Goal: Task Accomplishment & Management: Manage account settings

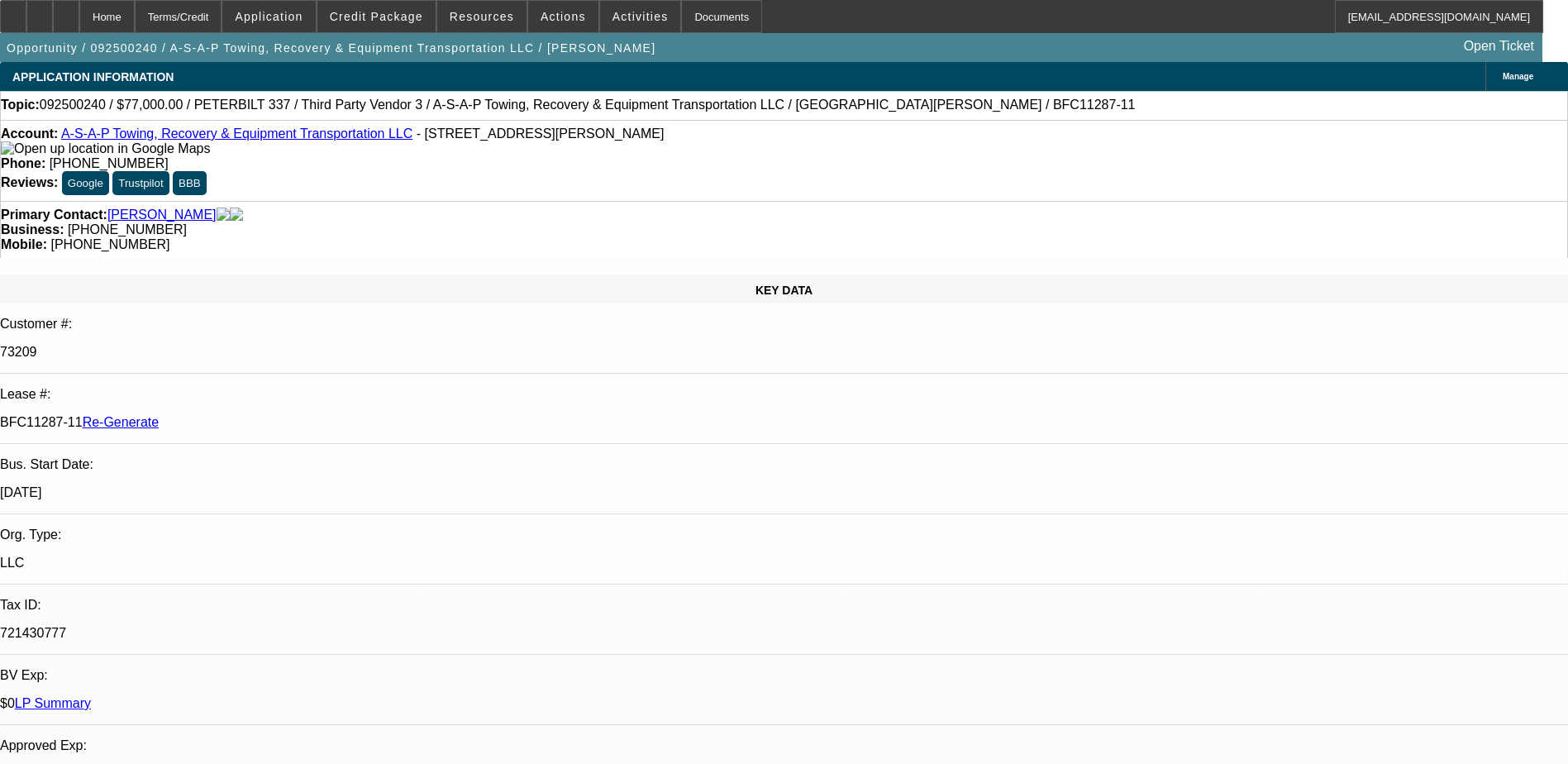
select select "3"
select select "0"
select select "3"
select select "0"
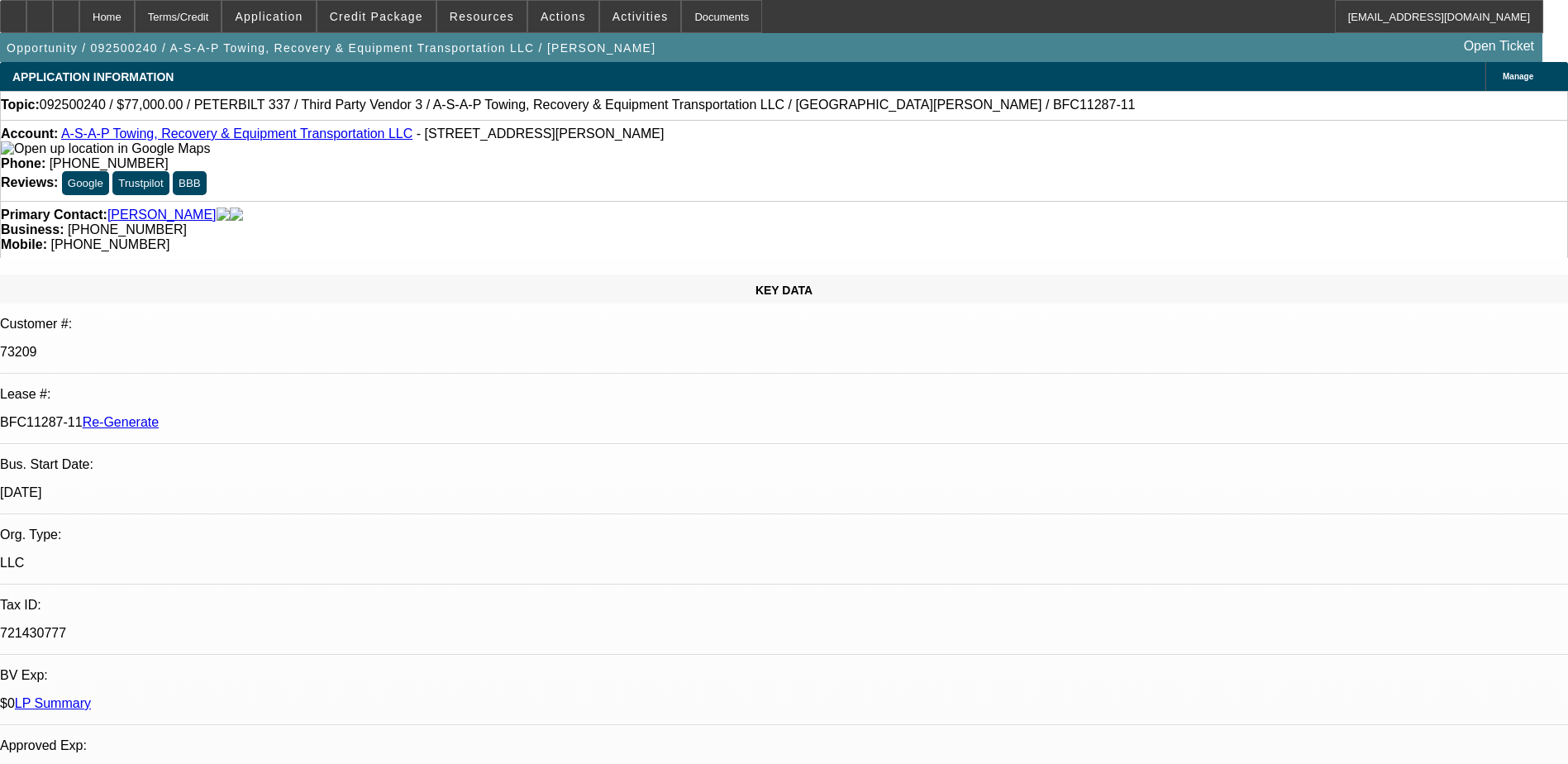
select select "6"
click at [708, 20] on div "Documents" at bounding box center [722, 16] width 81 height 33
click at [624, 21] on span "Activities" at bounding box center [640, 17] width 56 height 14
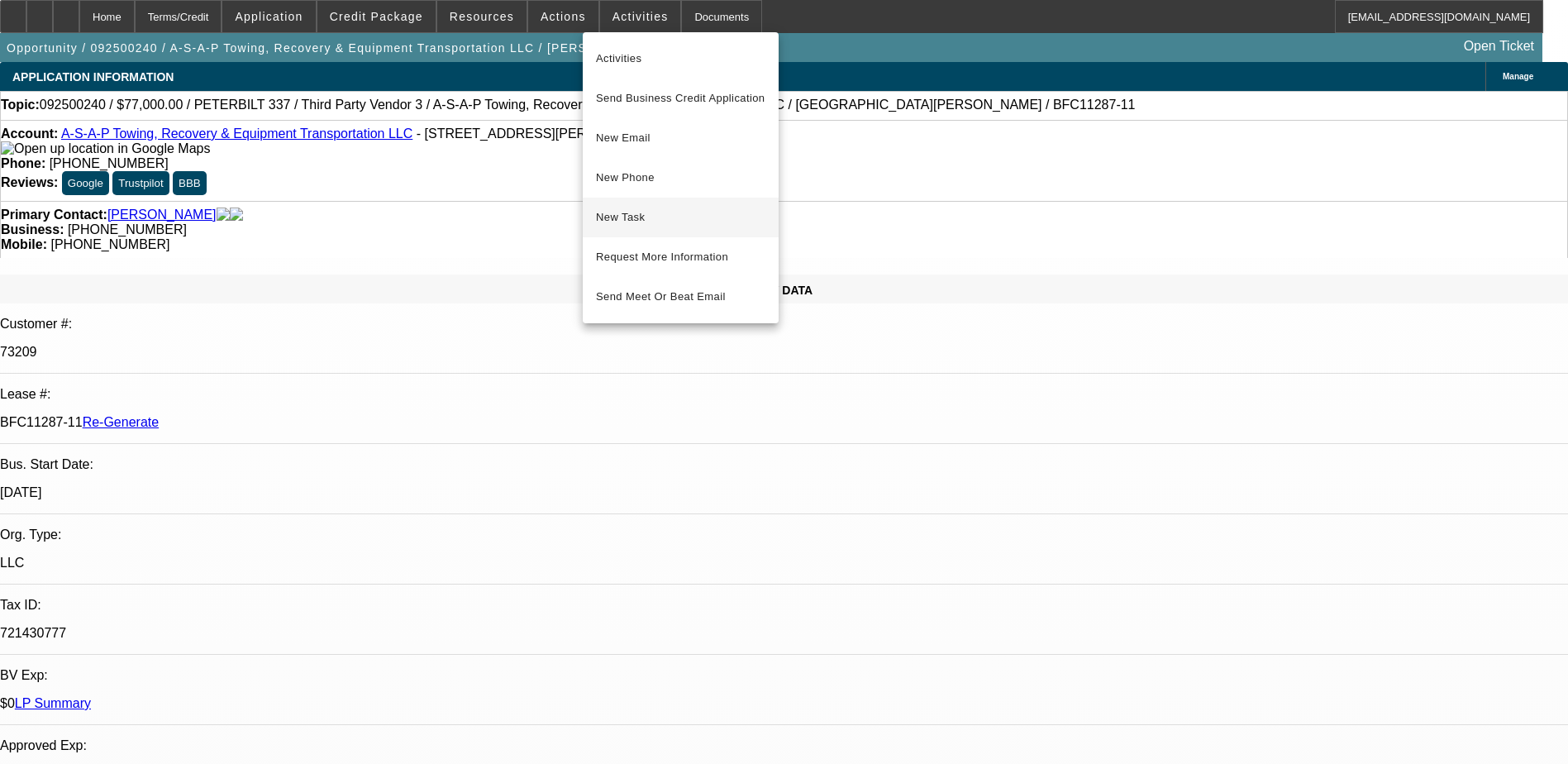
click at [660, 215] on span "New Task" at bounding box center [681, 217] width 170 height 20
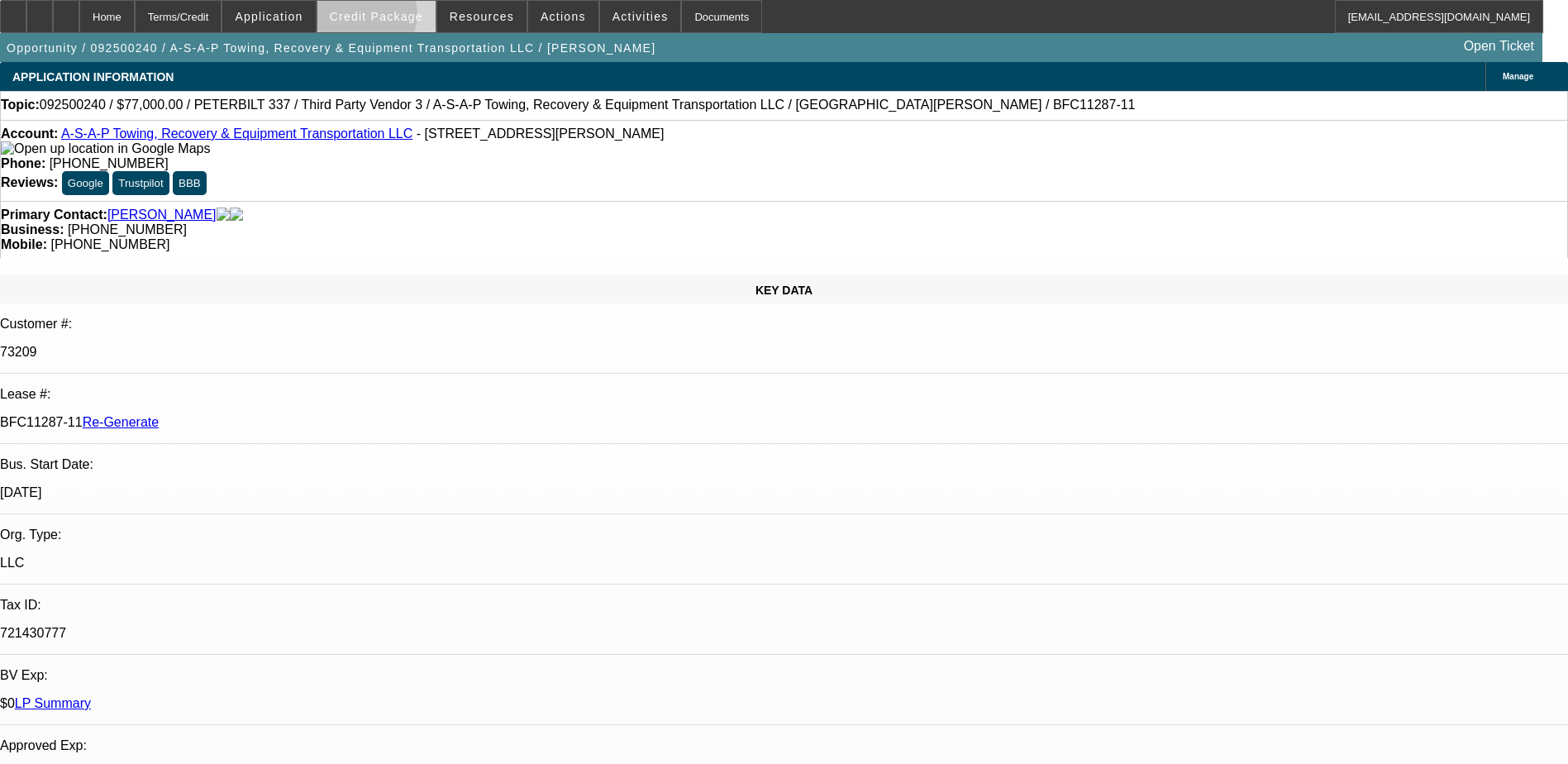
click at [392, 18] on span "Credit Package" at bounding box center [377, 17] width 93 height 14
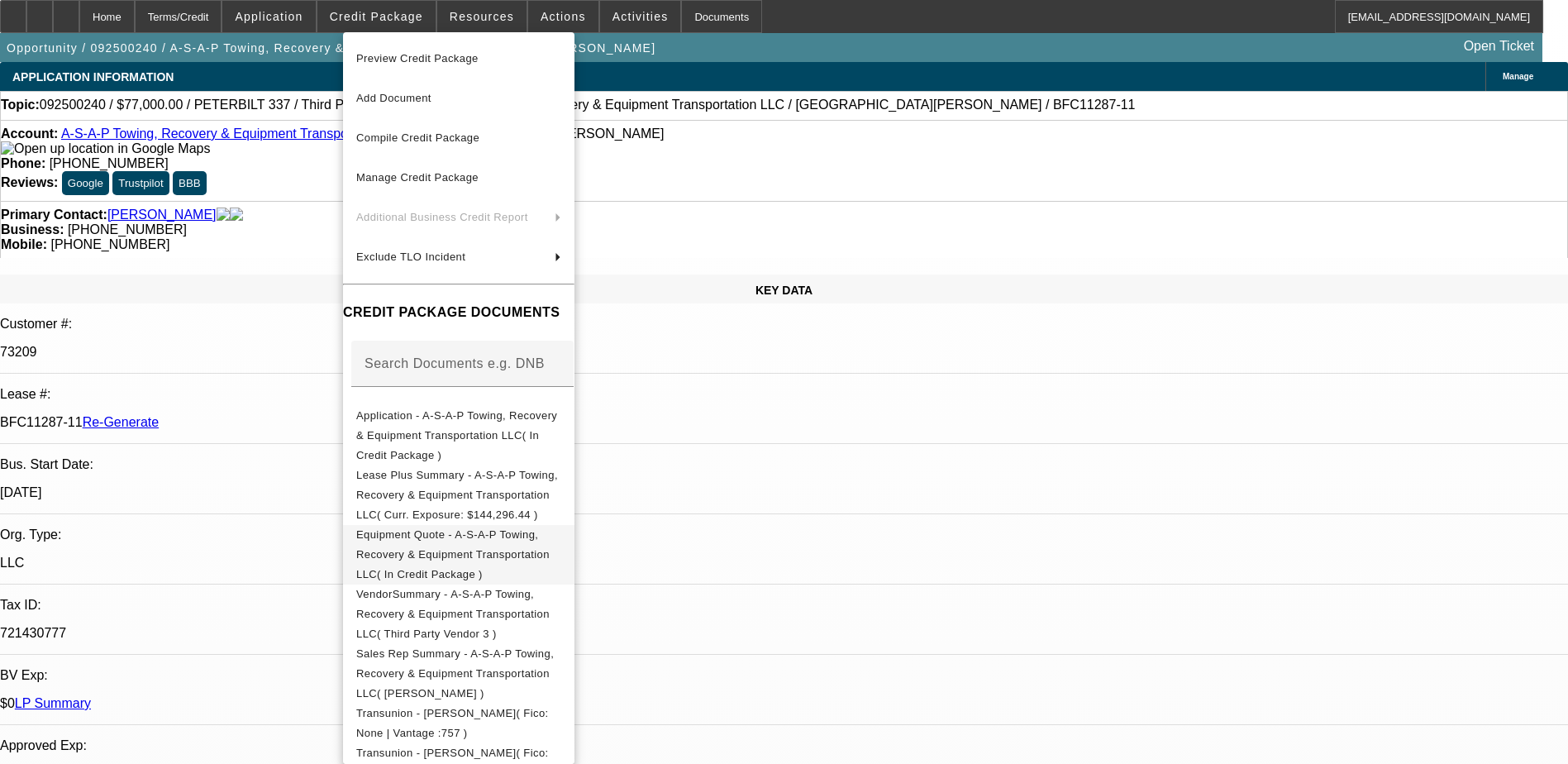
click at [525, 525] on span "Equipment Quote - A-S-A-P Towing, Recovery & Equipment Transportation LLC( In C…" at bounding box center [459, 555] width 205 height 59
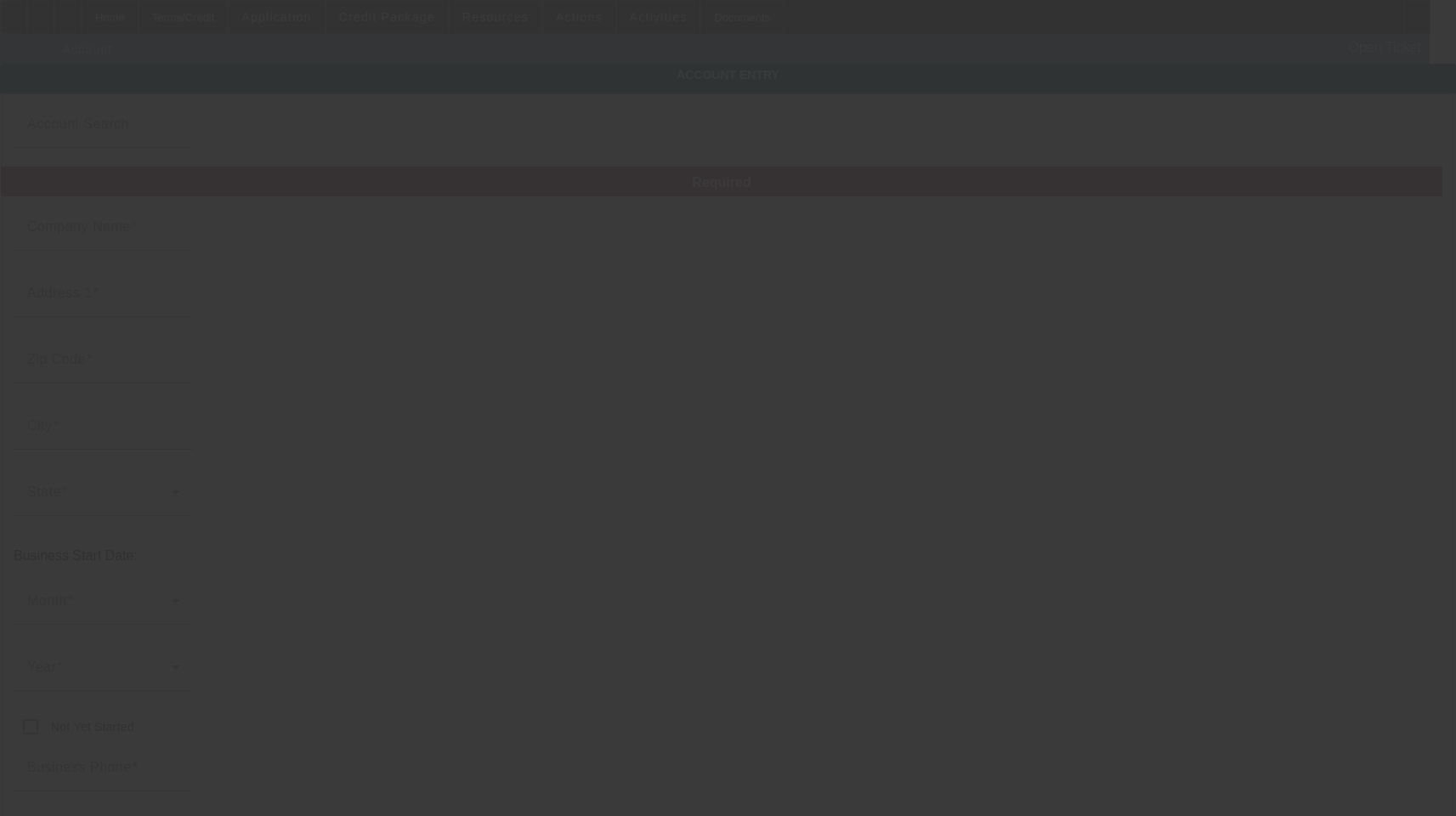
type input "A-S-A-P Towing, Recovery & Equipment Transportation LLC"
type input "2090 Gause Blvd W"
type input "70460"
type input "Slidell"
type input "[PHONE_NUMBER]"
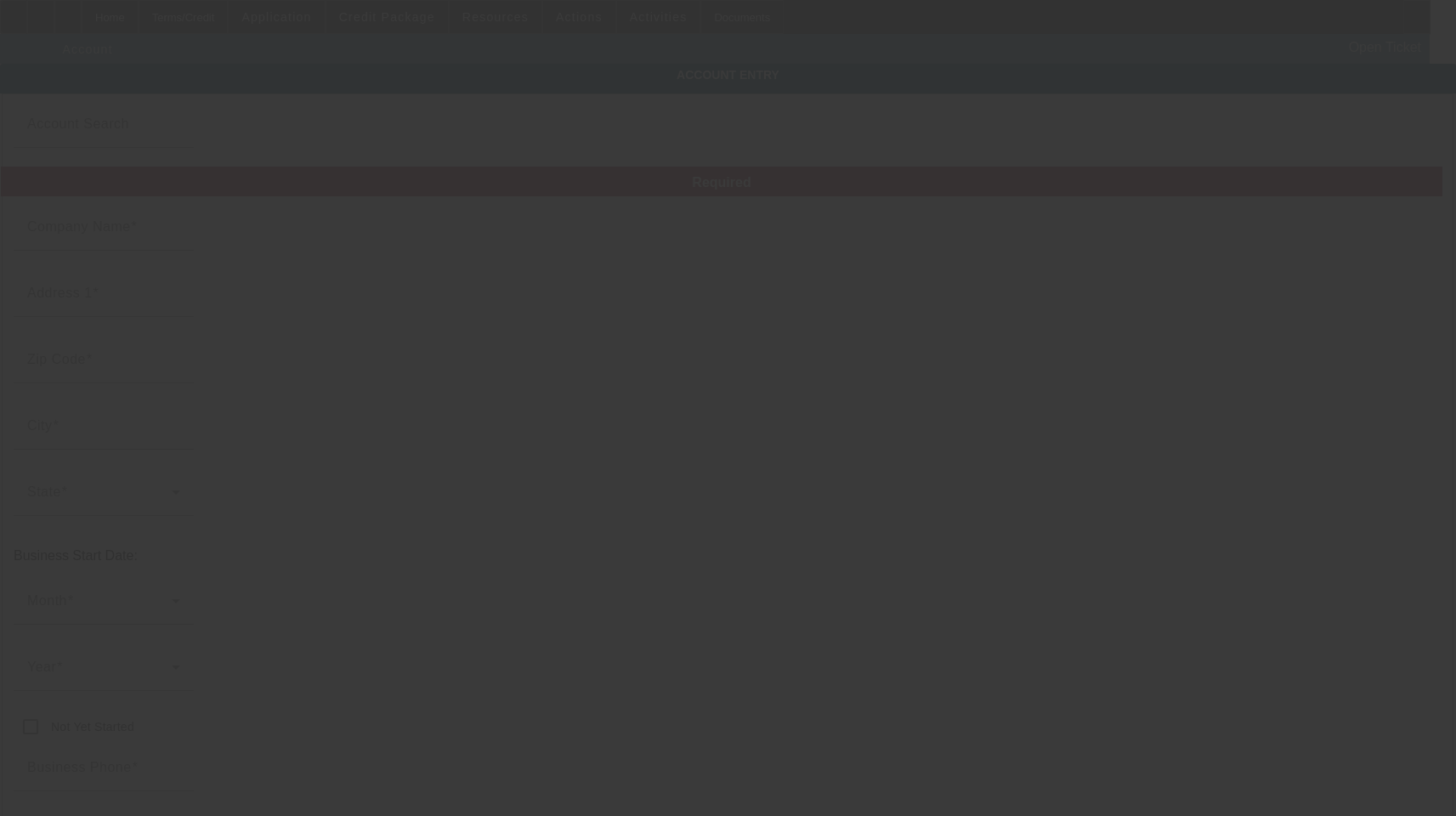
type input "owner@asaproadservice.com"
type input "Saint Tammany"
type input "721430777"
type input "https://ASAPROADSERVICE.COM"
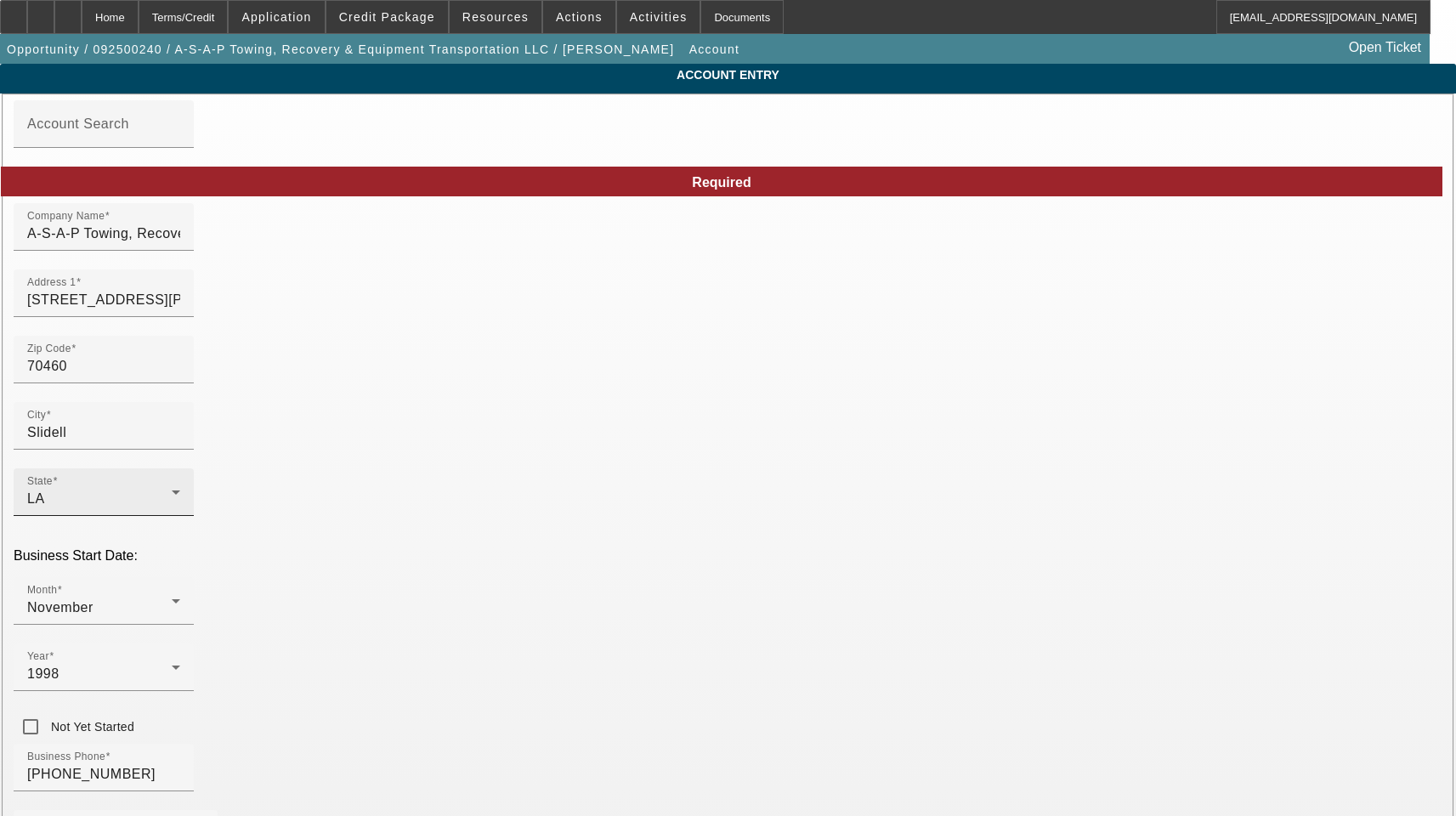
type input "9/11/2025"
drag, startPoint x: 583, startPoint y: 248, endPoint x: 2, endPoint y: 258, distance: 581.1
paste input "BFC21015-01"
click at [180, 244] on input "BFC21015-01" at bounding box center [103, 233] width 153 height 20
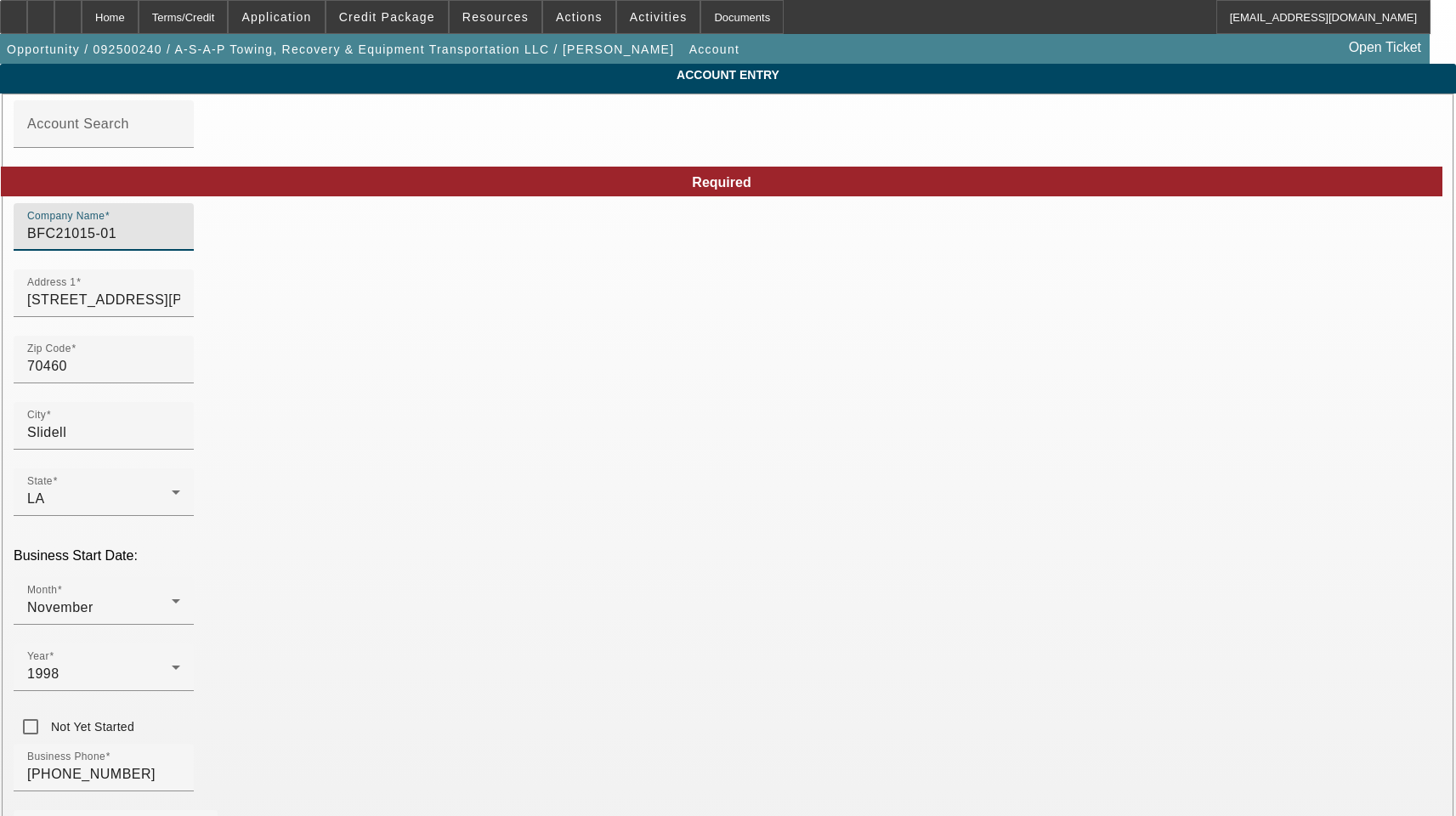
click at [180, 244] on input "BFC21015-01" at bounding box center [103, 233] width 153 height 20
paste input "A-S-A-P Towing, Recovery & Equipment Transportation LLC 1"
type input "A-S-A-P Towing, Recovery & Equipment Transportation LLC"
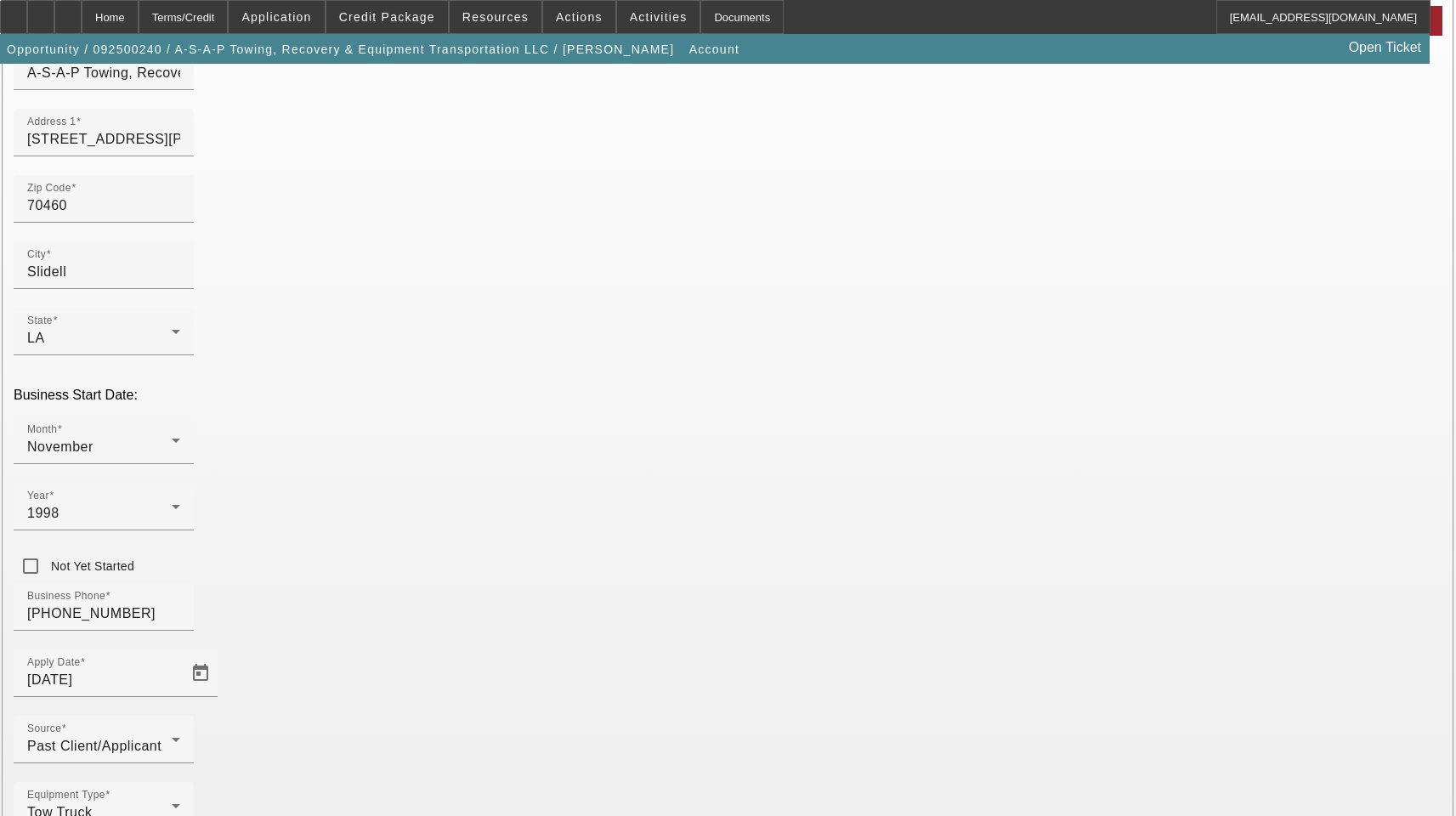
scroll to position [186, 0]
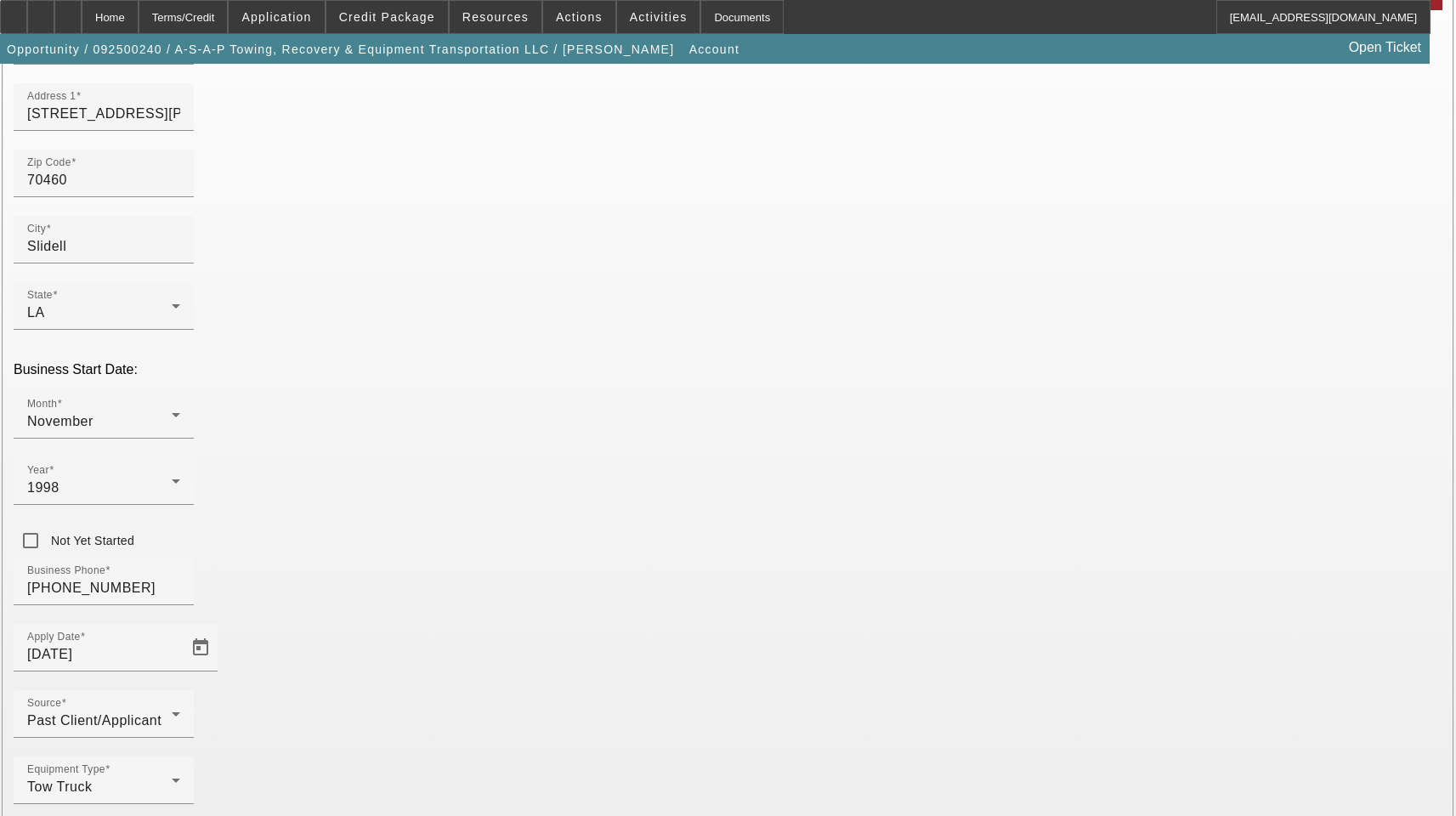
type input "72-1430777"
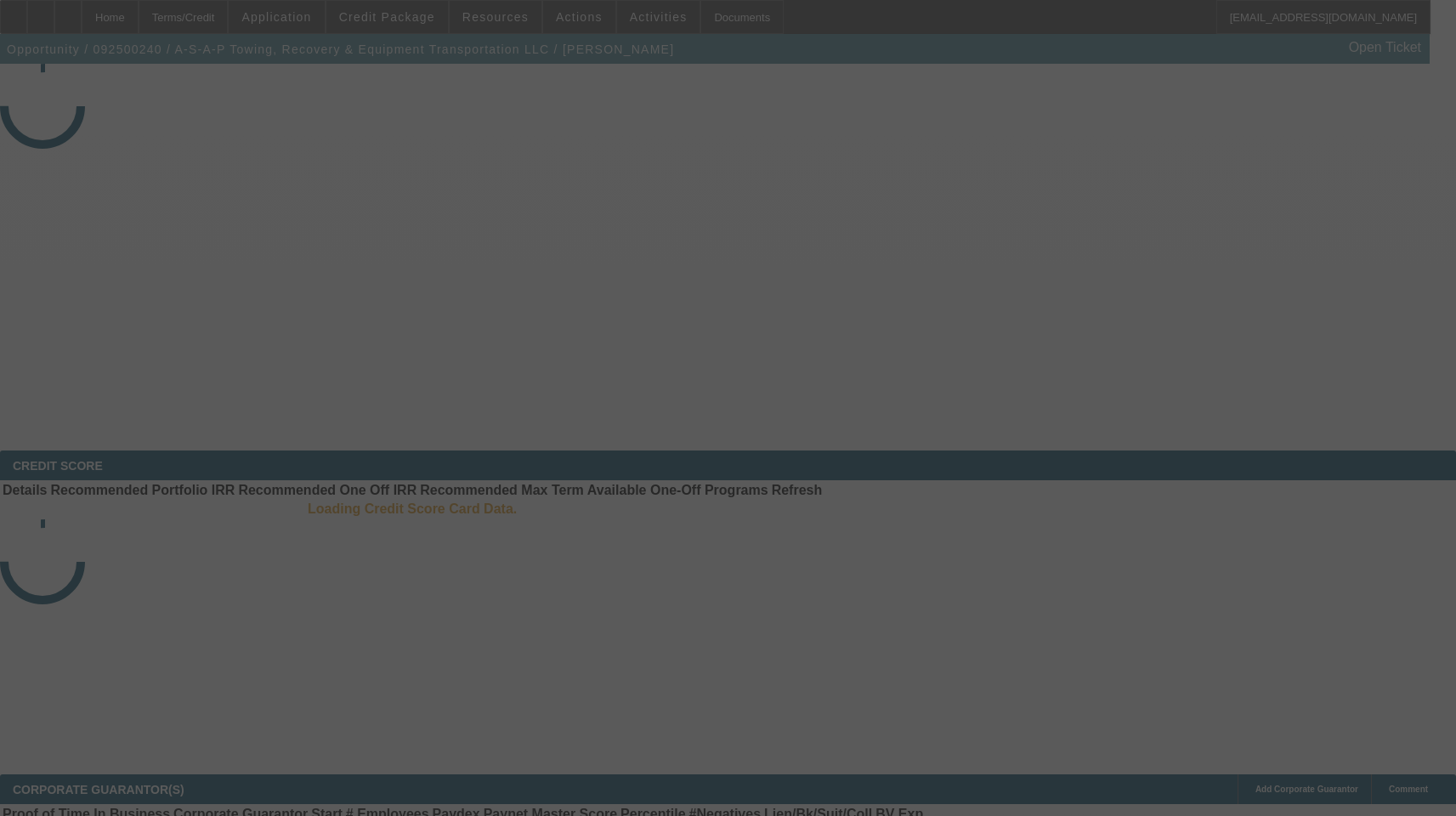
select select "3"
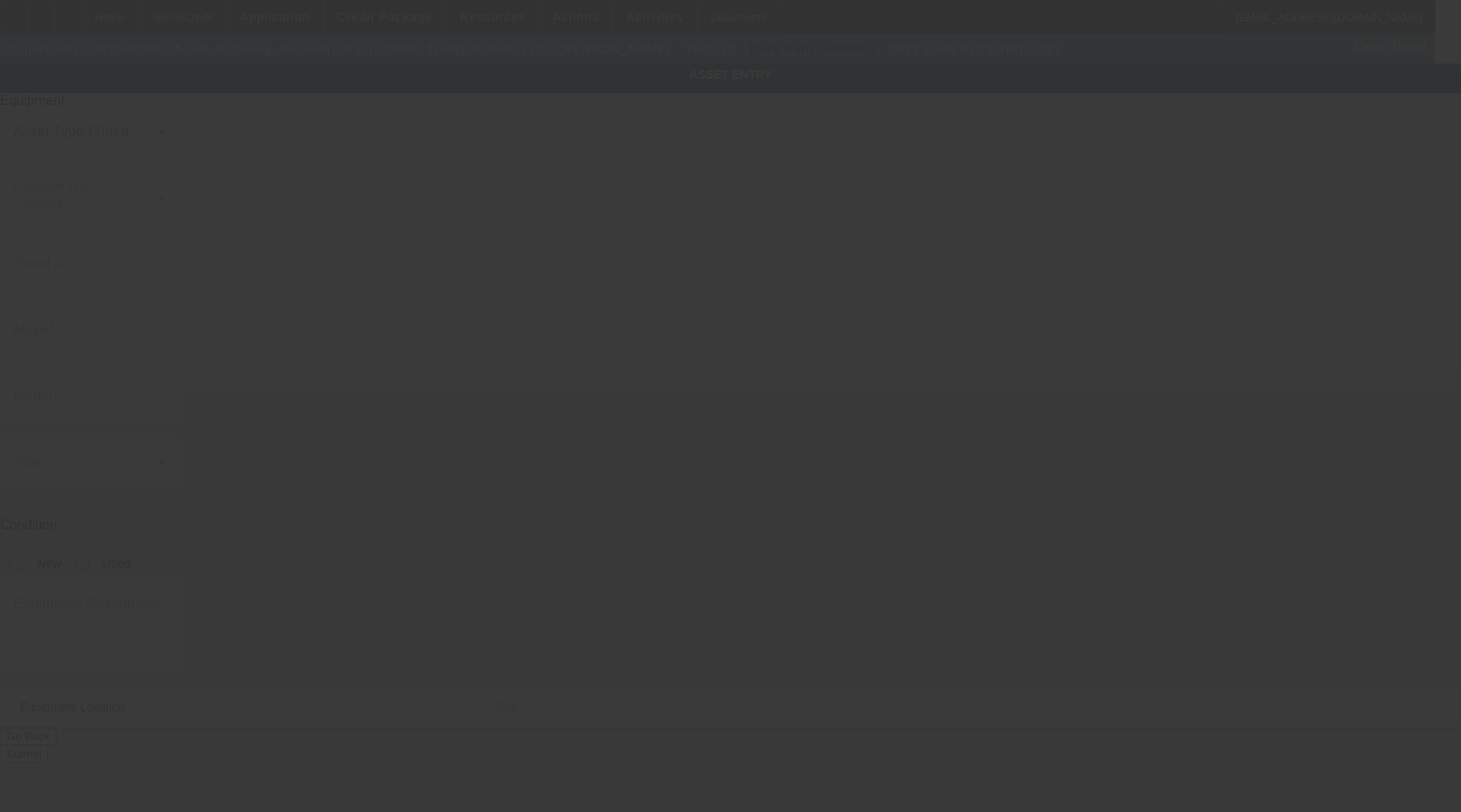
type input "2NP2HM6X5NM762935"
type input "Peterbilt"
type input "337"
radio input "true"
type textarea "w/ side puller"
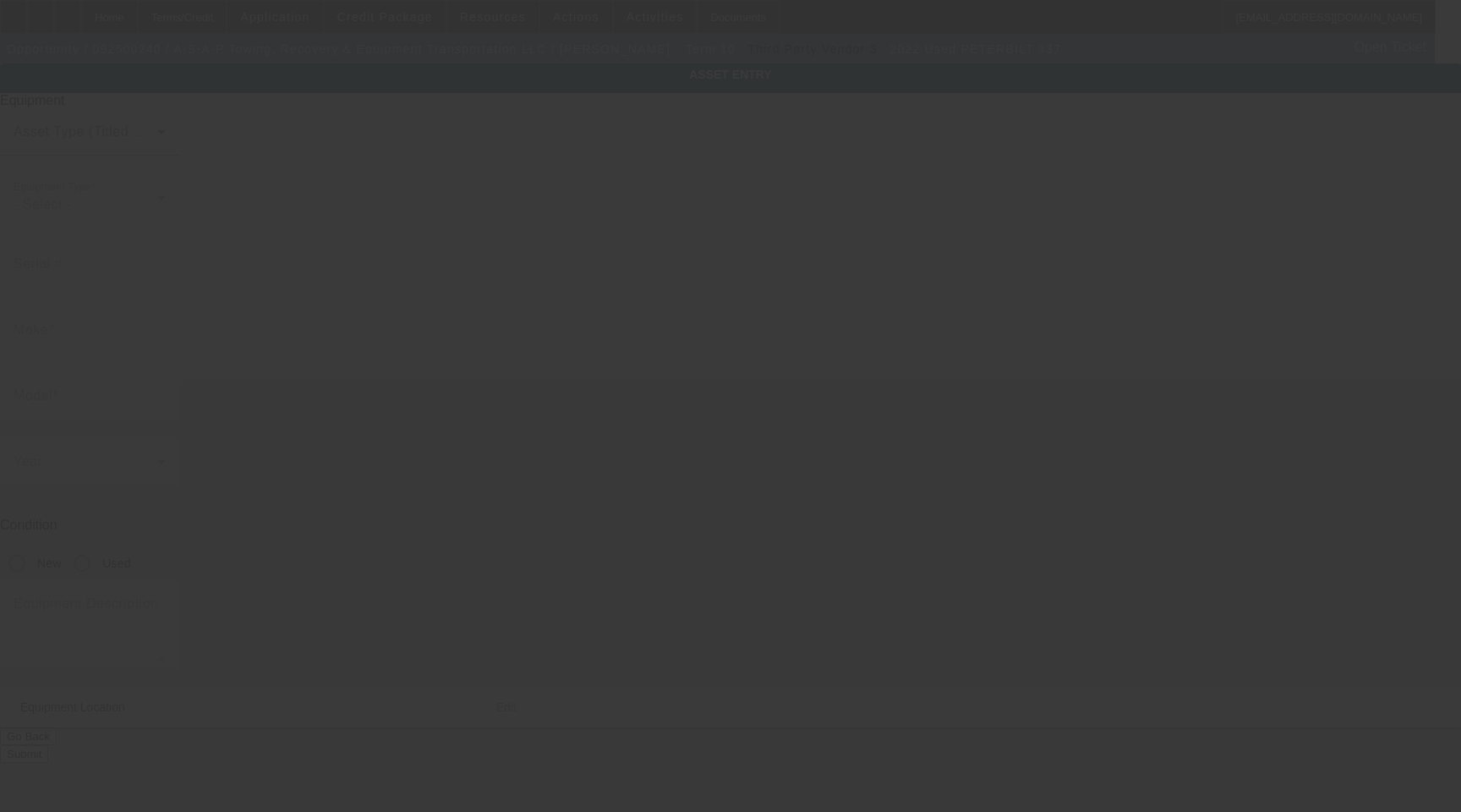
type input "2090 Gause Blvd W"
type input "Slidell"
type input "70460"
type input "Saint Tammany"
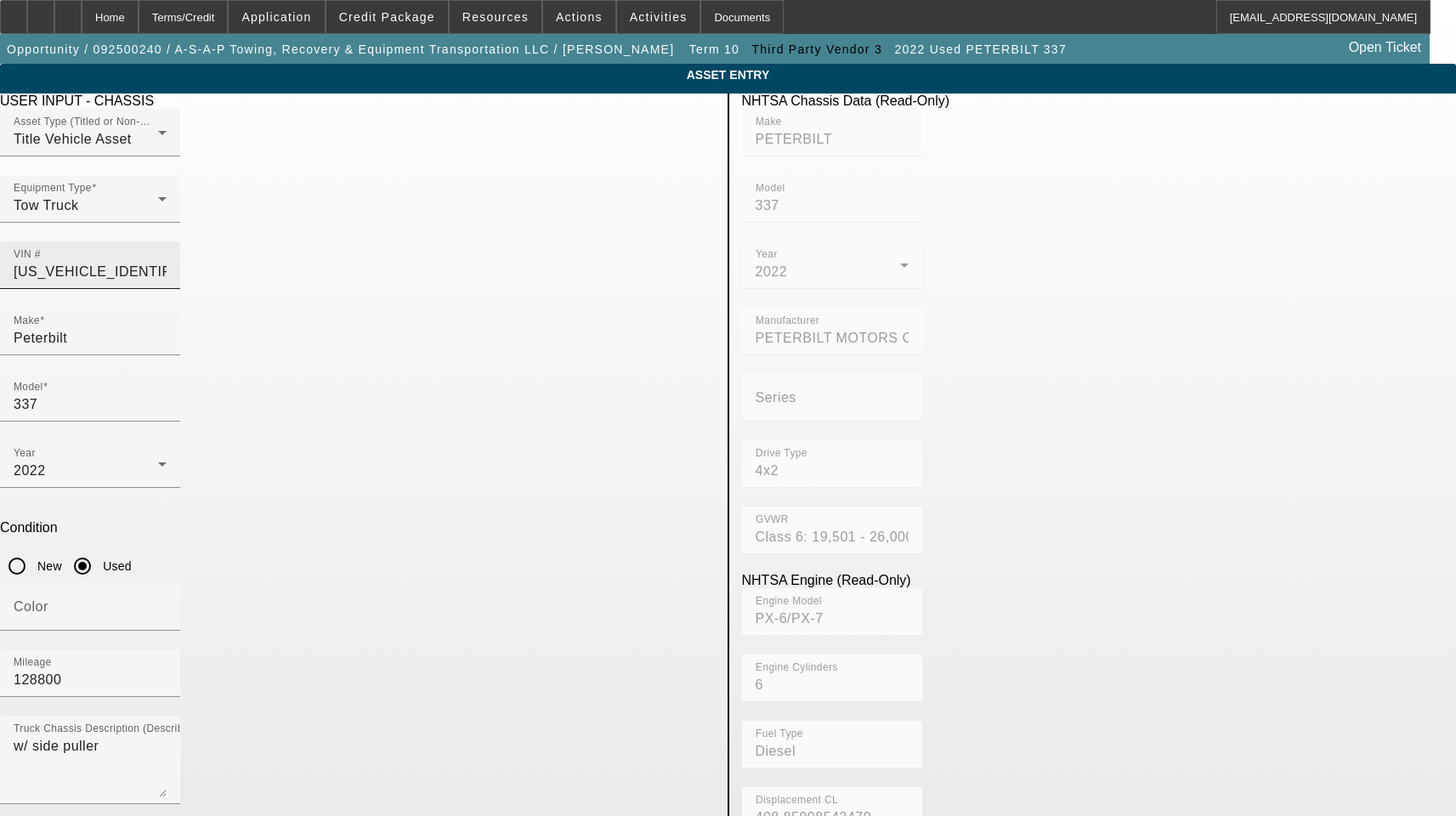
click at [167, 241] on div "VIN # 2NP2HM6X5NM762935" at bounding box center [90, 265] width 153 height 48
click at [167, 262] on input "2NP2HM6X5NM762935" at bounding box center [90, 271] width 153 height 20
type input "PETERBILT"
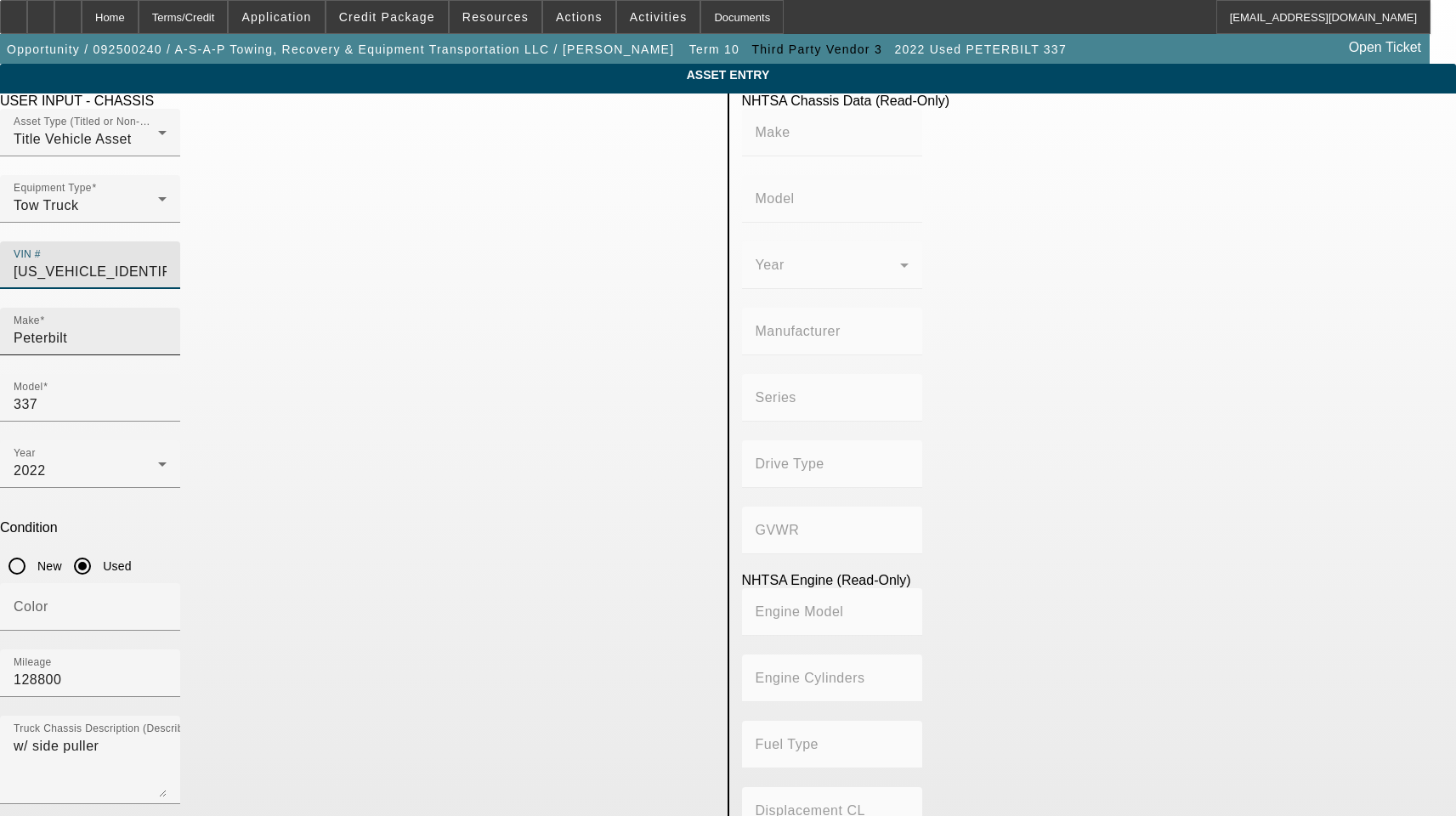
type input "337"
type input "PETERBILT MOTORS COMPANY"
type input "4x2"
type input "Class 6: 19,501 - 26,000 lb (8,845 - 11,794 kg)"
type input "PX-6/PX-7"
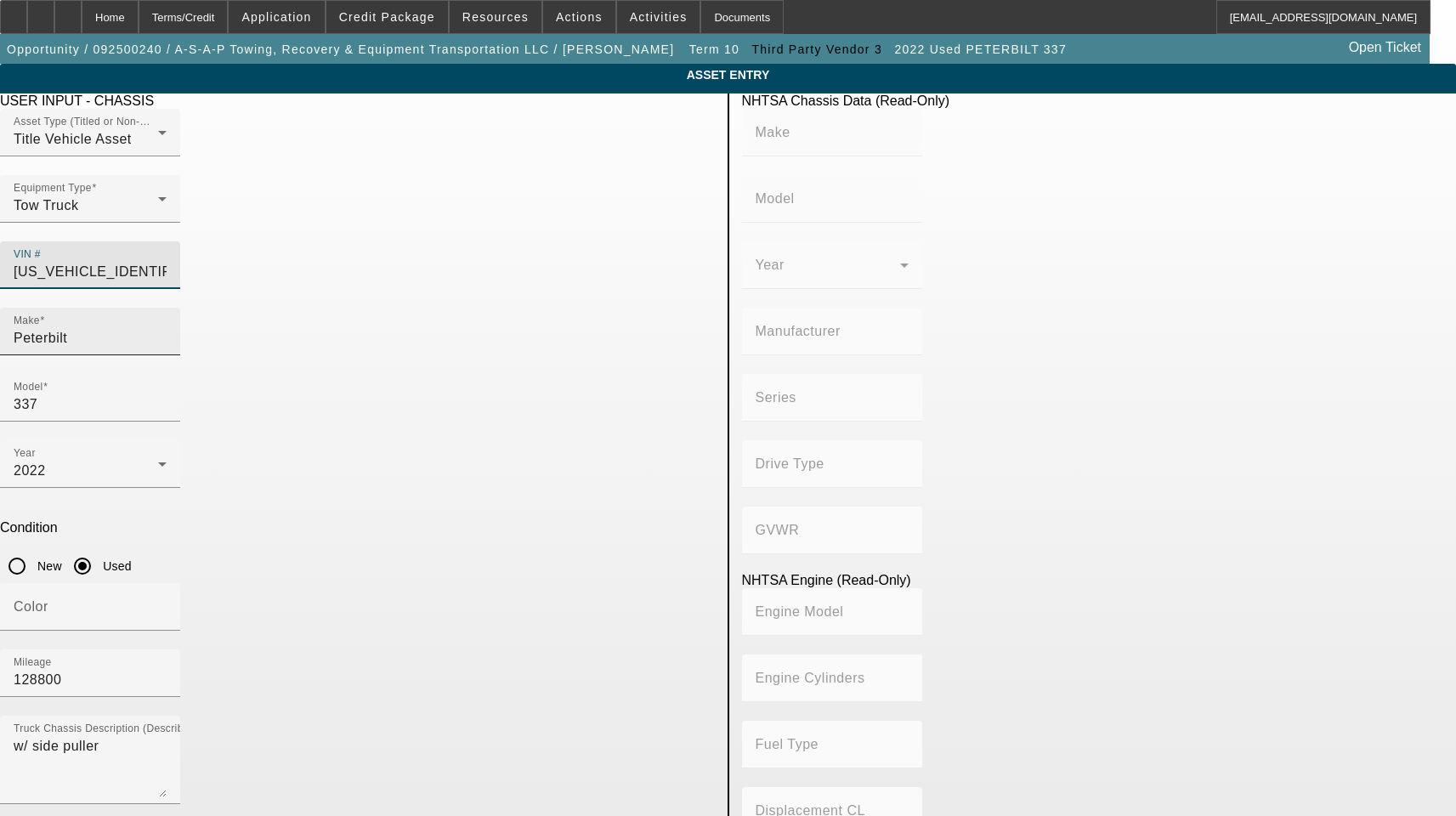
type input "6"
type input "Diesel"
type input "408.85908543470"
type input "6.7"
click at [167, 328] on input "Peterbilt" at bounding box center [90, 337] width 153 height 20
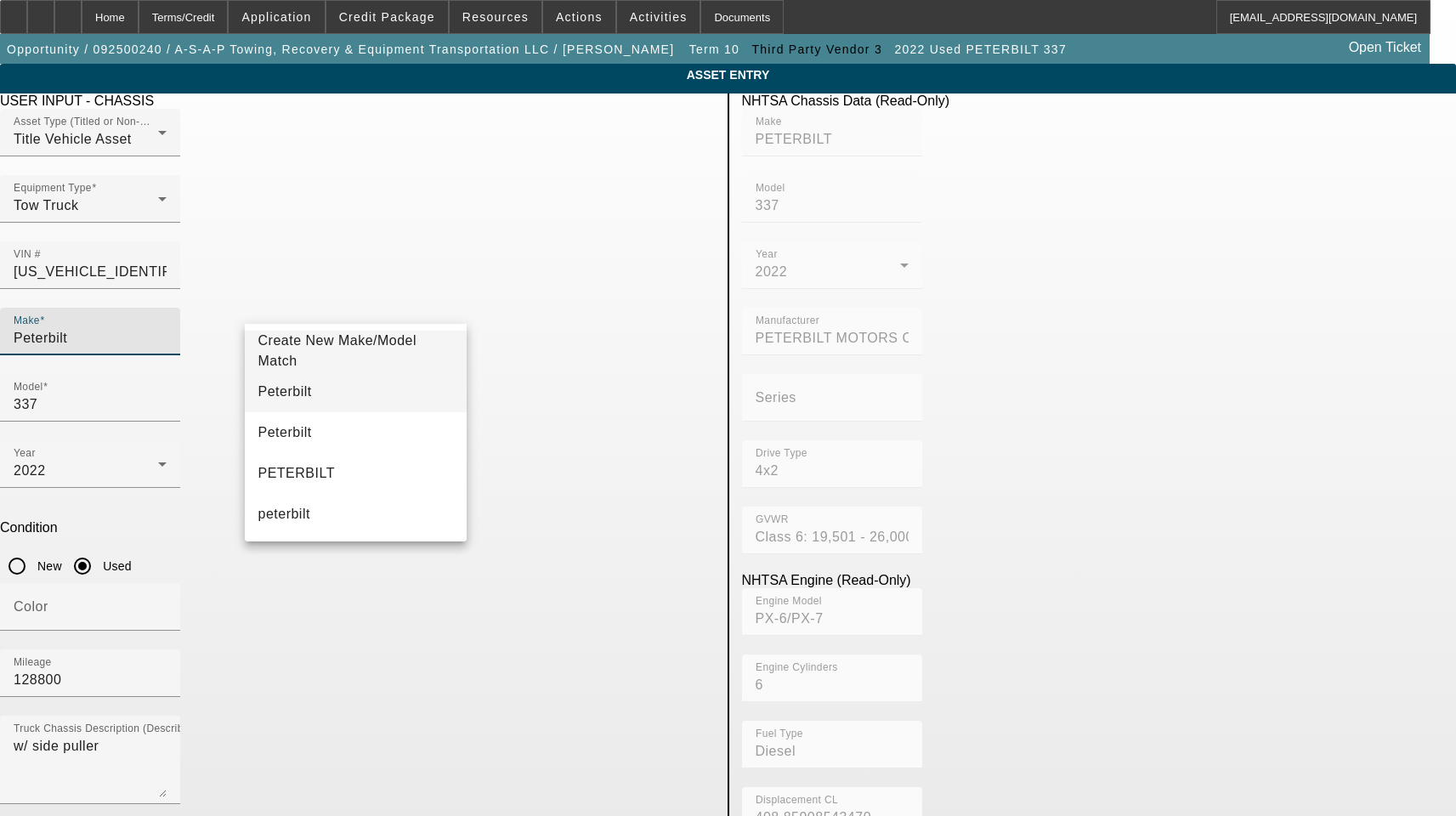
click at [301, 390] on mat-option "Peterbilt" at bounding box center [356, 391] width 222 height 41
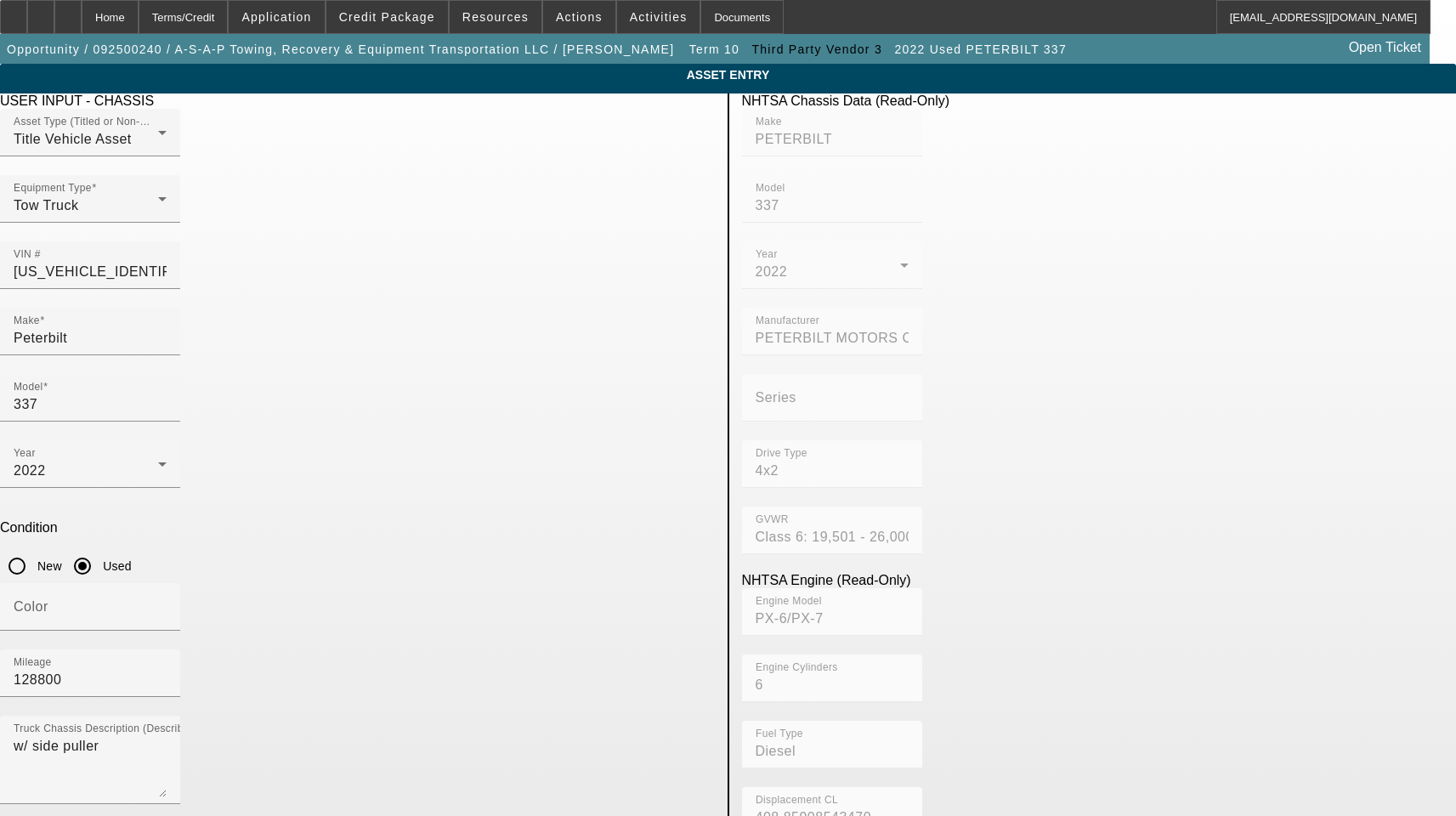
click at [180, 421] on div at bounding box center [90, 430] width 180 height 18
click at [167, 394] on input "337" at bounding box center [90, 404] width 153 height 20
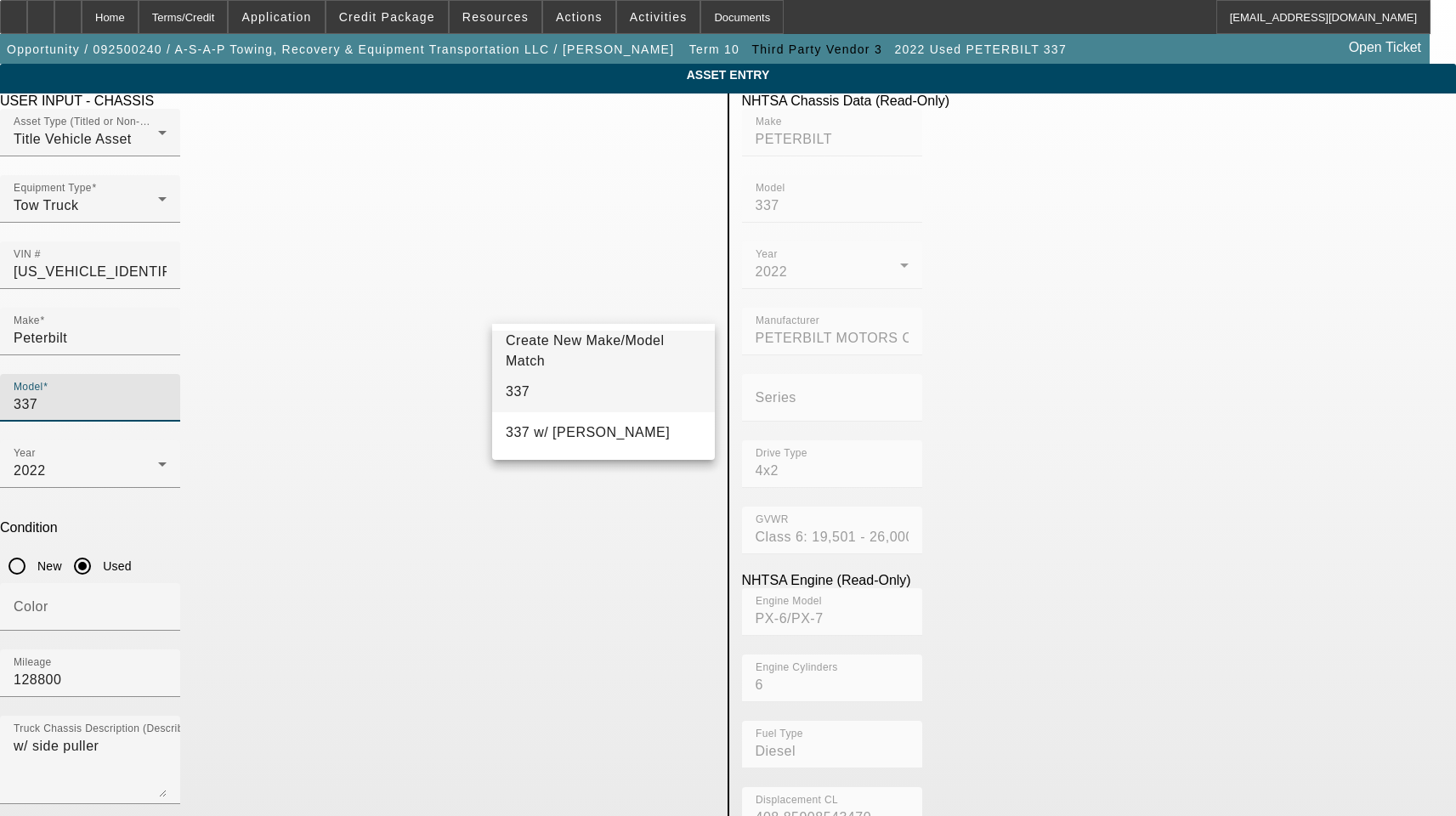
click at [556, 384] on mat-option "337" at bounding box center [602, 391] width 222 height 41
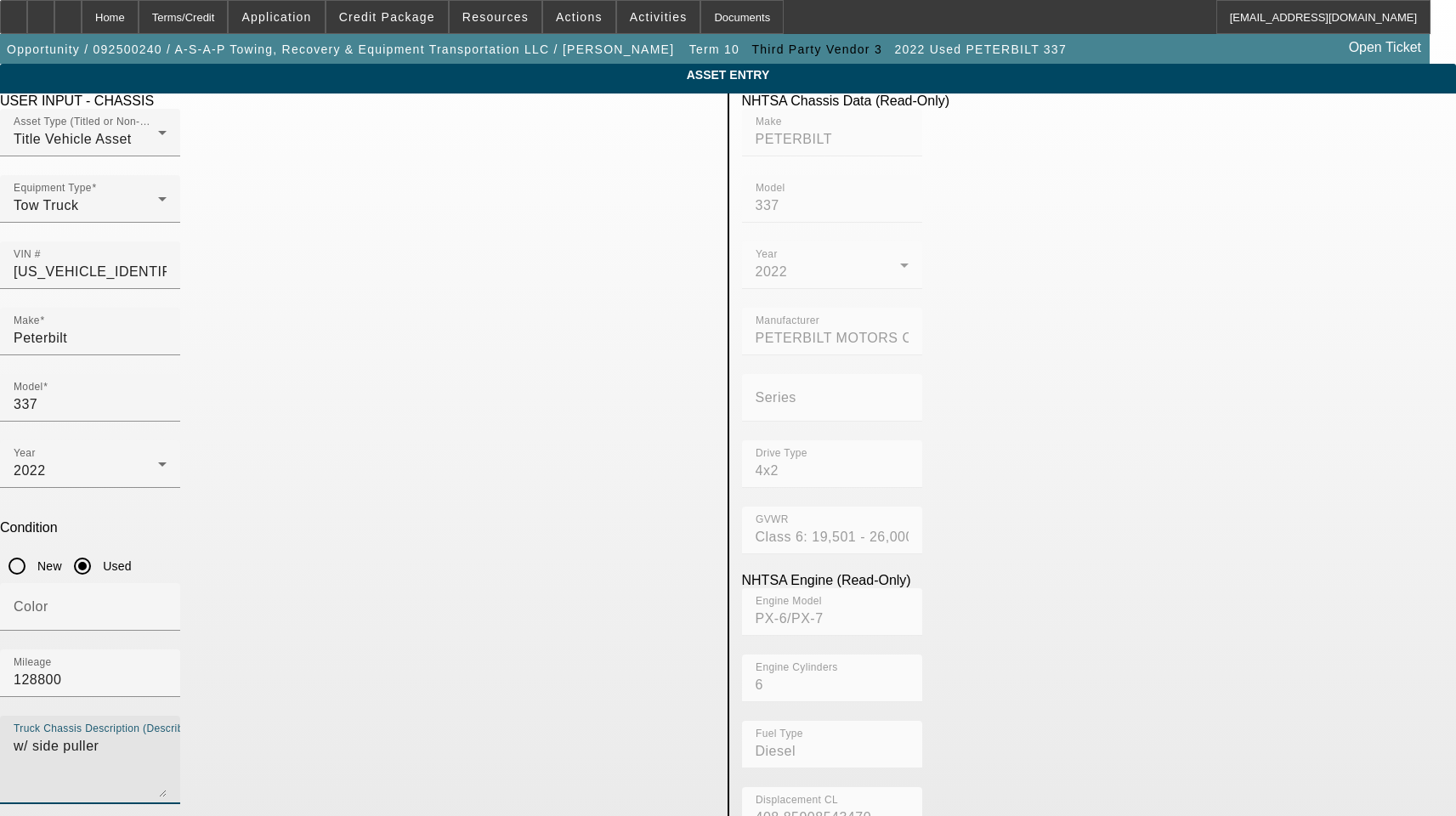
drag, startPoint x: 392, startPoint y: 509, endPoint x: 259, endPoint y: 510, distance: 133.0
click at [167, 736] on textarea "w/ side puller" at bounding box center [90, 766] width 153 height 61
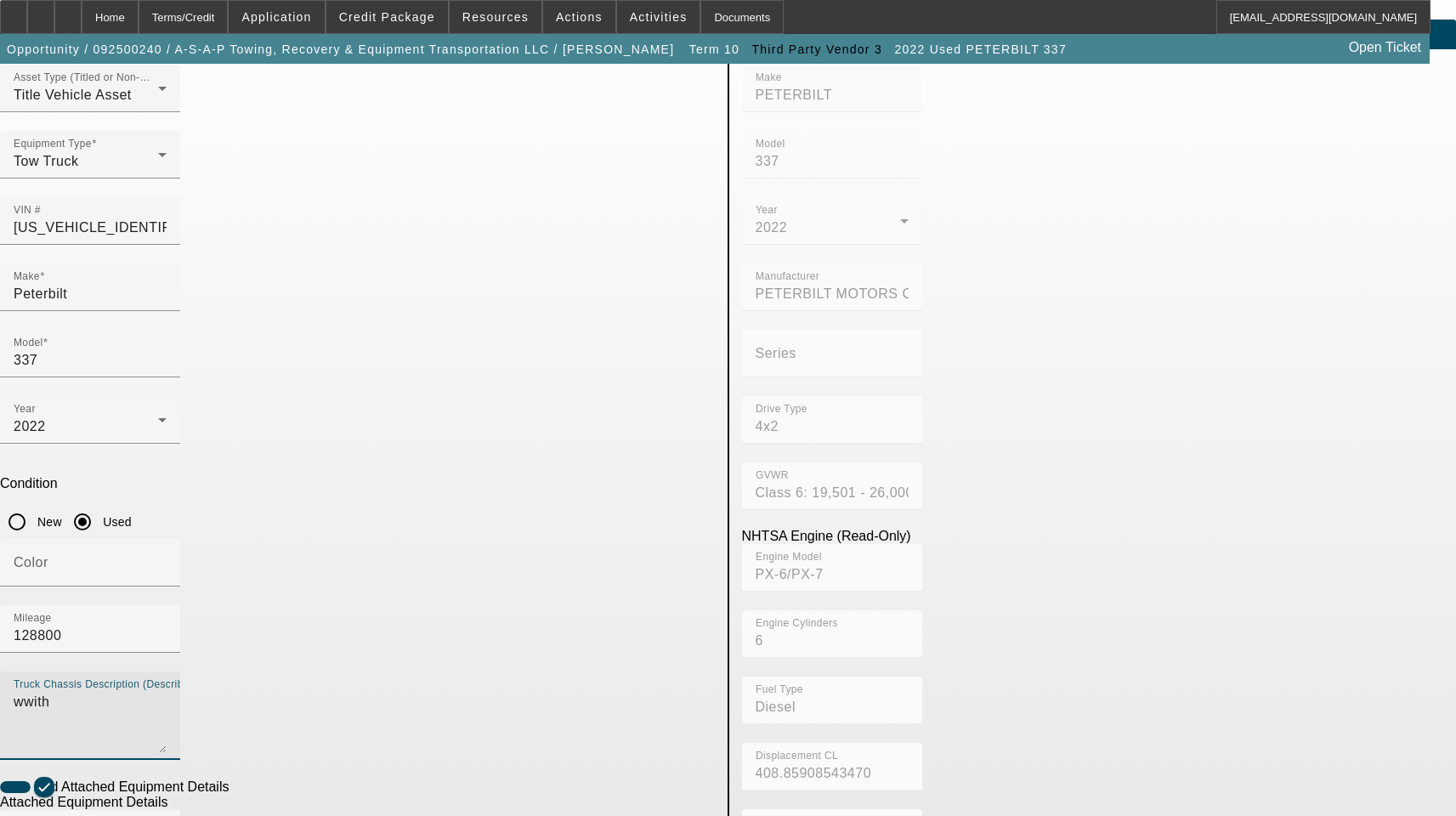
scroll to position [170, 0]
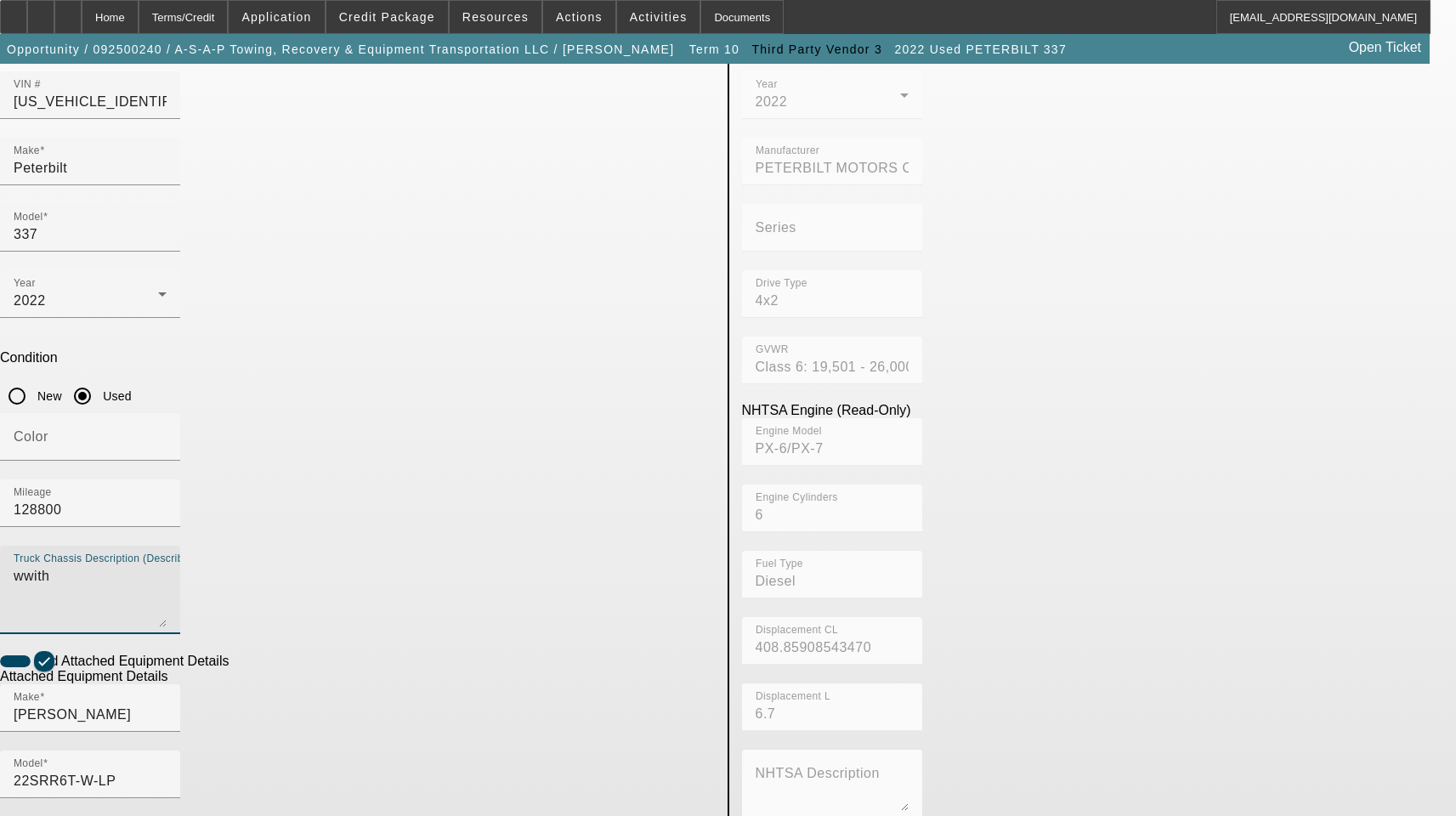
type textarea "wwith"
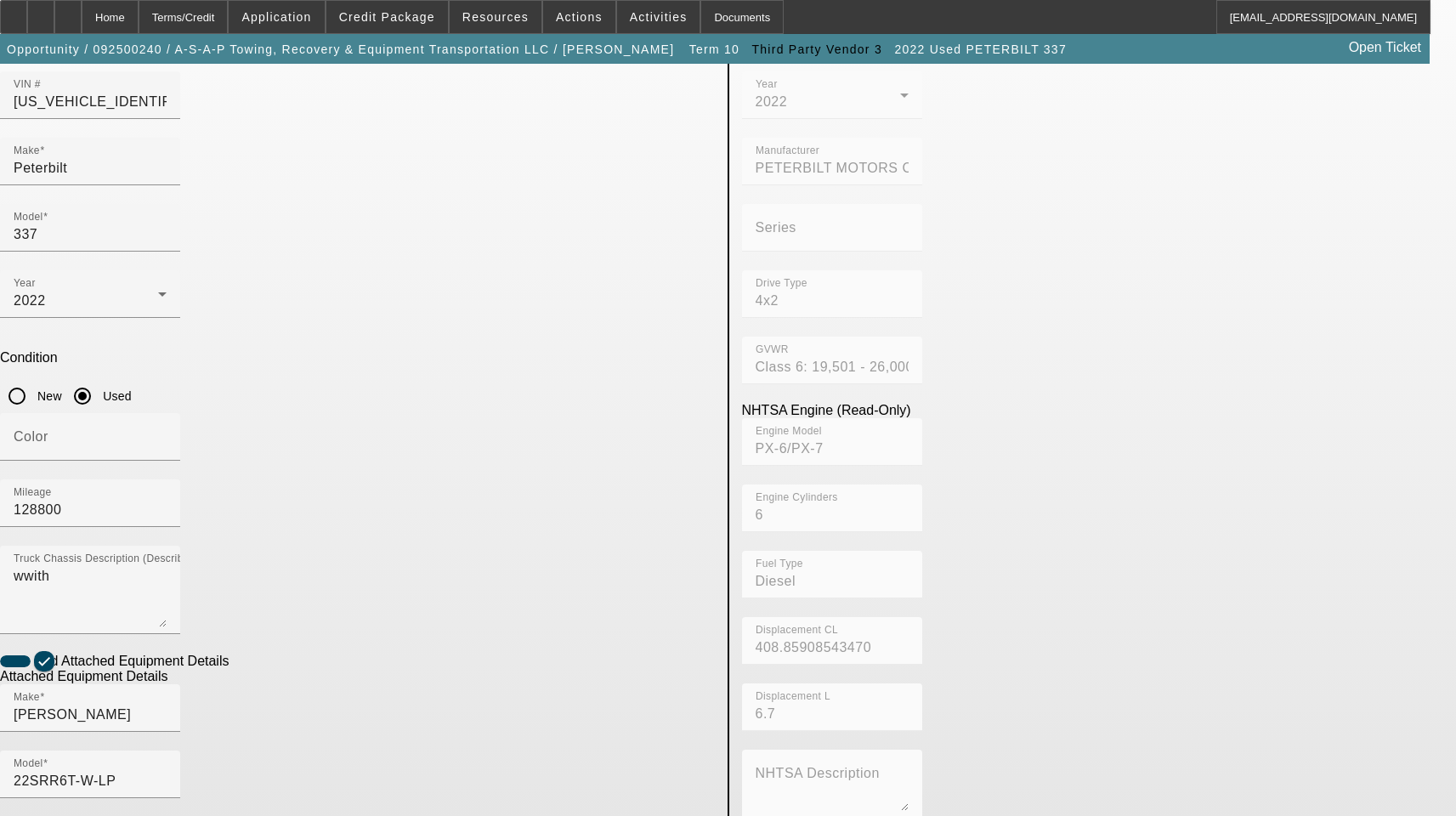
drag, startPoint x: 405, startPoint y: 725, endPoint x: 94, endPoint y: 683, distance: 313.8
click at [97, 685] on app-asset-collateral-manage "ASSET ENTRY Delete asset USER INPUT - CHASSIS Asset Type (Titled or Non-Titled)…" at bounding box center [728, 554] width 1456 height 1323
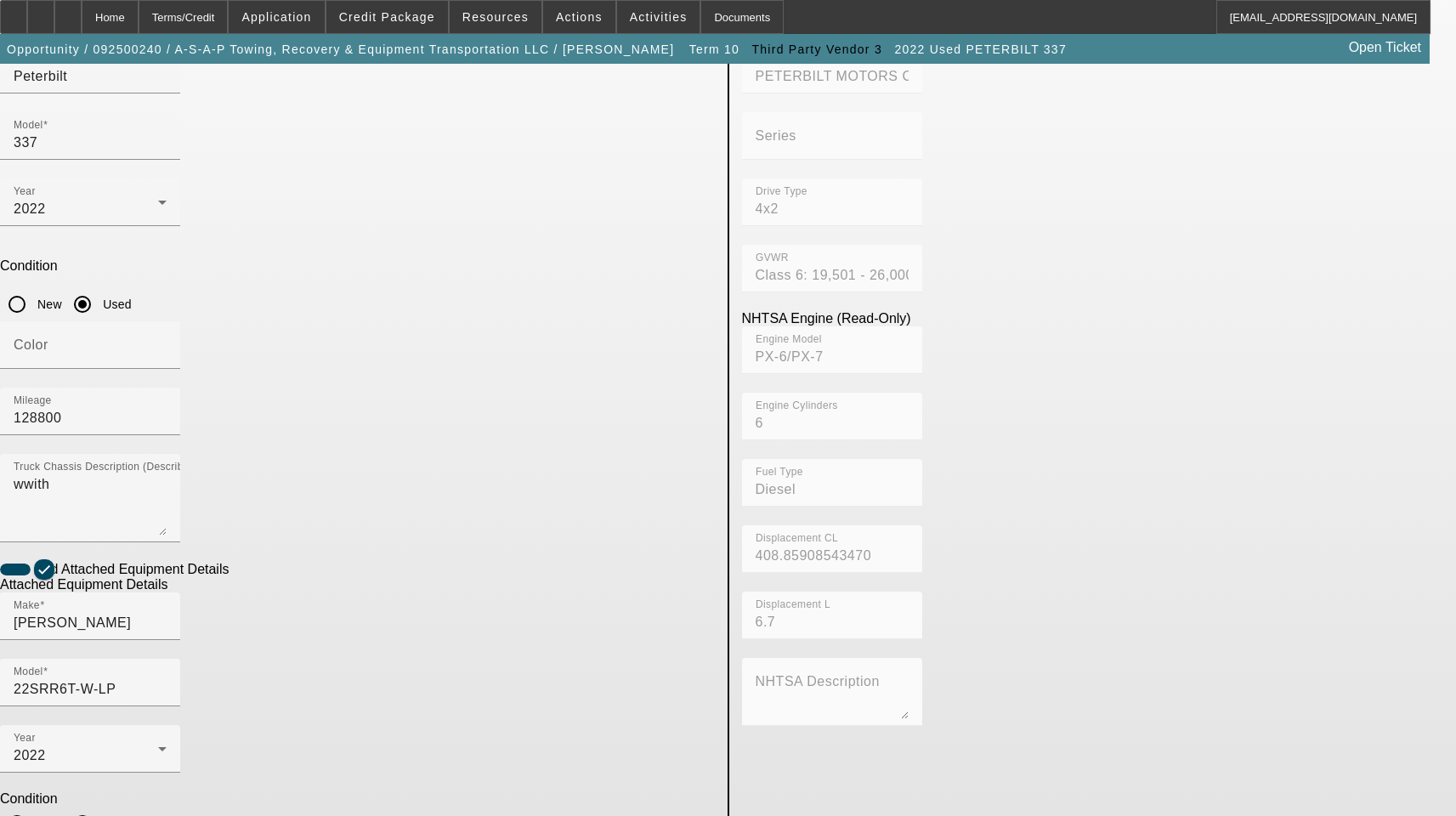
scroll to position [279, 0]
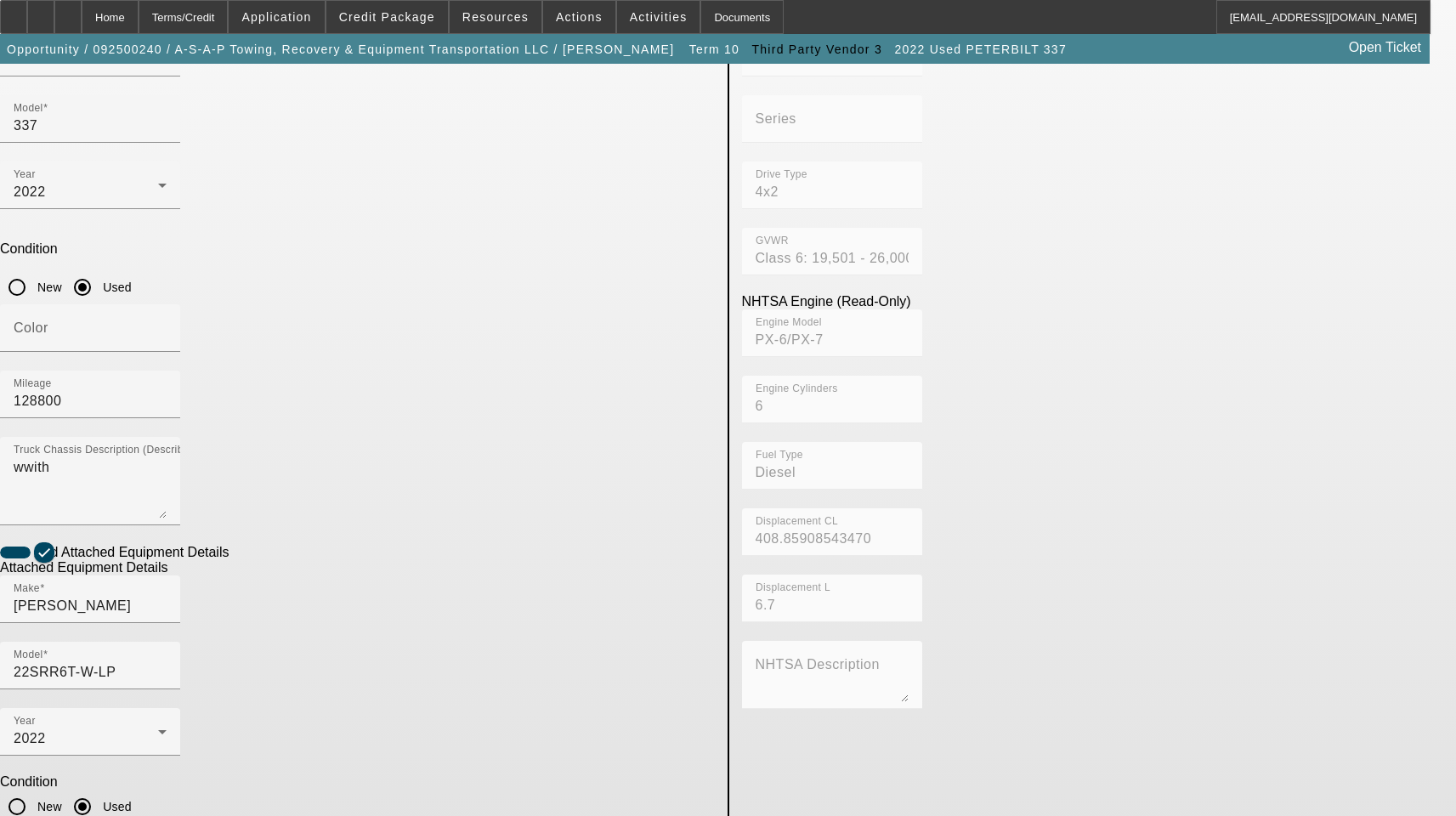
type textarea "with Side Puller Includes All Accessories, Attachments and Options"
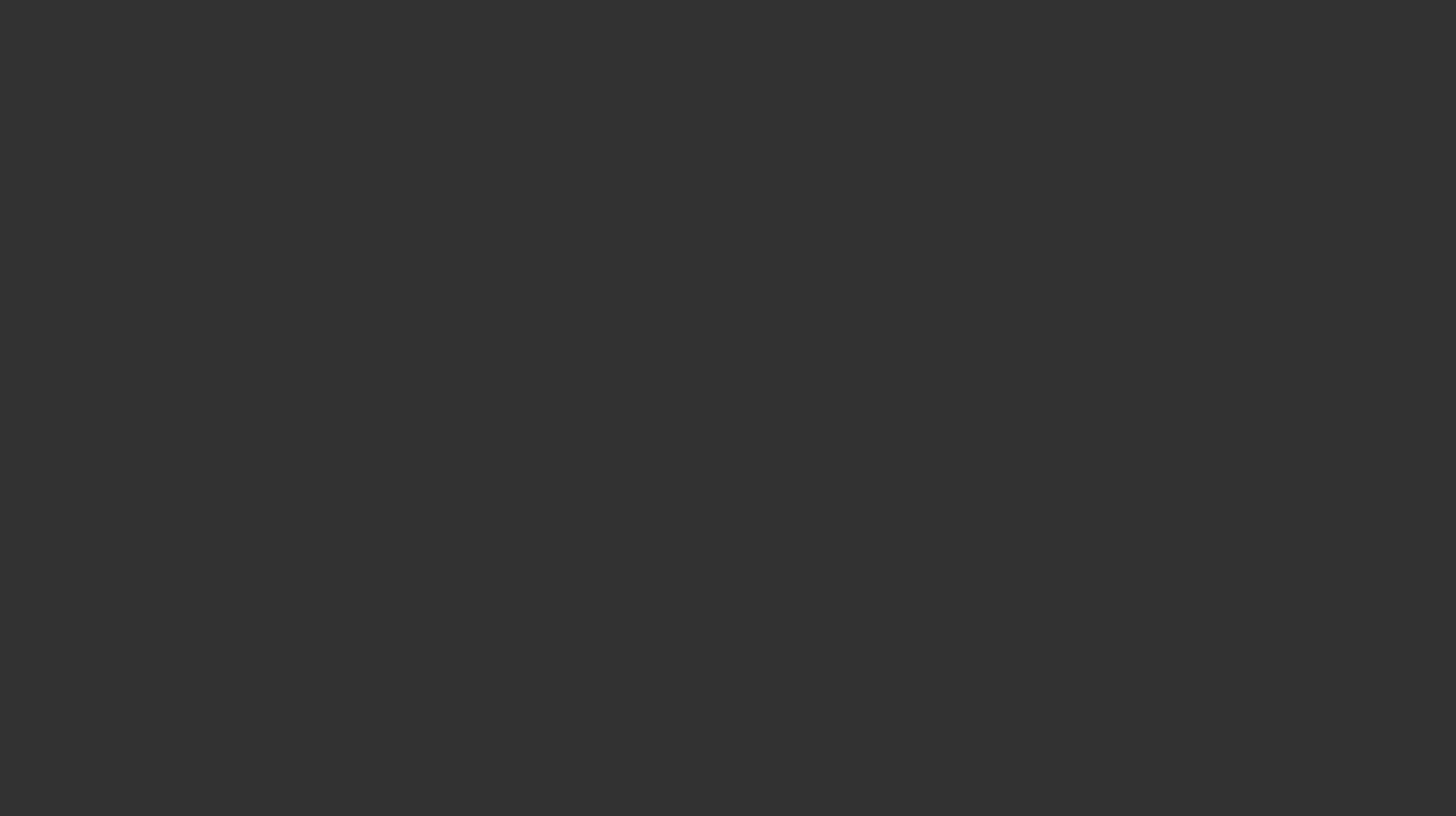
select select "3"
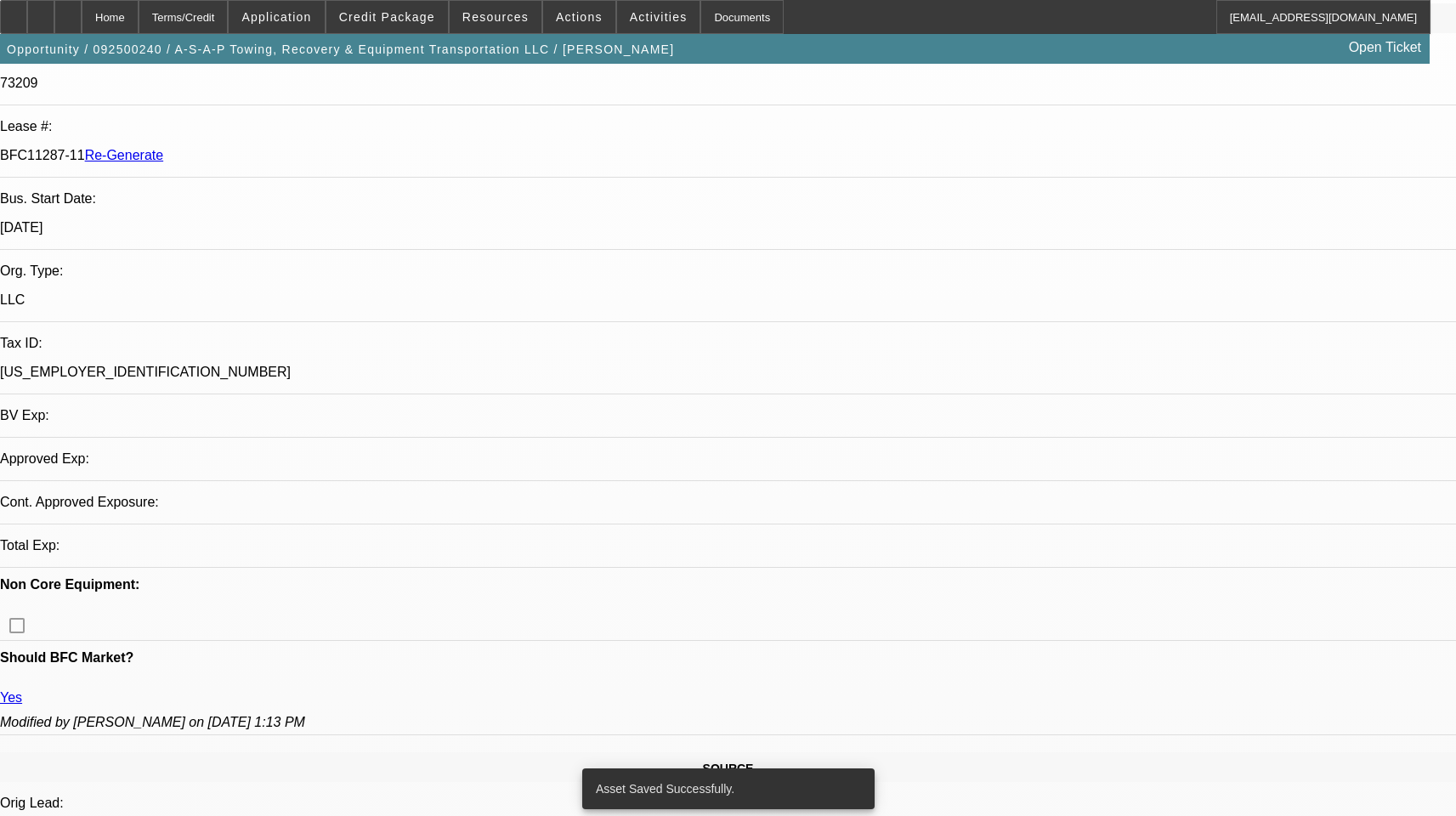
select select "0"
select select "3"
select select "0"
select select "6"
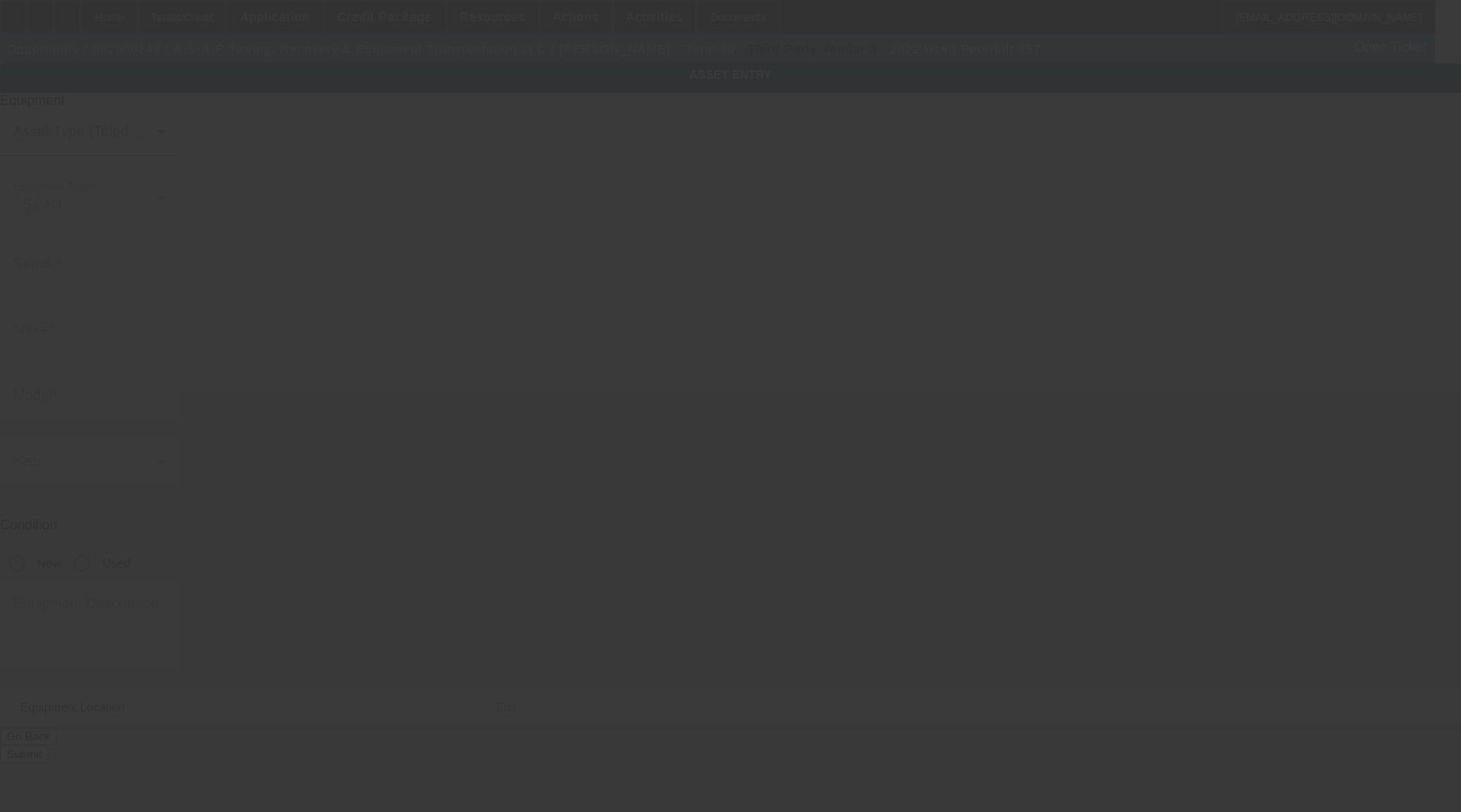
type input "2NP2HM6X5NM762935"
type input "Peterbilt"
type input "337"
radio input "true"
type textarea "wwith"
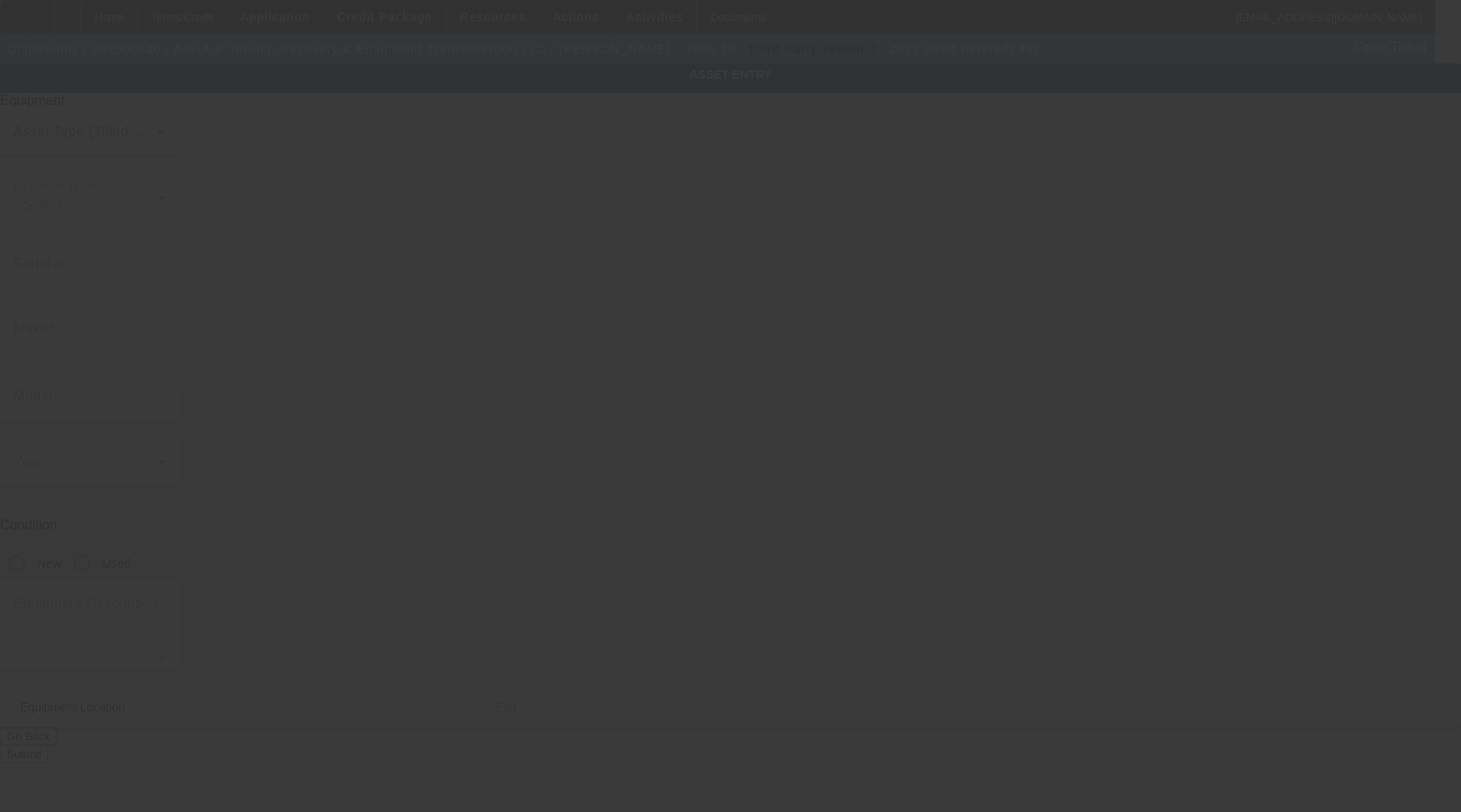
type input "2090 Gause Blvd W"
type input "Slidell"
type input "70460"
type input "Saint Tammany"
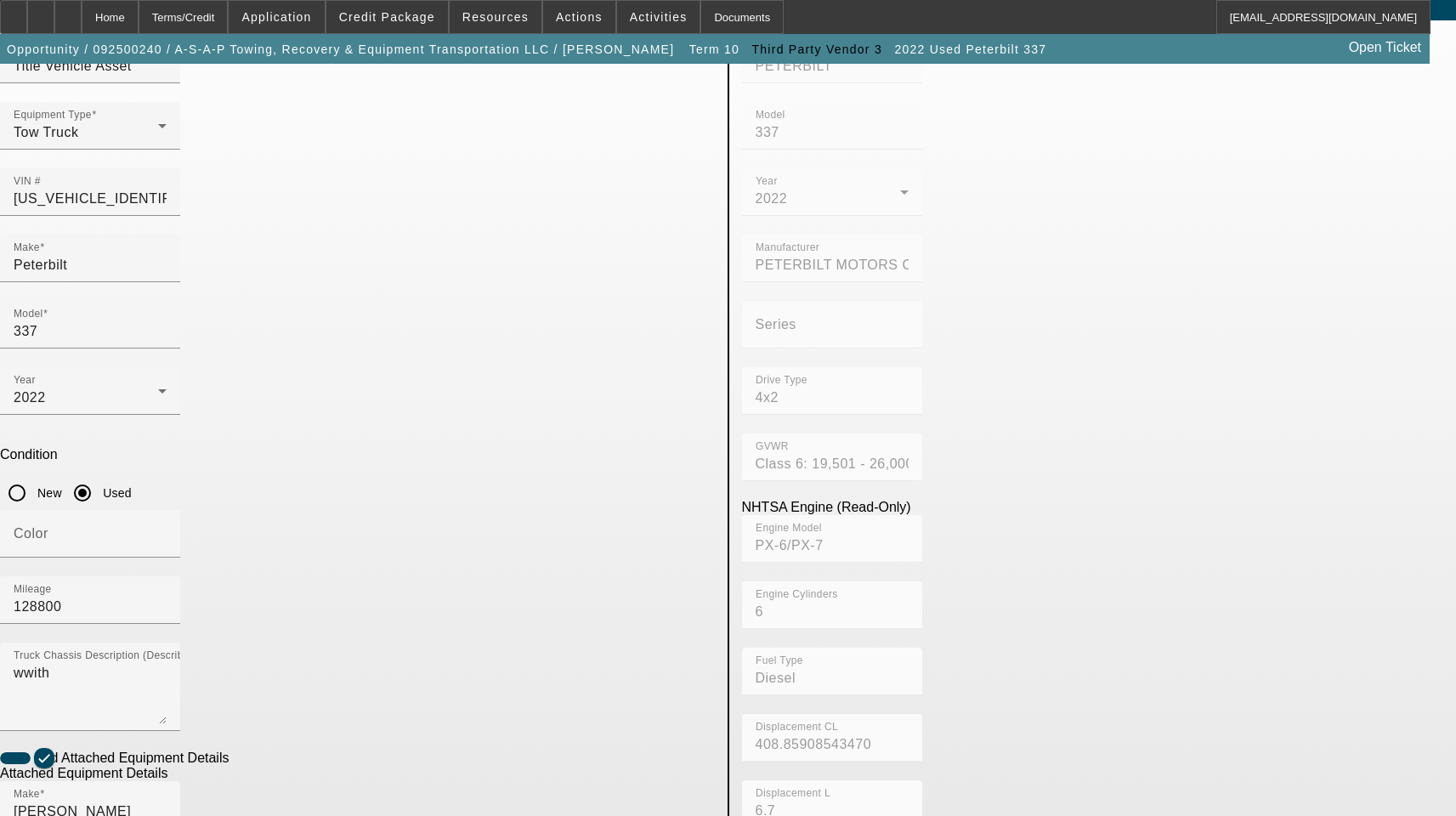
scroll to position [255, 0]
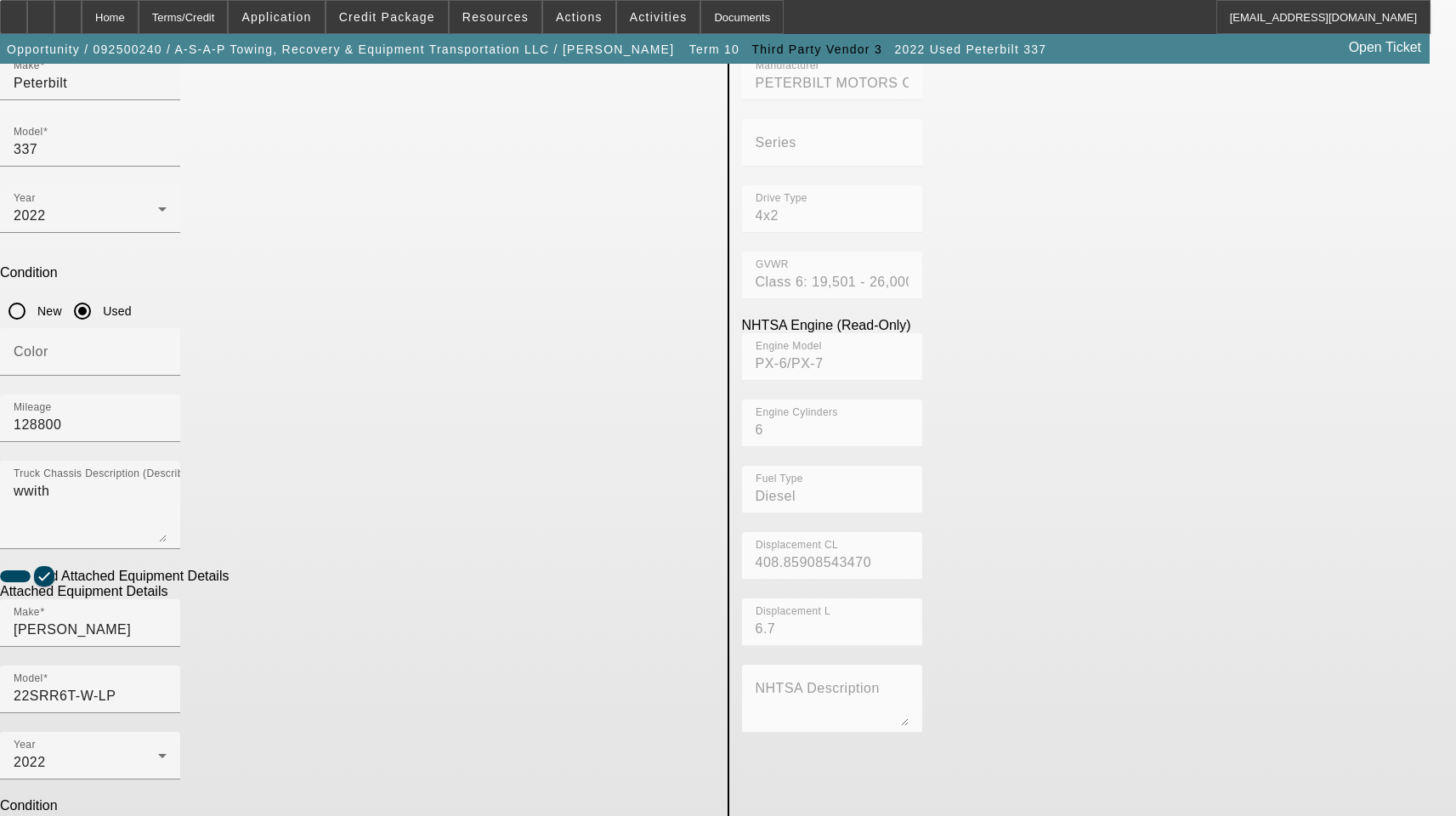
type input "0220023203"
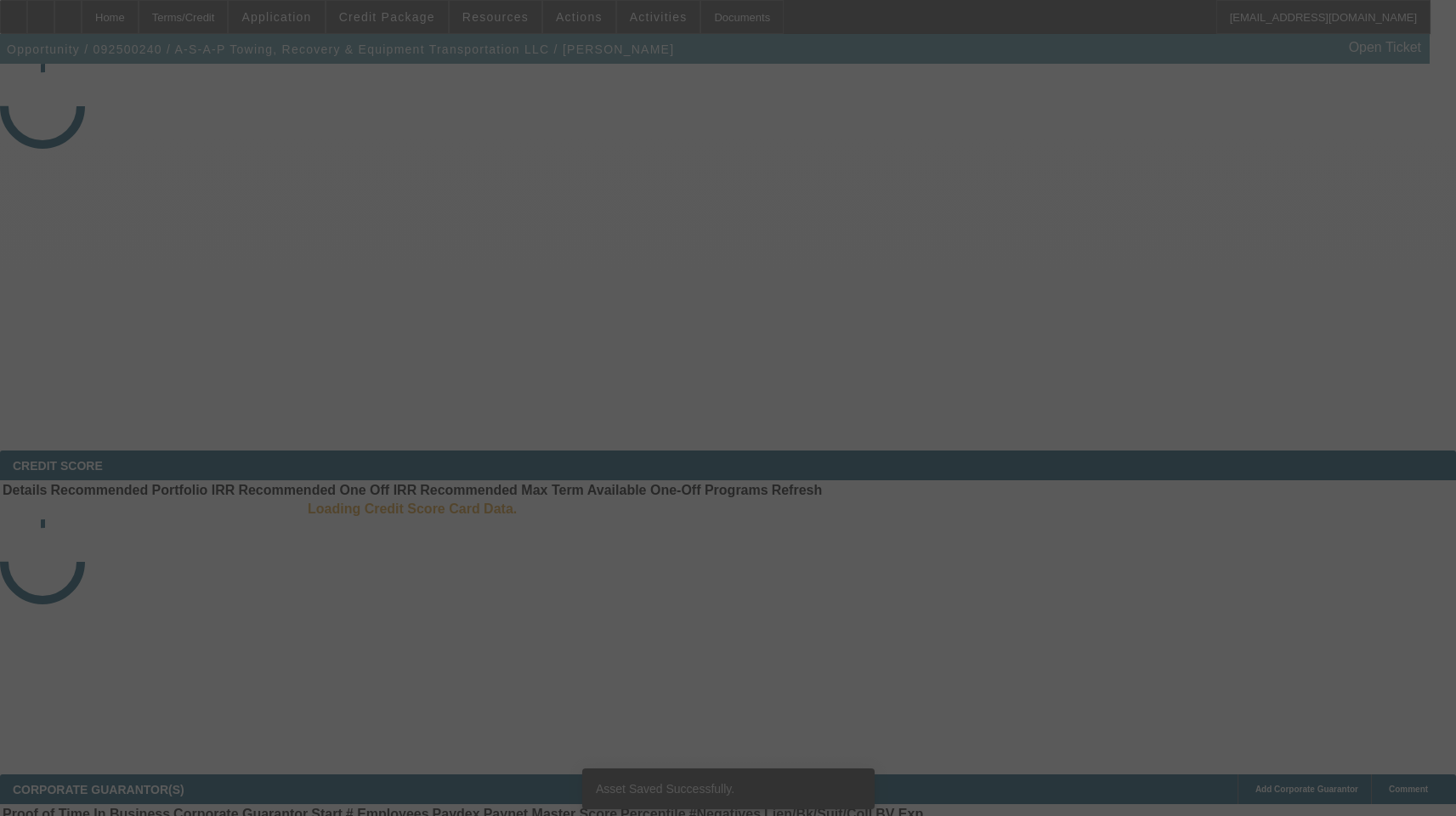
select select "3"
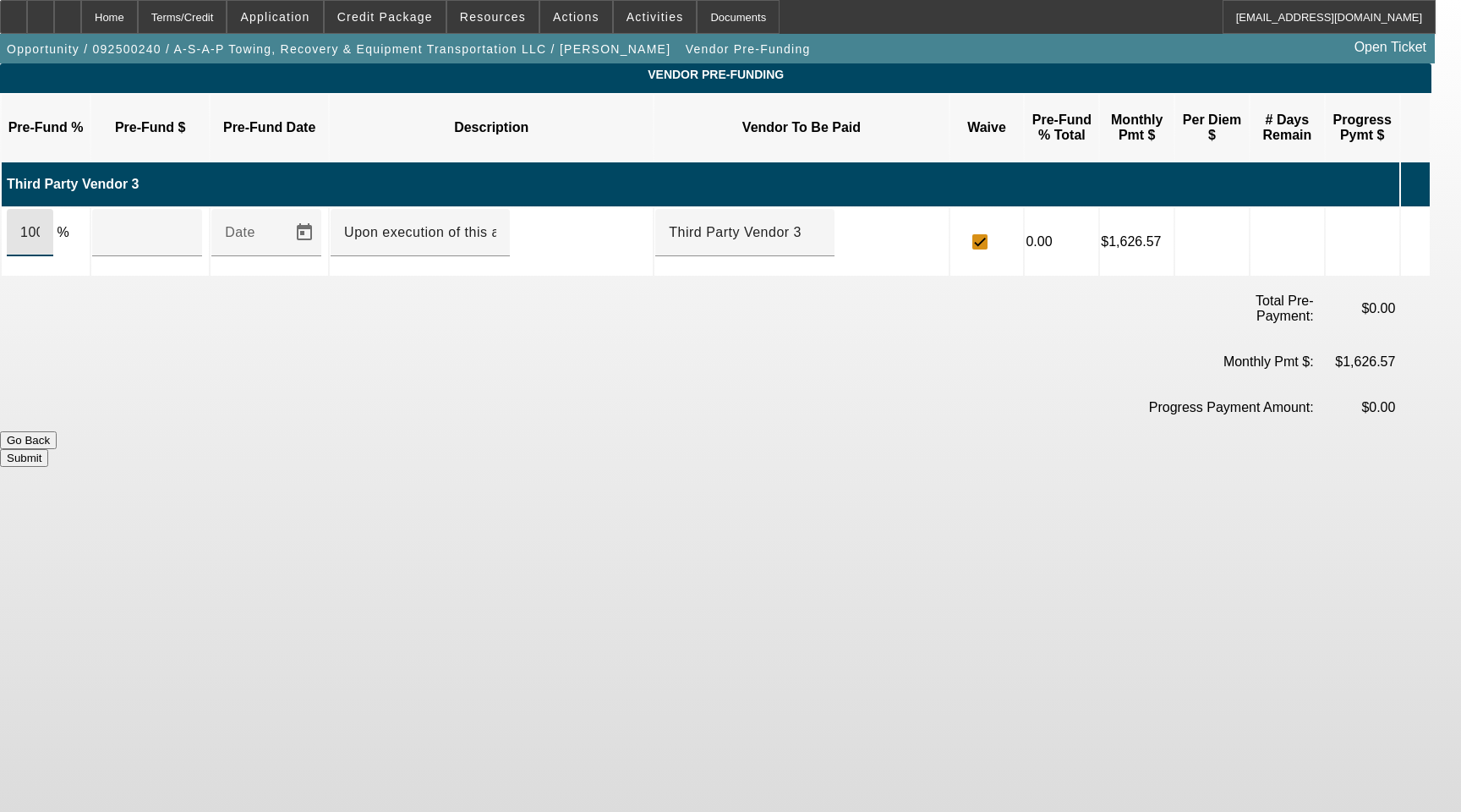
click at [40, 222] on input "100" at bounding box center [29, 232] width 19 height 20
type input "$97,000.00"
click at [49, 449] on button "Submit" at bounding box center [24, 458] width 49 height 17
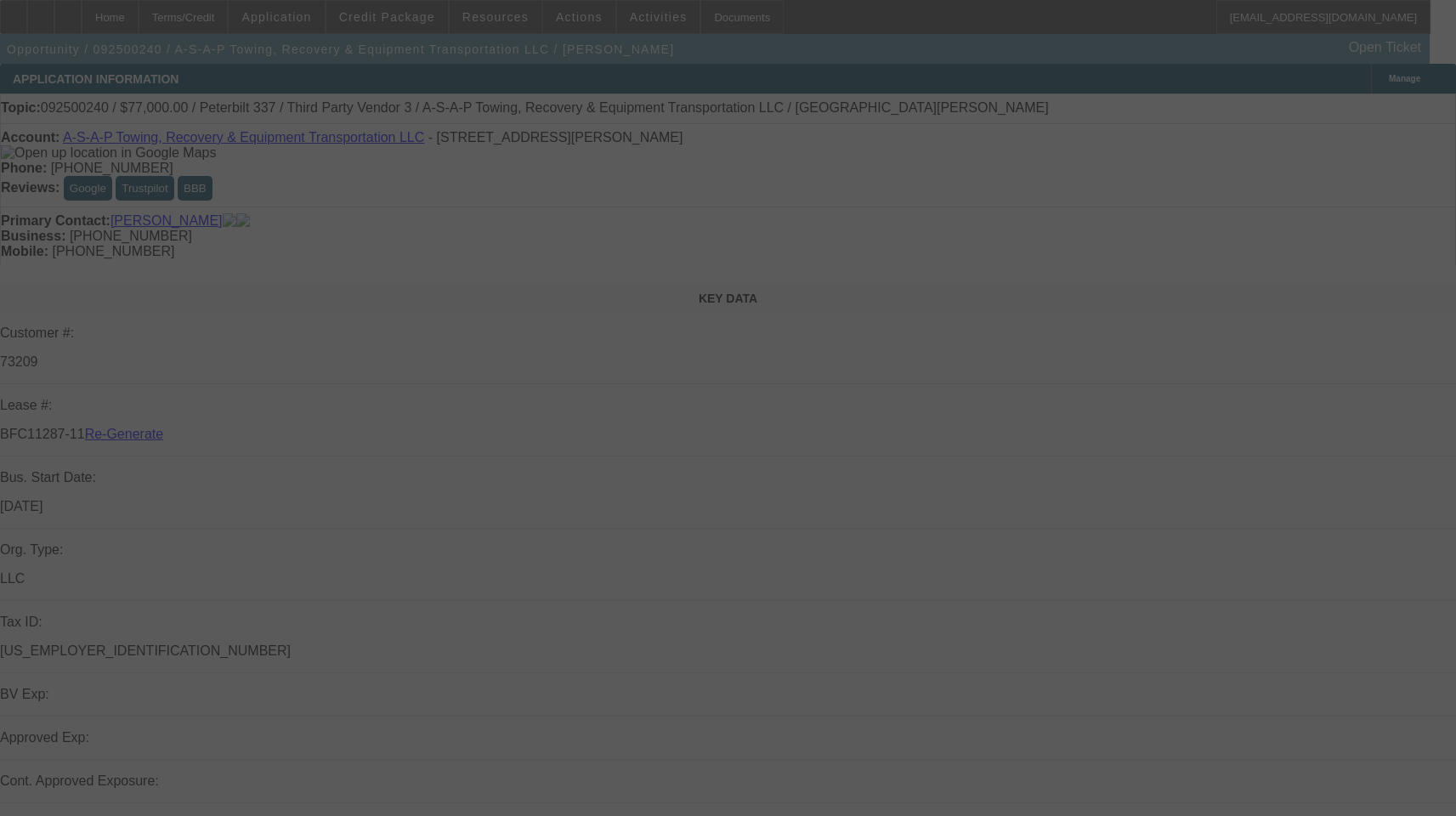
select select "3"
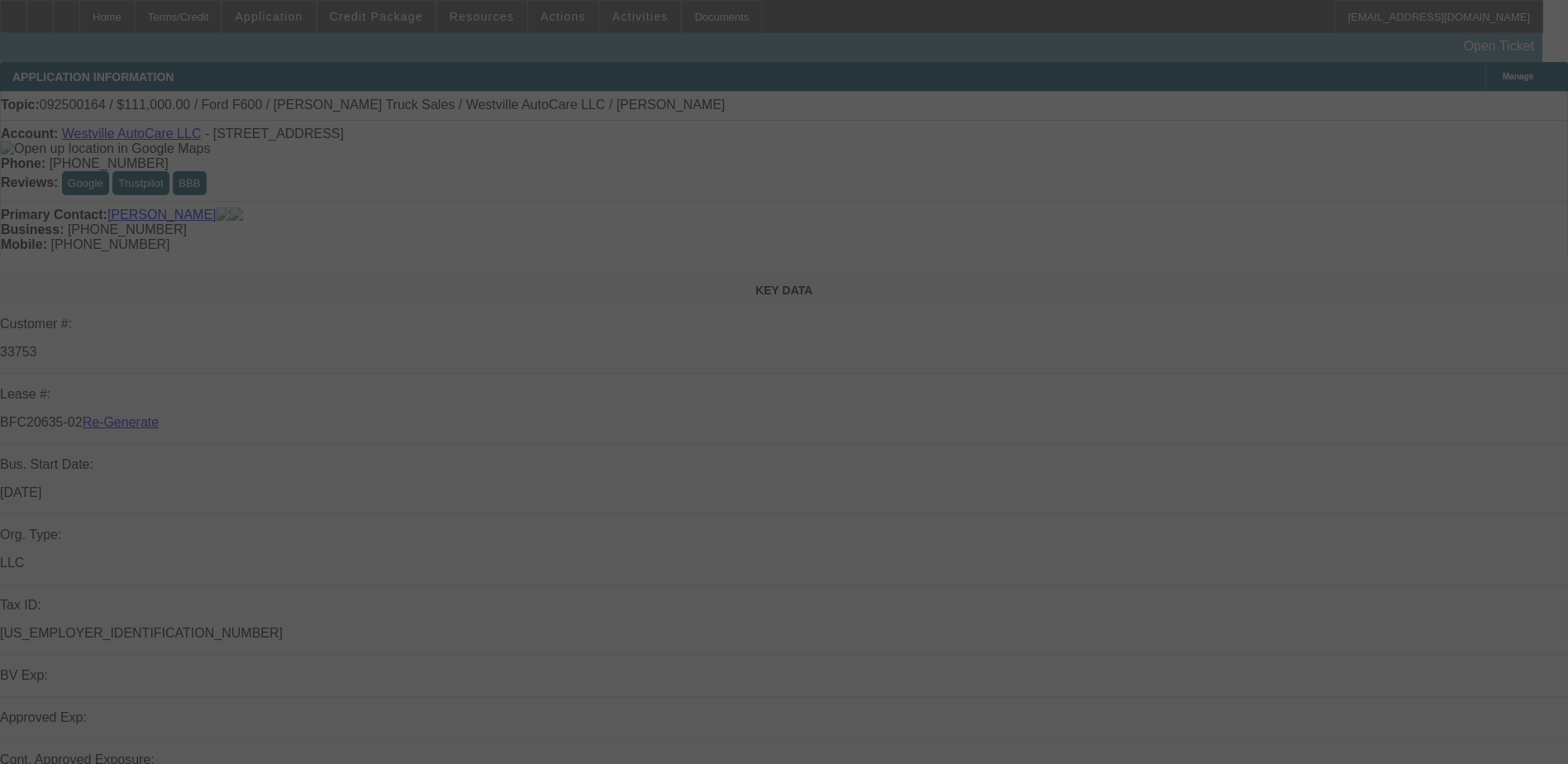
select select "4"
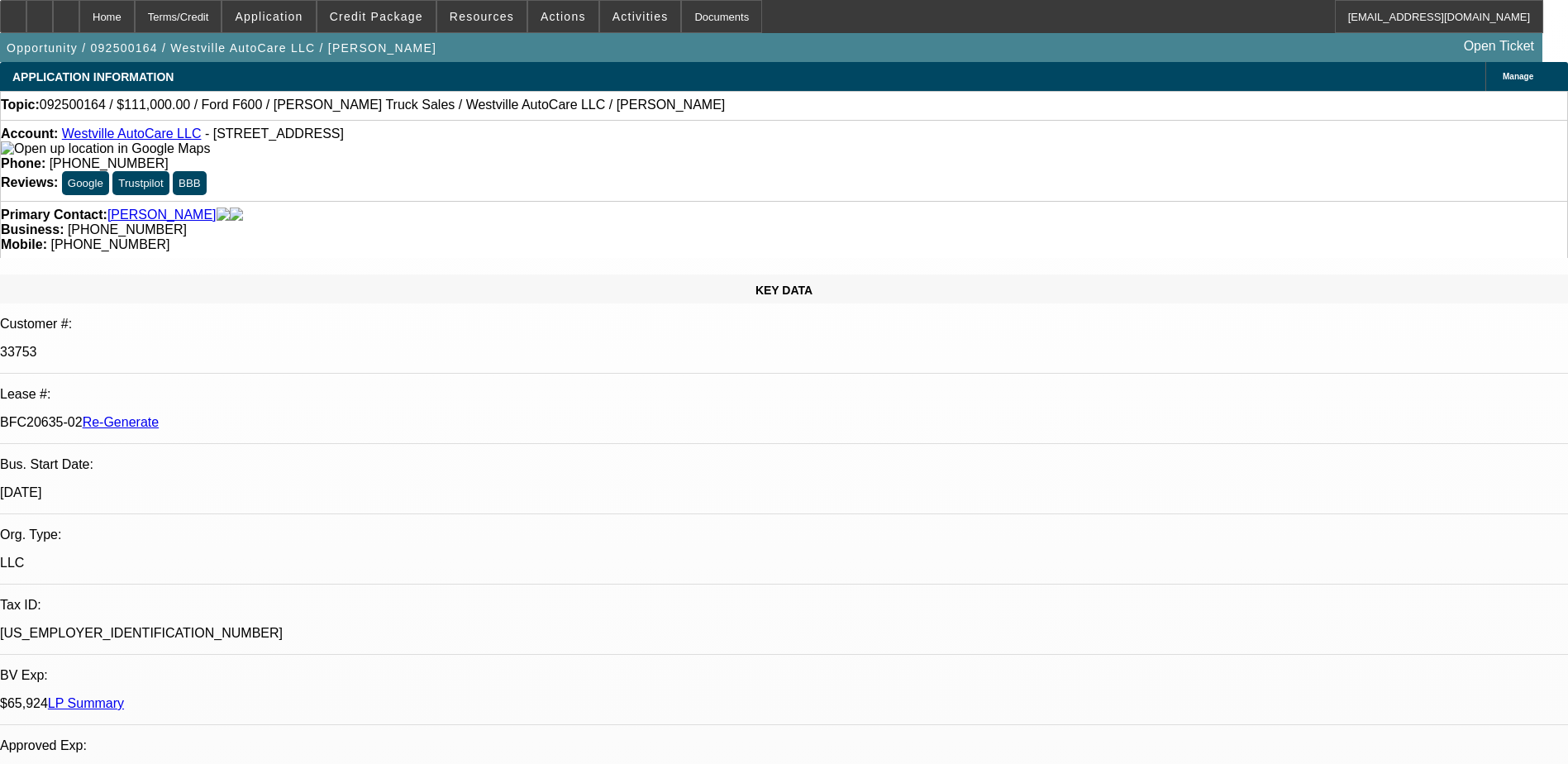
select select "0"
select select "2"
select select "0"
select select "1"
select select "2"
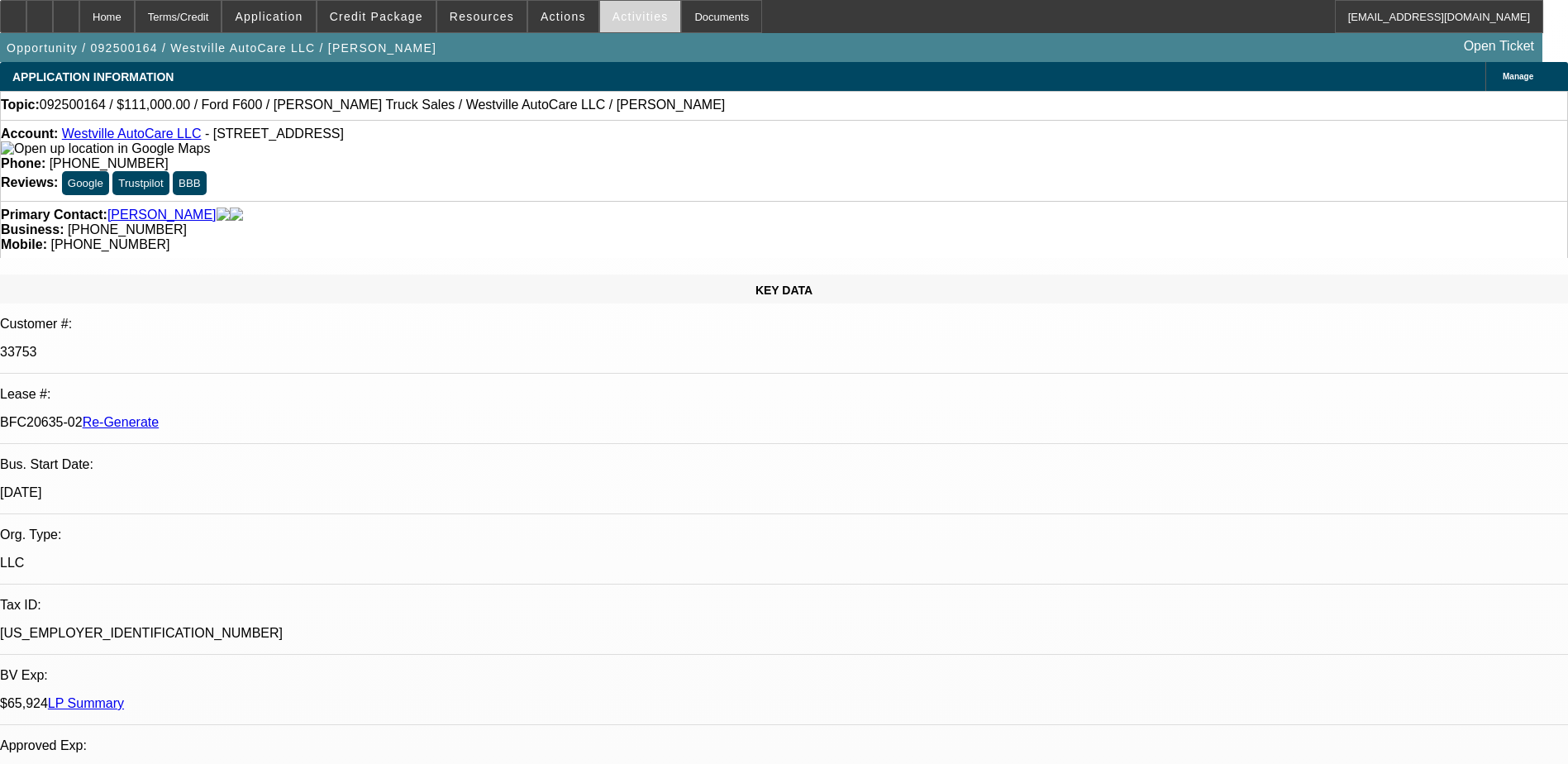
select select "6"
click at [617, 13] on span "Activities" at bounding box center [640, 17] width 56 height 14
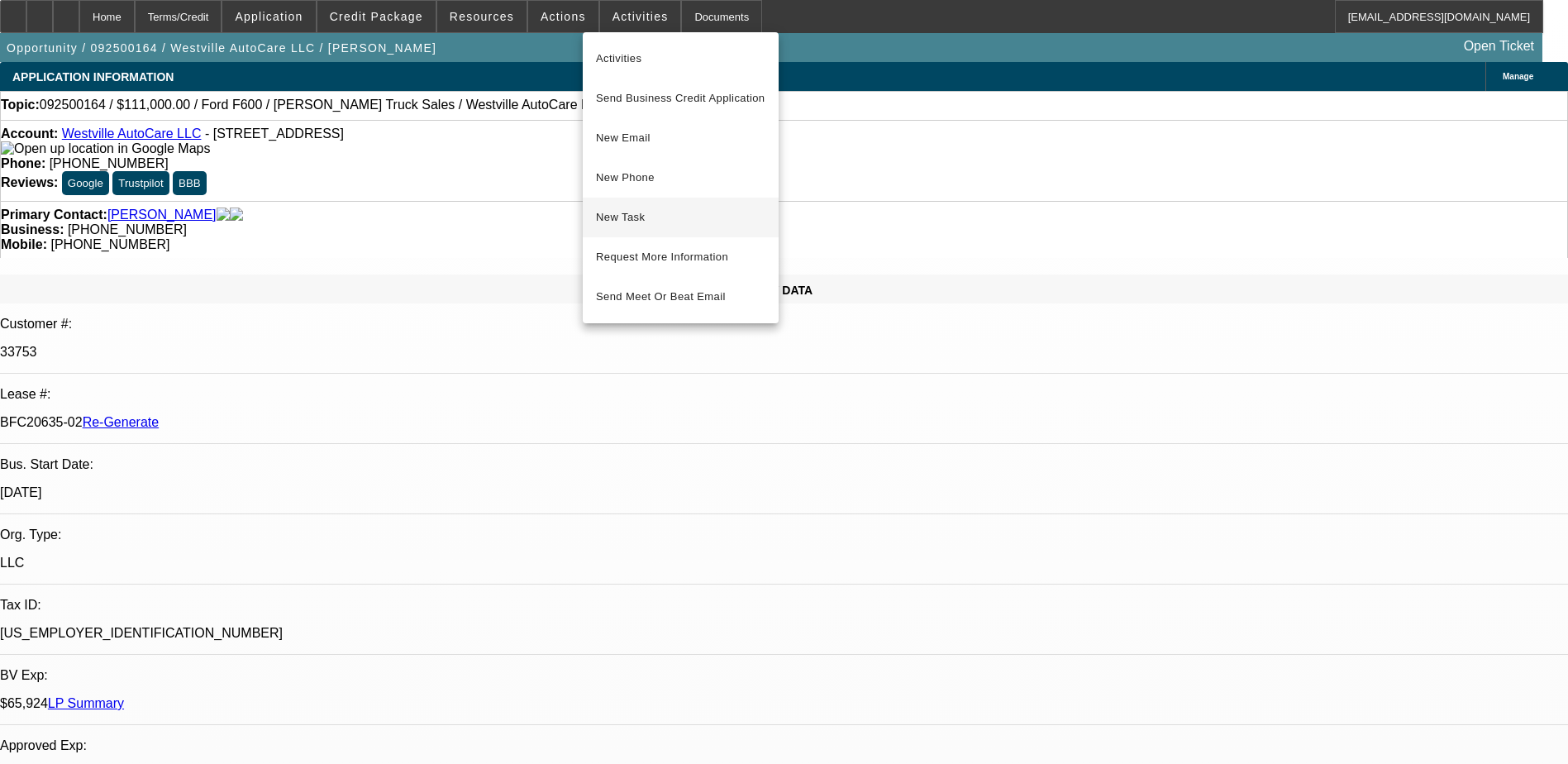
click at [642, 219] on span "New Task" at bounding box center [681, 217] width 170 height 20
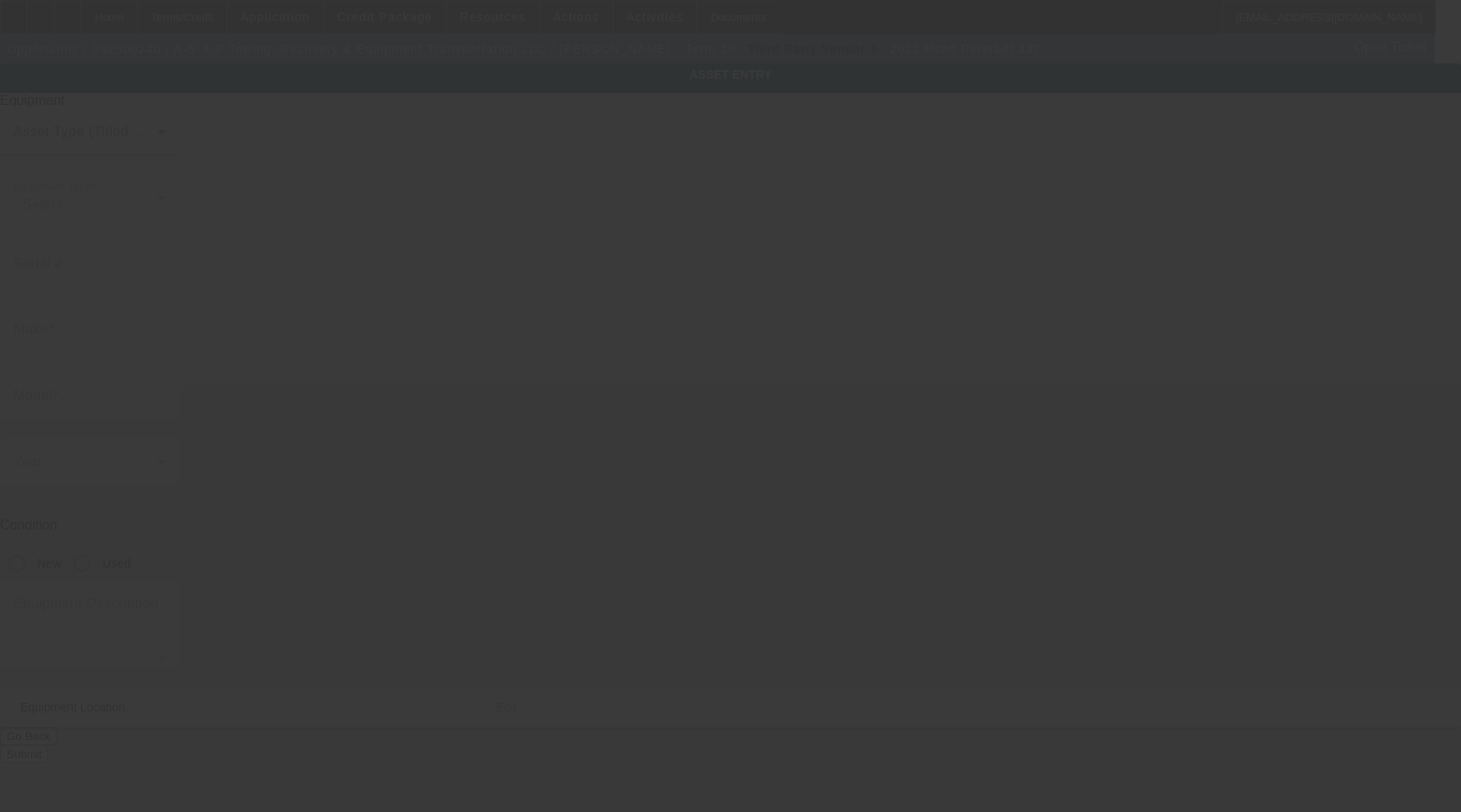
type input "[US_VEHICLE_IDENTIFICATION_NUMBER]"
type input "Peterbilt"
type input "337"
radio input "true"
type textarea "wwith"
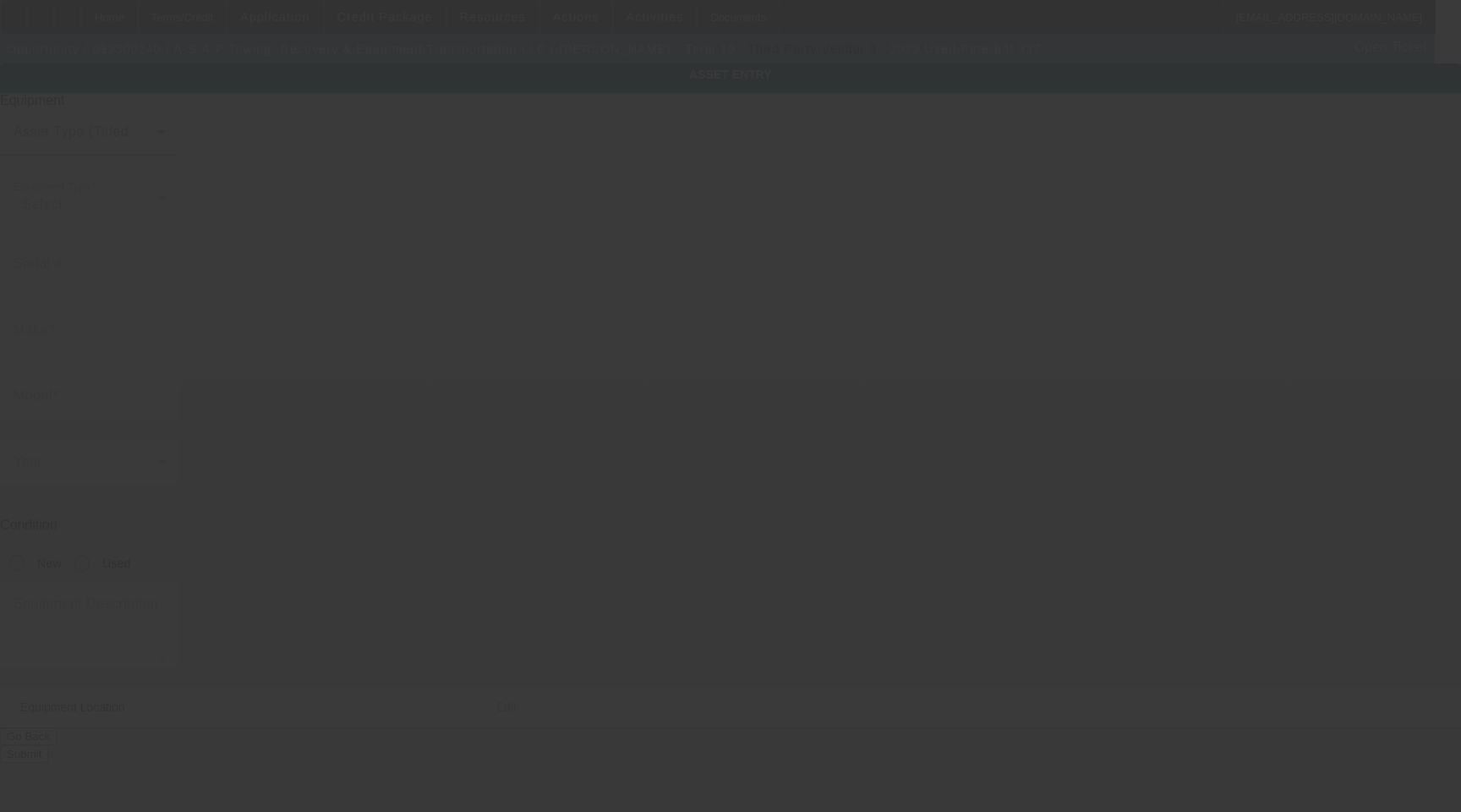
type input "2090 Gause Blvd W"
type input "Slidell"
type input "70460"
type input "Saint Tammany"
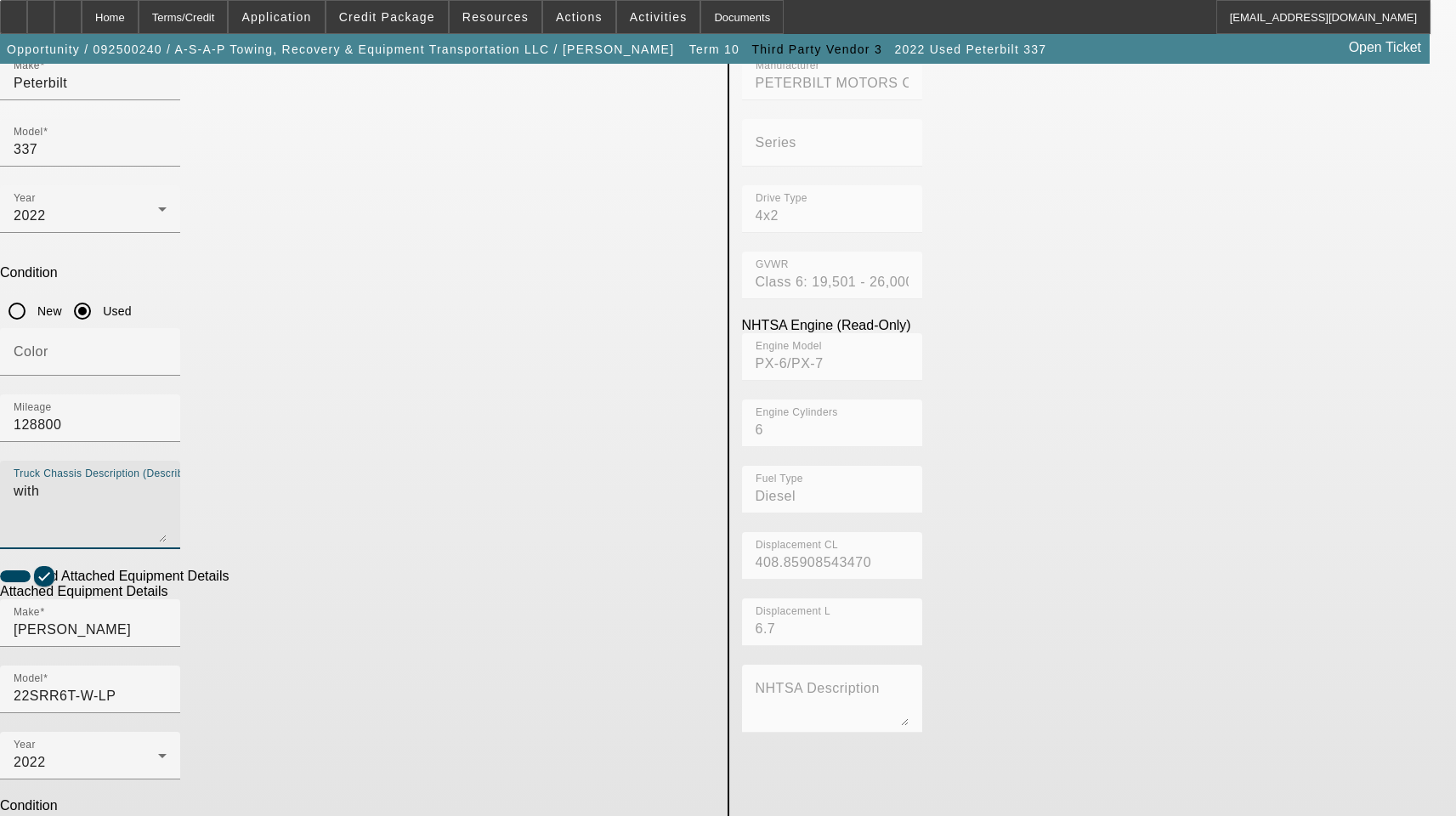
scroll to position [279, 0]
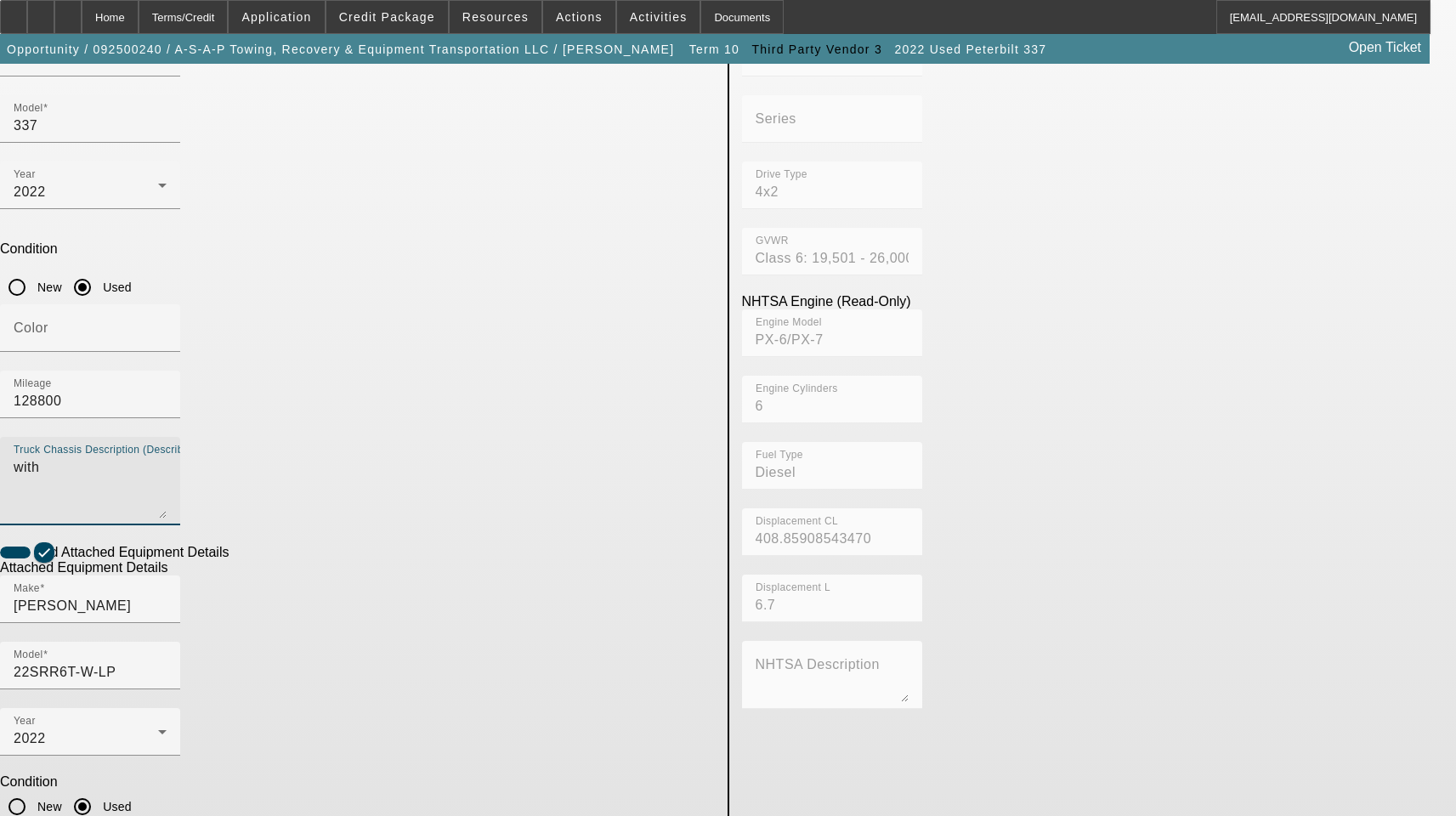
type textarea "with"
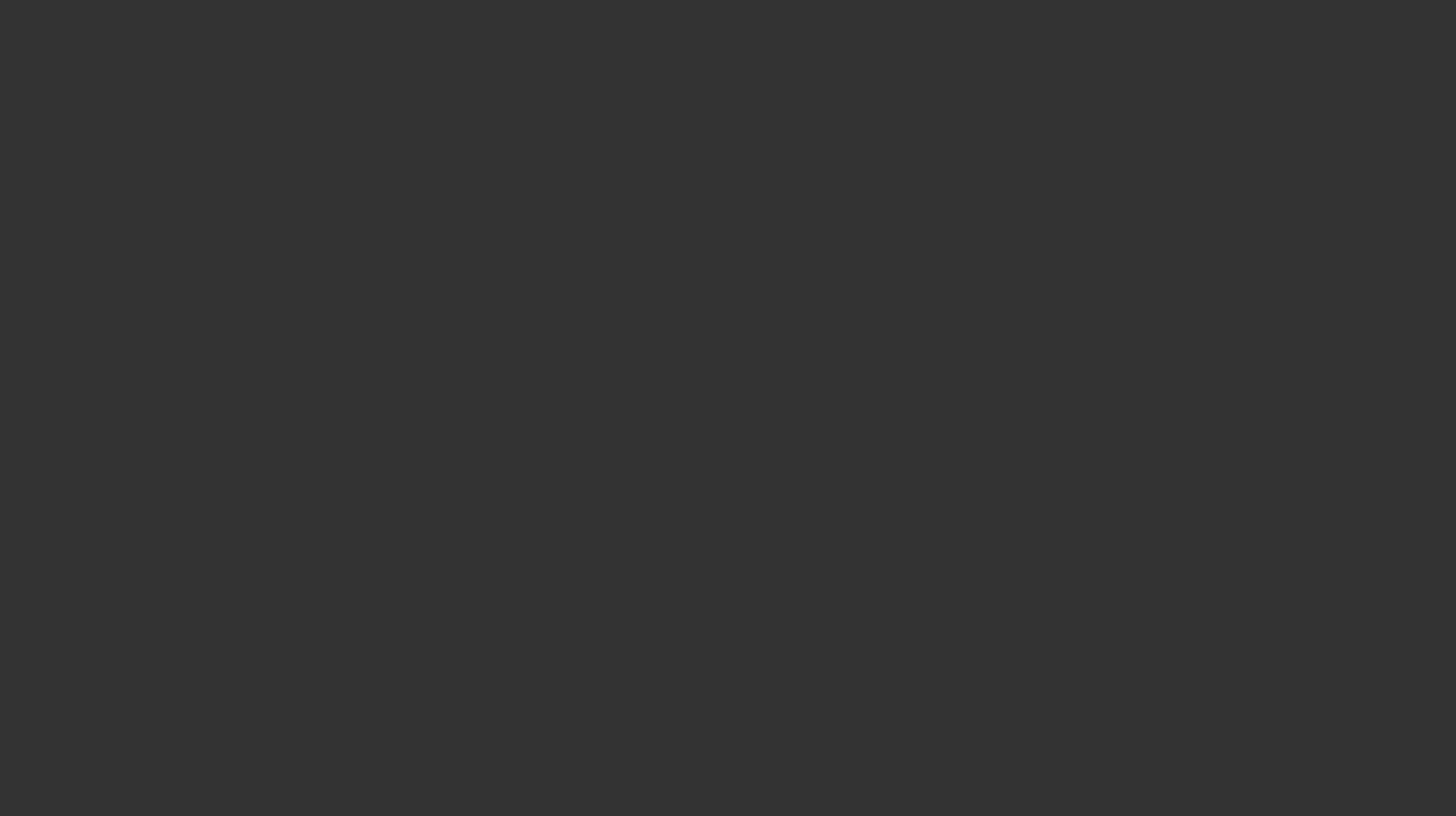
select select "3"
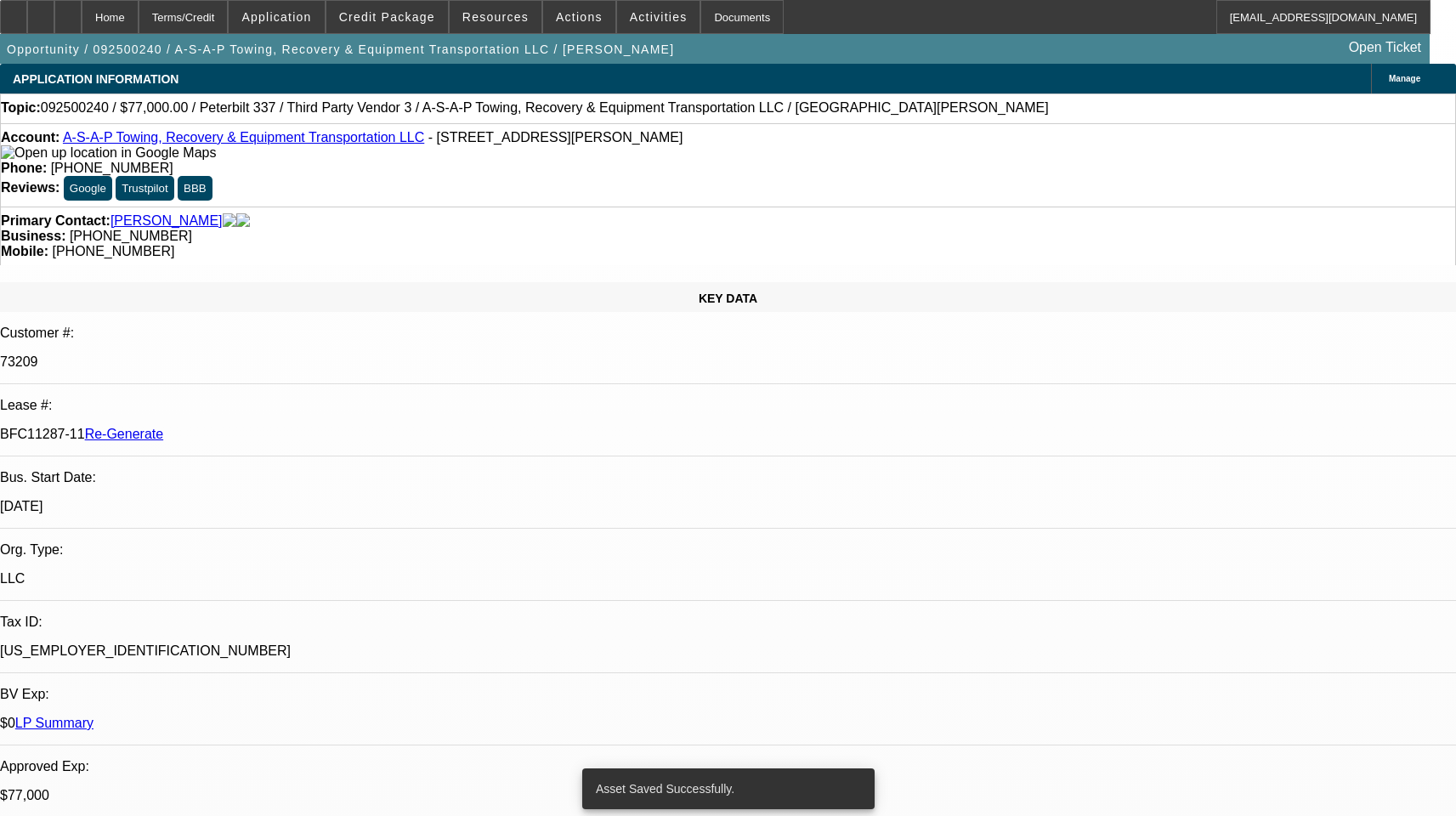
select select "0"
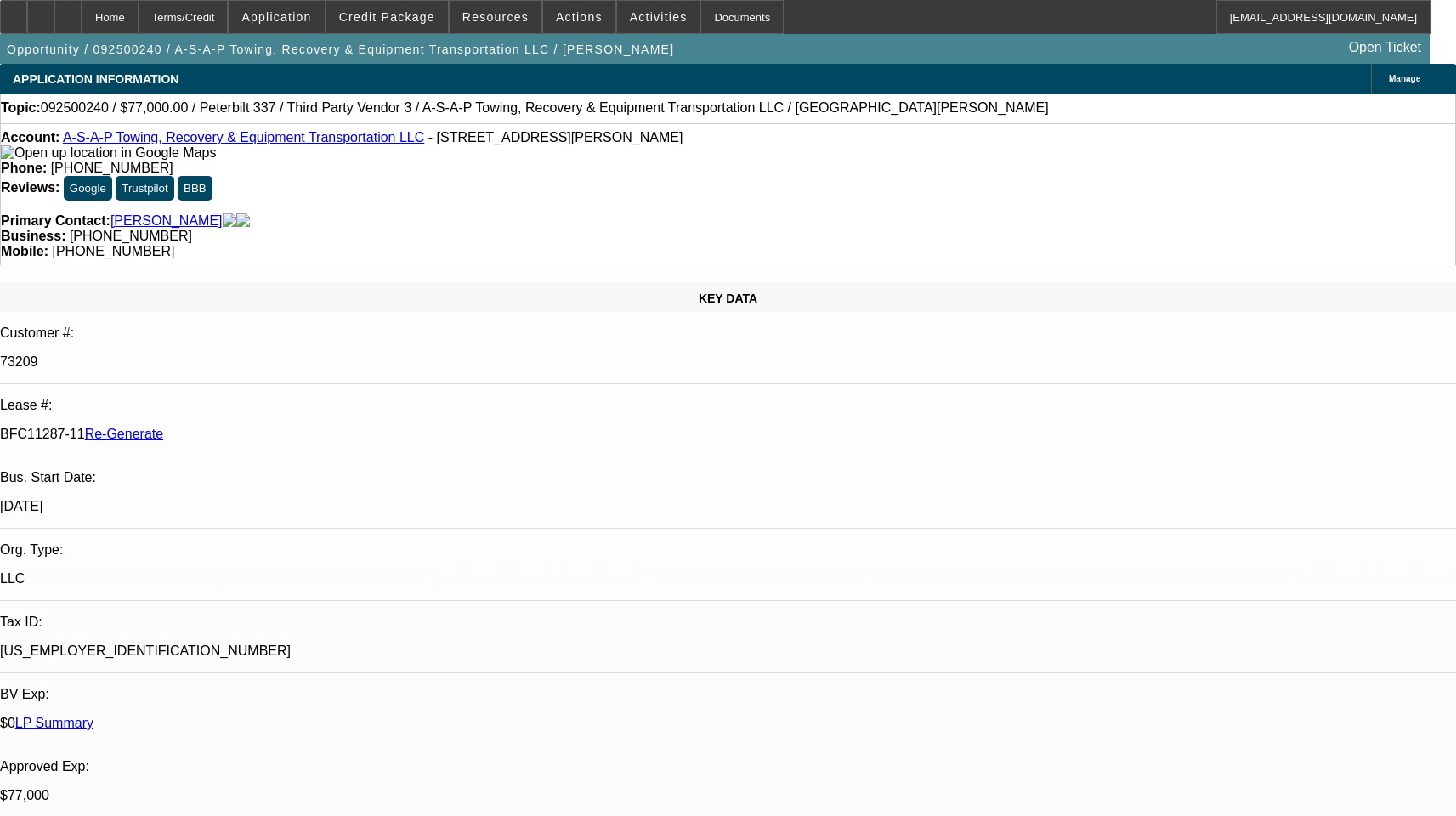
select select "1"
select select "3"
select select "6"
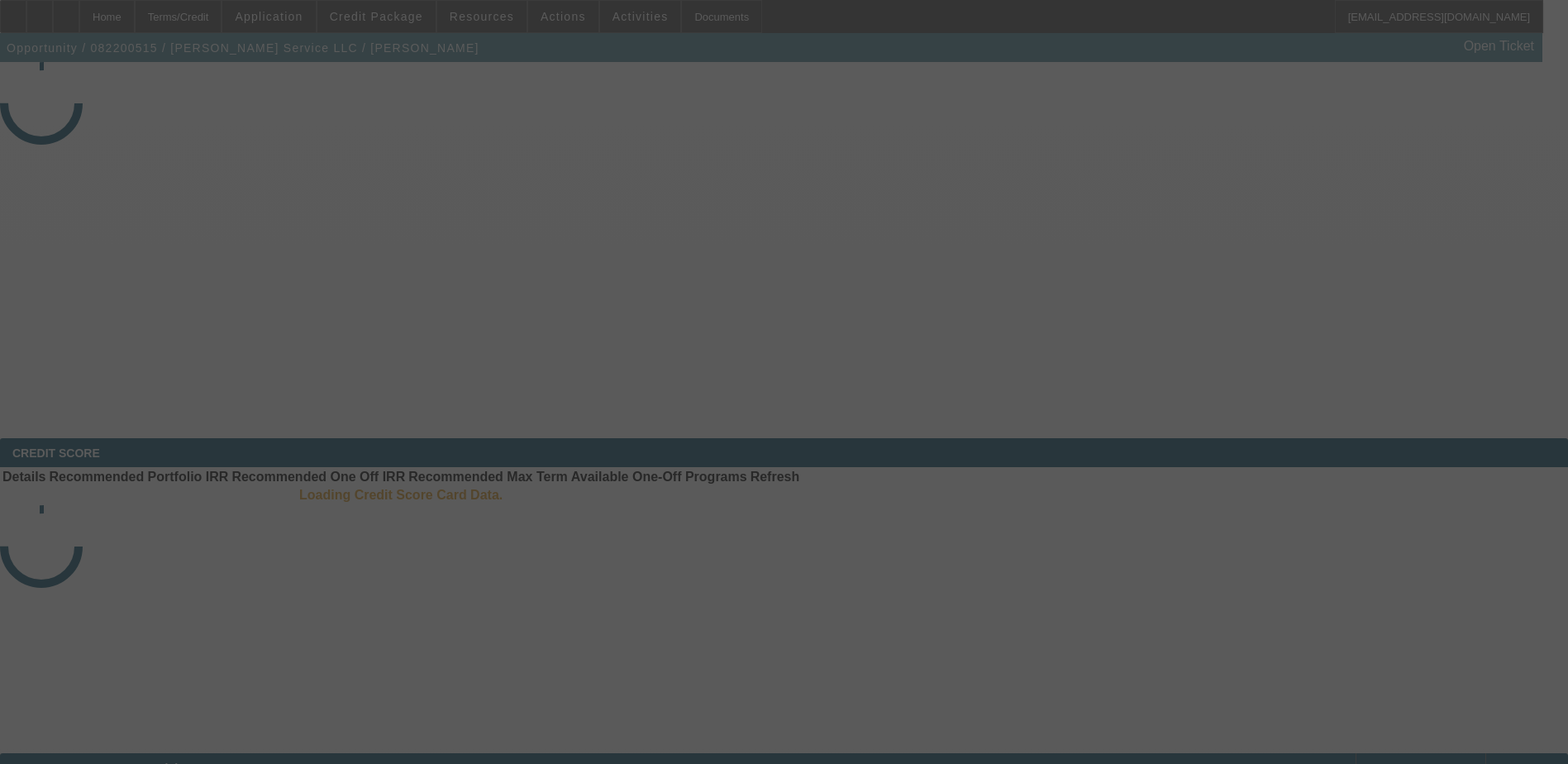
select select "4"
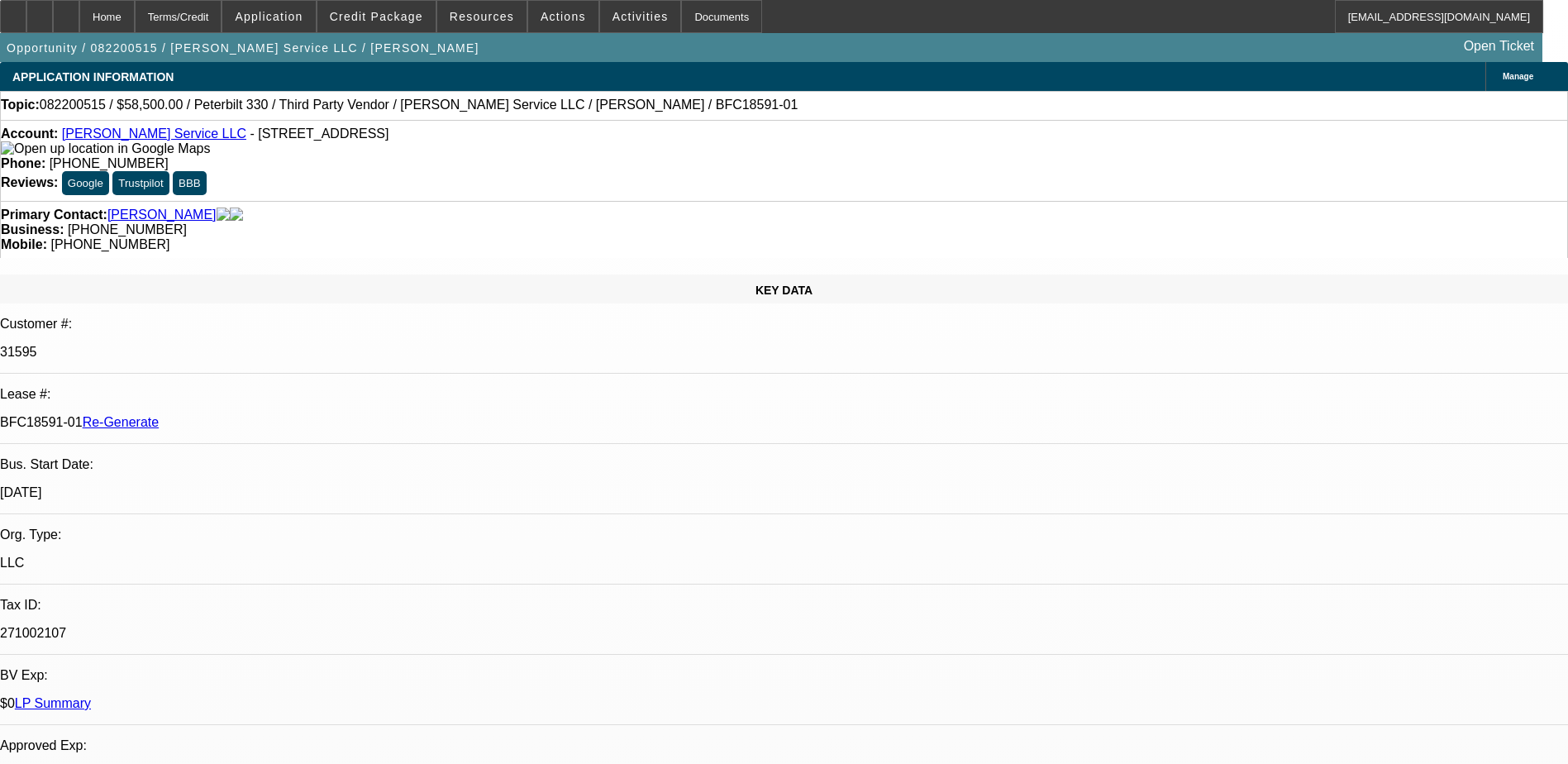
select select "0.1"
select select "0"
select select "1"
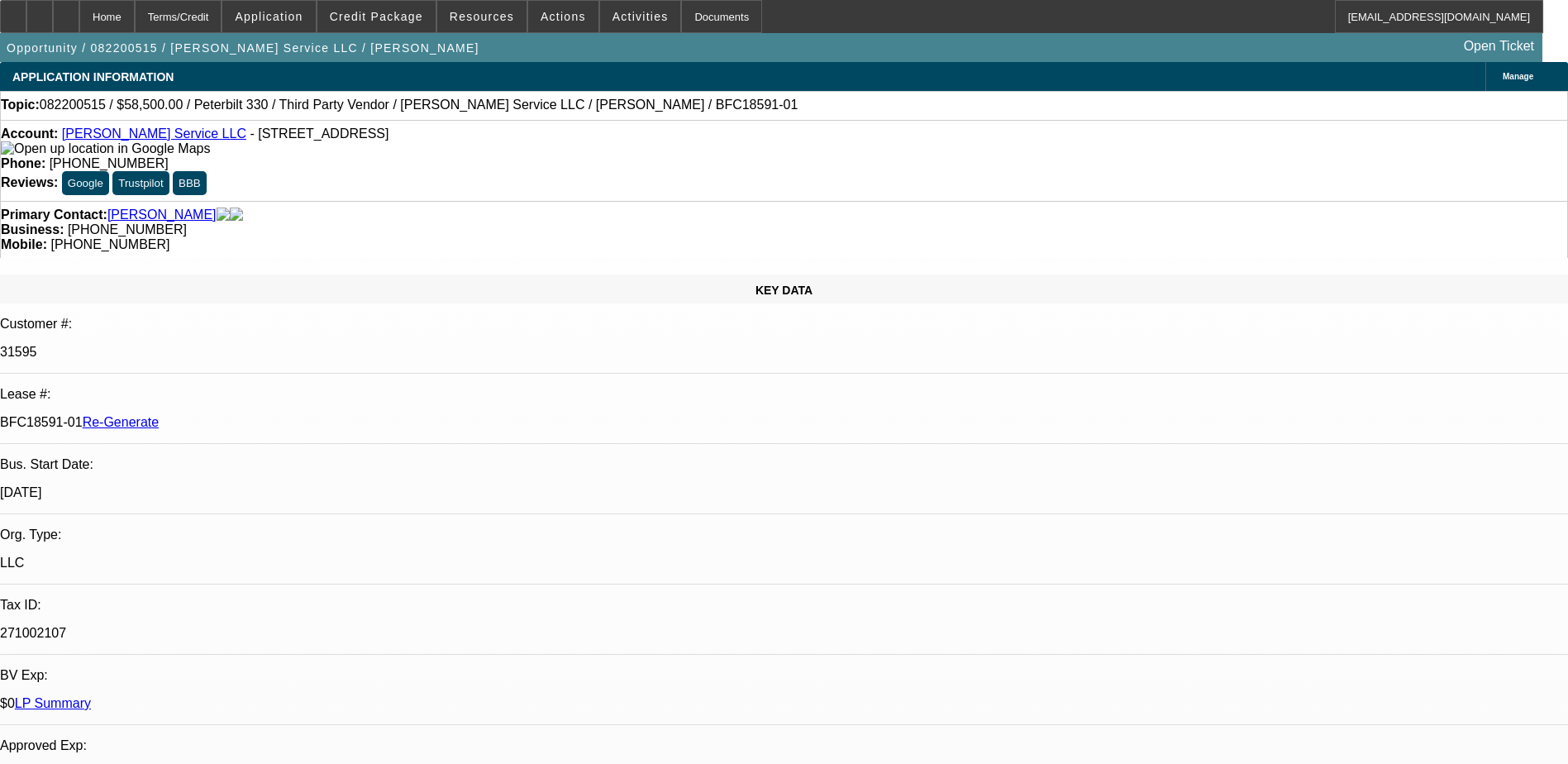
select select "6"
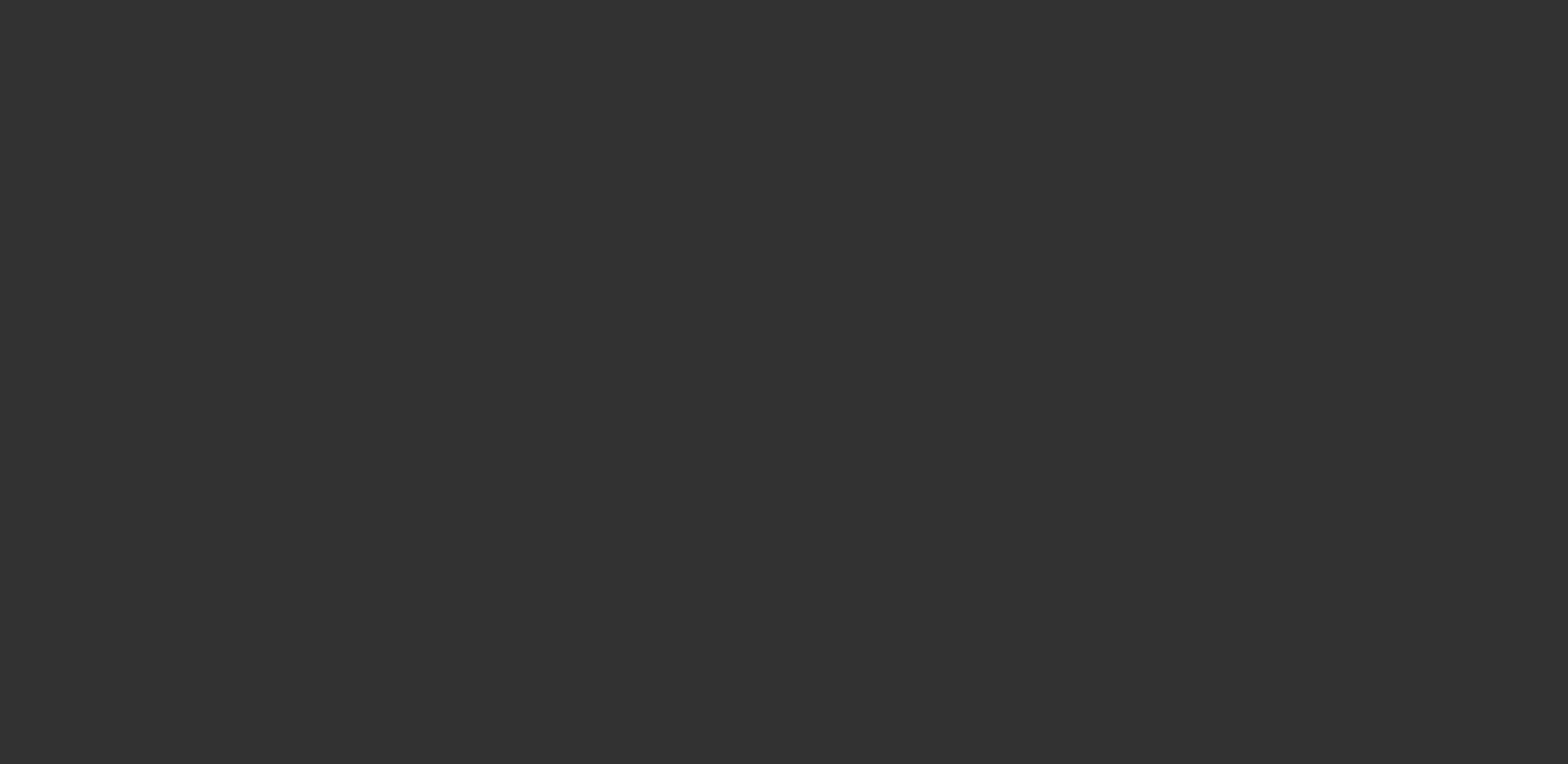
select select "3"
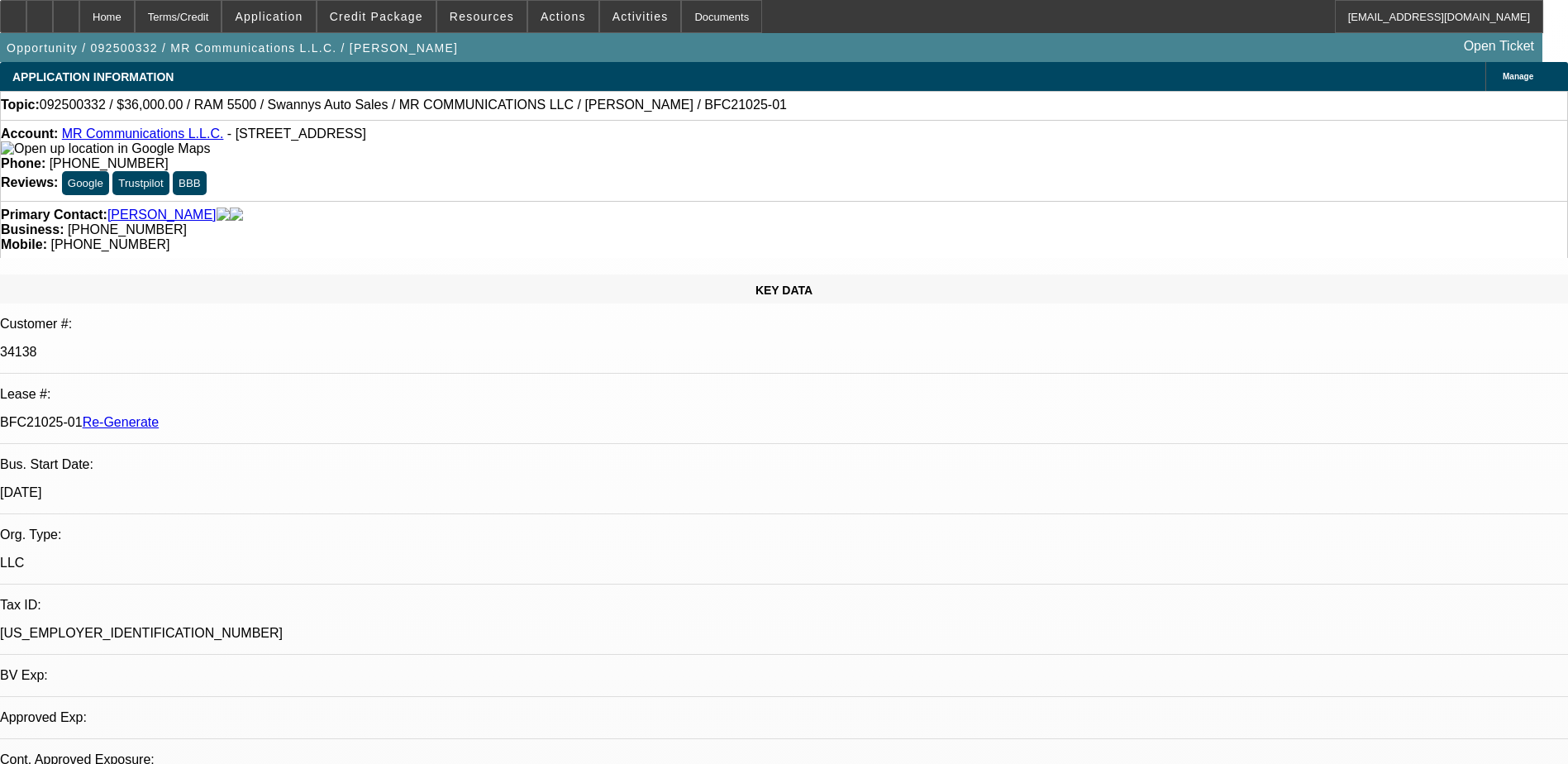
select select "0"
select select "2"
select select "0"
select select "1"
select select "2"
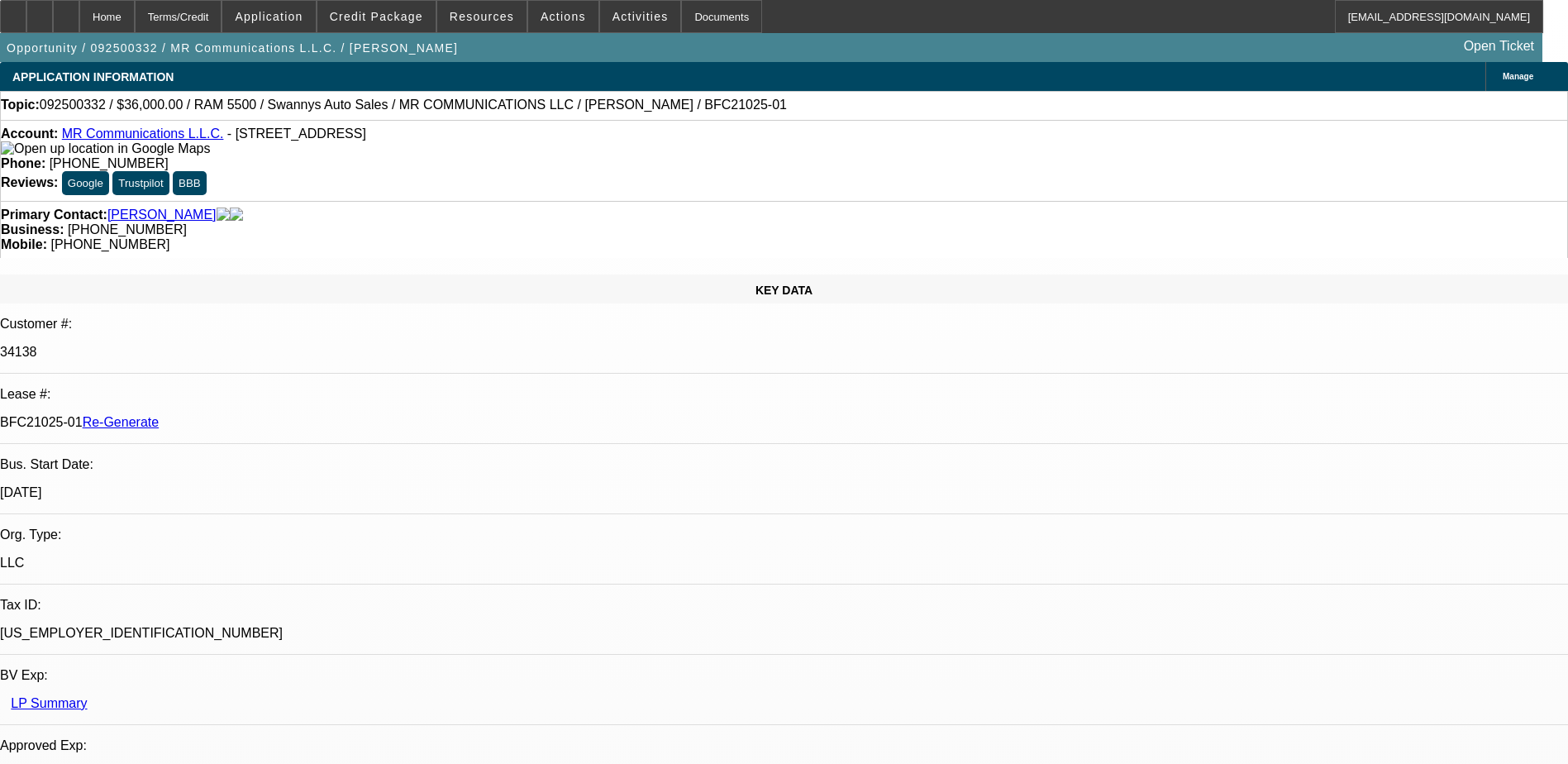
select select "6"
click at [615, 20] on span "Activities" at bounding box center [640, 17] width 56 height 14
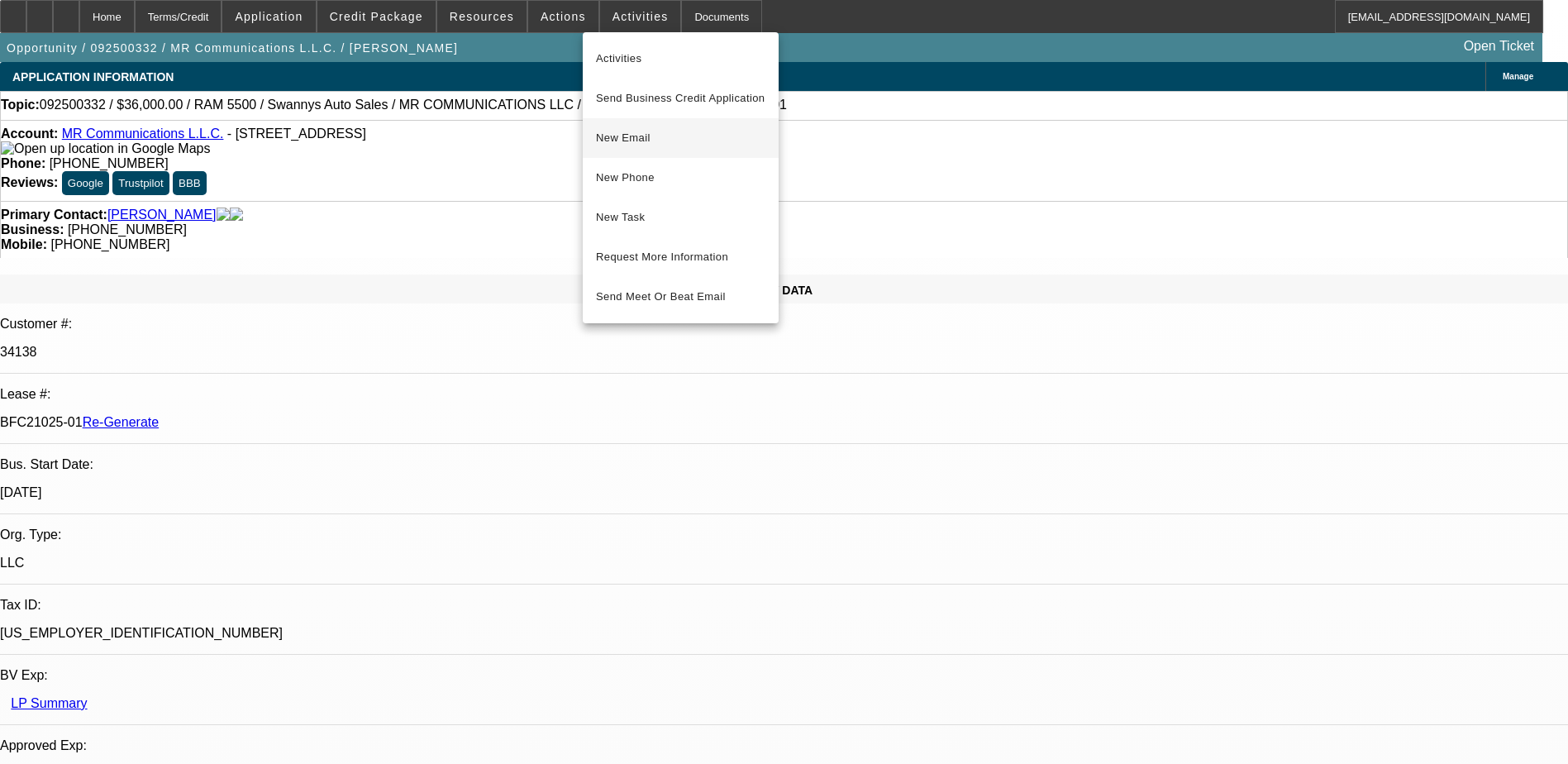
click at [645, 138] on span "New Email" at bounding box center [681, 137] width 170 height 20
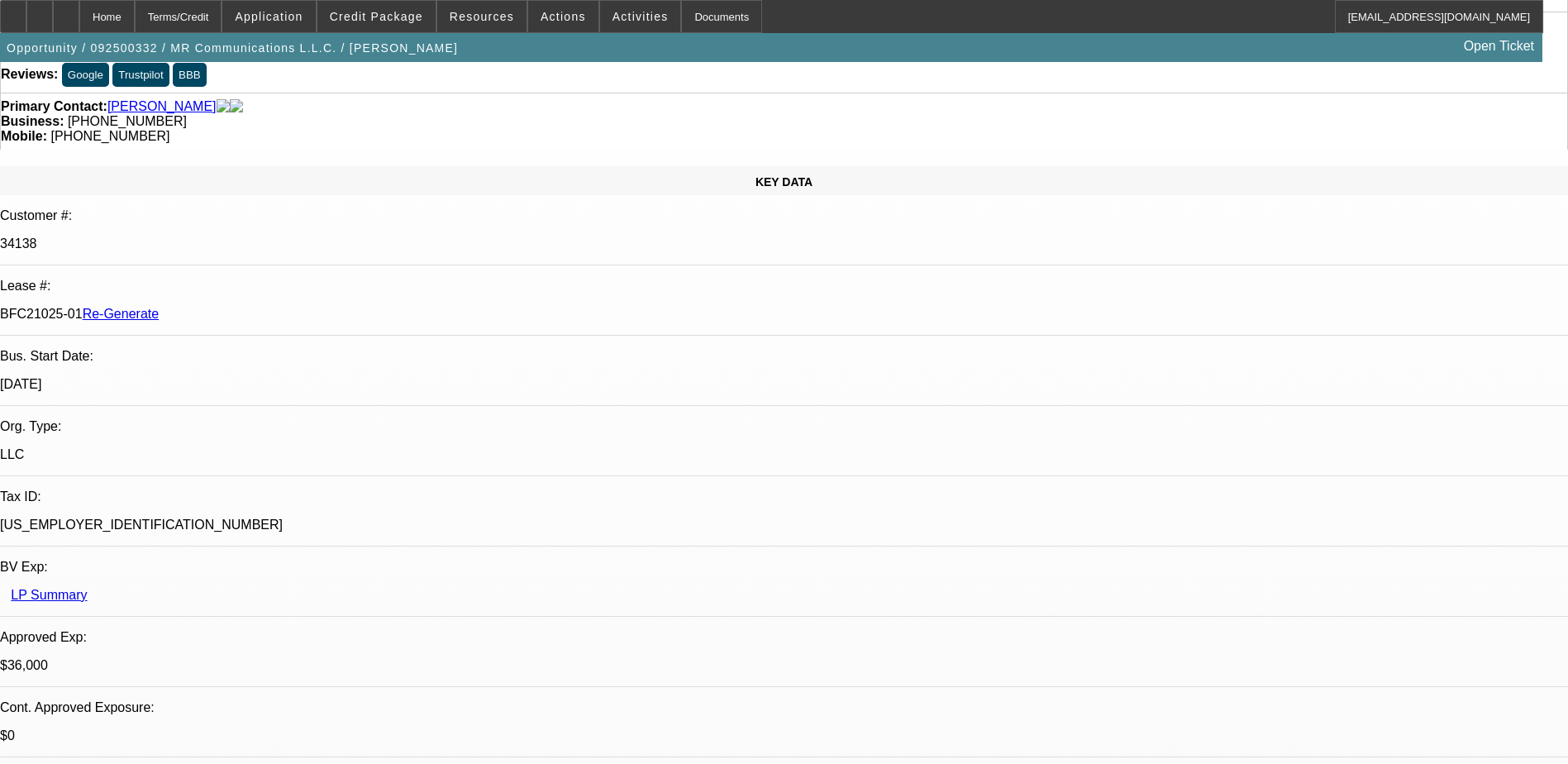
scroll to position [496, 0]
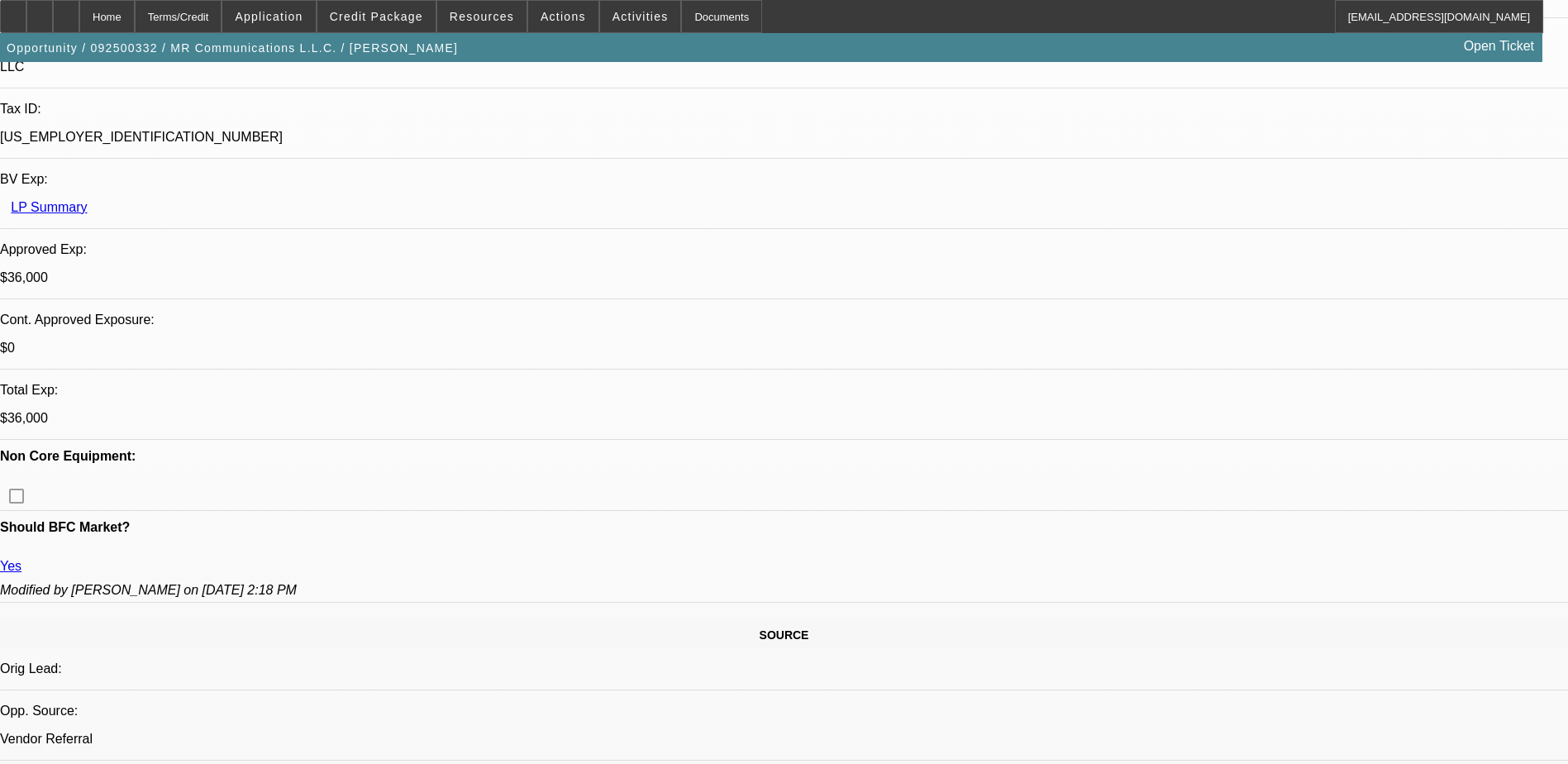
drag, startPoint x: 135, startPoint y: 428, endPoint x: 22, endPoint y: 438, distance: 113.4
copy tr "Manuel Ramirez-Aybar"
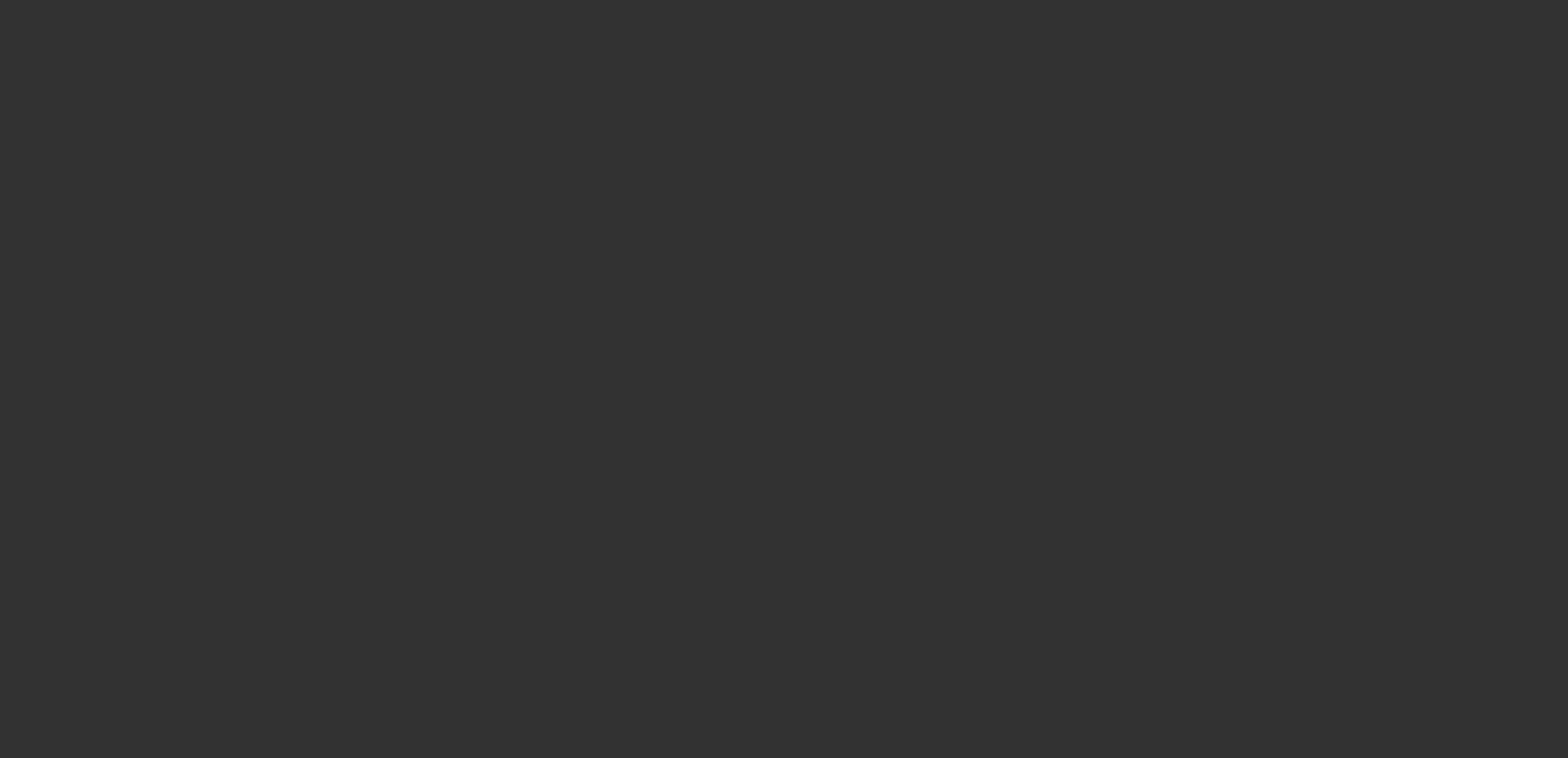
select select "4"
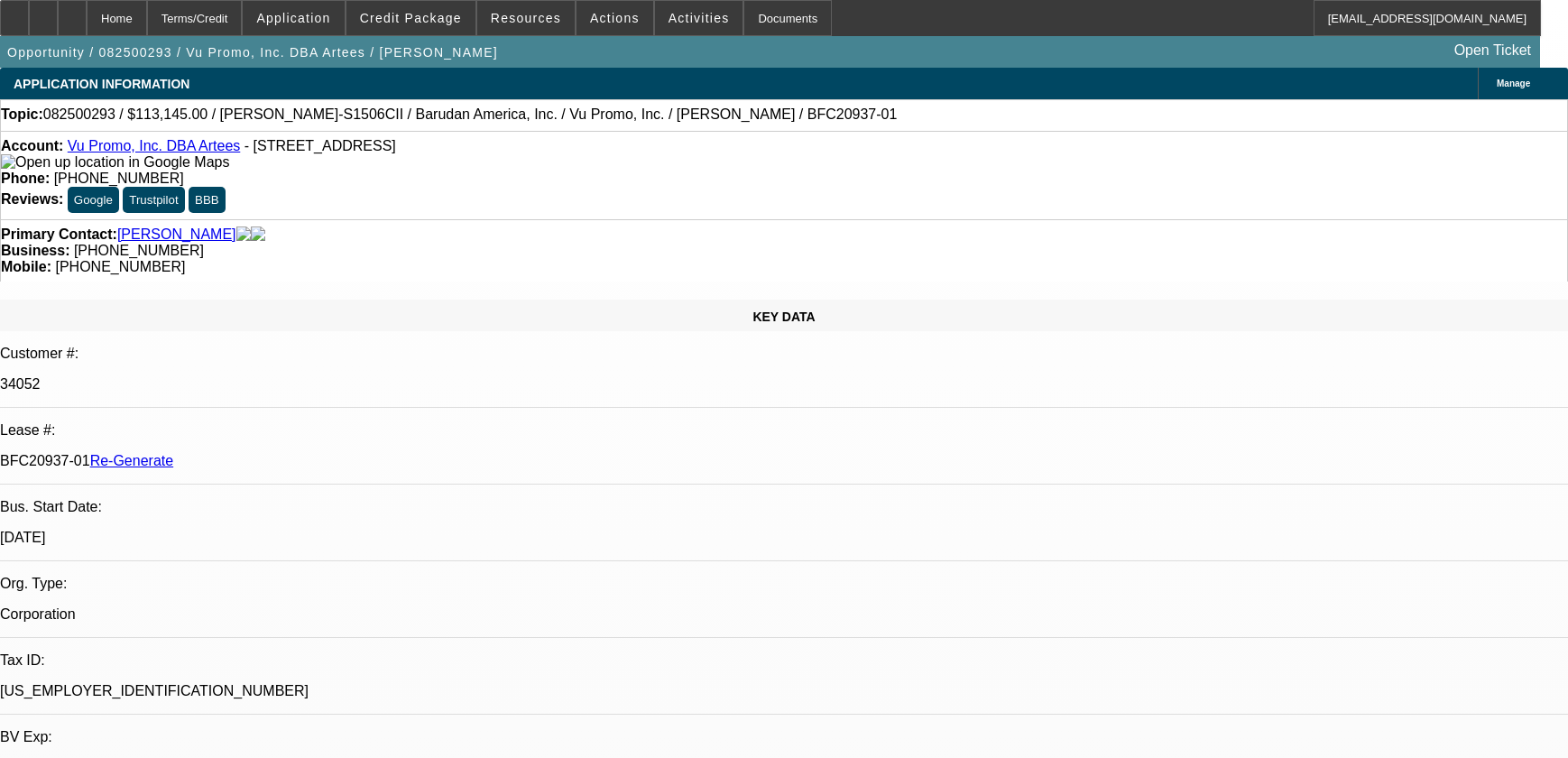
select select "0"
select select "2"
select select "0.1"
select select "4"
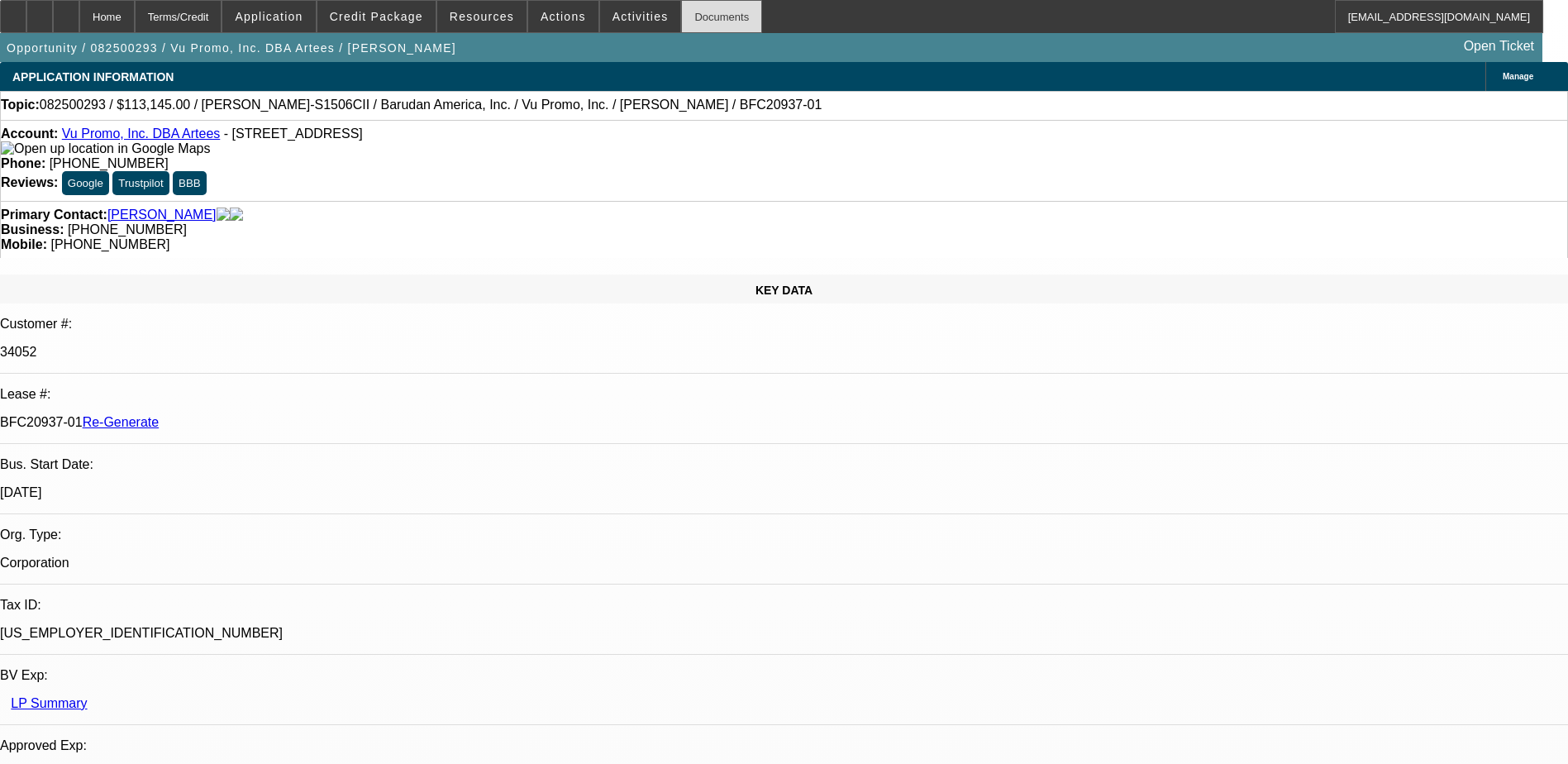
click at [689, 16] on div "Documents" at bounding box center [722, 16] width 81 height 33
click at [696, 13] on div "Documents" at bounding box center [722, 16] width 81 height 33
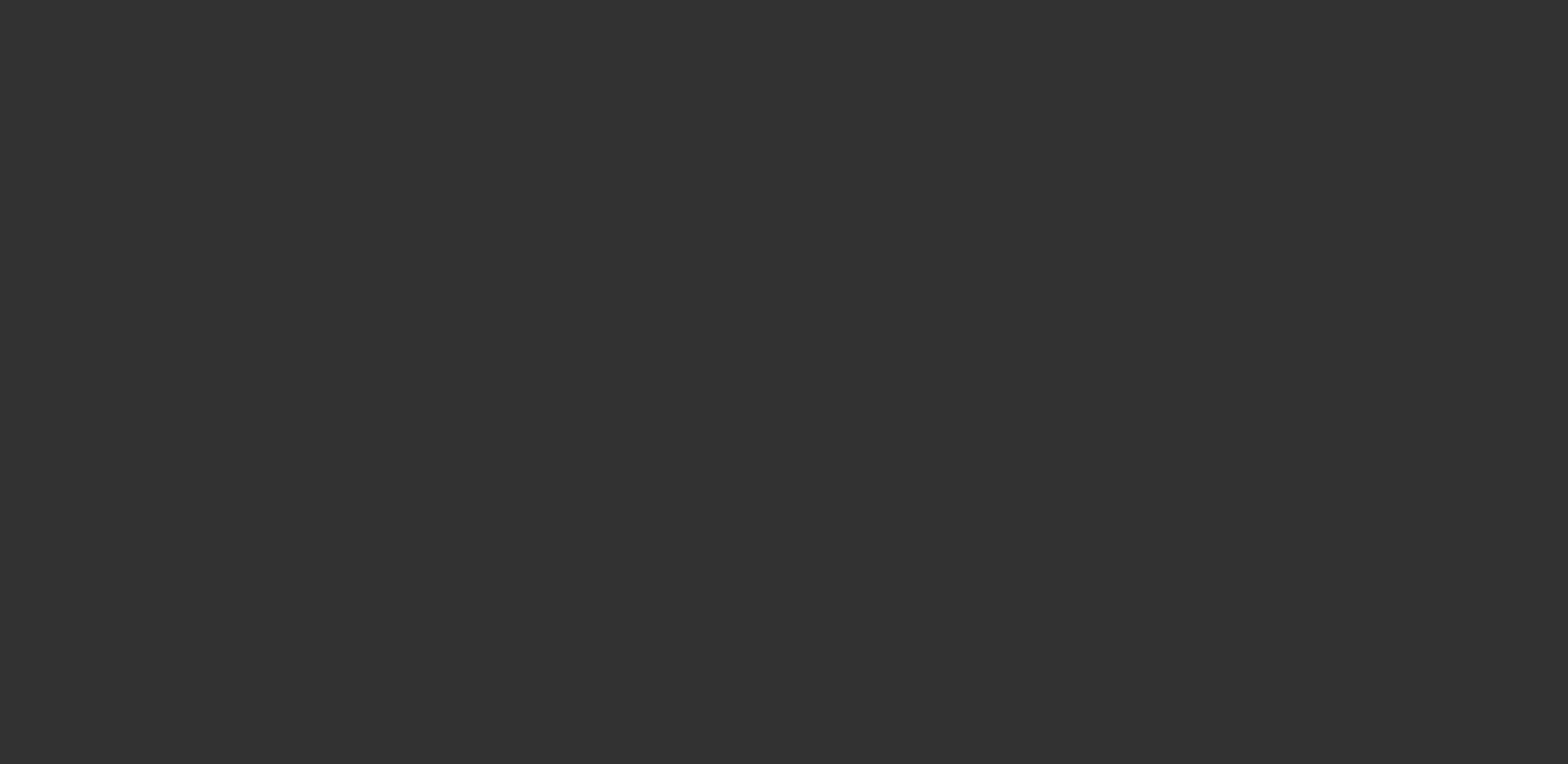
select select "3"
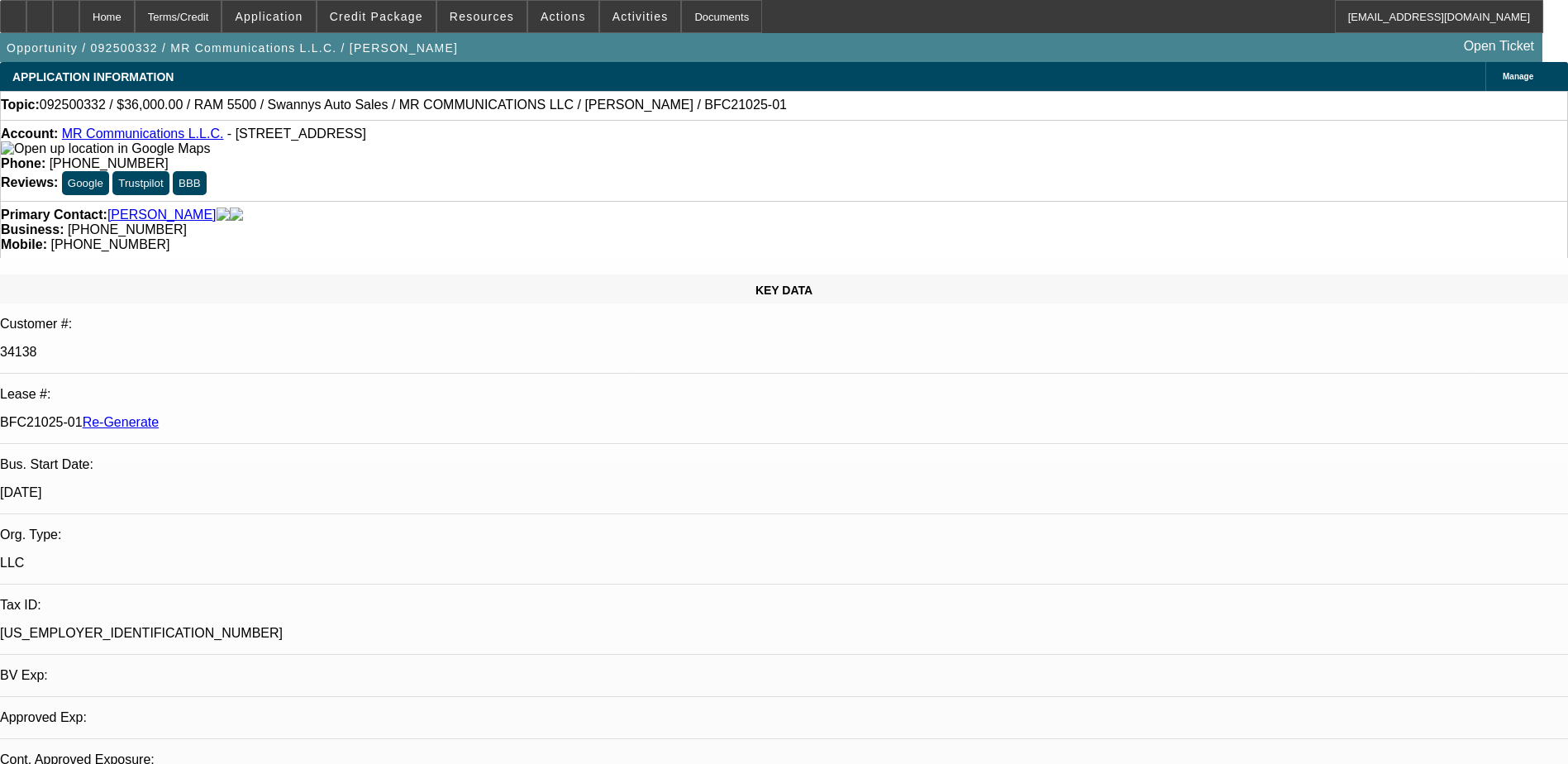
select select "0"
select select "2"
select select "0"
select select "1"
select select "2"
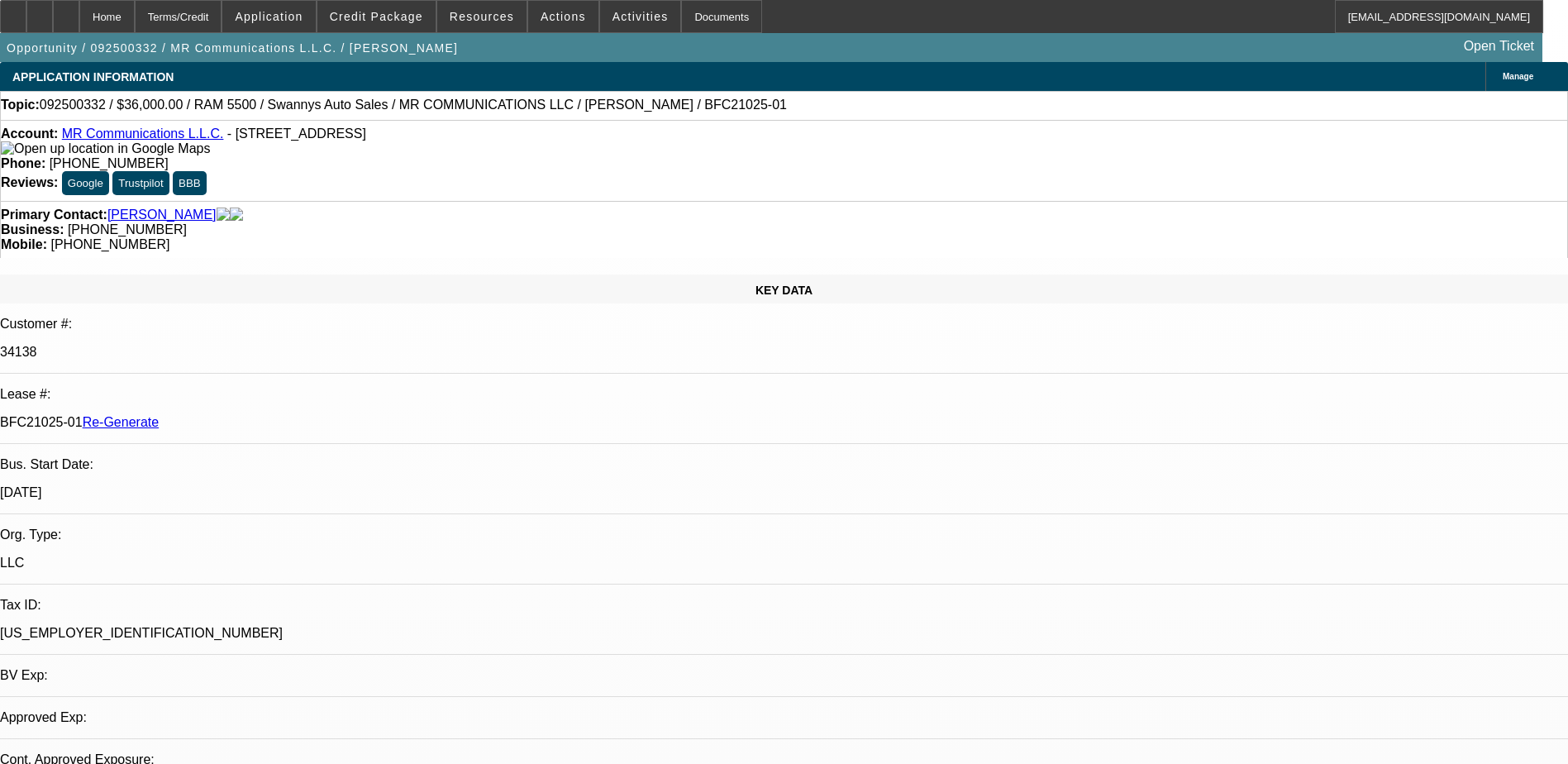
select select "6"
click at [684, 9] on div "Documents" at bounding box center [722, 16] width 81 height 33
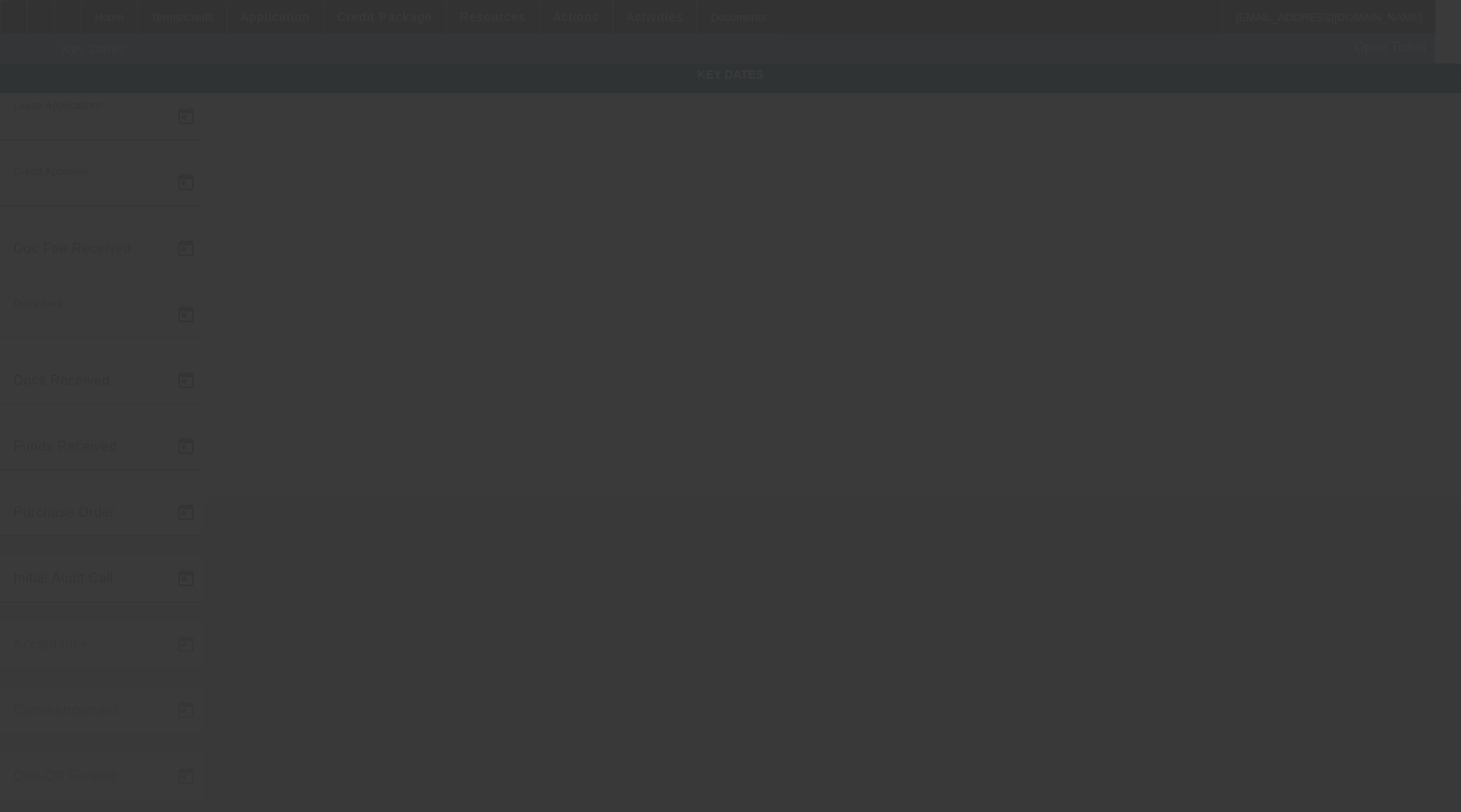
type input "[DATE]"
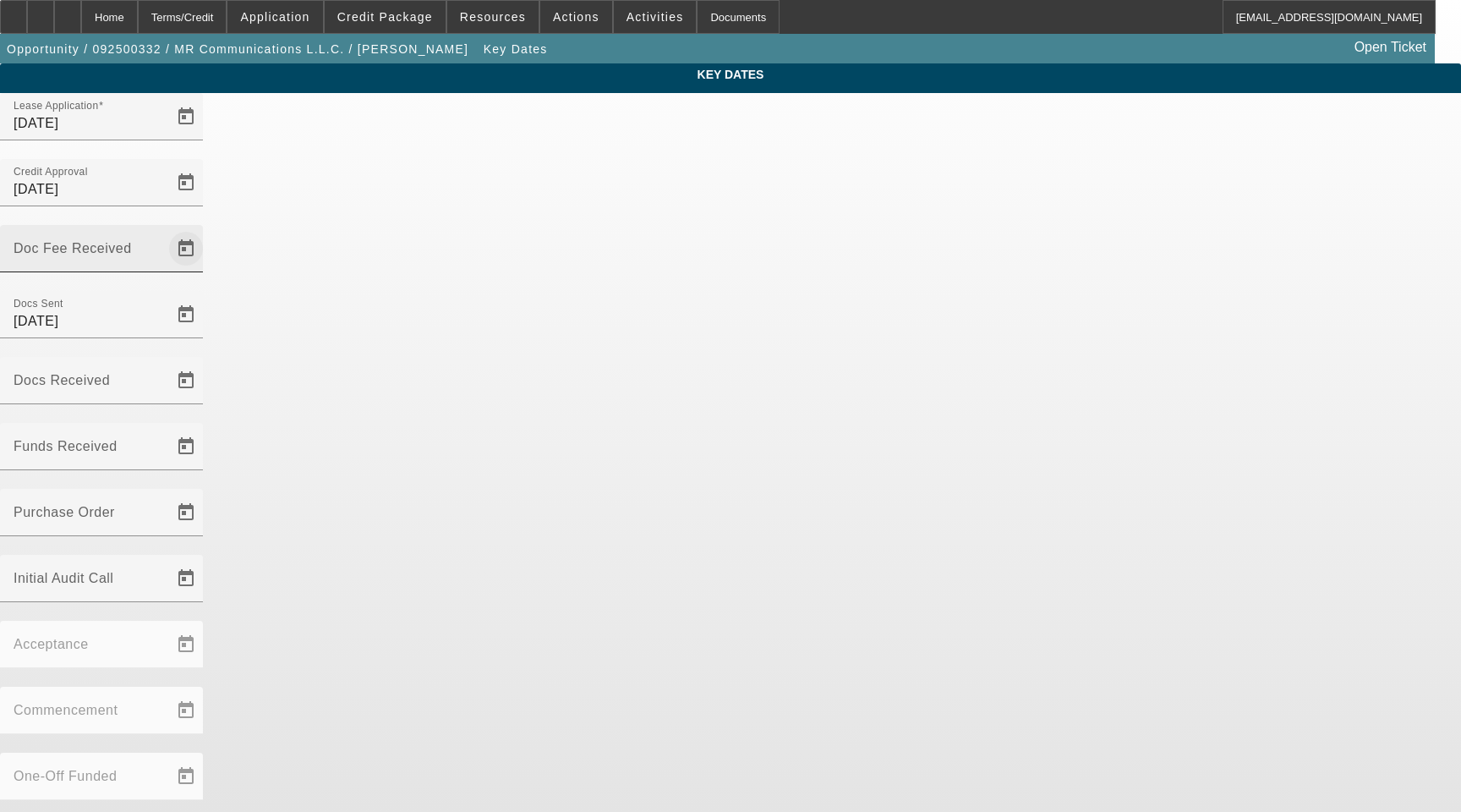
click at [206, 228] on span "Open calendar" at bounding box center [186, 248] width 41 height 41
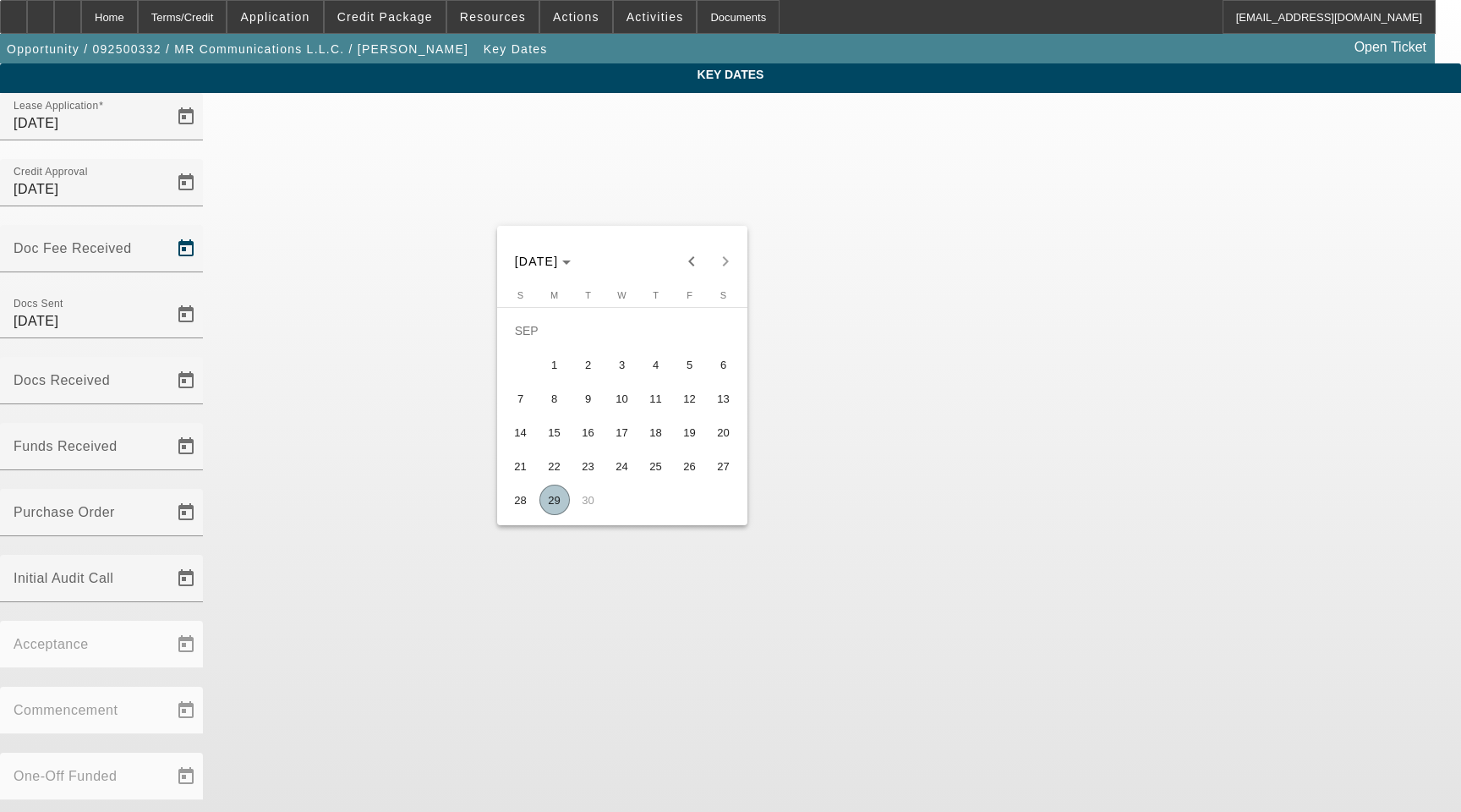
click at [620, 476] on span "24" at bounding box center [622, 466] width 30 height 30
type input "[DATE]"
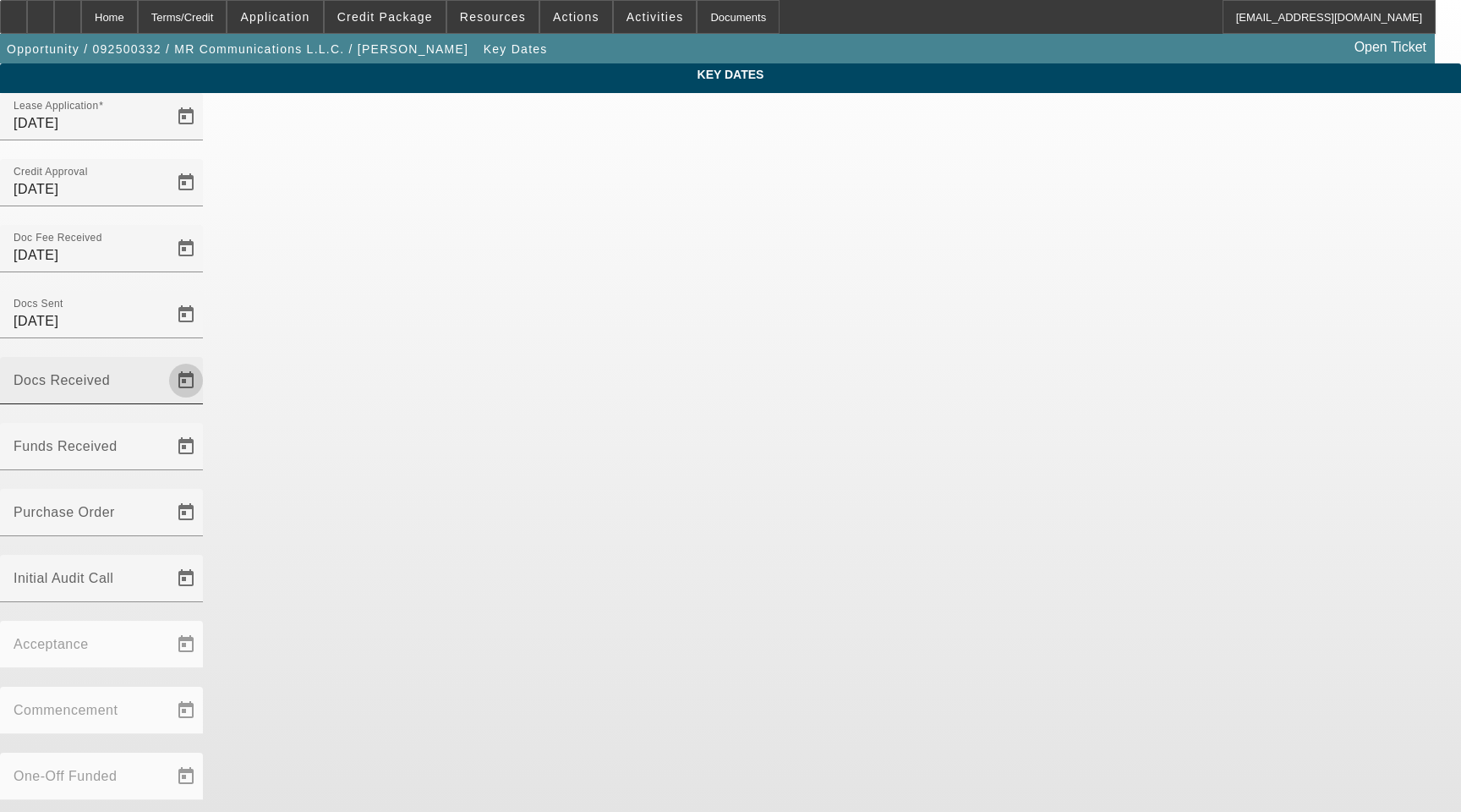
click at [206, 360] on span "Open calendar" at bounding box center [186, 380] width 41 height 41
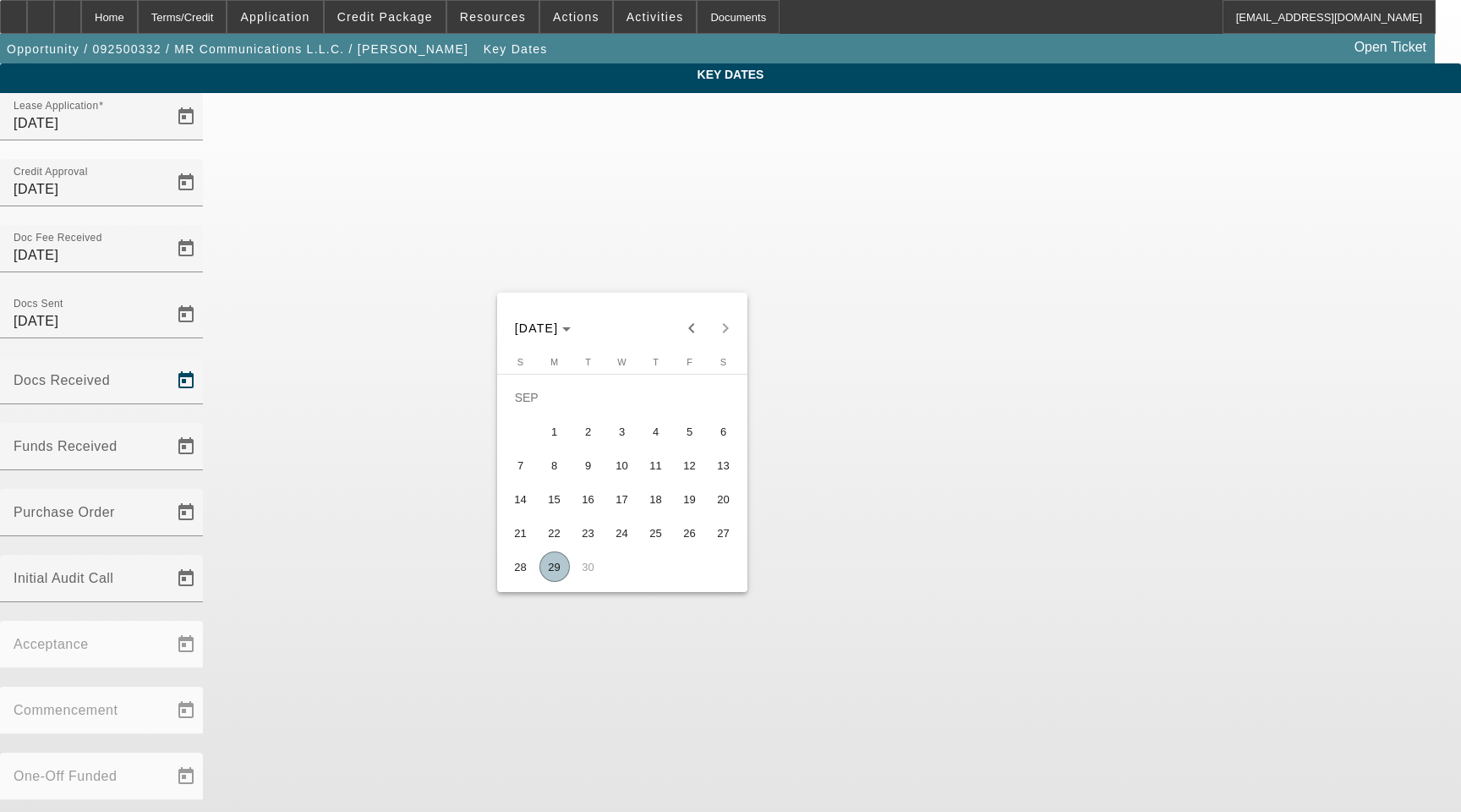
click at [698, 544] on span "26" at bounding box center [690, 533] width 30 height 30
type input "9/26/2025"
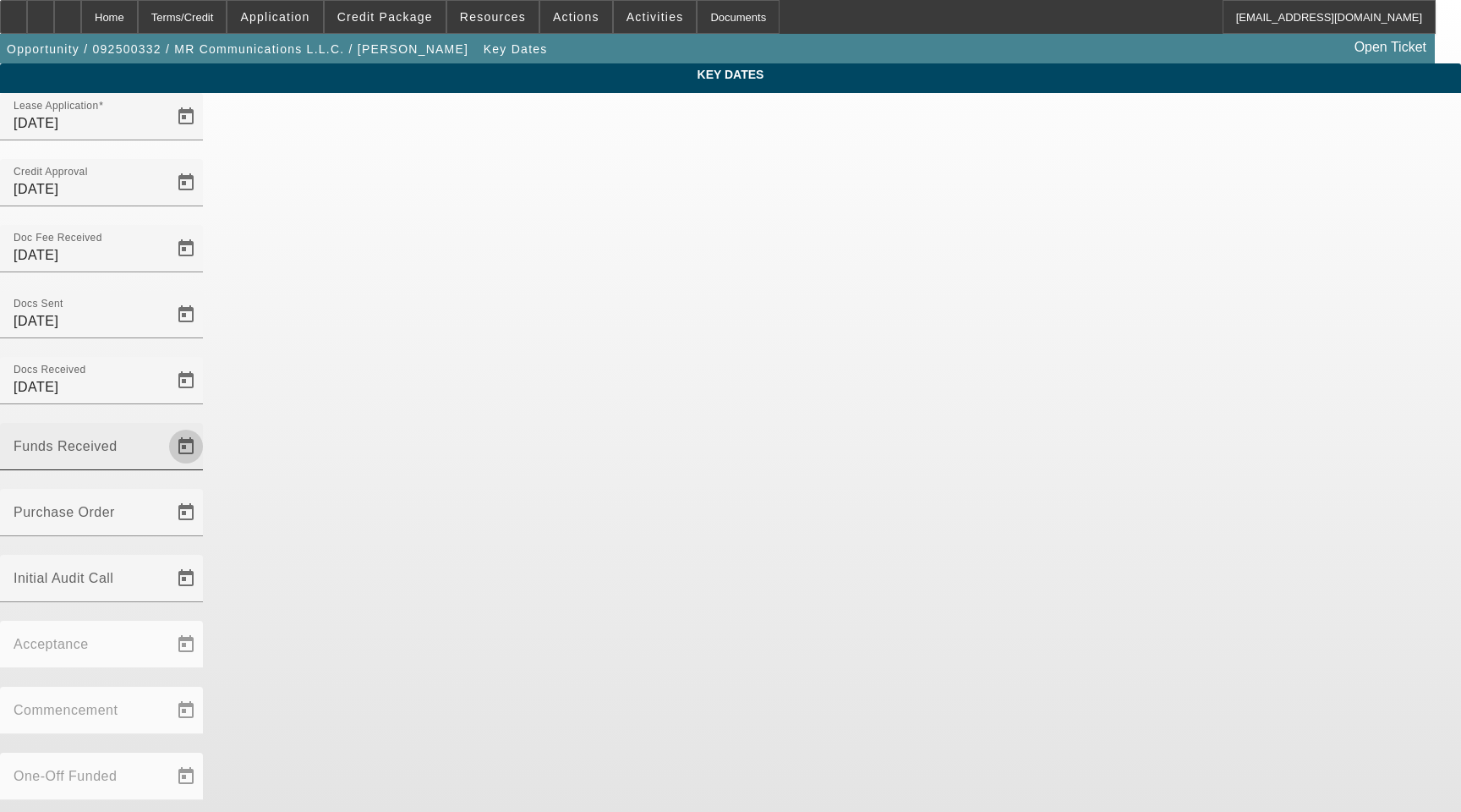
click at [206, 426] on span "Open calendar" at bounding box center [186, 446] width 41 height 41
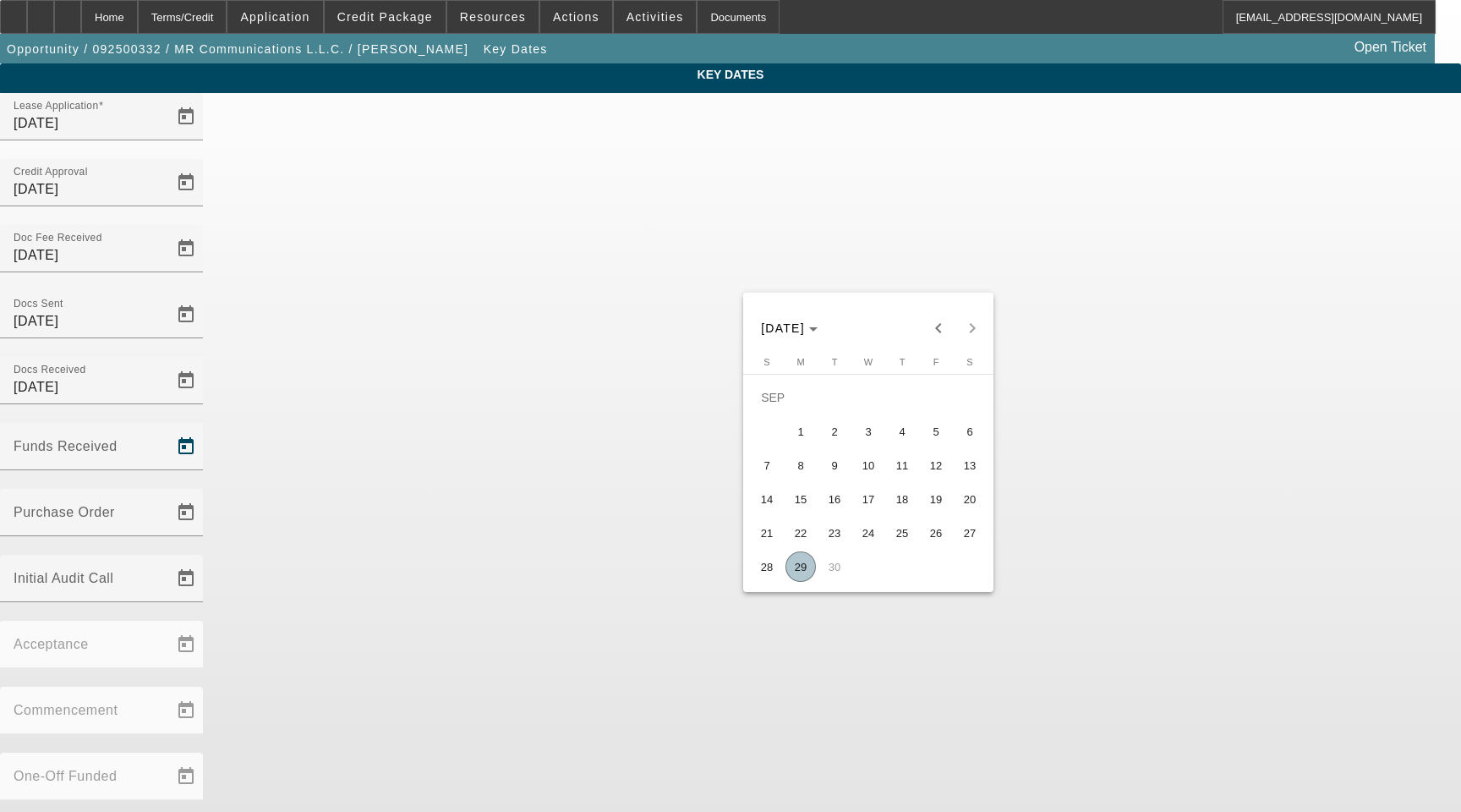
click at [803, 563] on span "29" at bounding box center [801, 566] width 30 height 30
type input "9/29/2025"
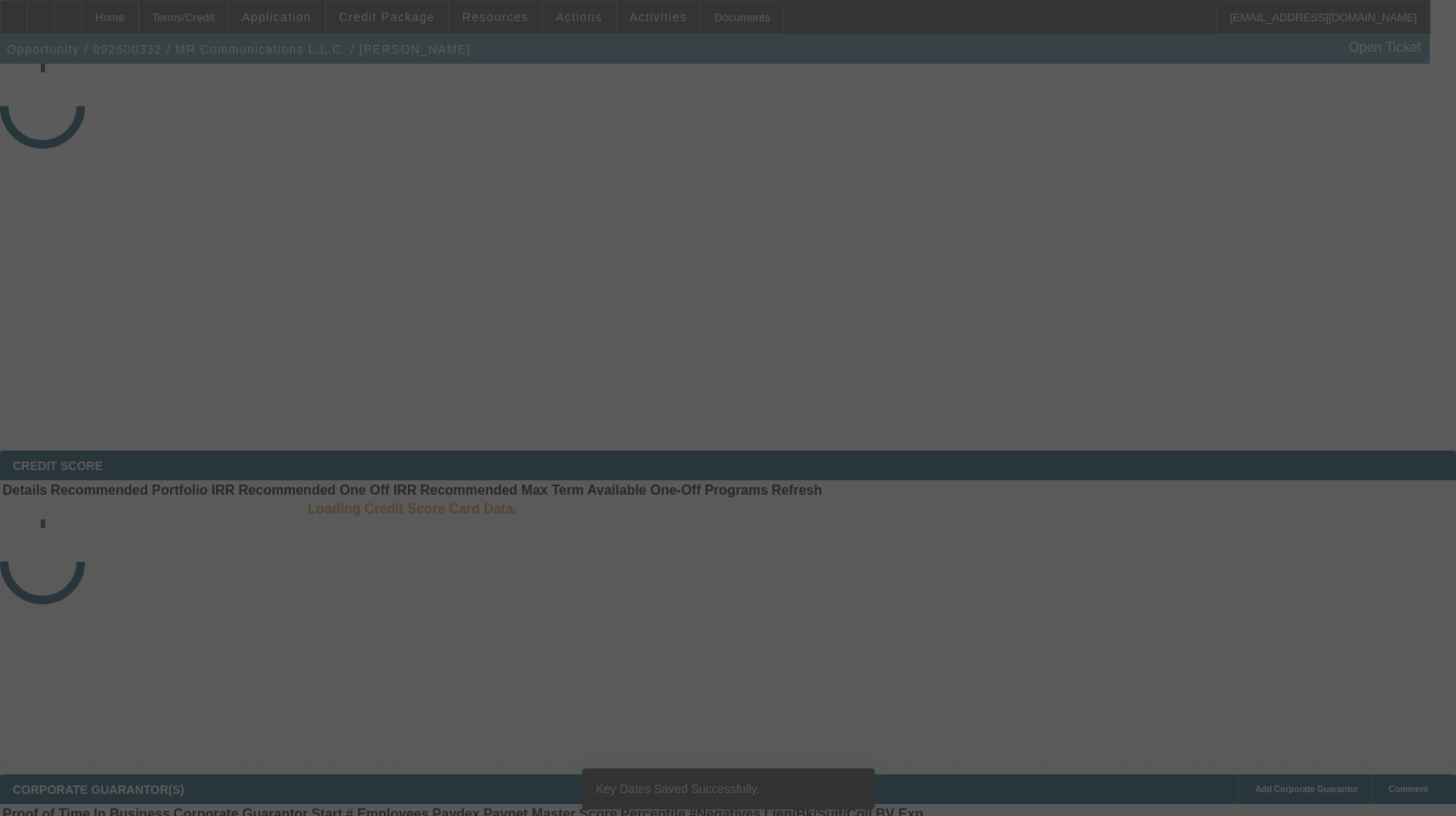
select select "3"
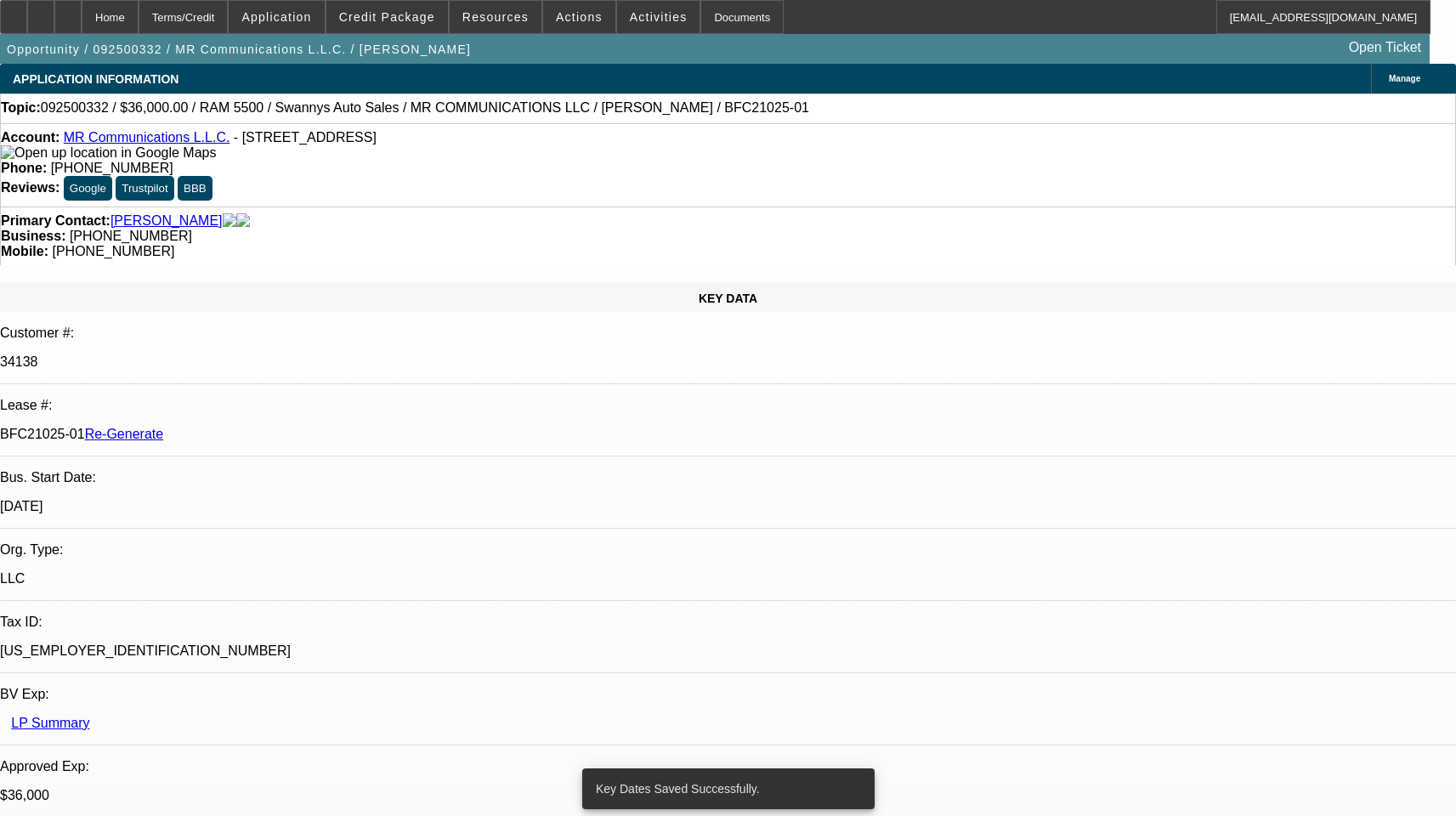
select select "0"
select select "2"
select select "0"
select select "6"
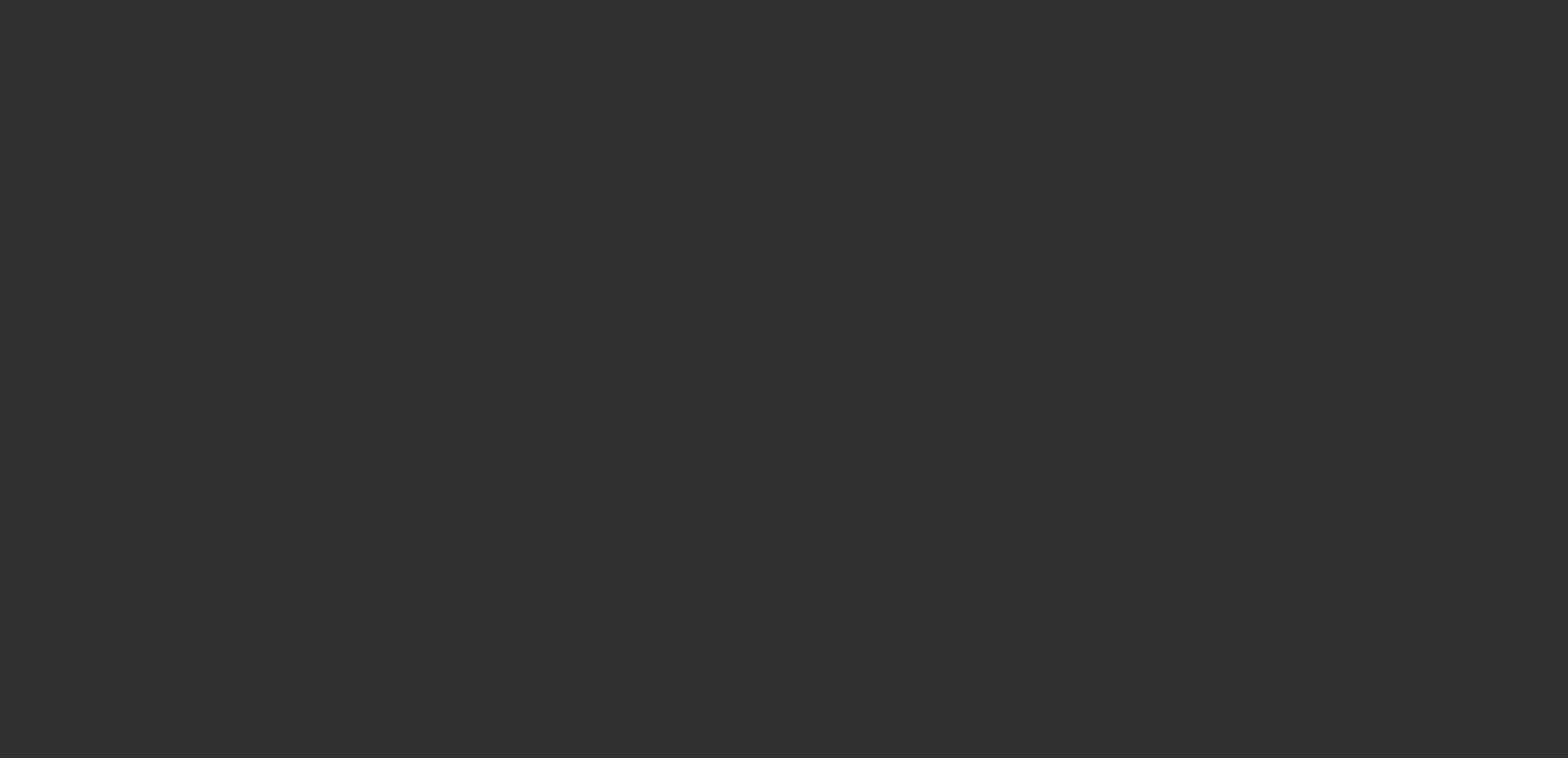
select select "3"
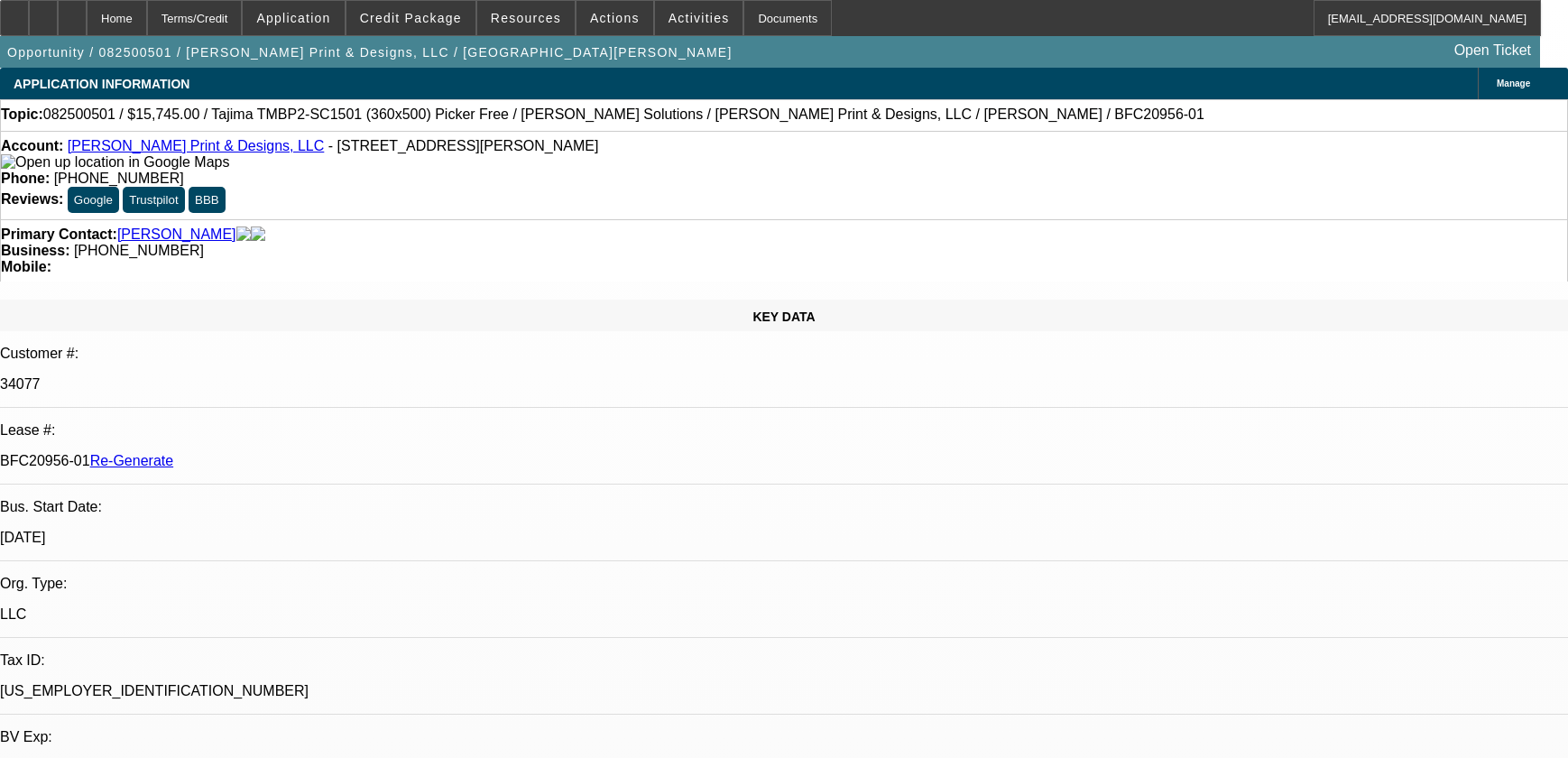
select select "0"
select select "2"
select select "0"
select select "1"
select select "2"
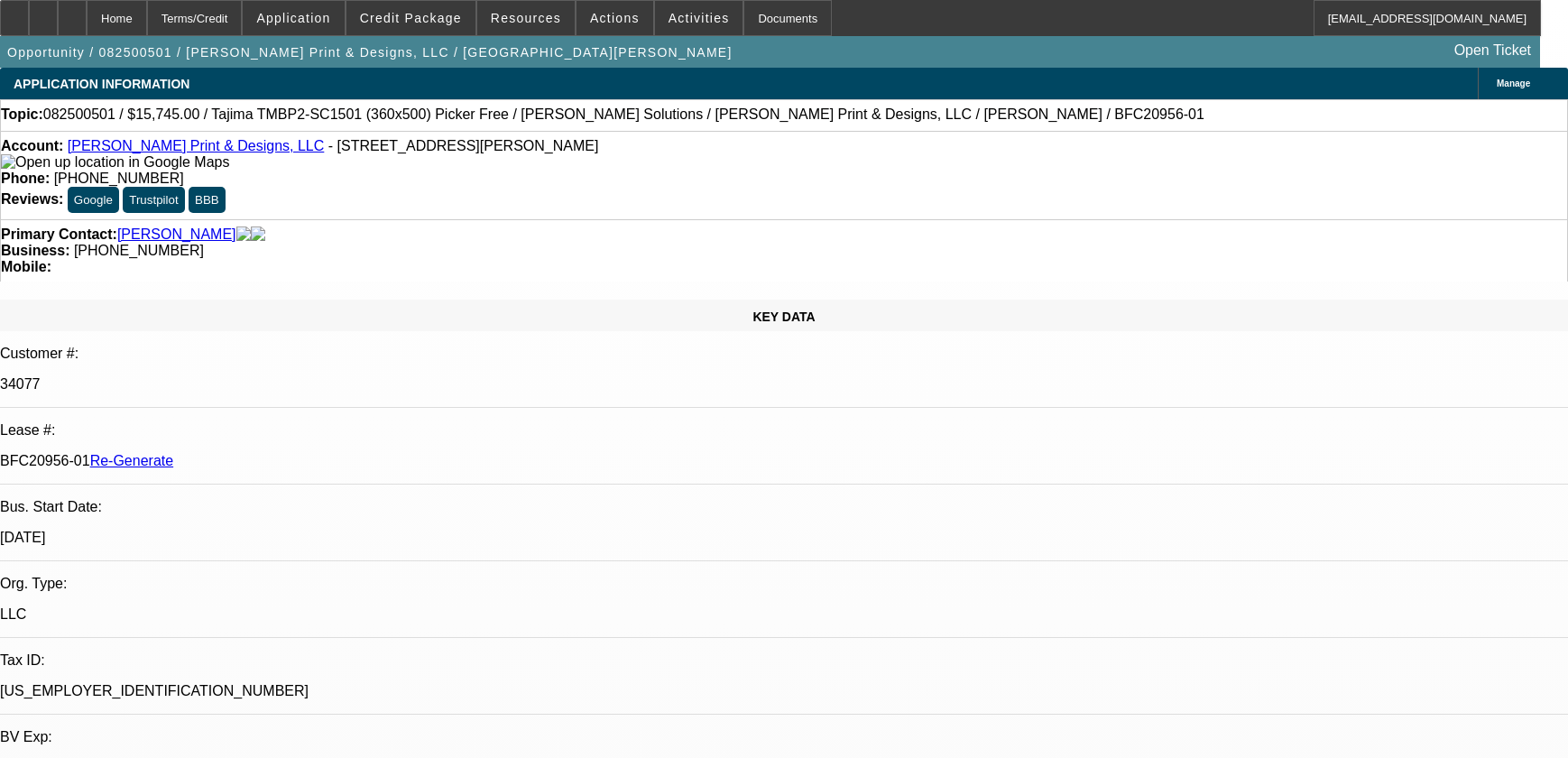
select select "6"
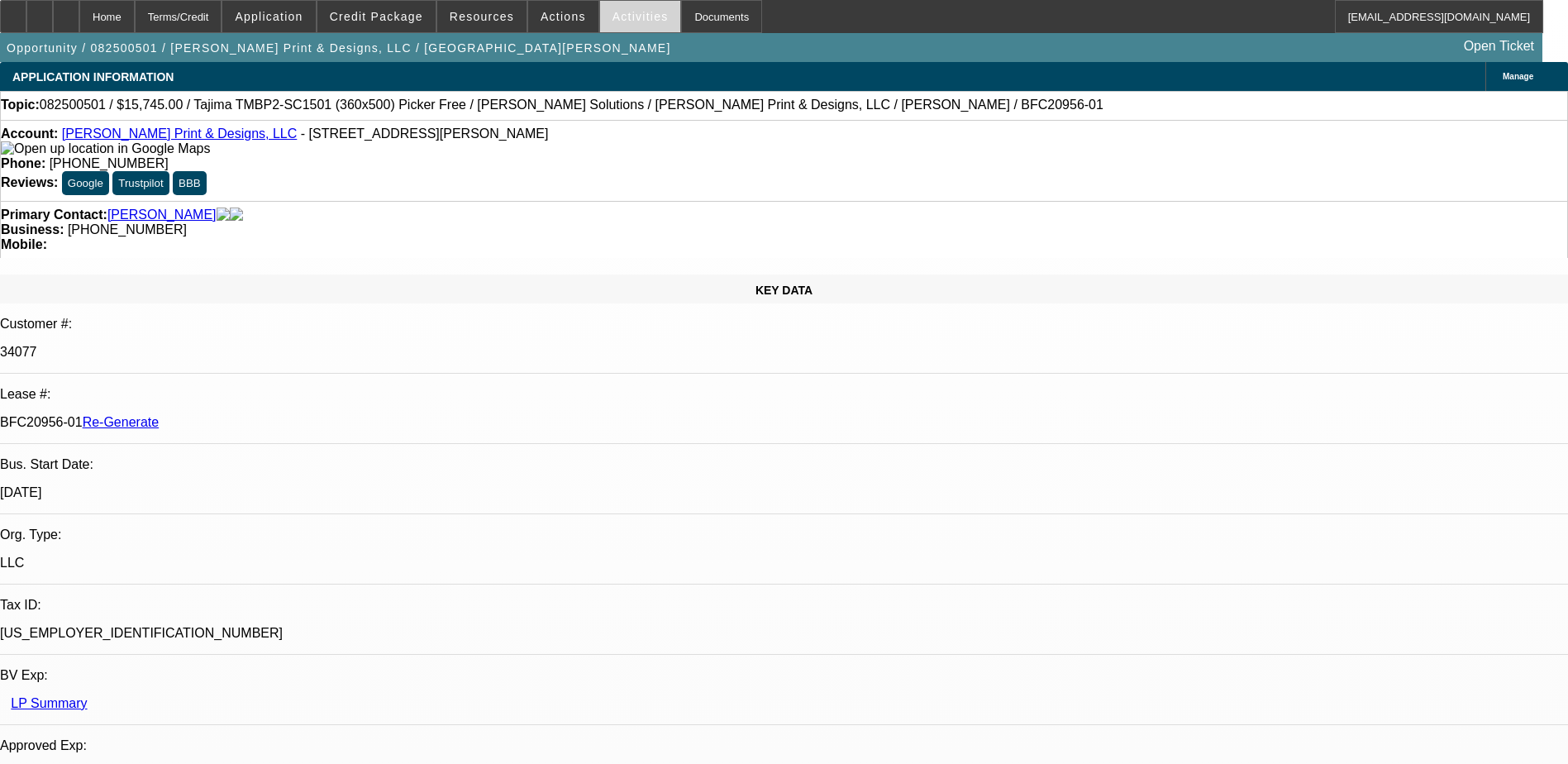
click at [624, 18] on span "Activities" at bounding box center [640, 17] width 56 height 14
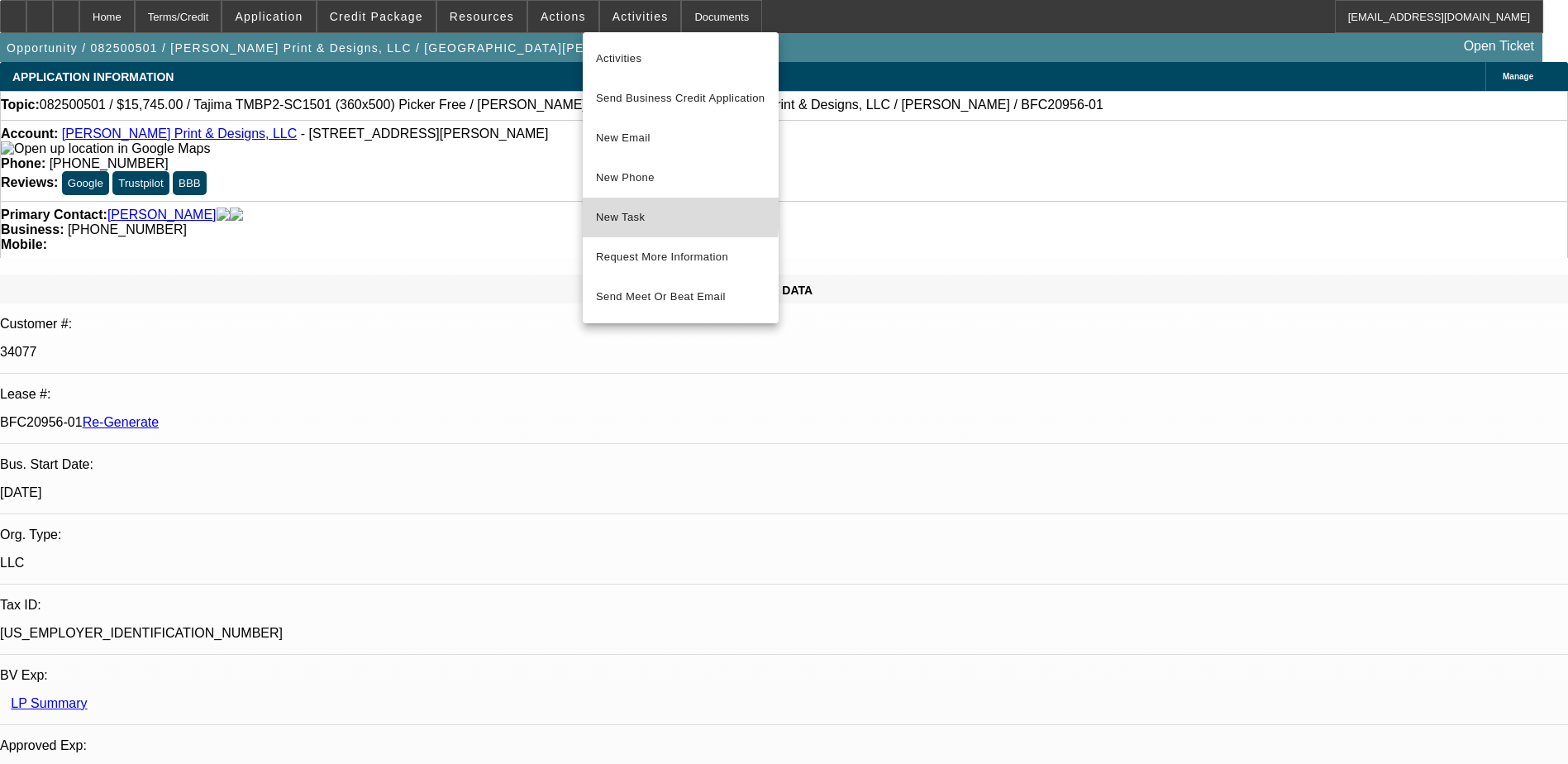
click at [616, 213] on span "New Task" at bounding box center [681, 217] width 170 height 20
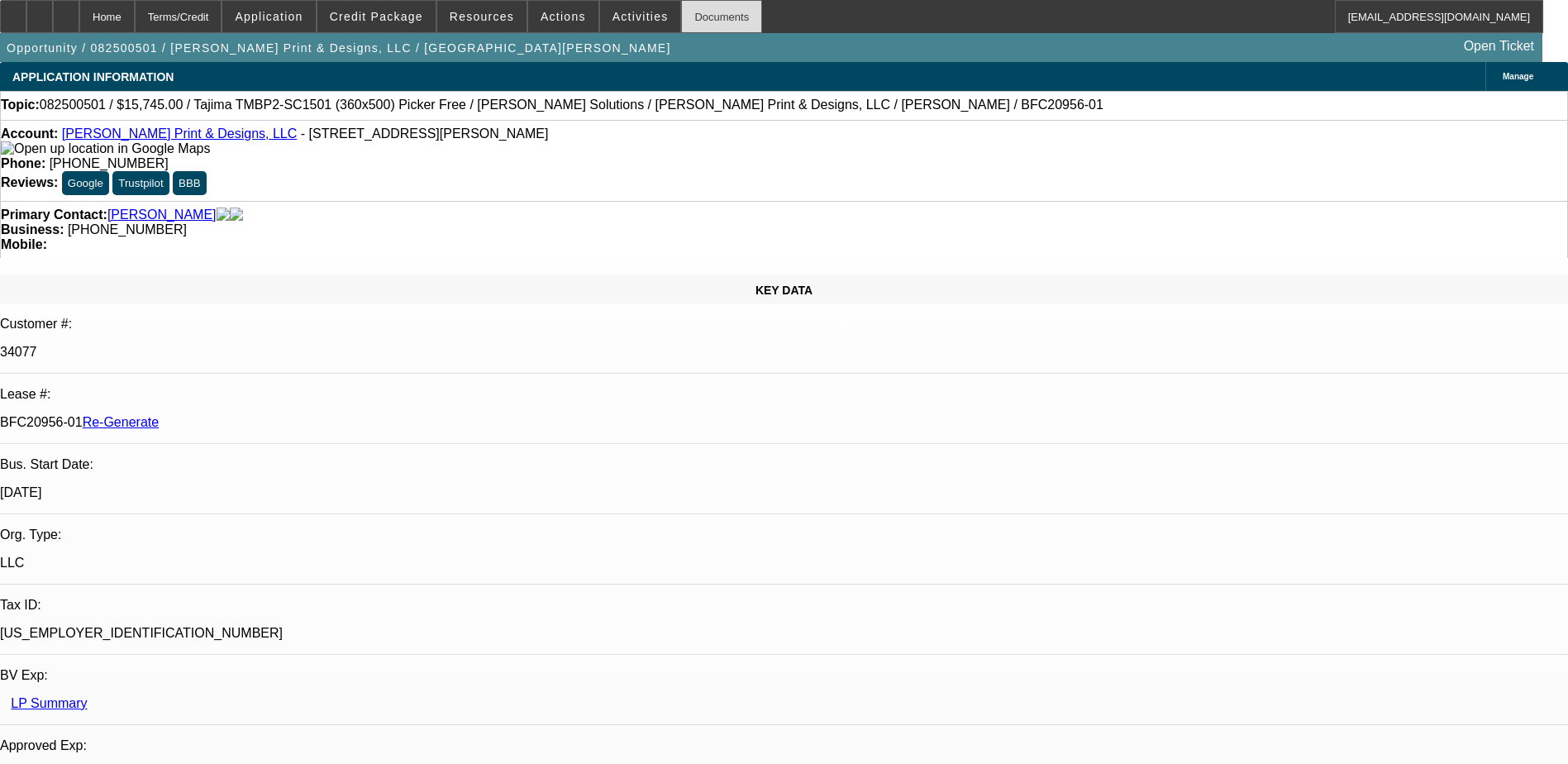
click at [683, 16] on div "Documents" at bounding box center [722, 16] width 81 height 33
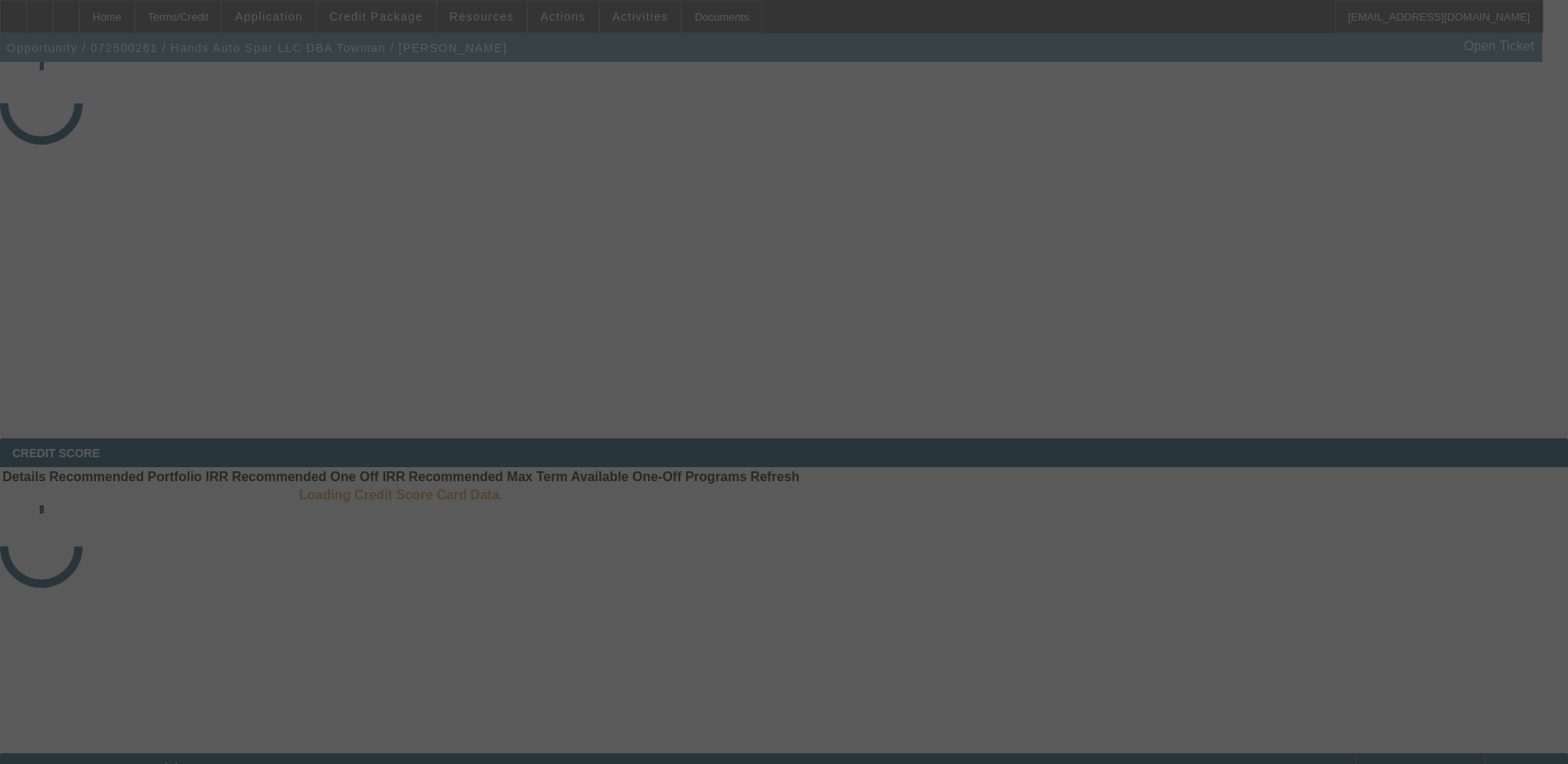
select select "4"
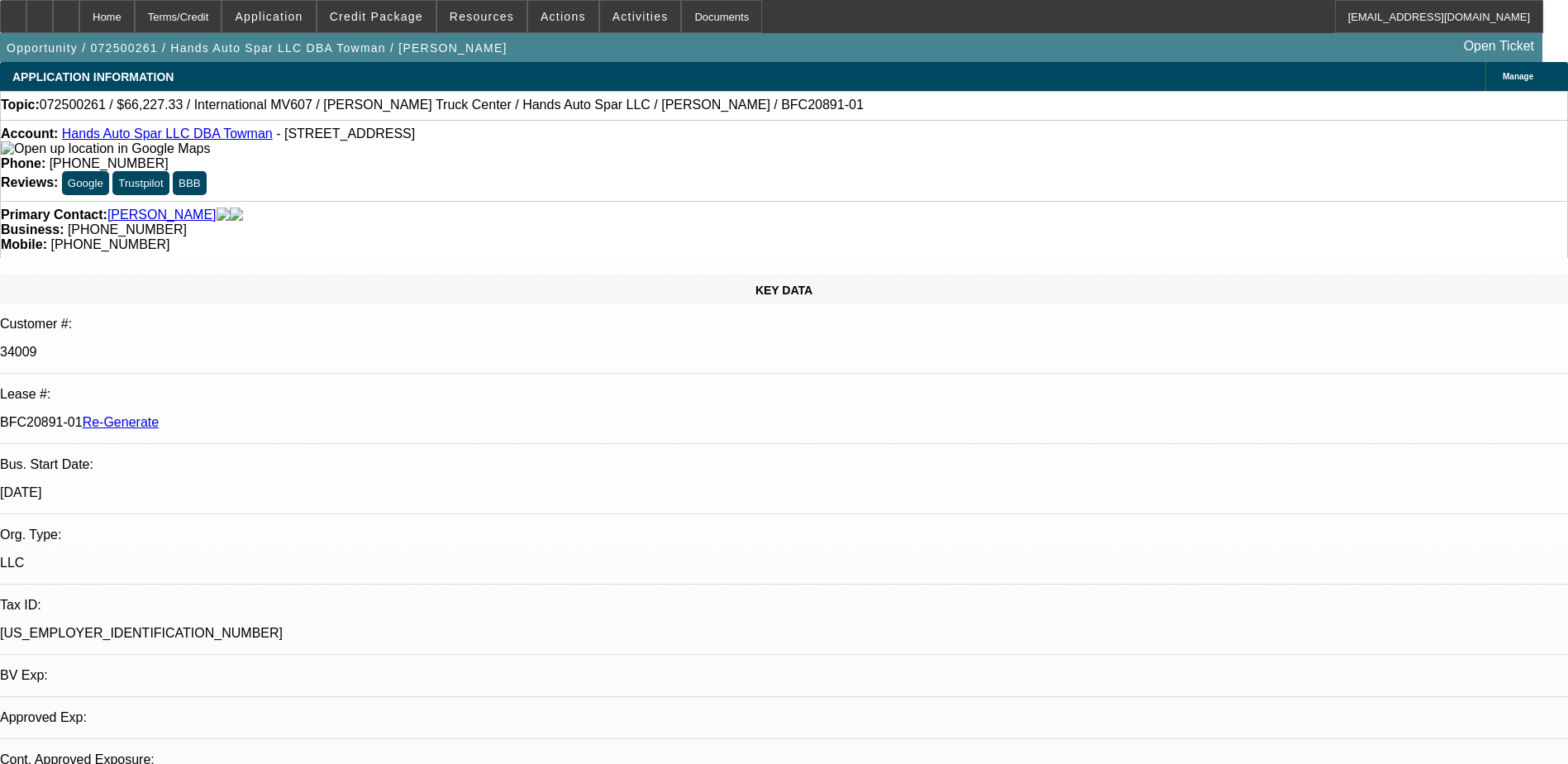
select select "0.15"
select select "2"
select select "0"
select select "1"
select select "2"
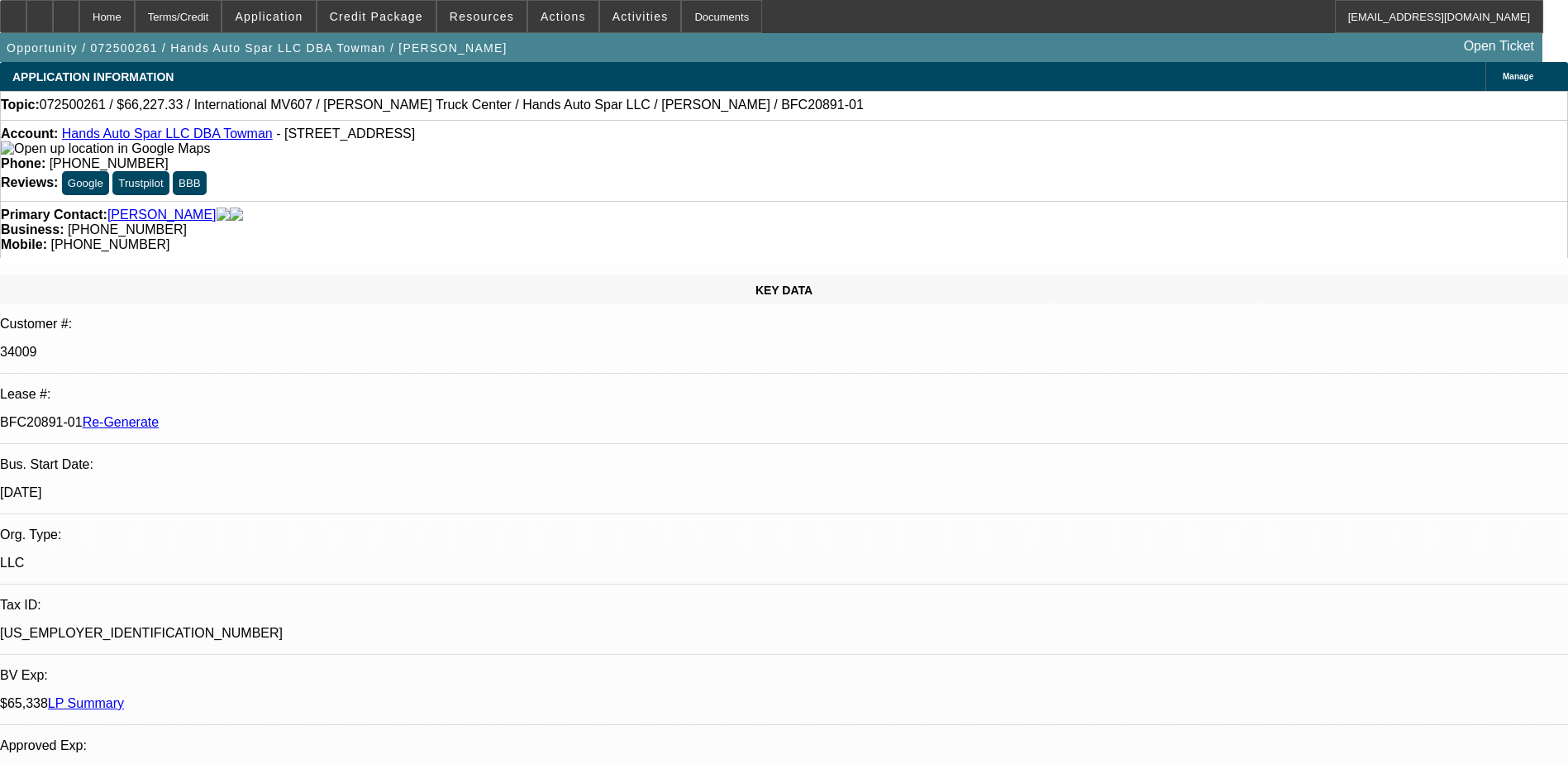
select select "6"
drag, startPoint x: 187, startPoint y: 285, endPoint x: 261, endPoint y: 279, distance: 74.2
click at [261, 415] on div "BFC20891-01 Re-Generate" at bounding box center [784, 422] width 1568 height 15
copy p "BFC20891-01"
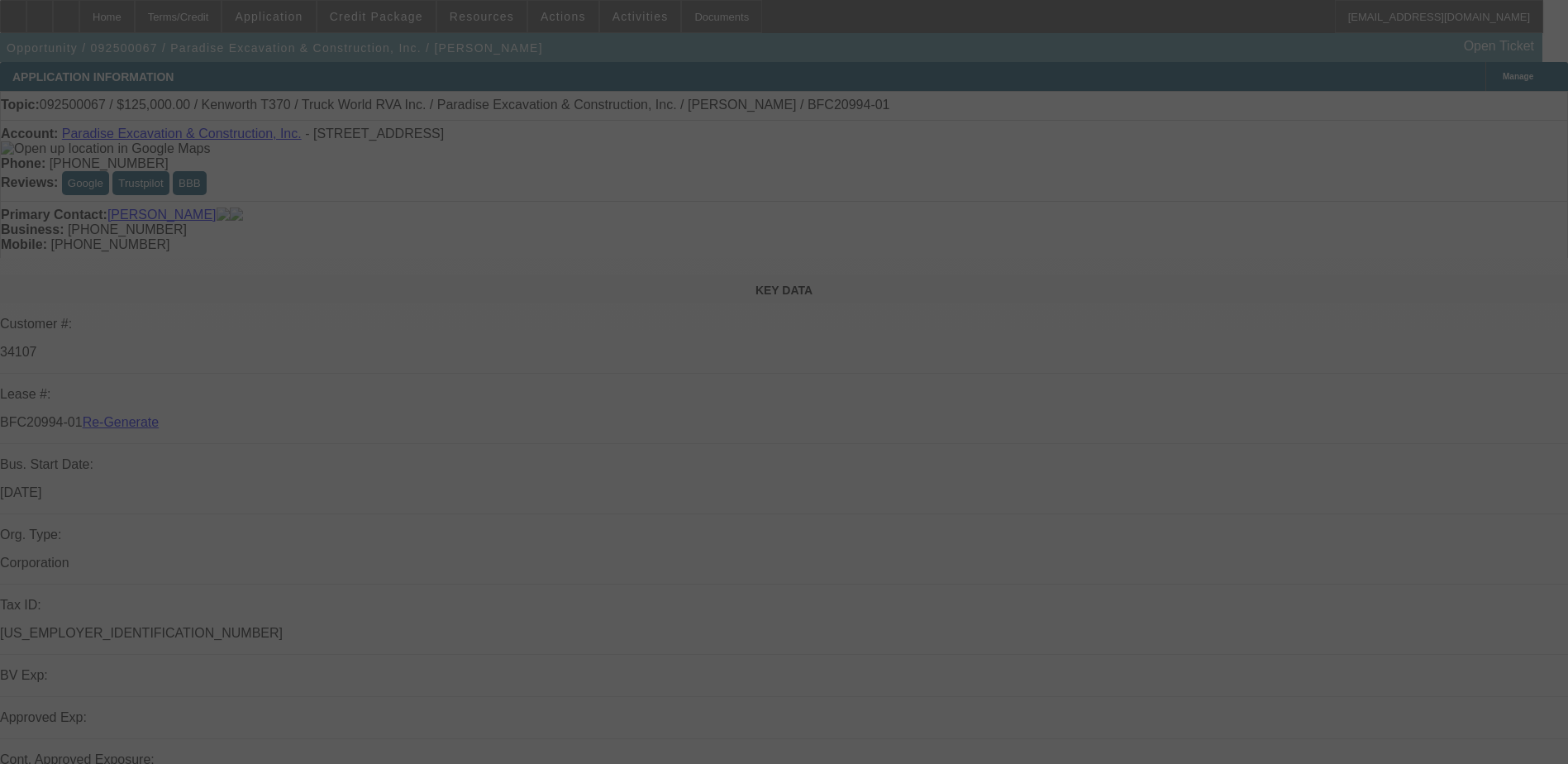
select select "4"
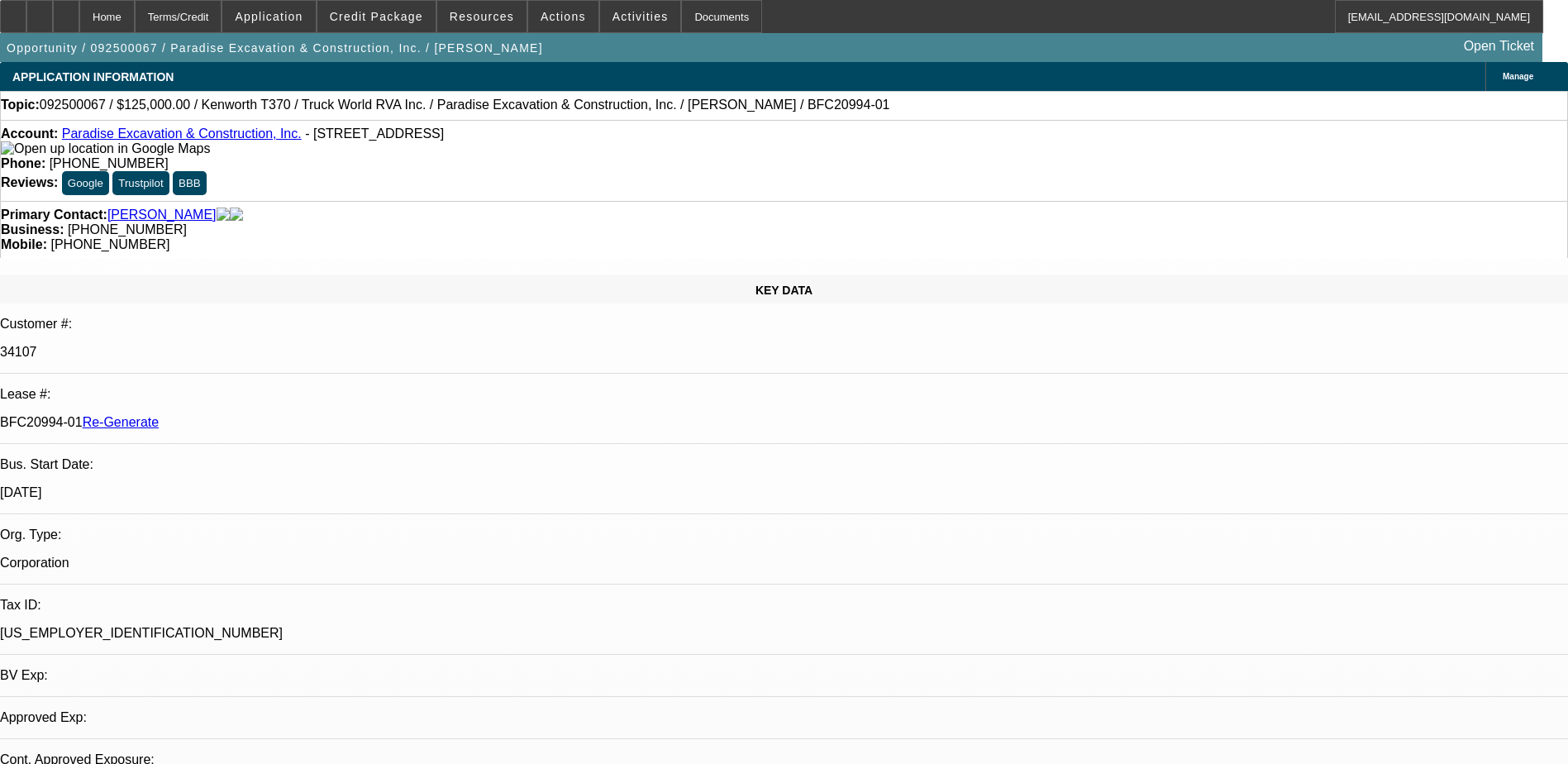
select select "0"
select select "1"
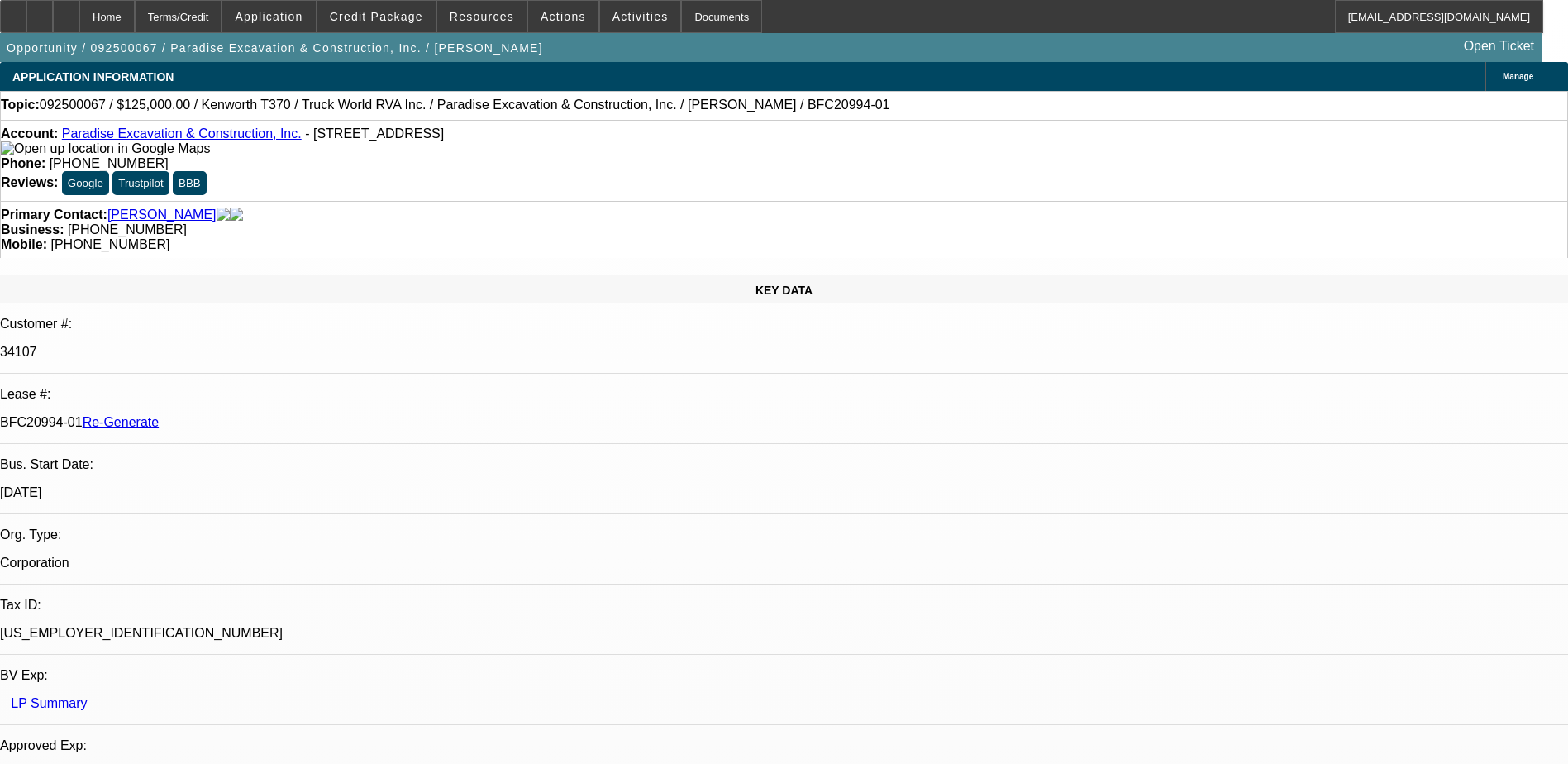
select select "6"
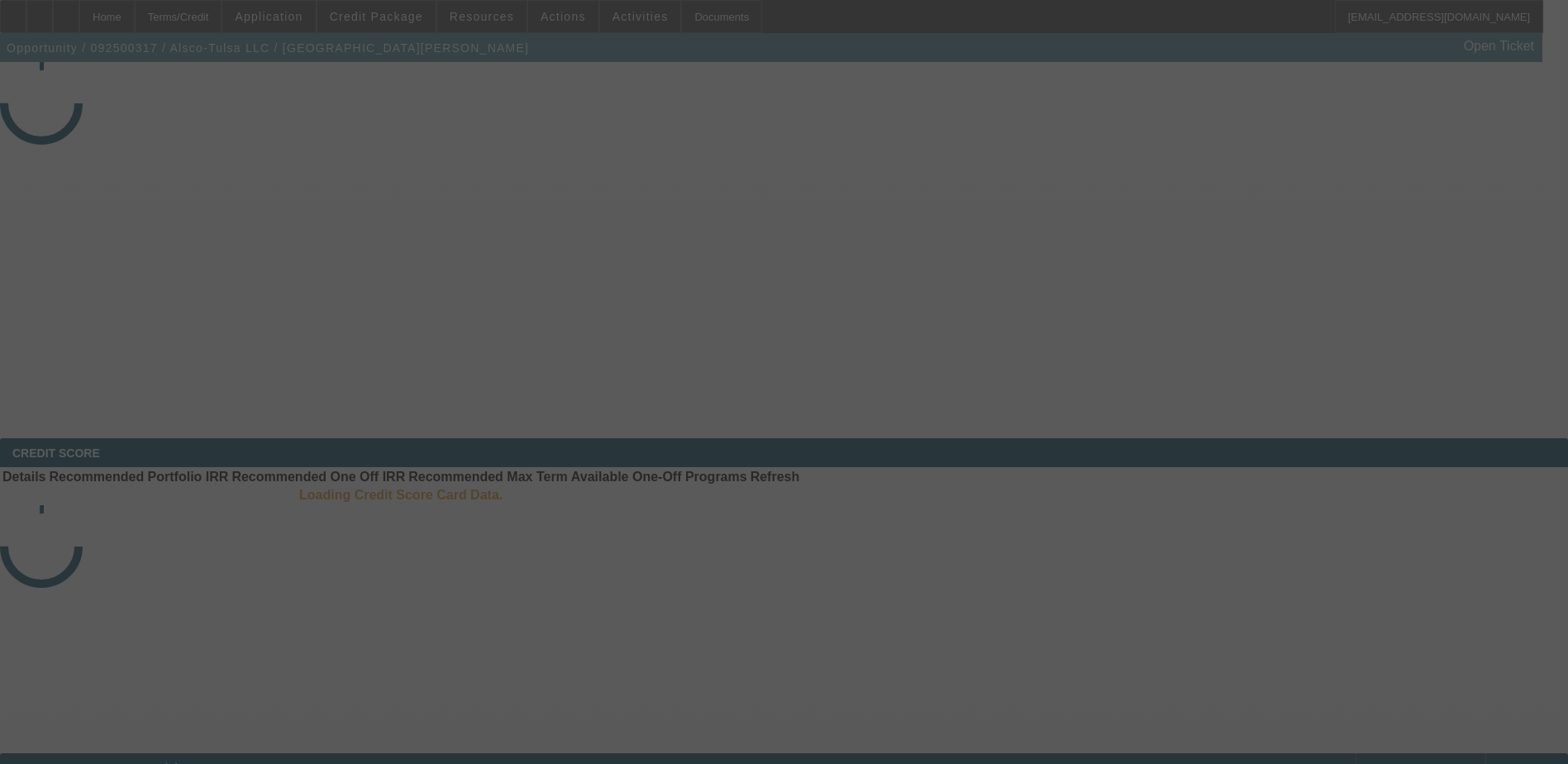
select select "4"
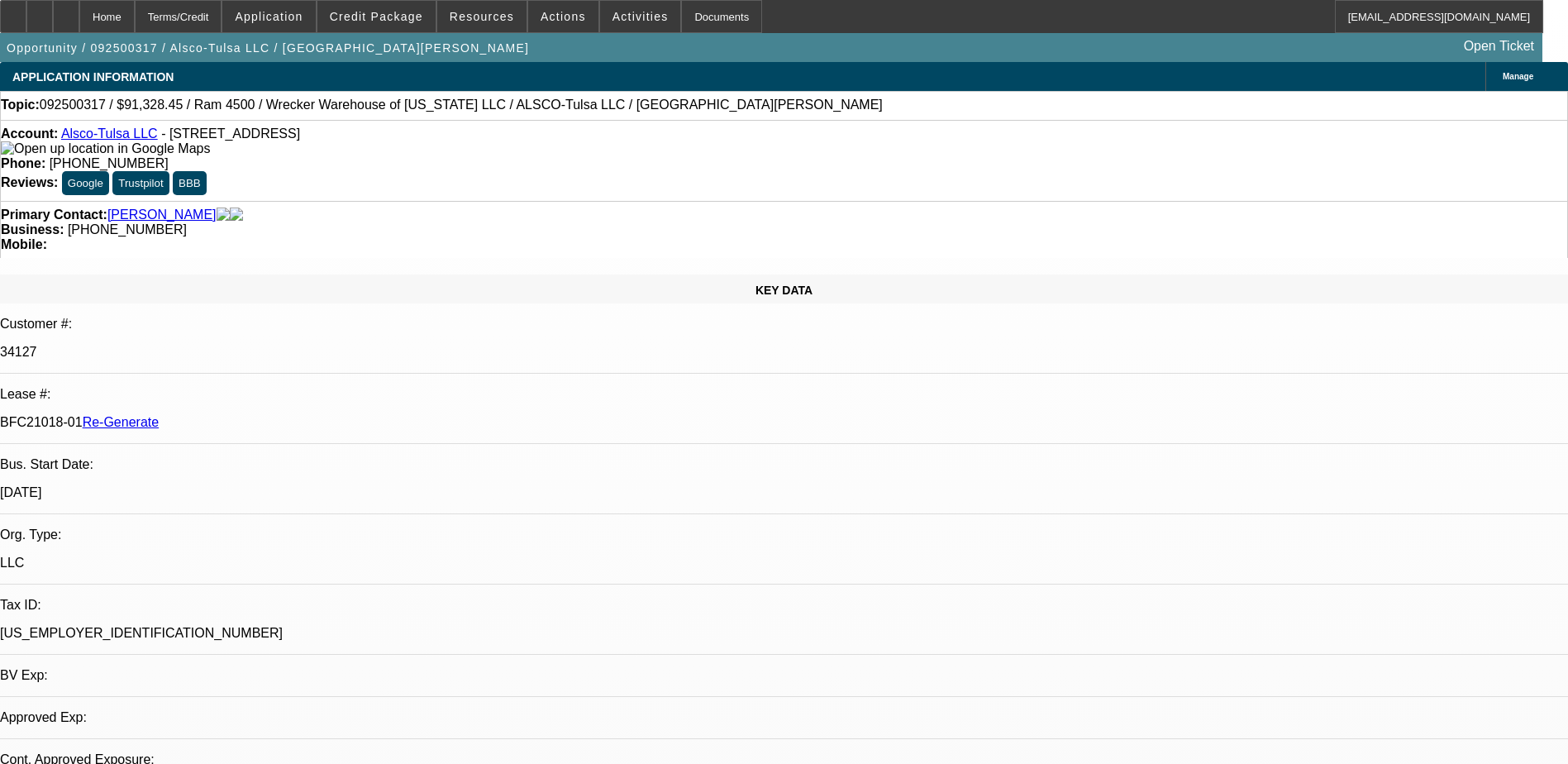
select select "0"
select select "1"
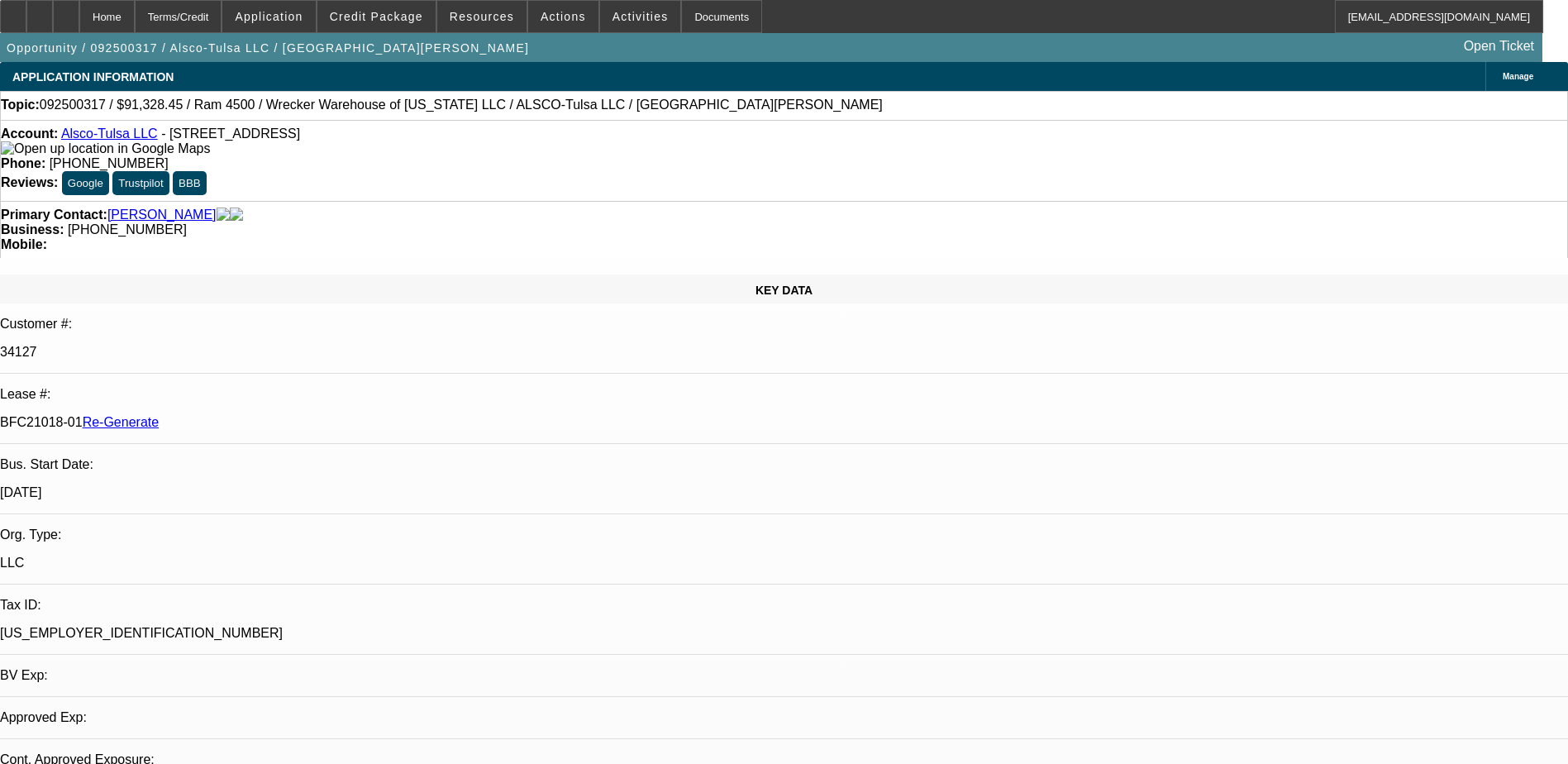
select select "6"
drag, startPoint x: 213, startPoint y: 11, endPoint x: 237, endPoint y: 11, distance: 24.0
click at [217, 11] on div "Terms/Credit" at bounding box center [178, 16] width 87 height 33
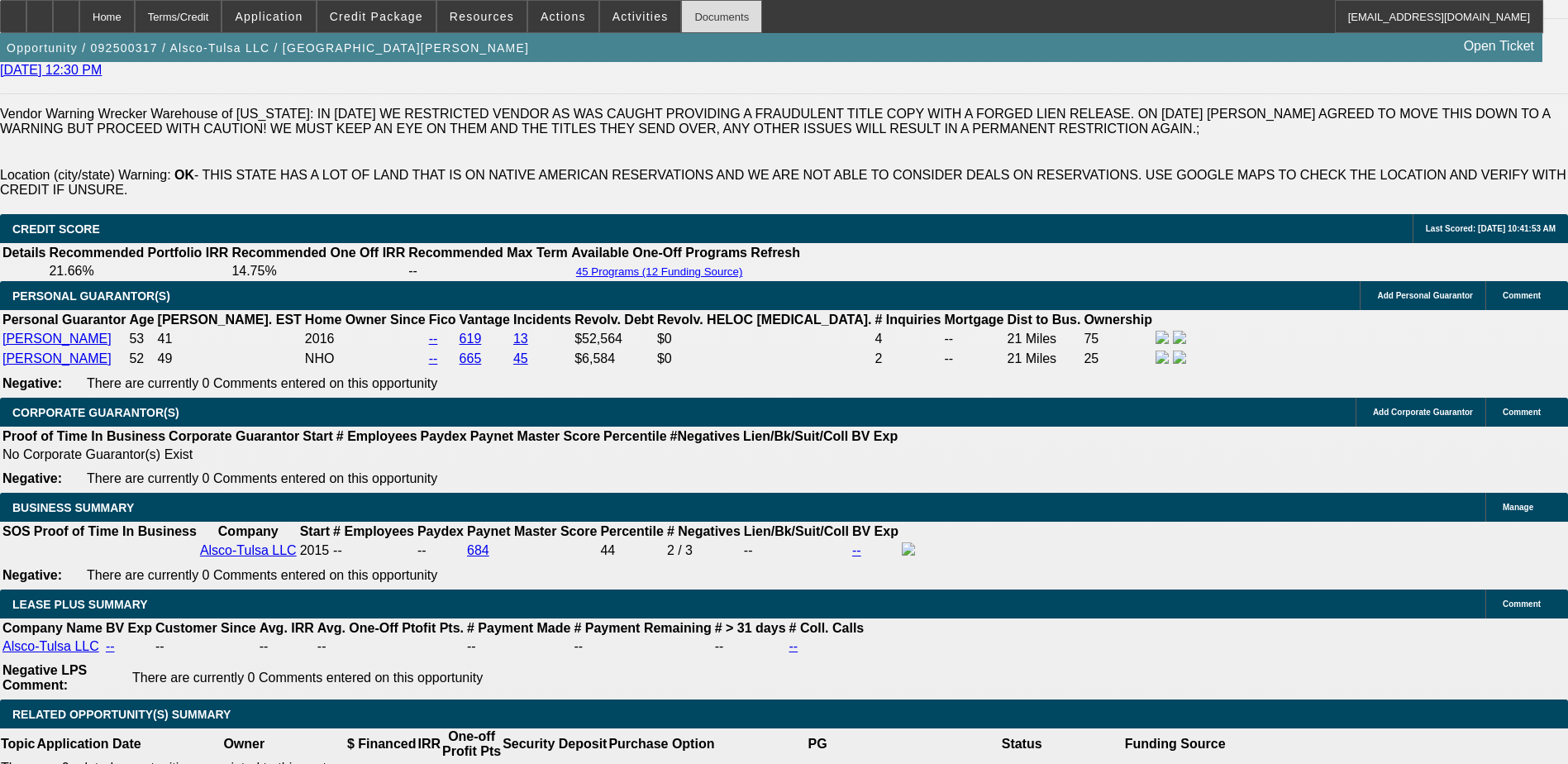
click at [689, 11] on div "Documents" at bounding box center [722, 16] width 81 height 33
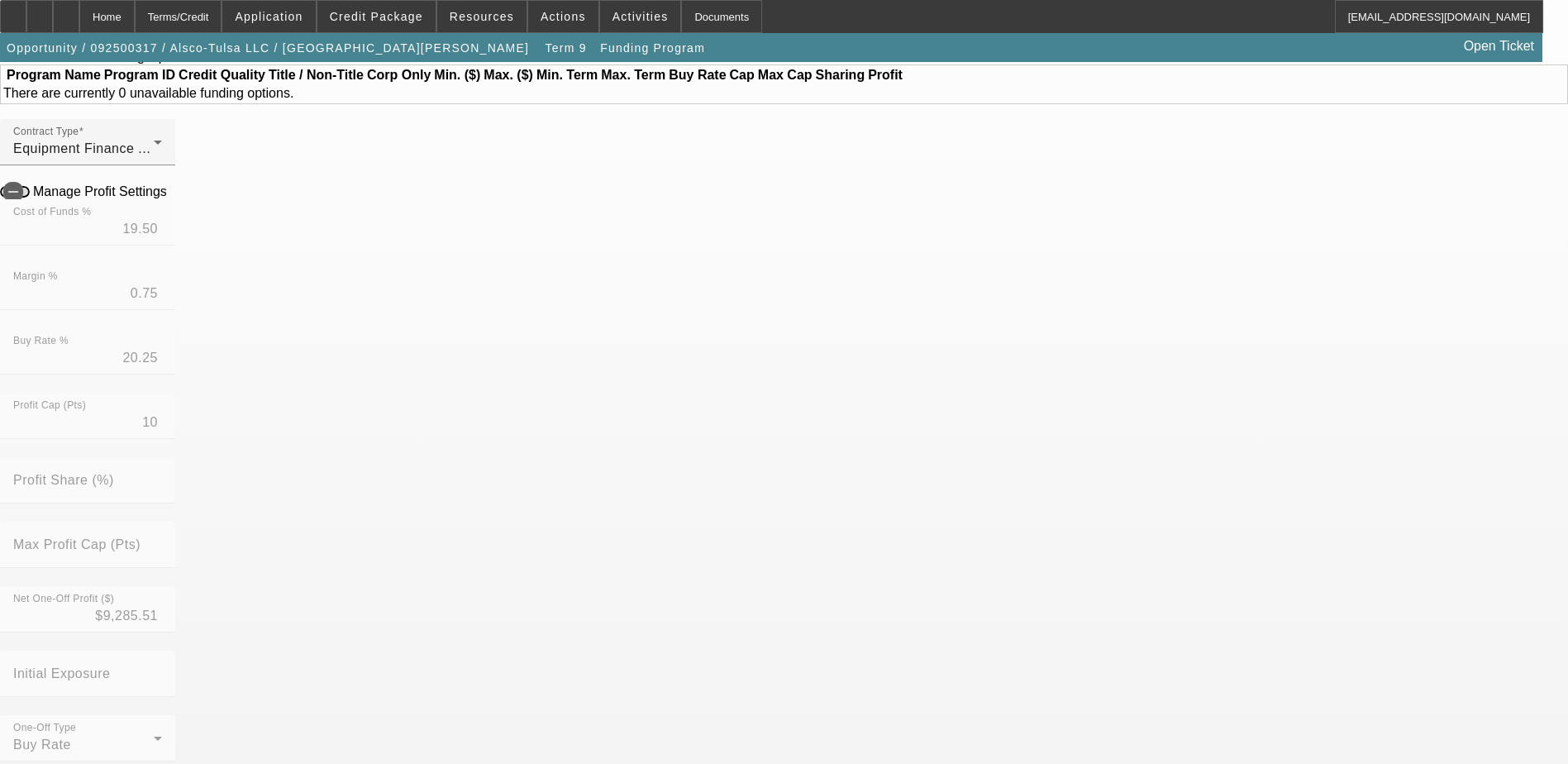
scroll to position [248, 0]
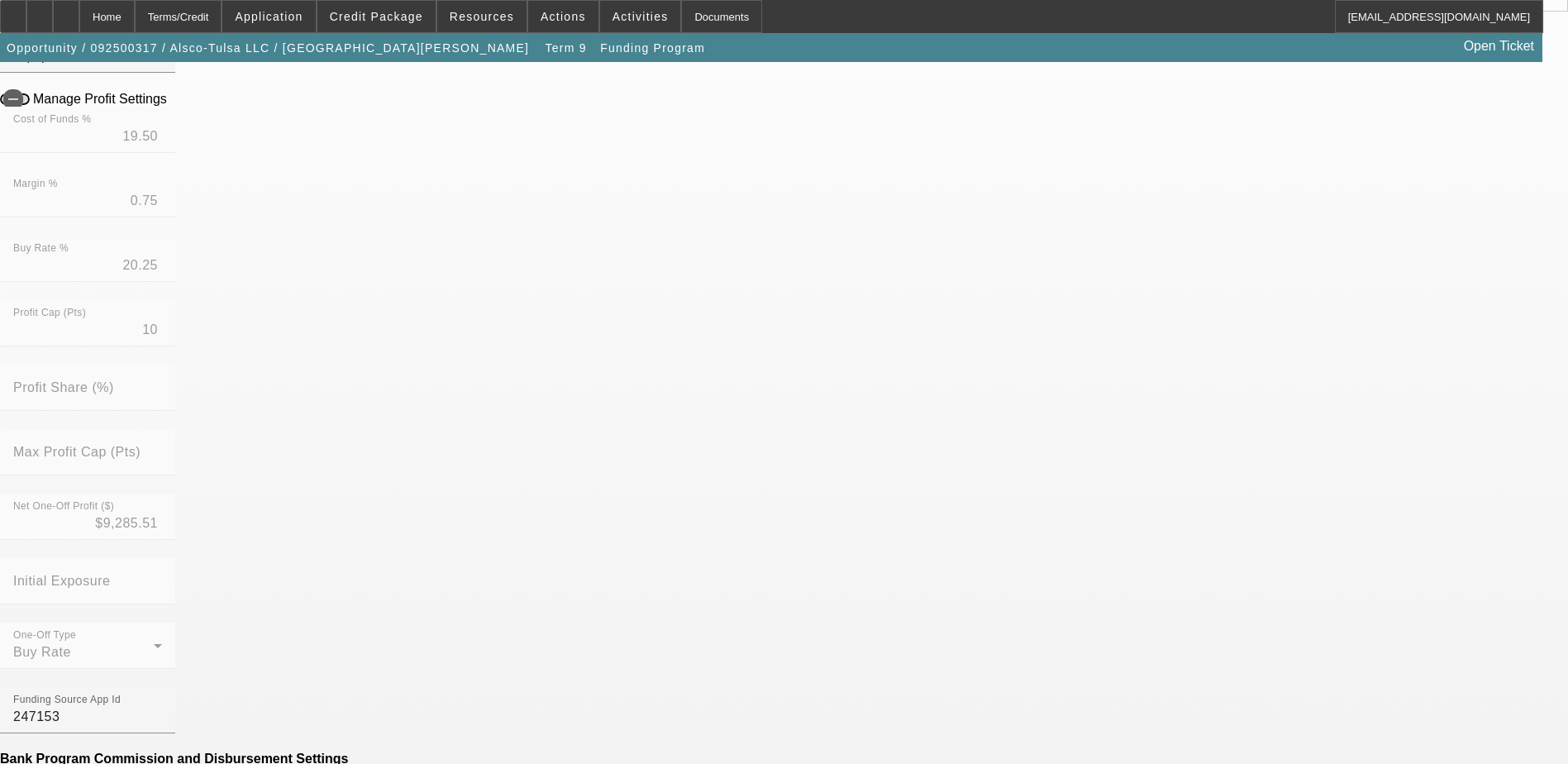
click at [617, 636] on mat-option "No" at bounding box center [663, 635] width 216 height 40
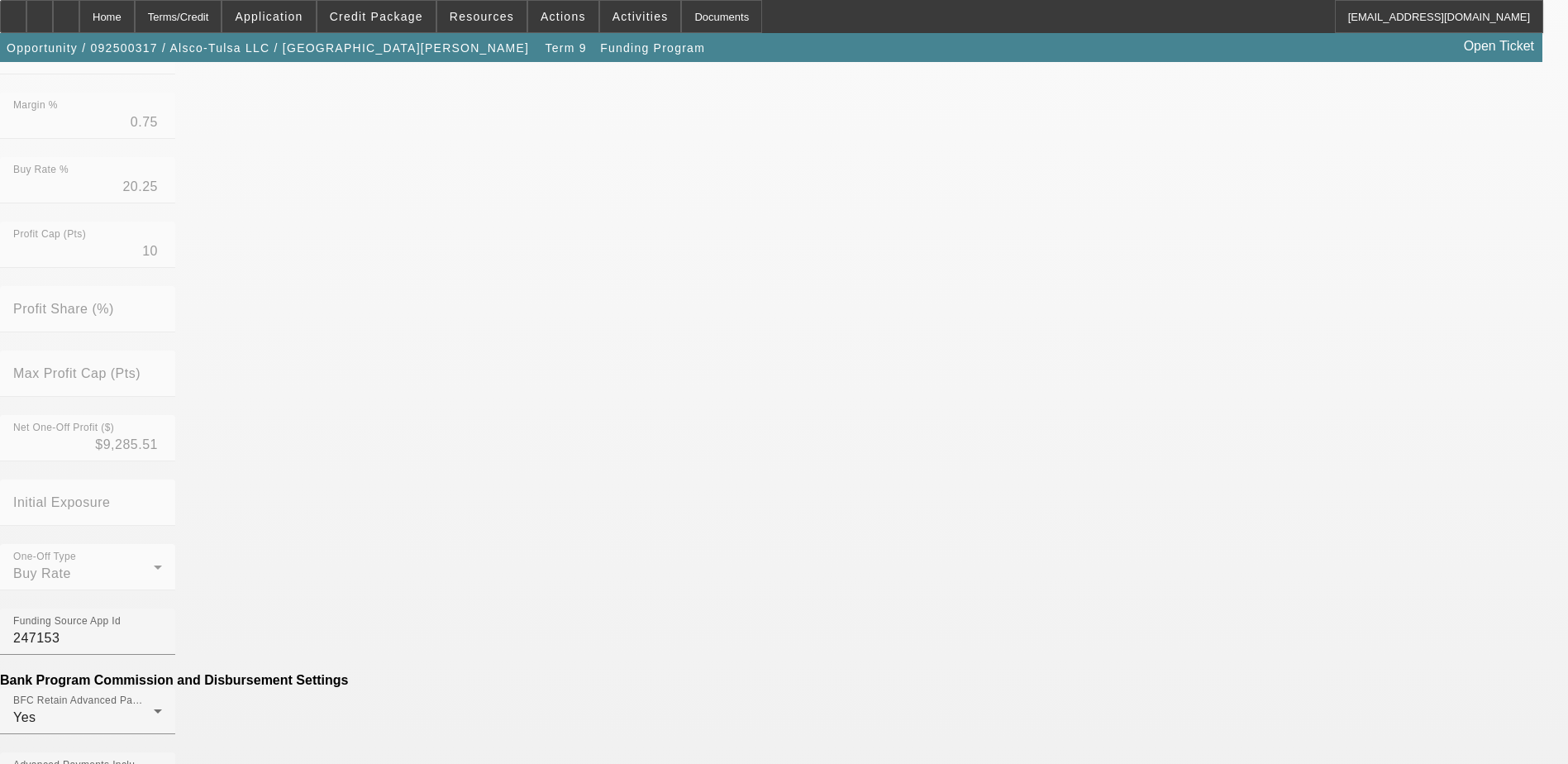
scroll to position [578, 0]
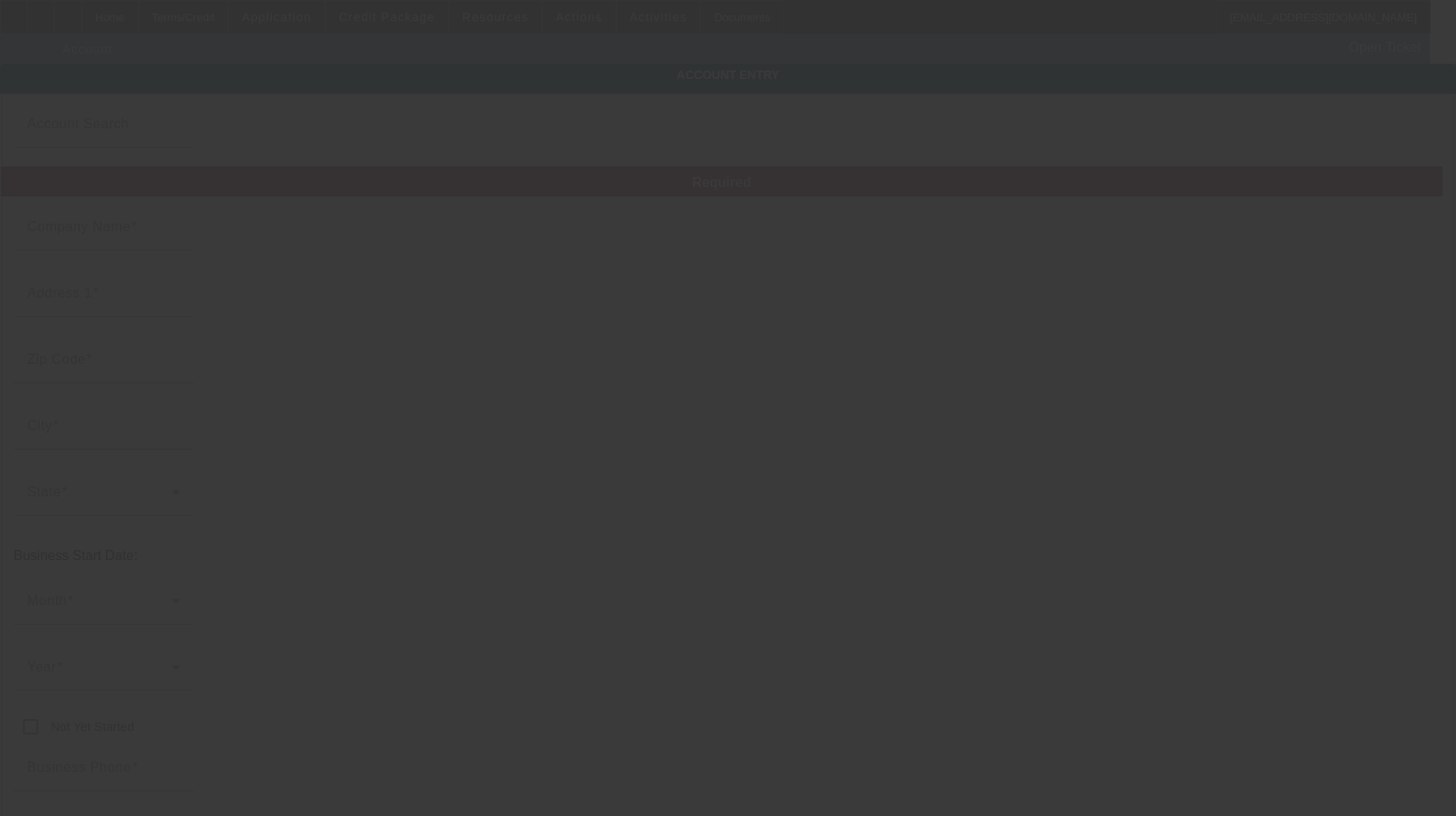
type input "Alsco-Tulsa LLC"
type input "[STREET_ADDRESS]"
type input "74115"
type input "Tulsa"
type input "[PHONE_NUMBER]"
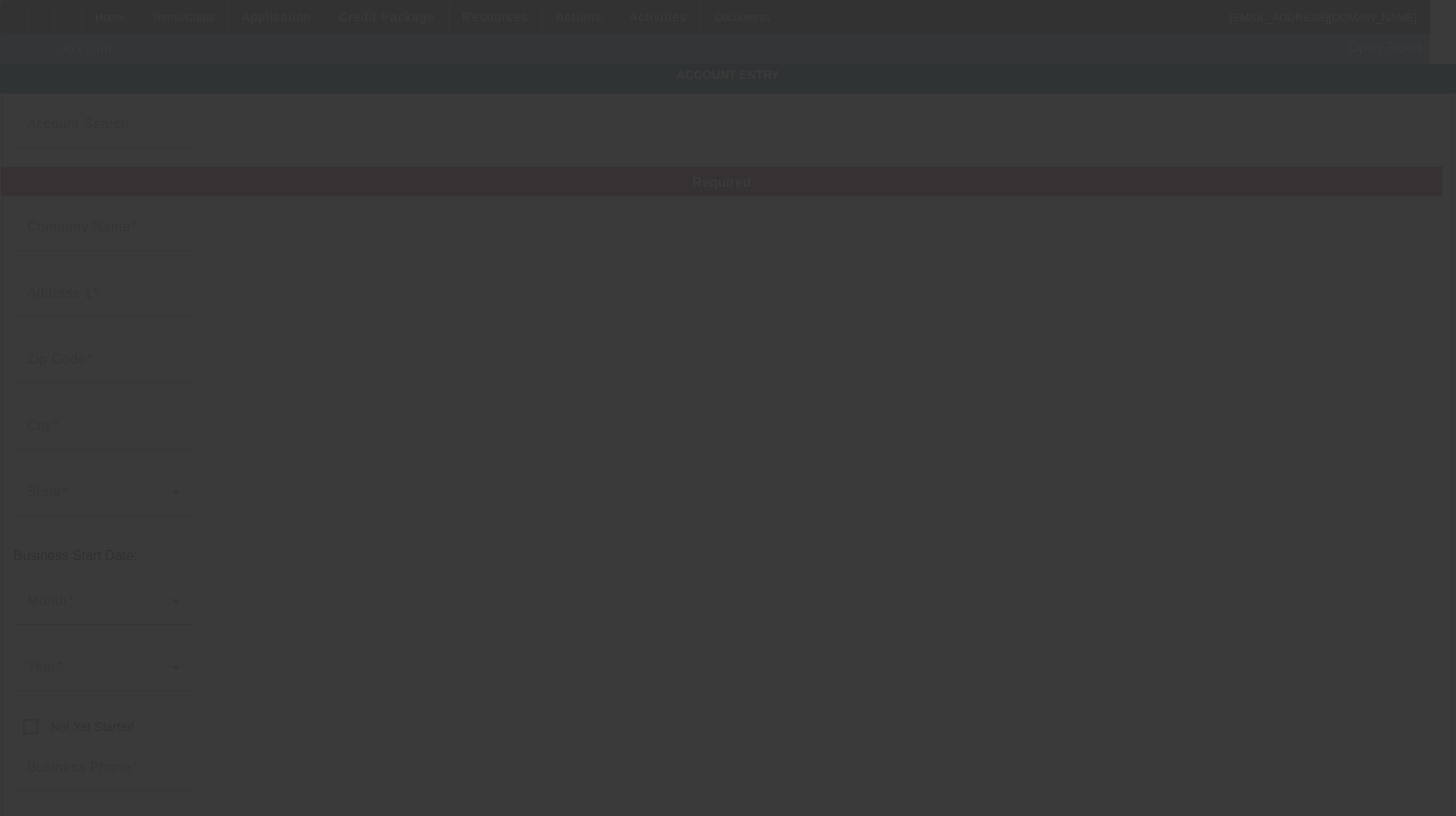
type input "[EMAIL_ADDRESS][DOMAIN_NAME]"
type input "Tulsa"
type input "[US_EMPLOYER_IDENTIFICATION_NUMBER]"
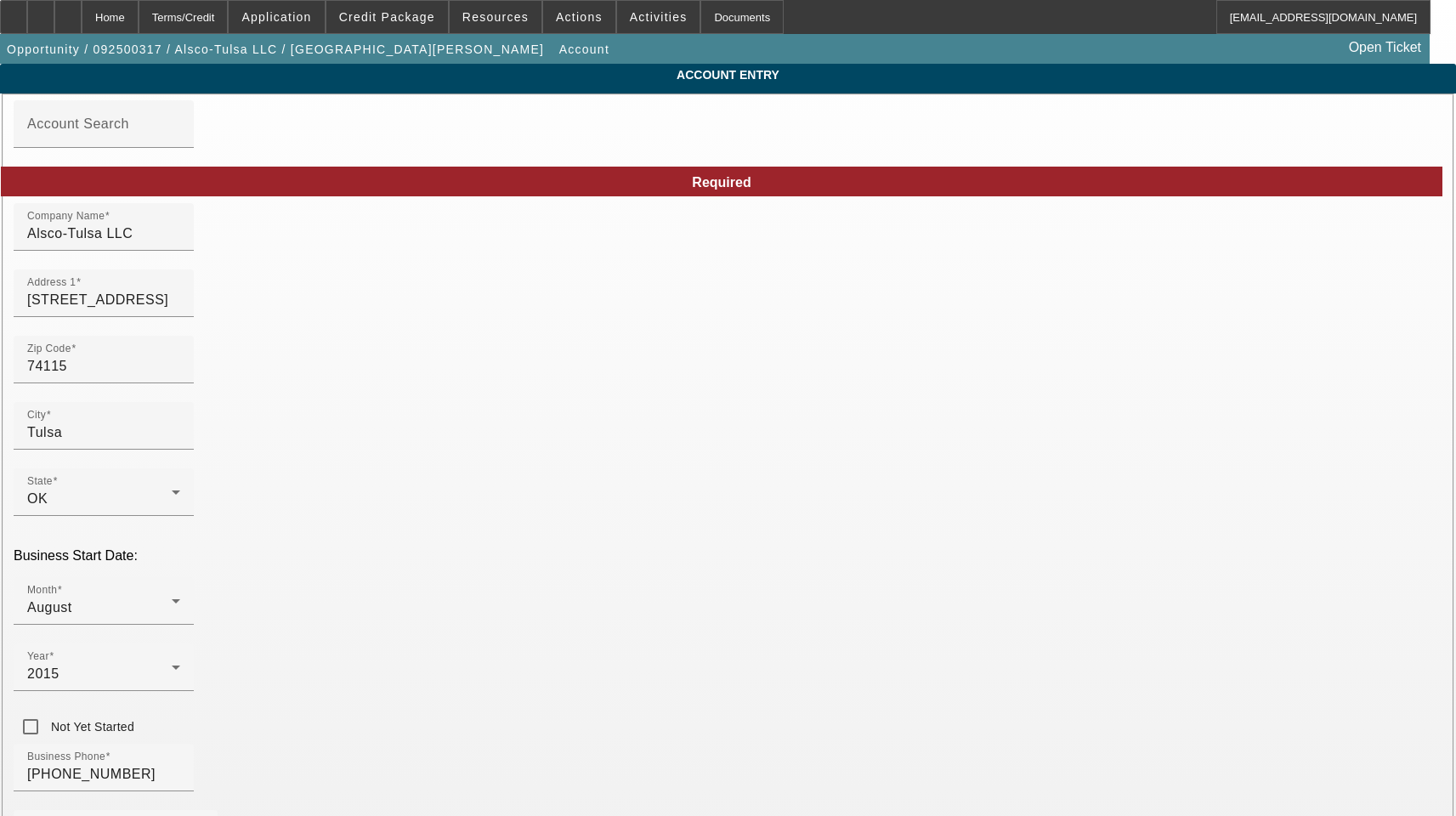
type input "[DATE]"
drag, startPoint x: 885, startPoint y: 374, endPoint x: 632, endPoint y: 388, distance: 253.4
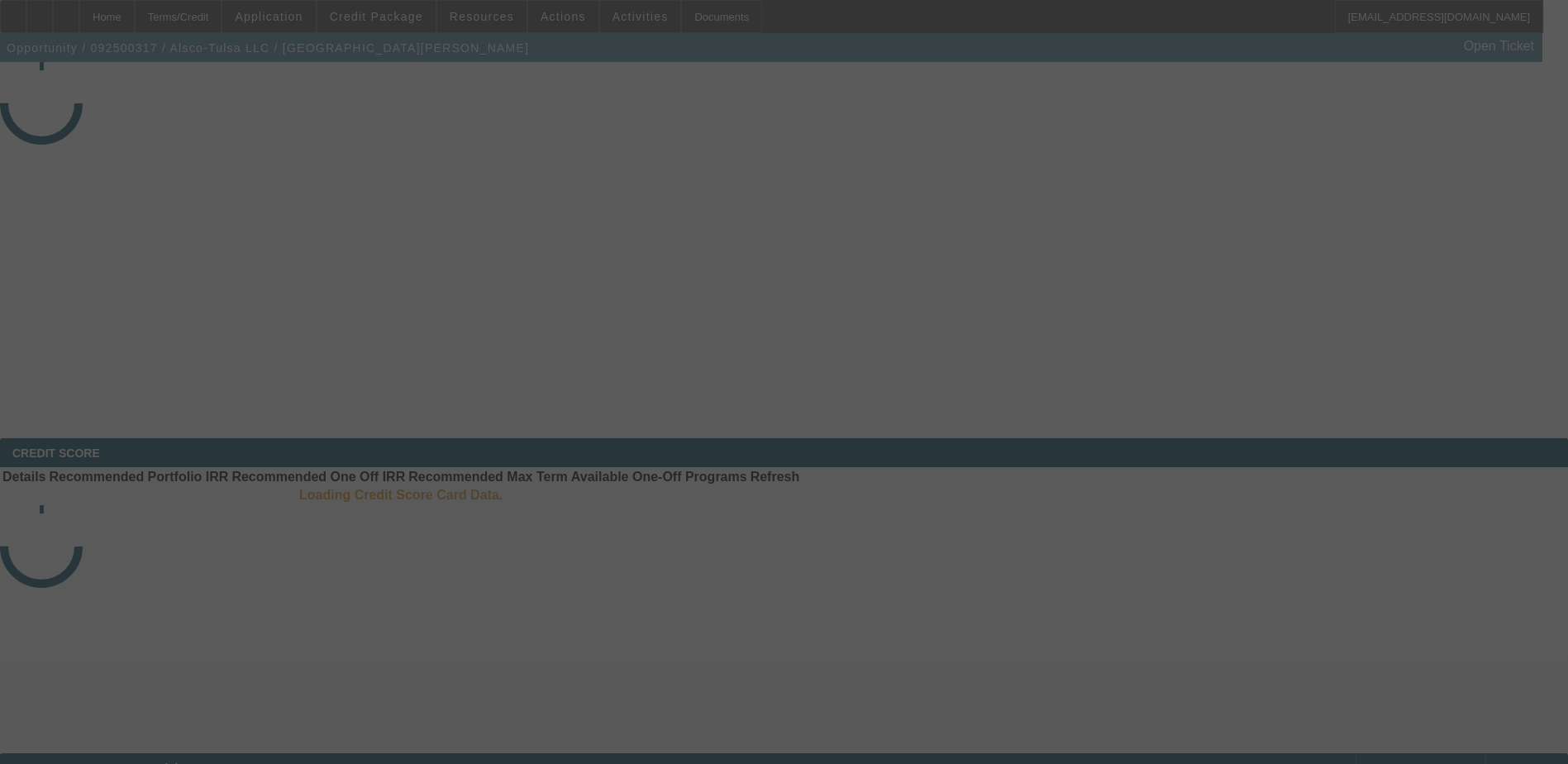
select select "4"
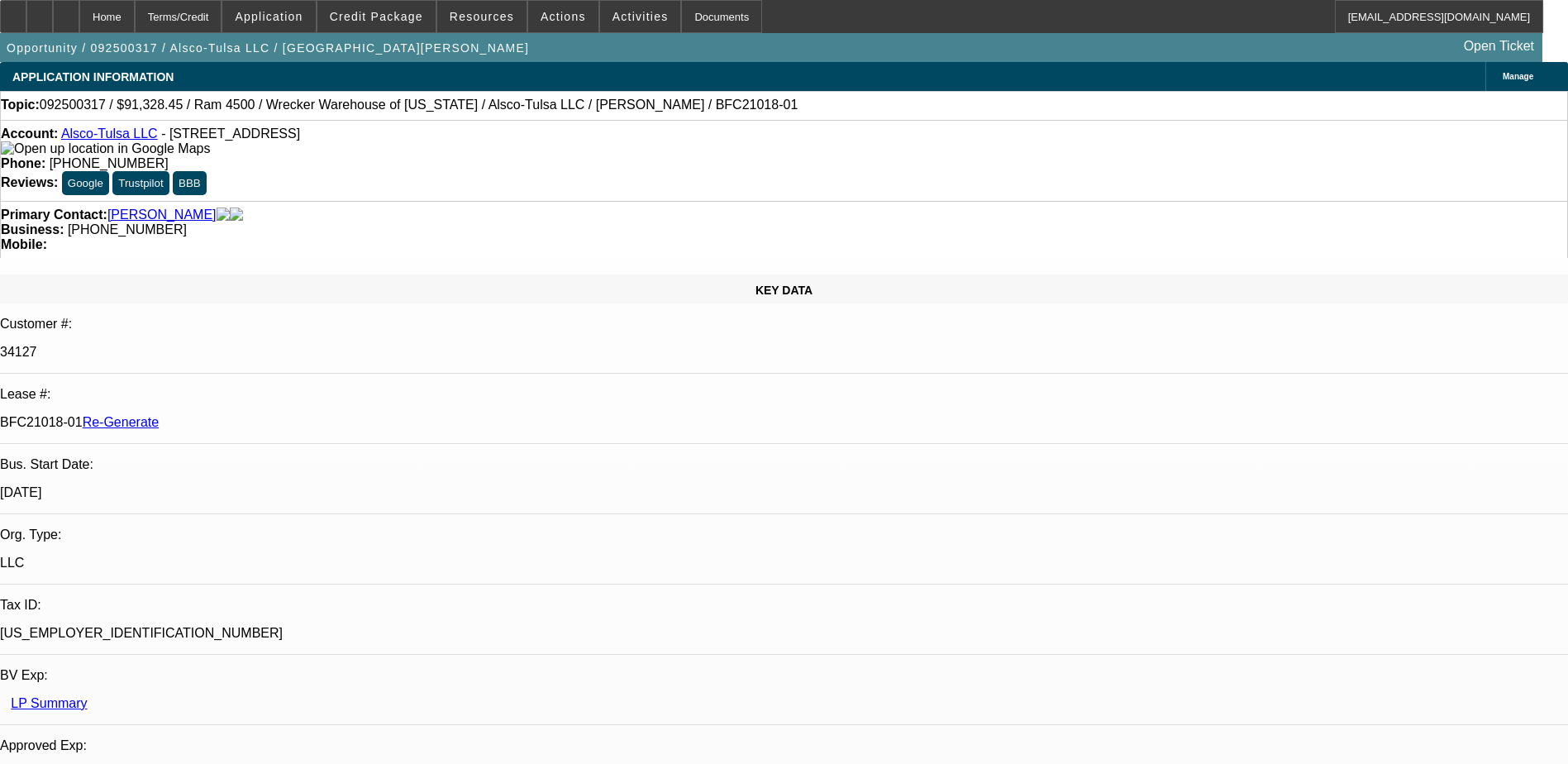
select select "0"
select select "1"
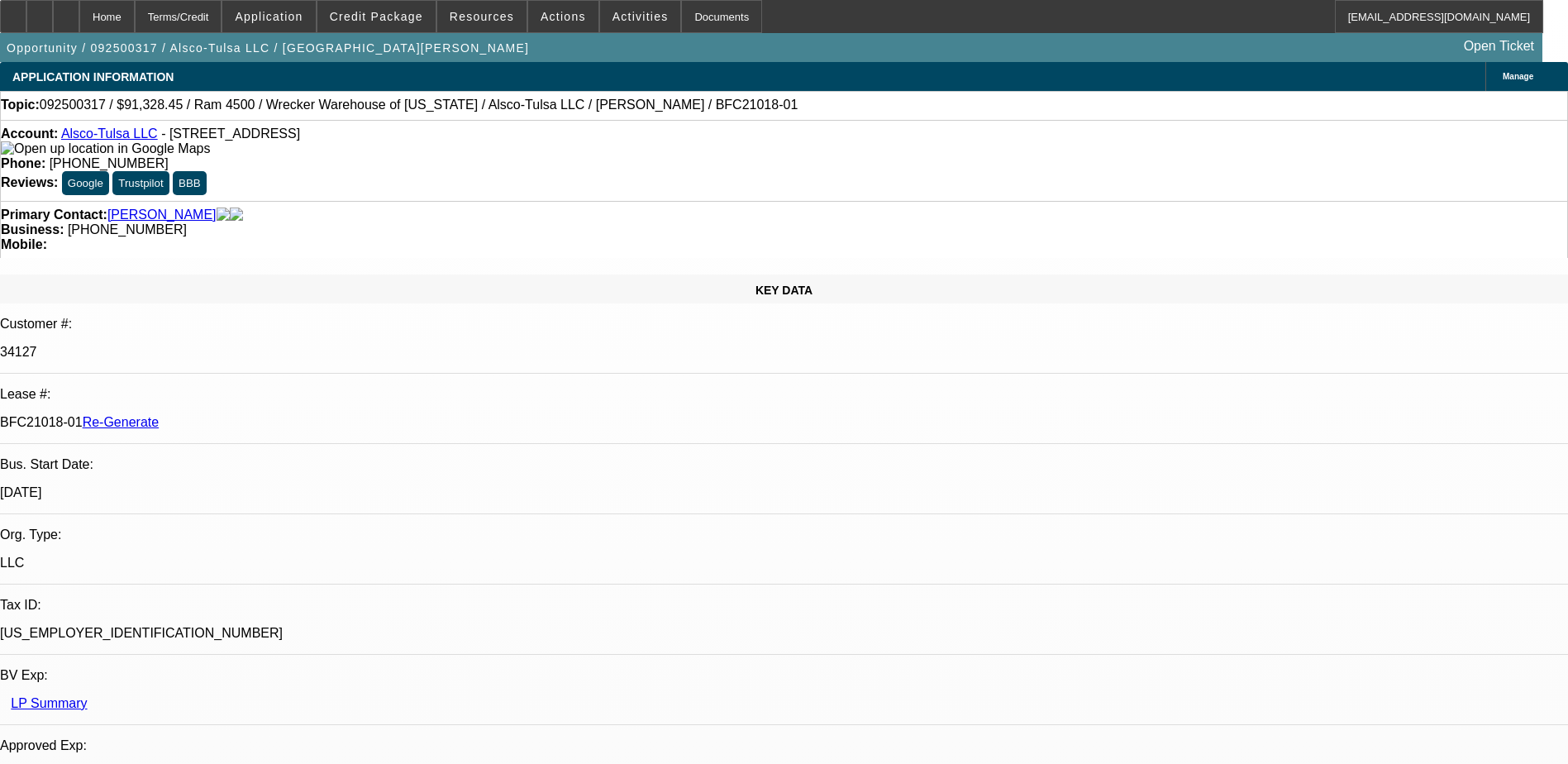
select select "6"
drag, startPoint x: 193, startPoint y: 280, endPoint x: 259, endPoint y: 278, distance: 66.0
click at [259, 415] on div "BFC21018-01 Re-Generate" at bounding box center [784, 422] width 1568 height 15
copy p "BFC21018-01"
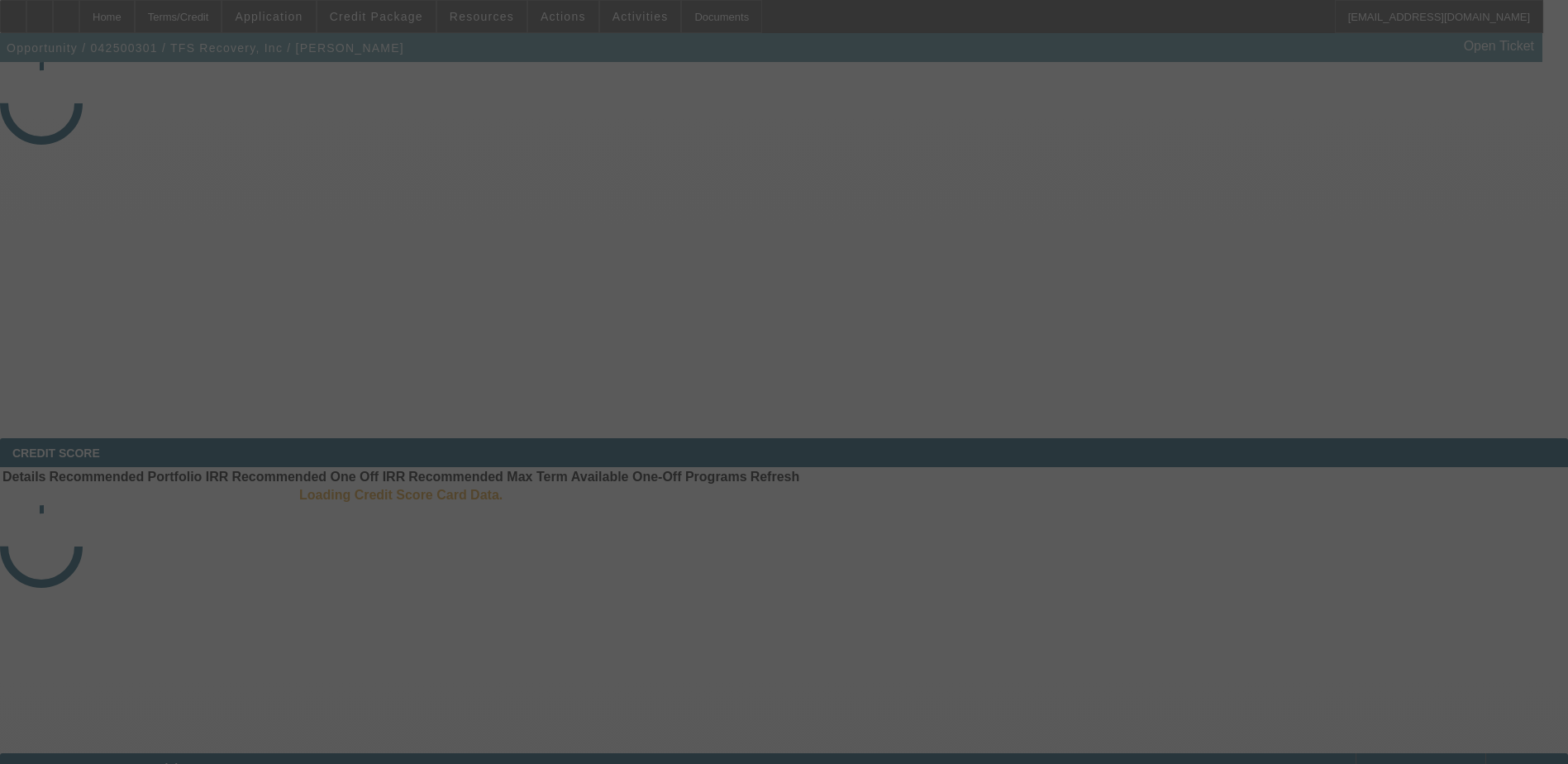
select select "4"
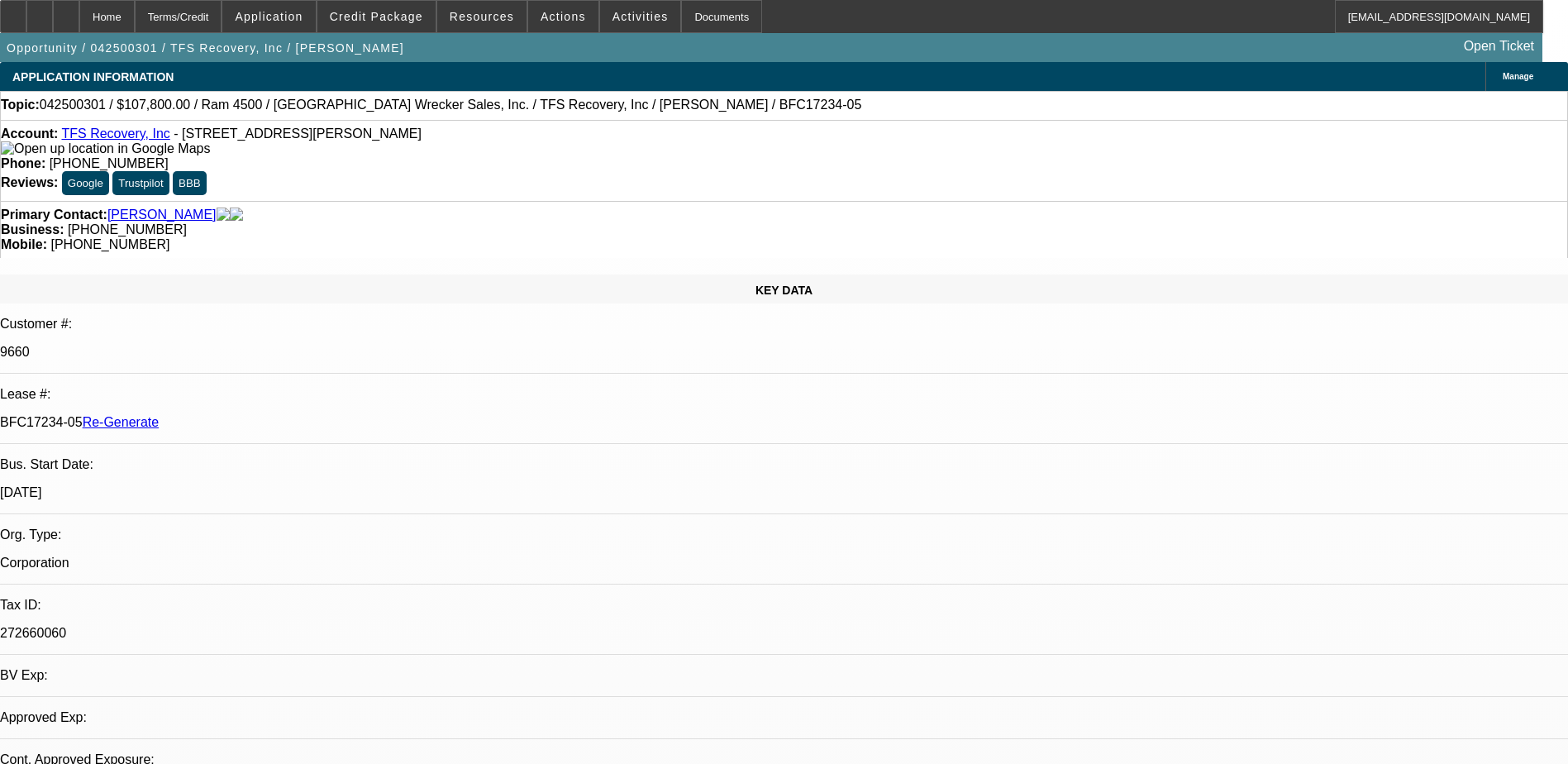
select select "0"
select select "1"
select select "3"
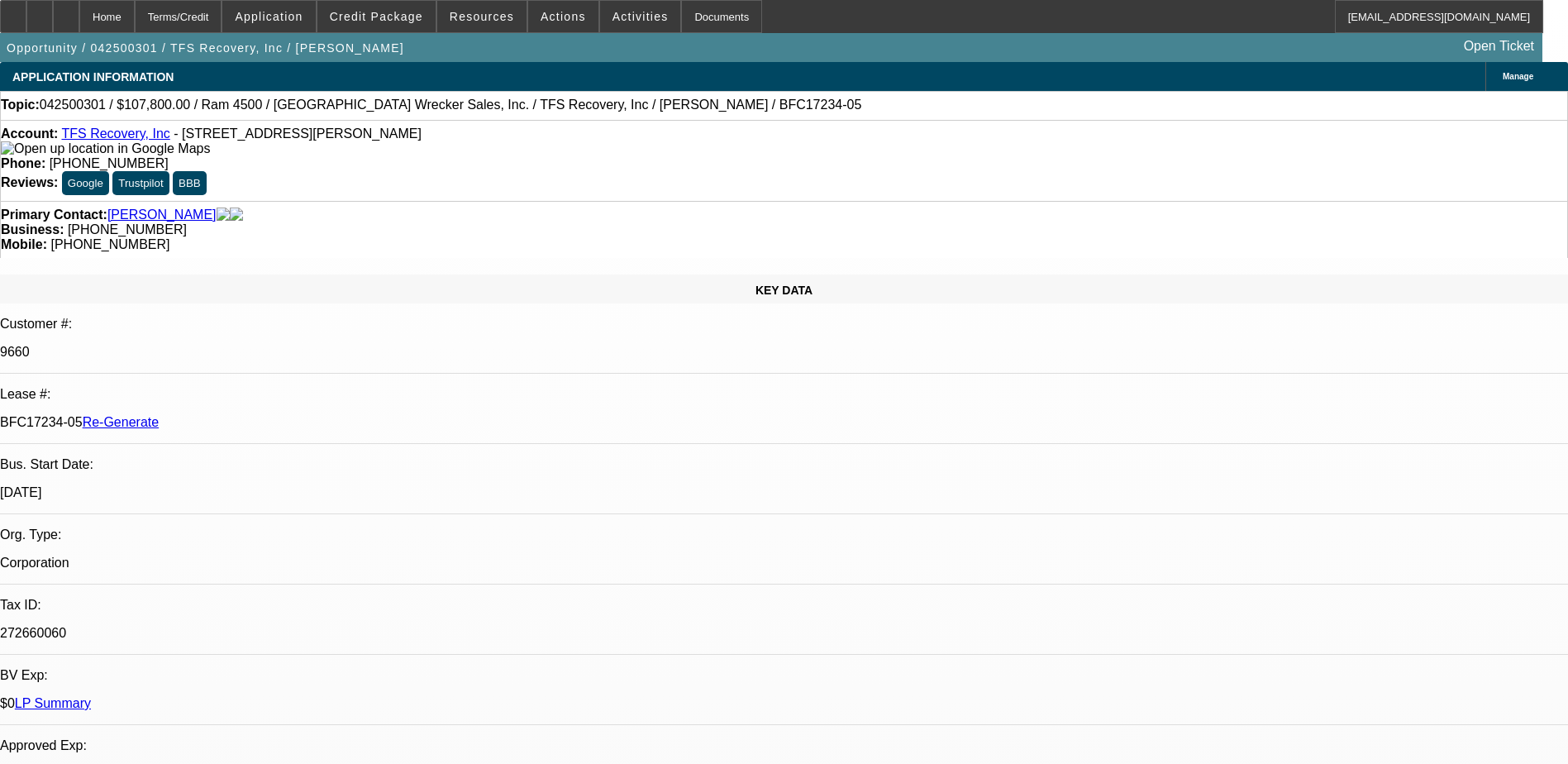
select select "6"
click at [623, 14] on span "Activities" at bounding box center [640, 17] width 56 height 14
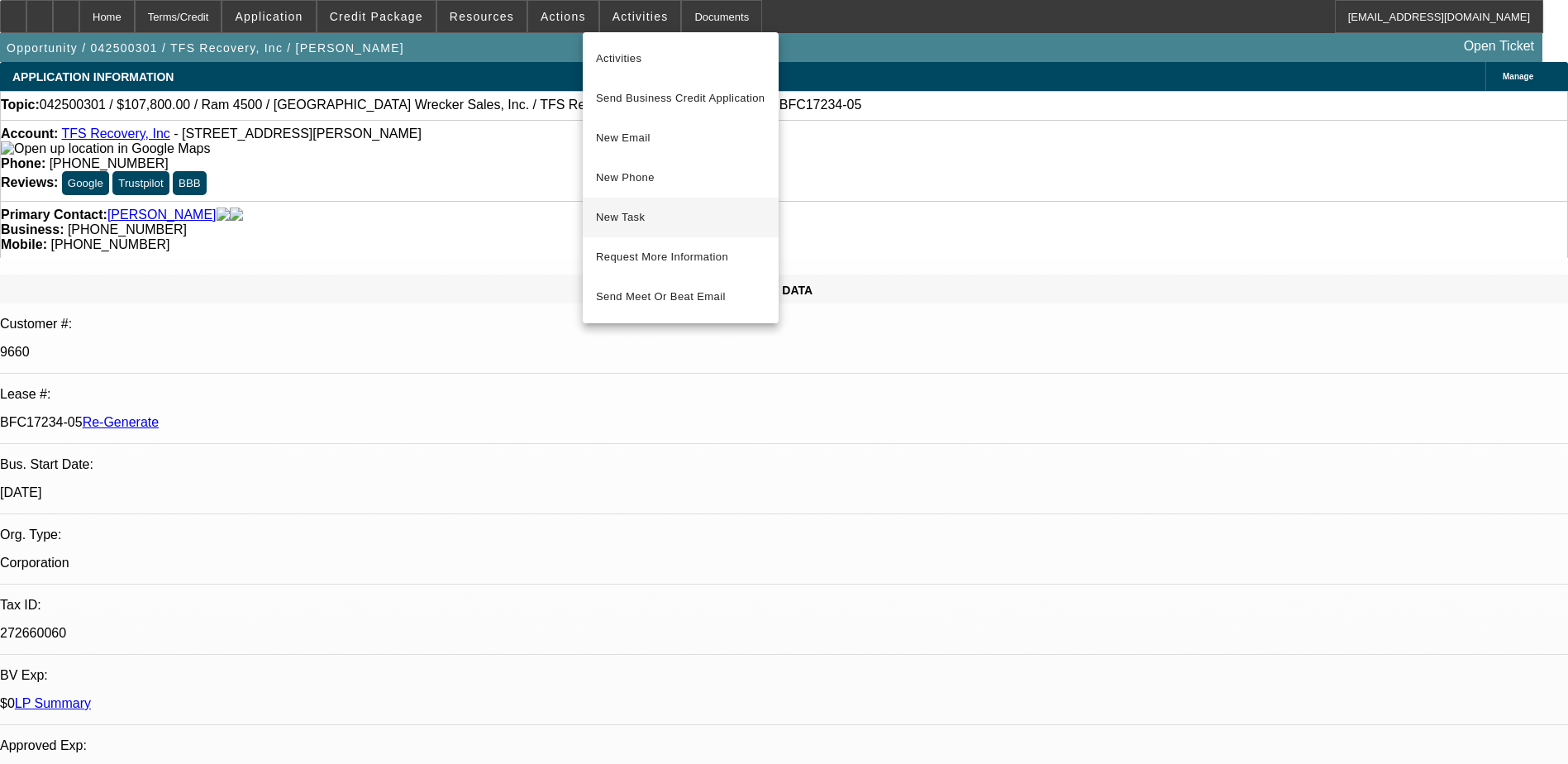
drag, startPoint x: 634, startPoint y: 231, endPoint x: 639, endPoint y: 223, distance: 9.4
click at [639, 223] on button "New Task" at bounding box center [680, 217] width 196 height 40
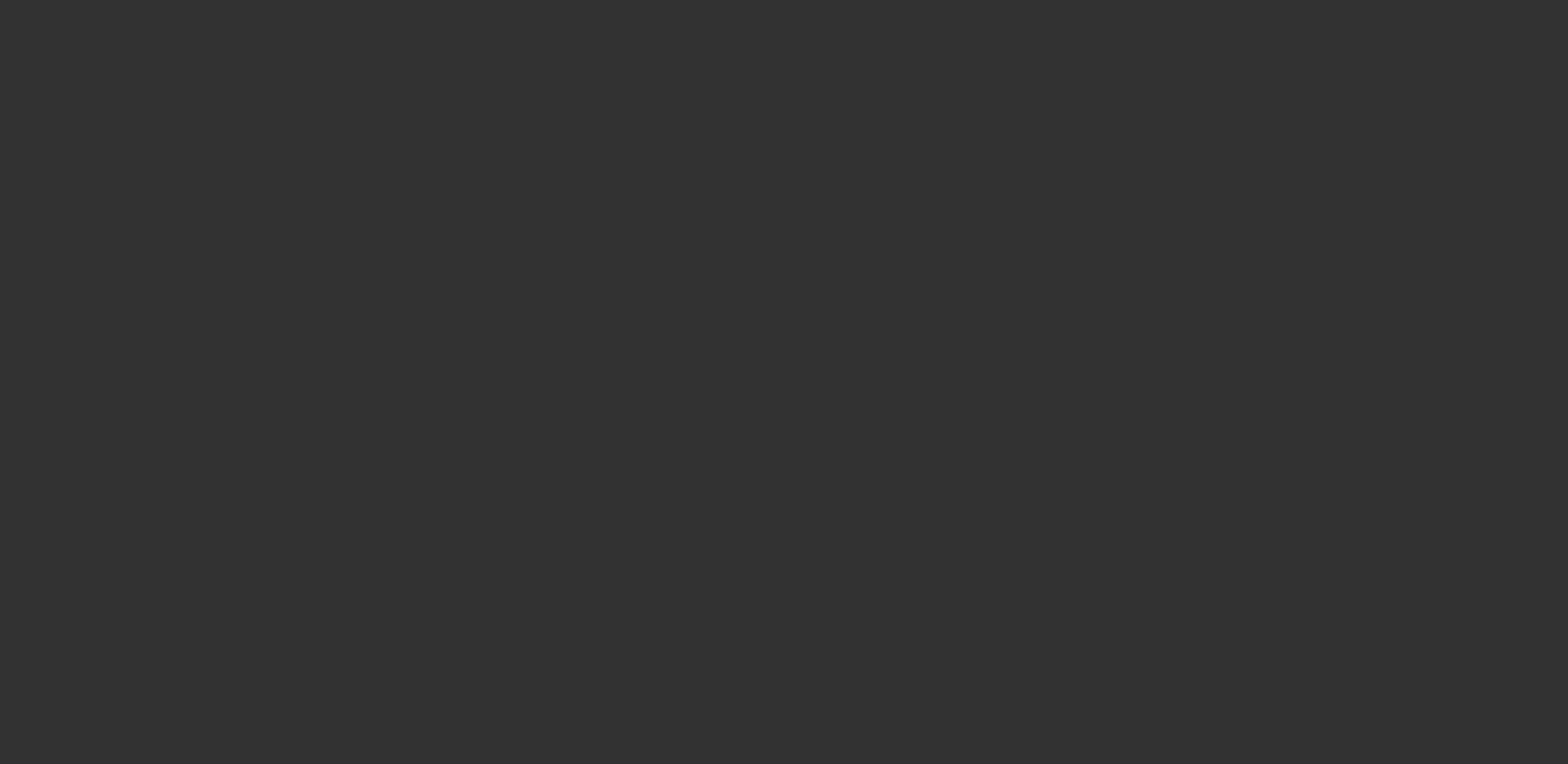
select select "3"
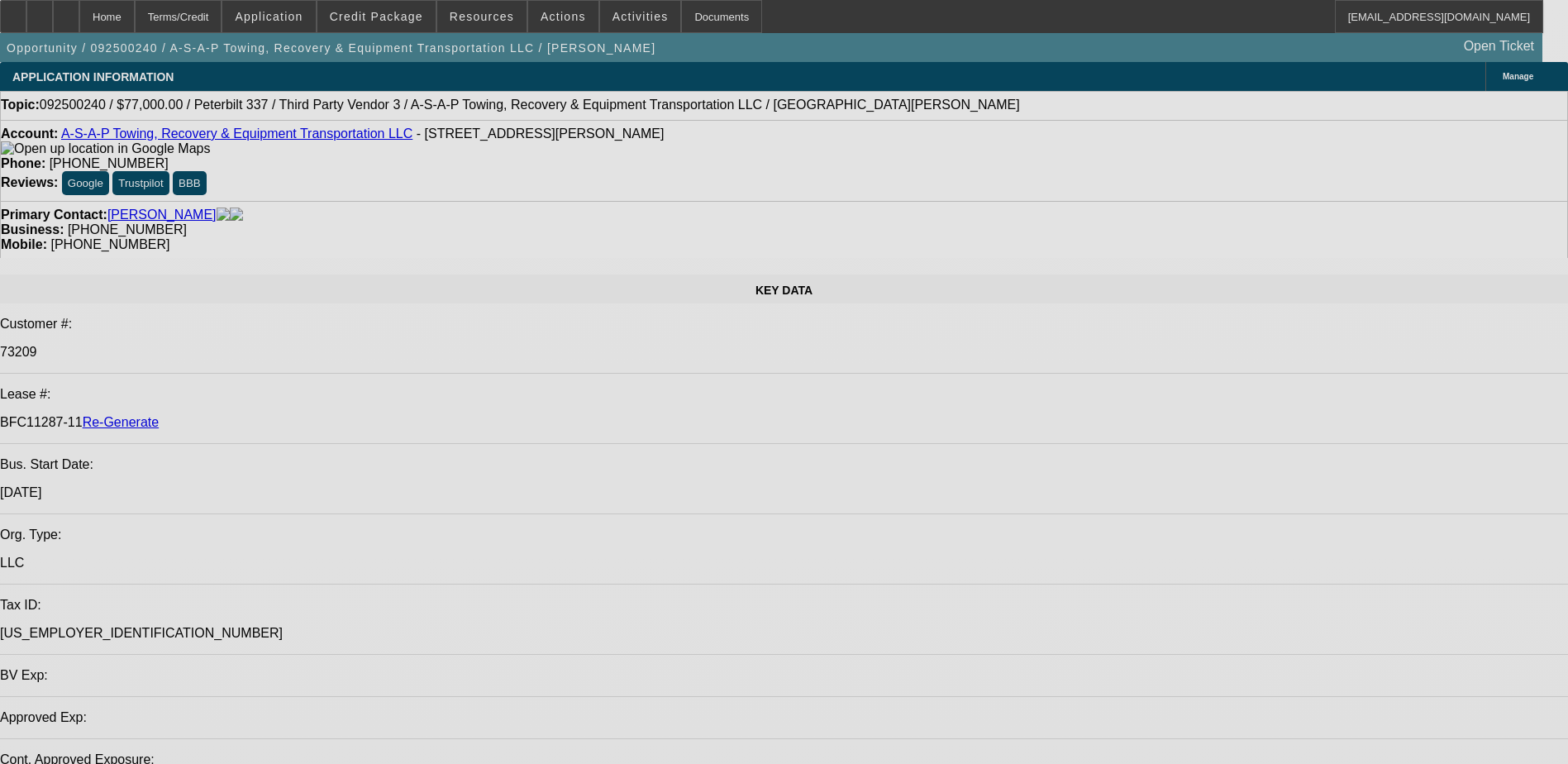
select select "0"
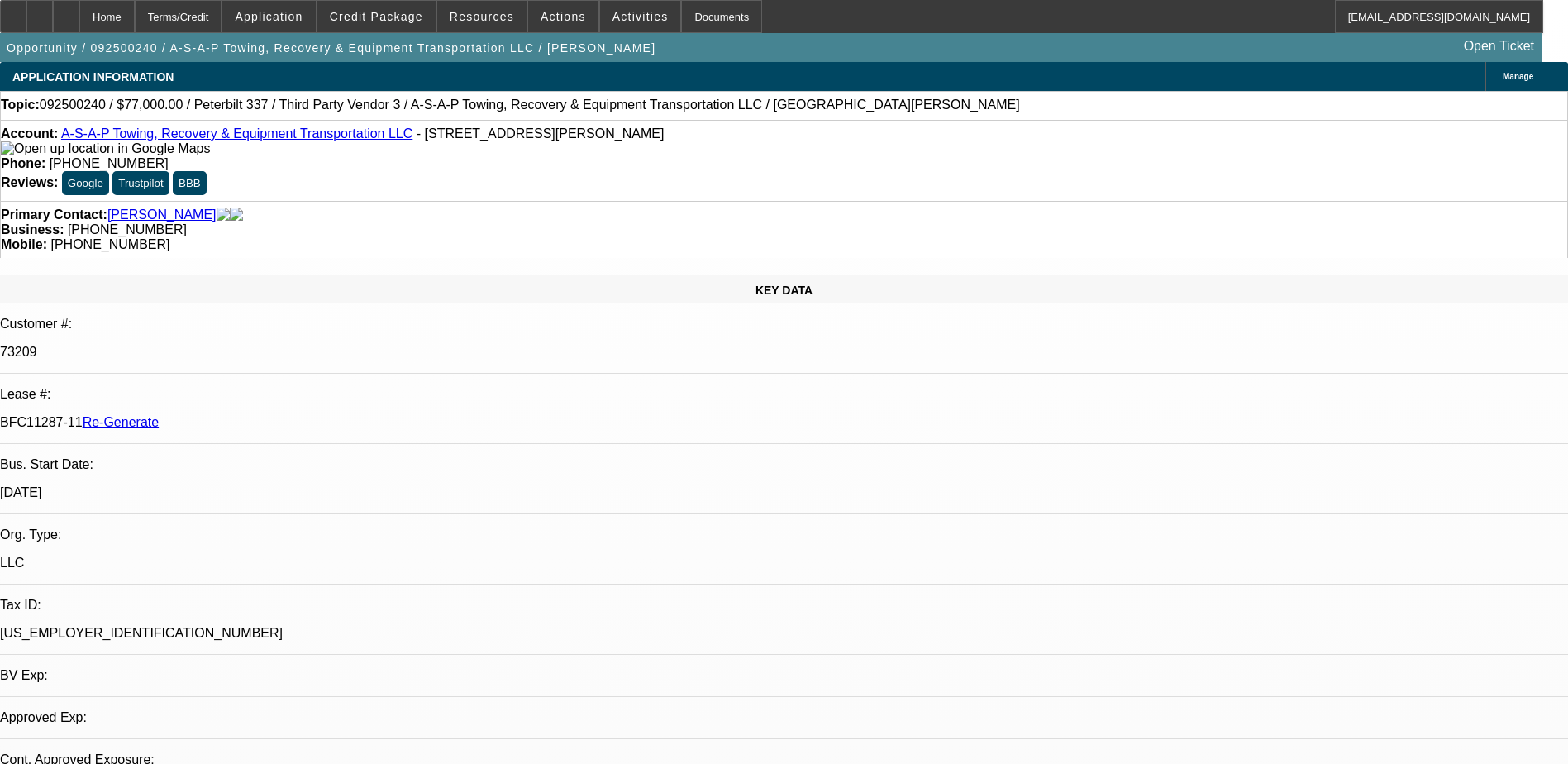
select select "0"
select select "1"
select select "3"
select select "6"
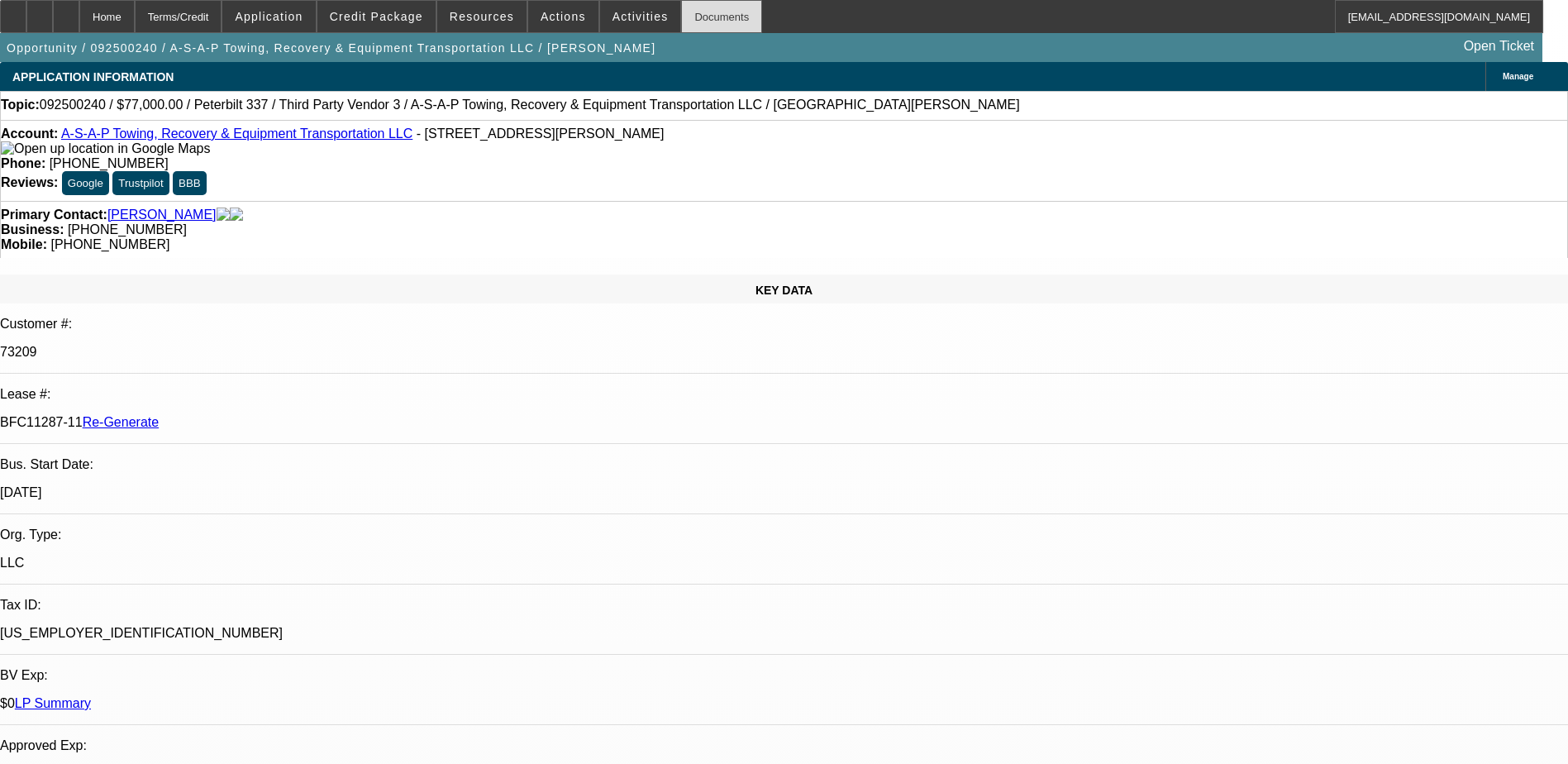
click at [685, 18] on div "Documents" at bounding box center [722, 16] width 81 height 33
click at [612, 17] on span "Activities" at bounding box center [640, 17] width 56 height 14
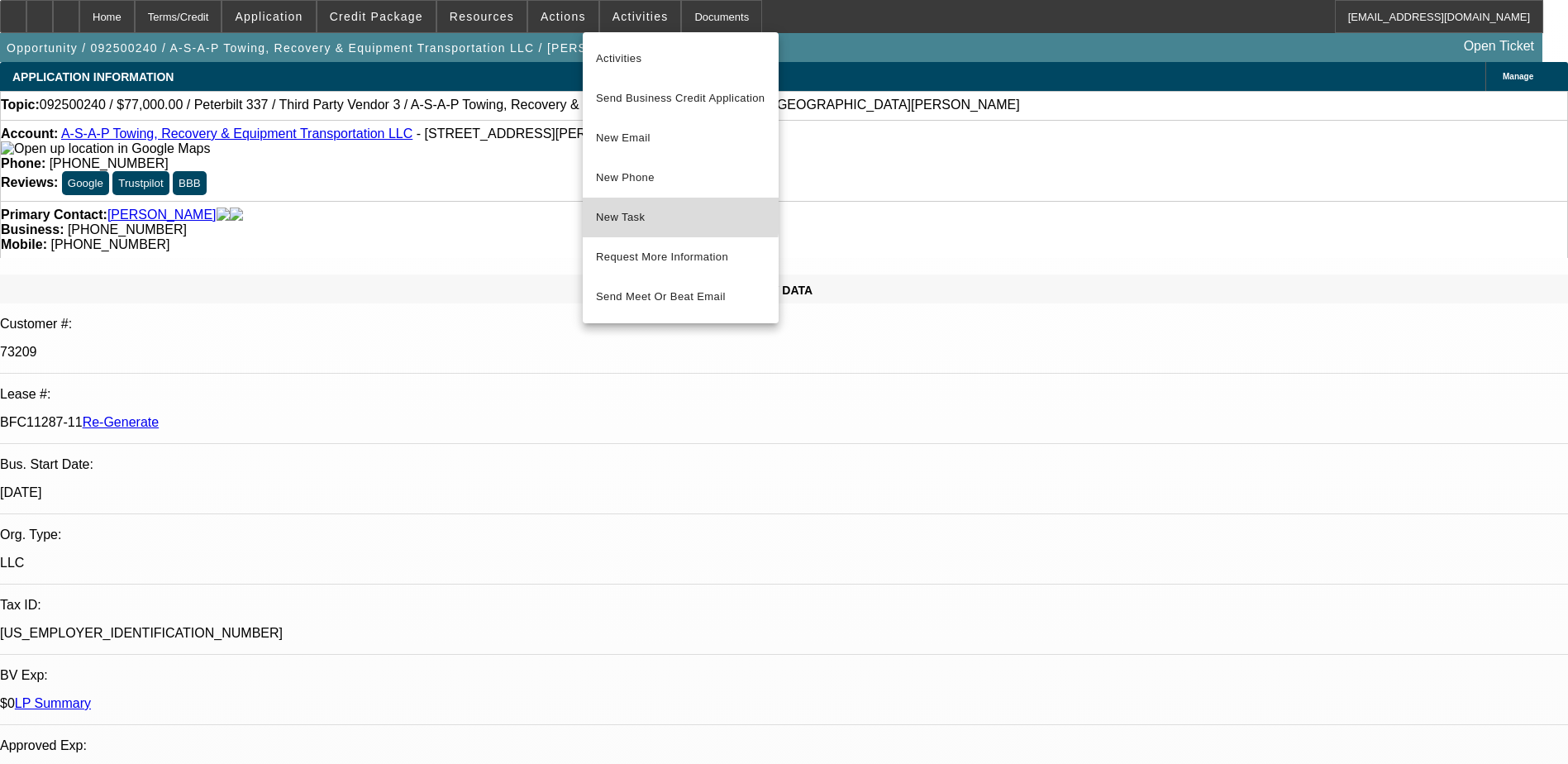
click at [641, 213] on span "New Task" at bounding box center [681, 217] width 170 height 20
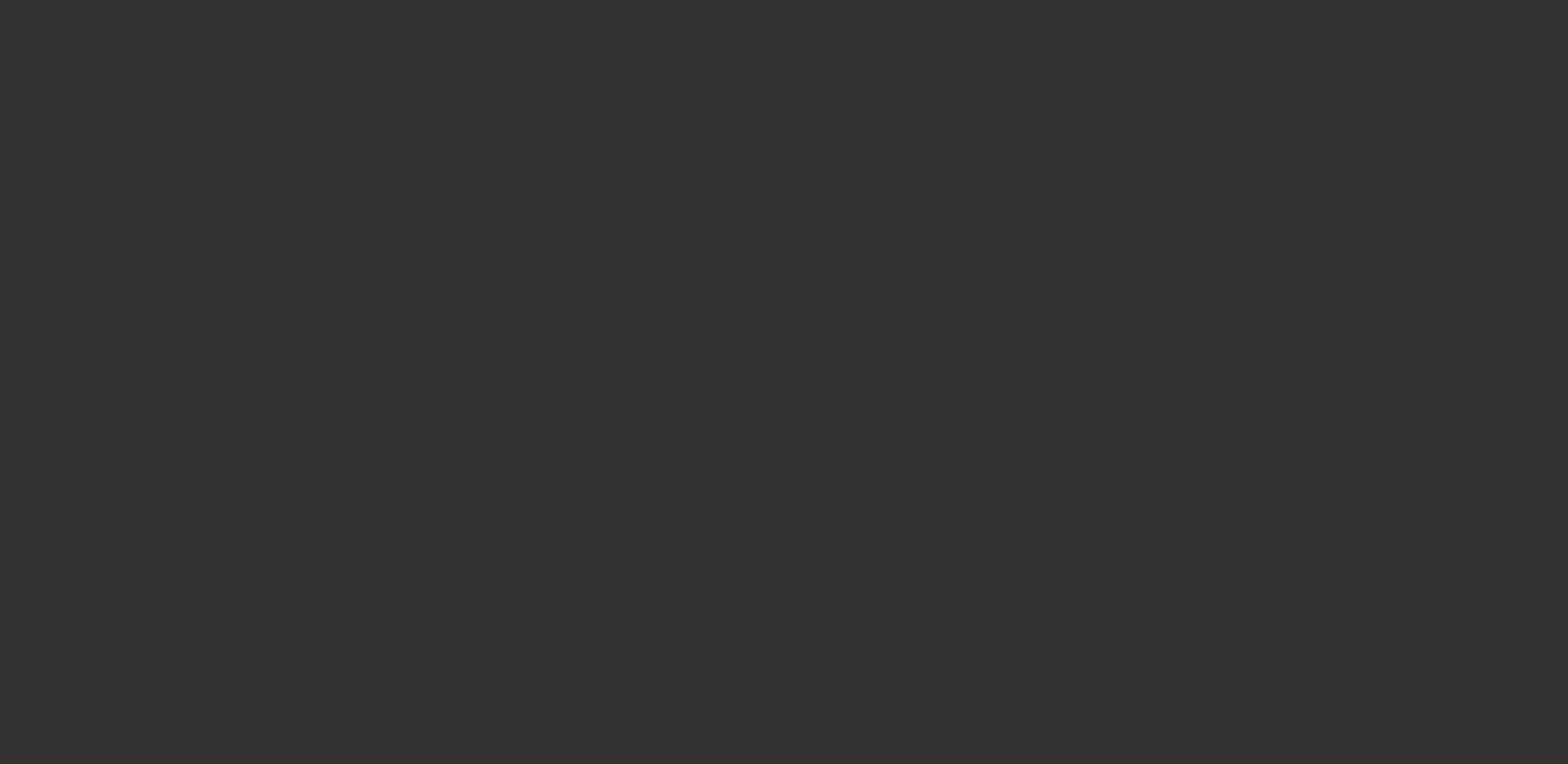
select select "3"
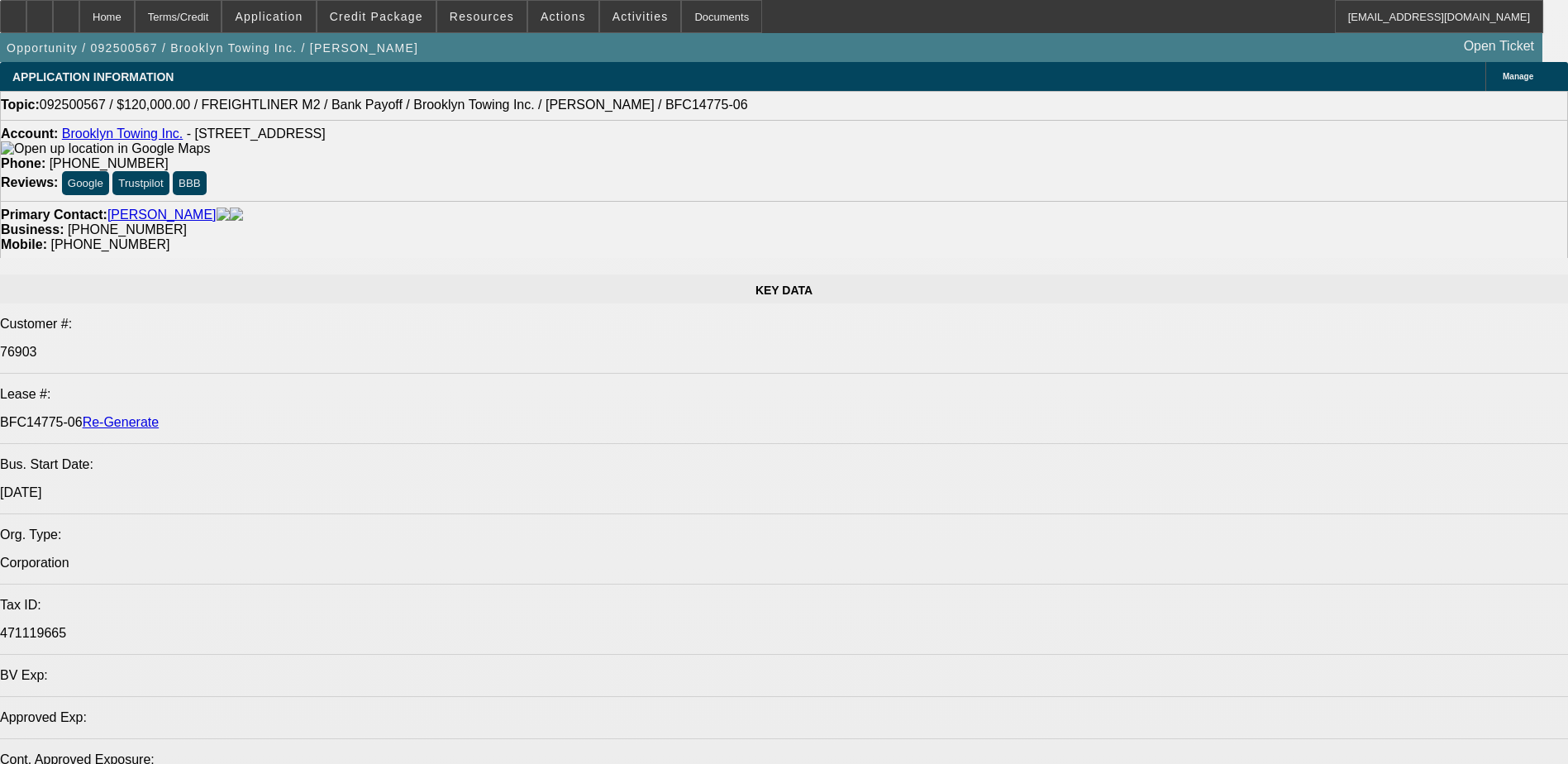
select select "0"
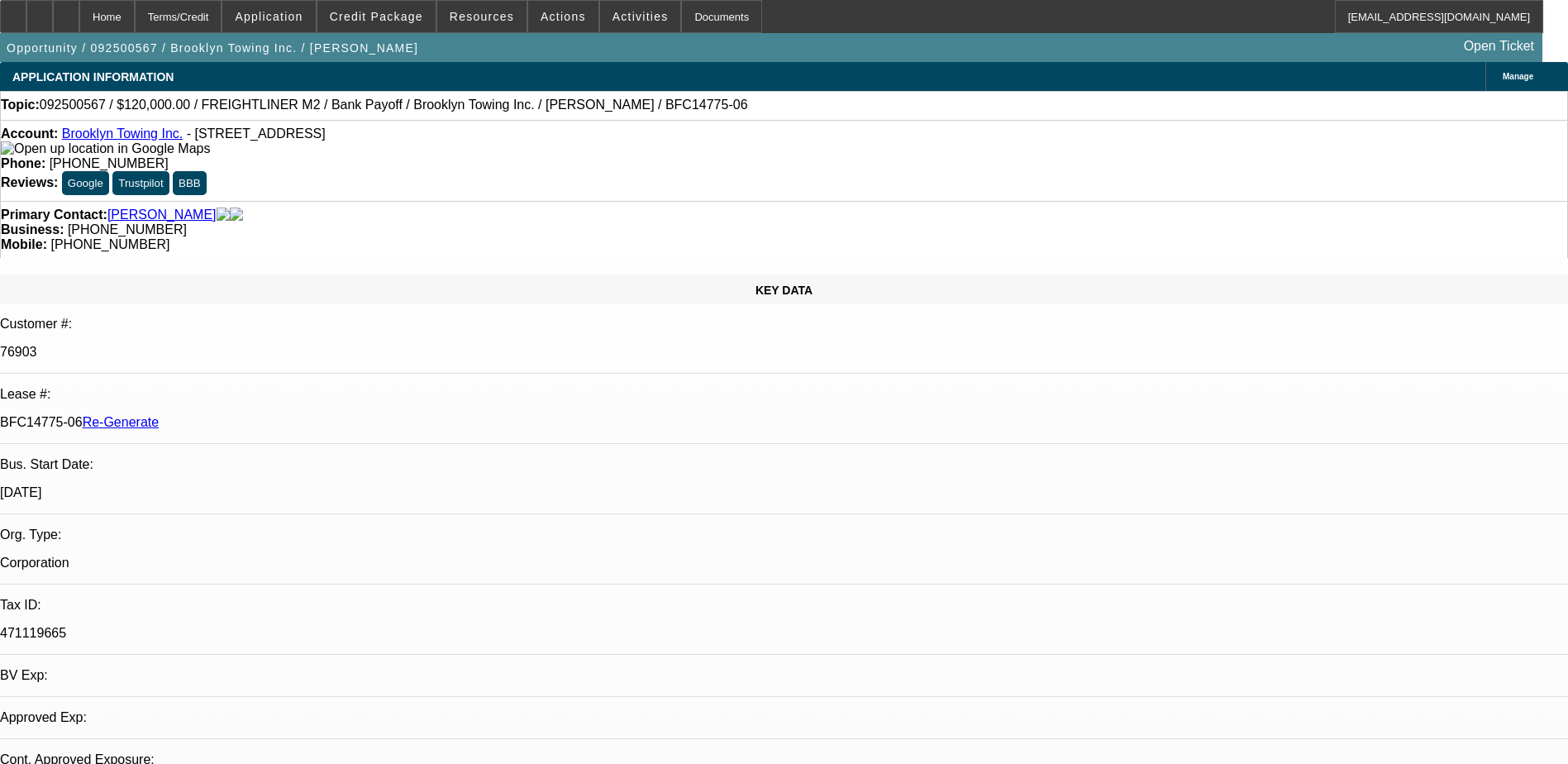
select select "0"
select select "1"
select select "2"
select select "6"
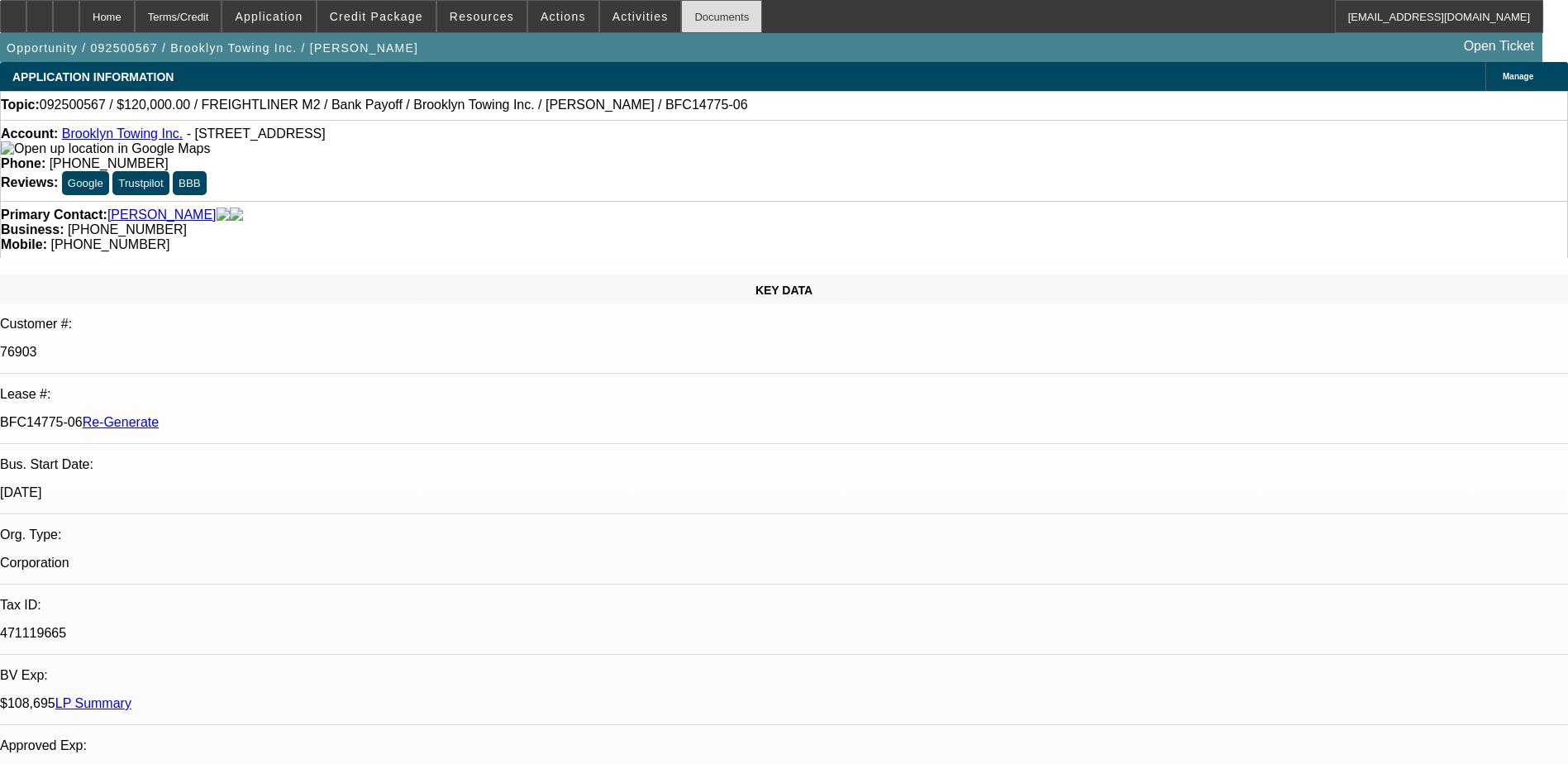
click at [689, 17] on div "Documents" at bounding box center [722, 16] width 81 height 33
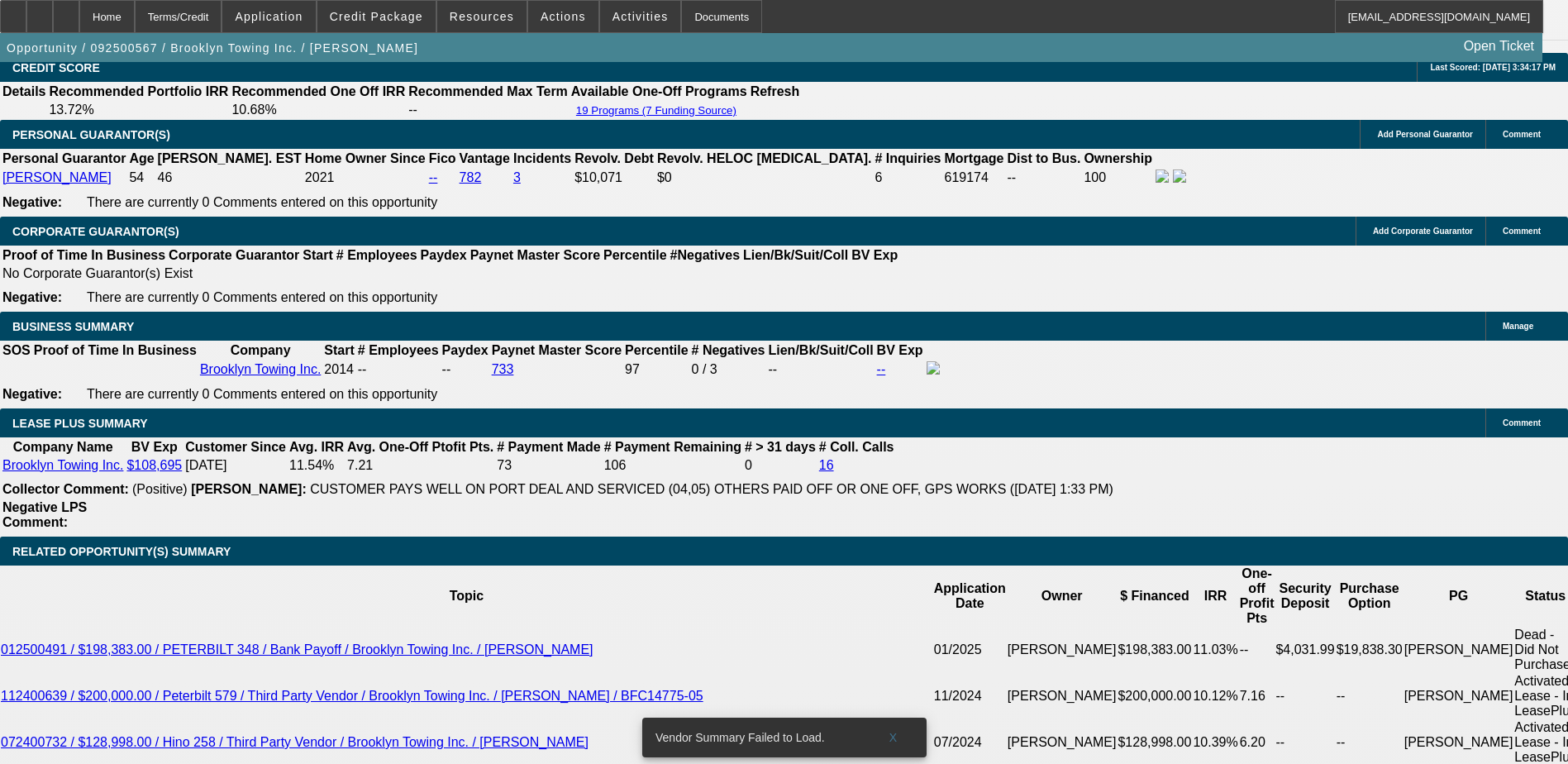
scroll to position [2479, 0]
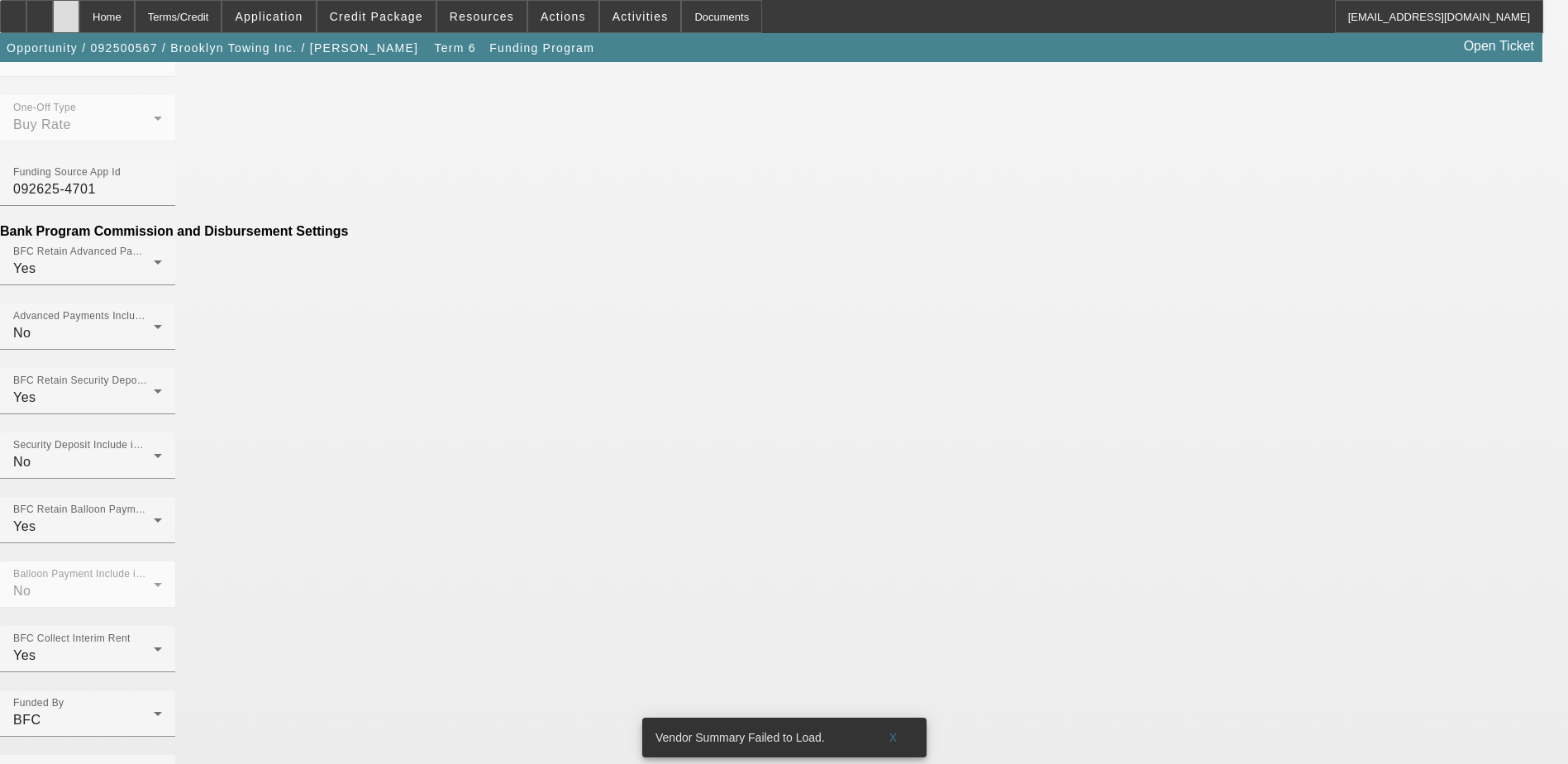
scroll to position [705, 0]
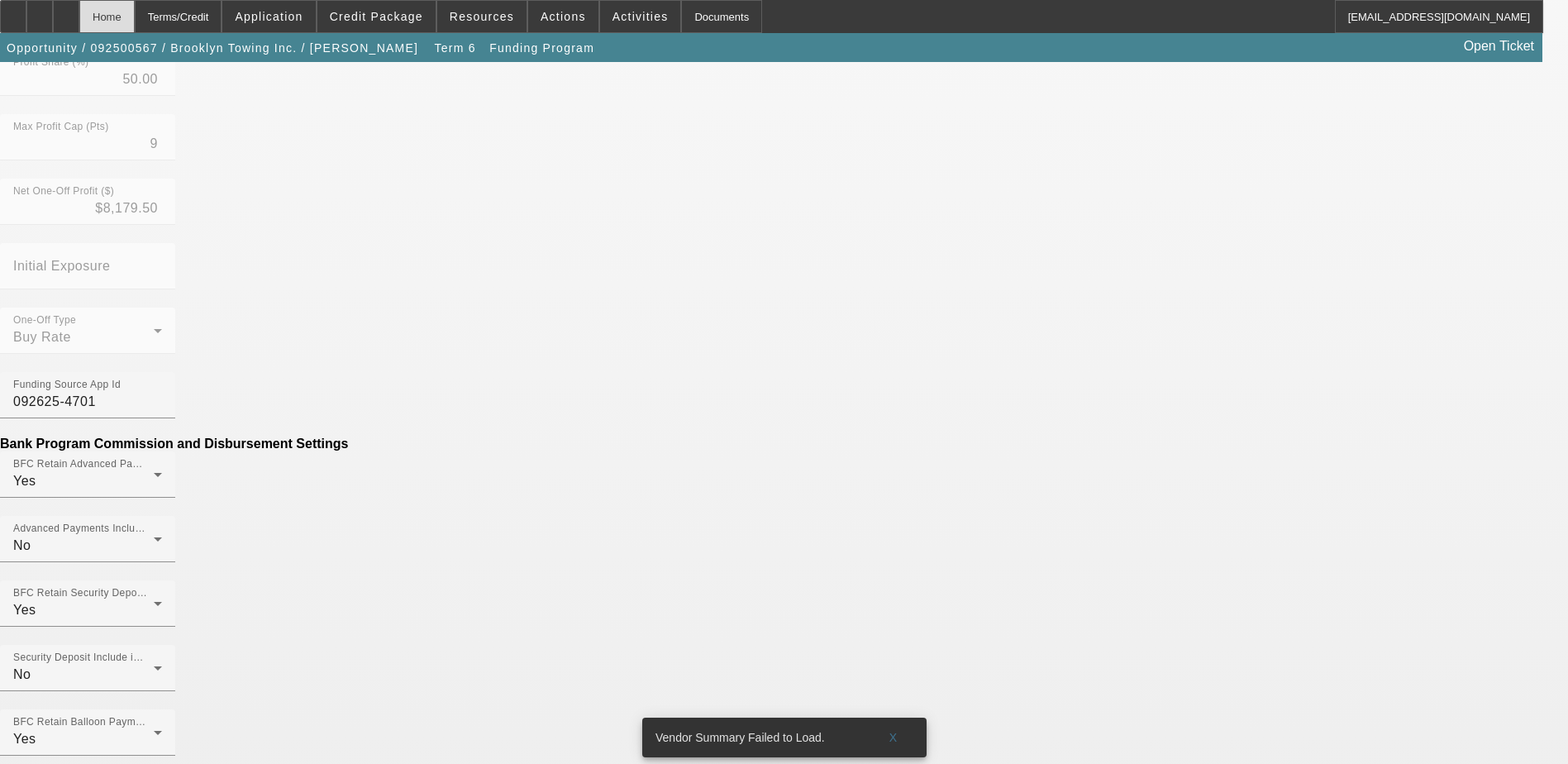
click at [131, 21] on div "Home" at bounding box center [107, 16] width 55 height 33
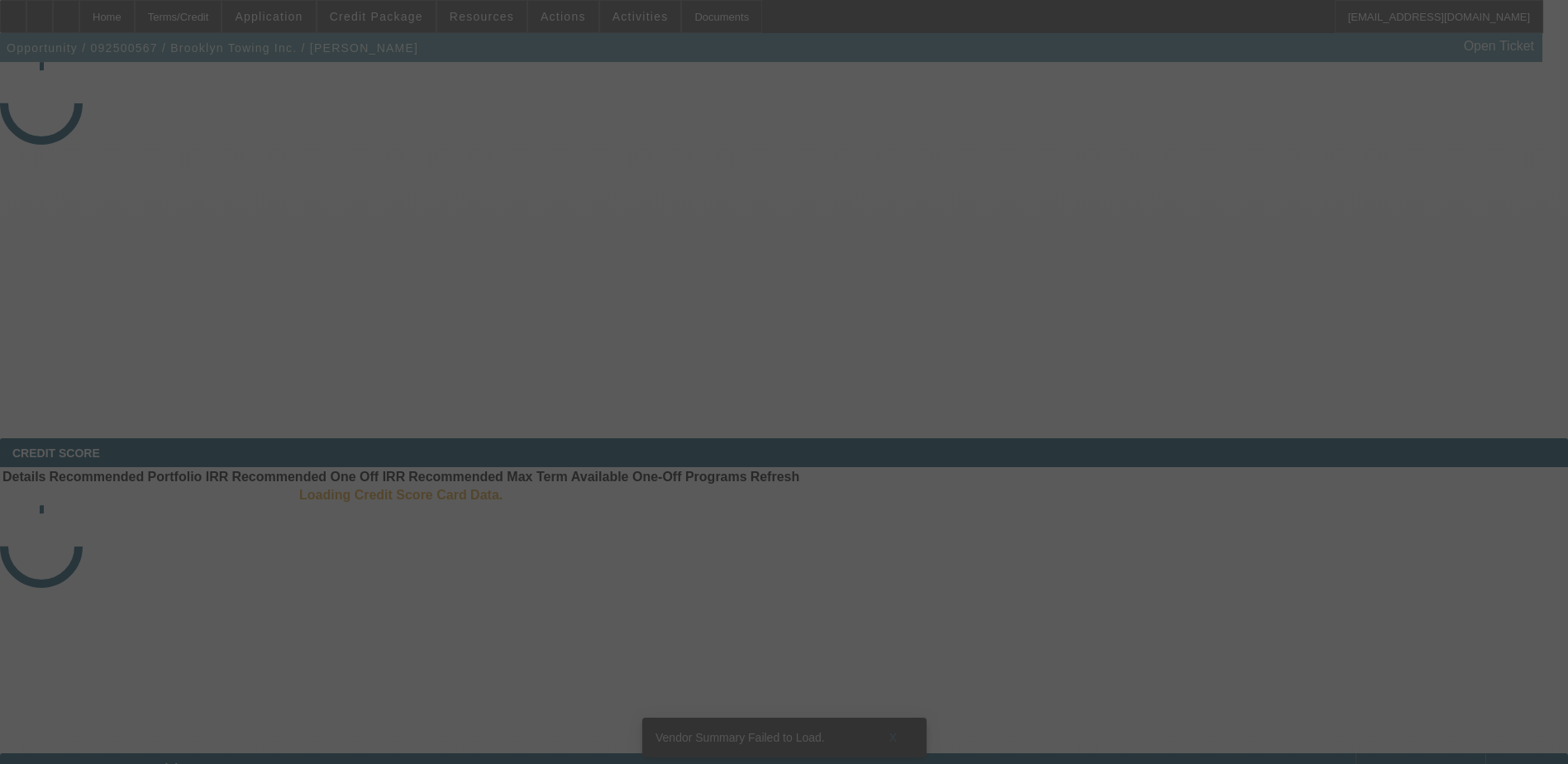
select select "3"
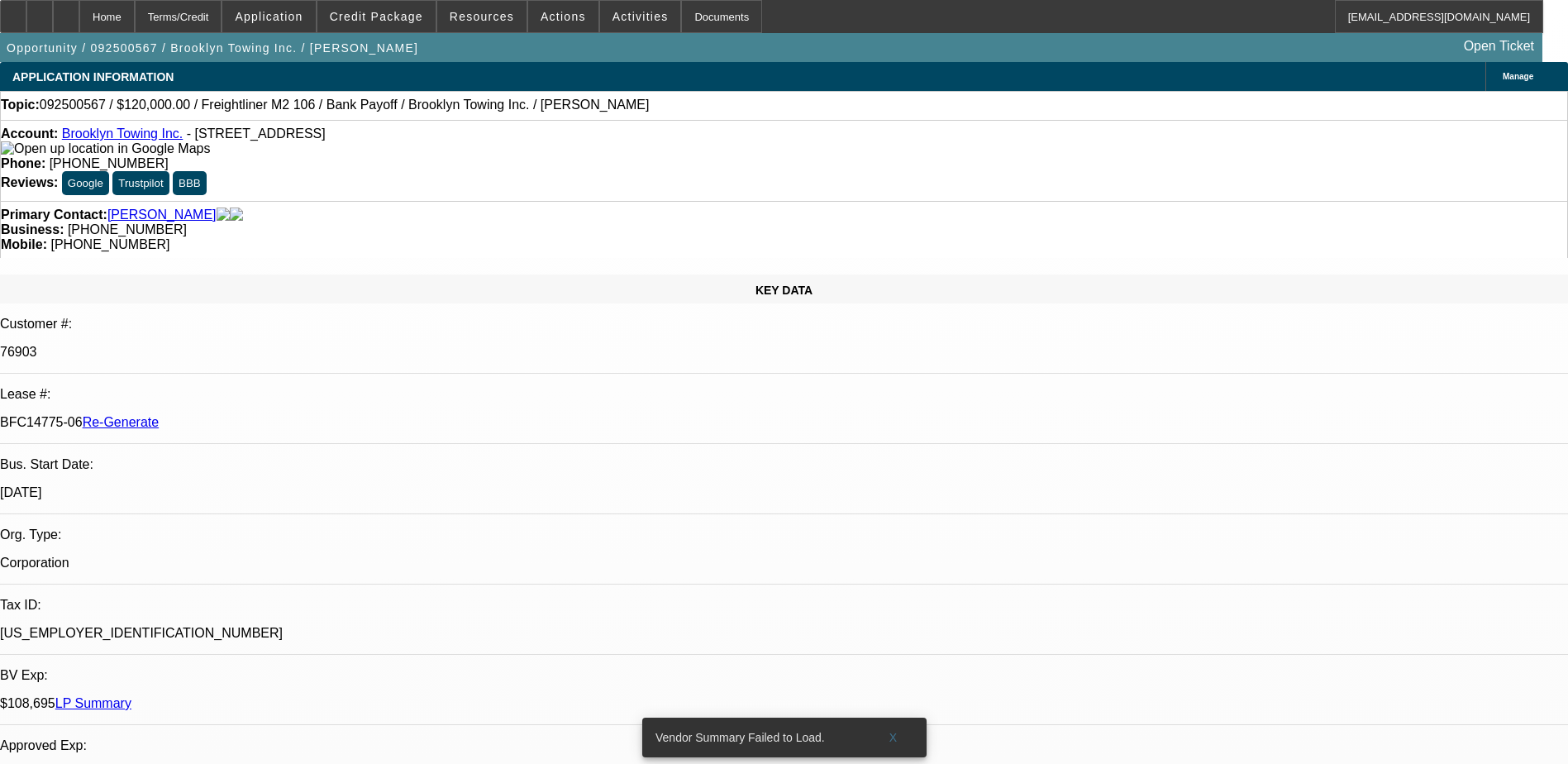
select select "0"
select select "2"
select select "0"
select select "6"
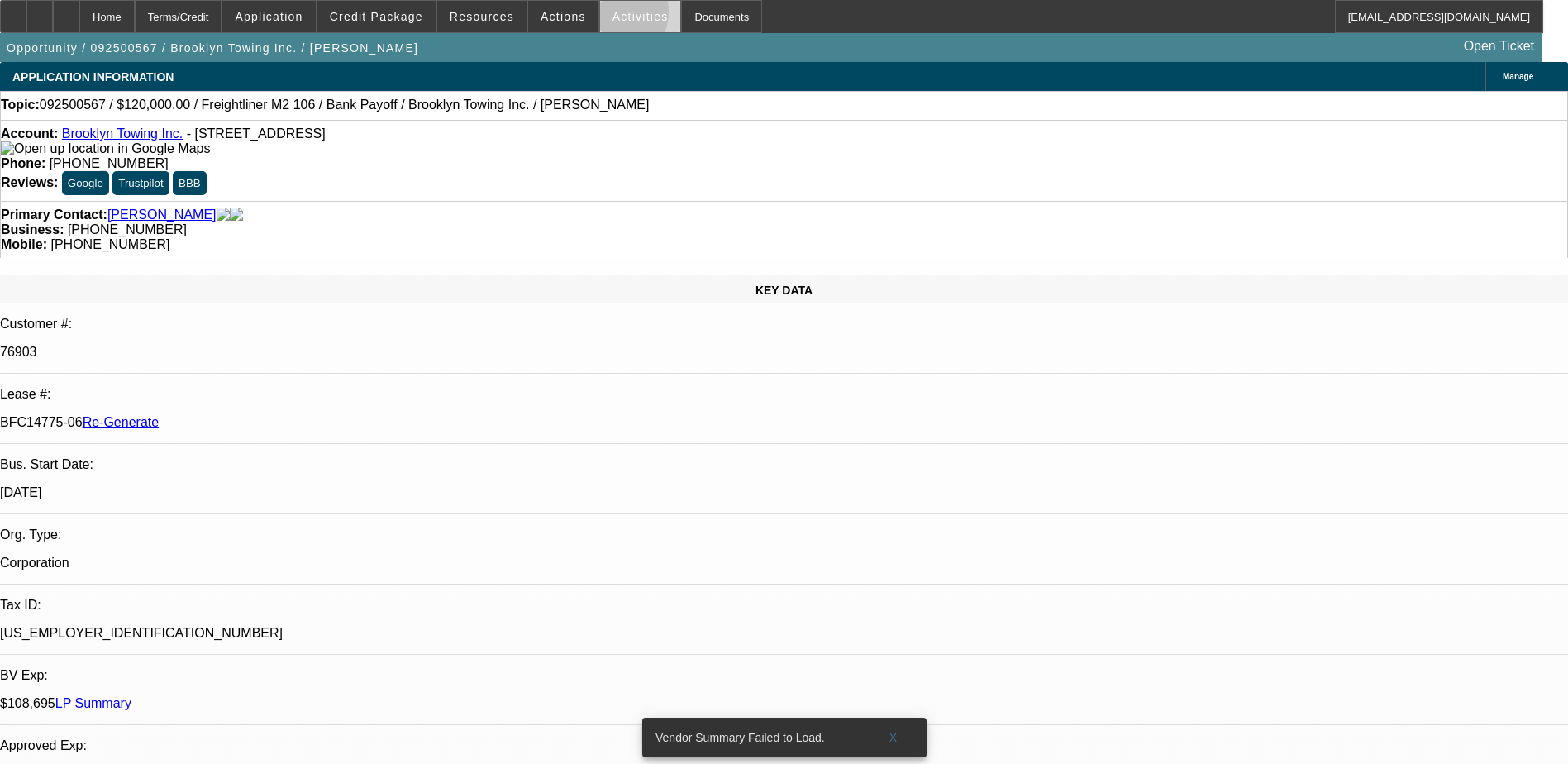
click at [612, 16] on span "Activities" at bounding box center [640, 17] width 56 height 14
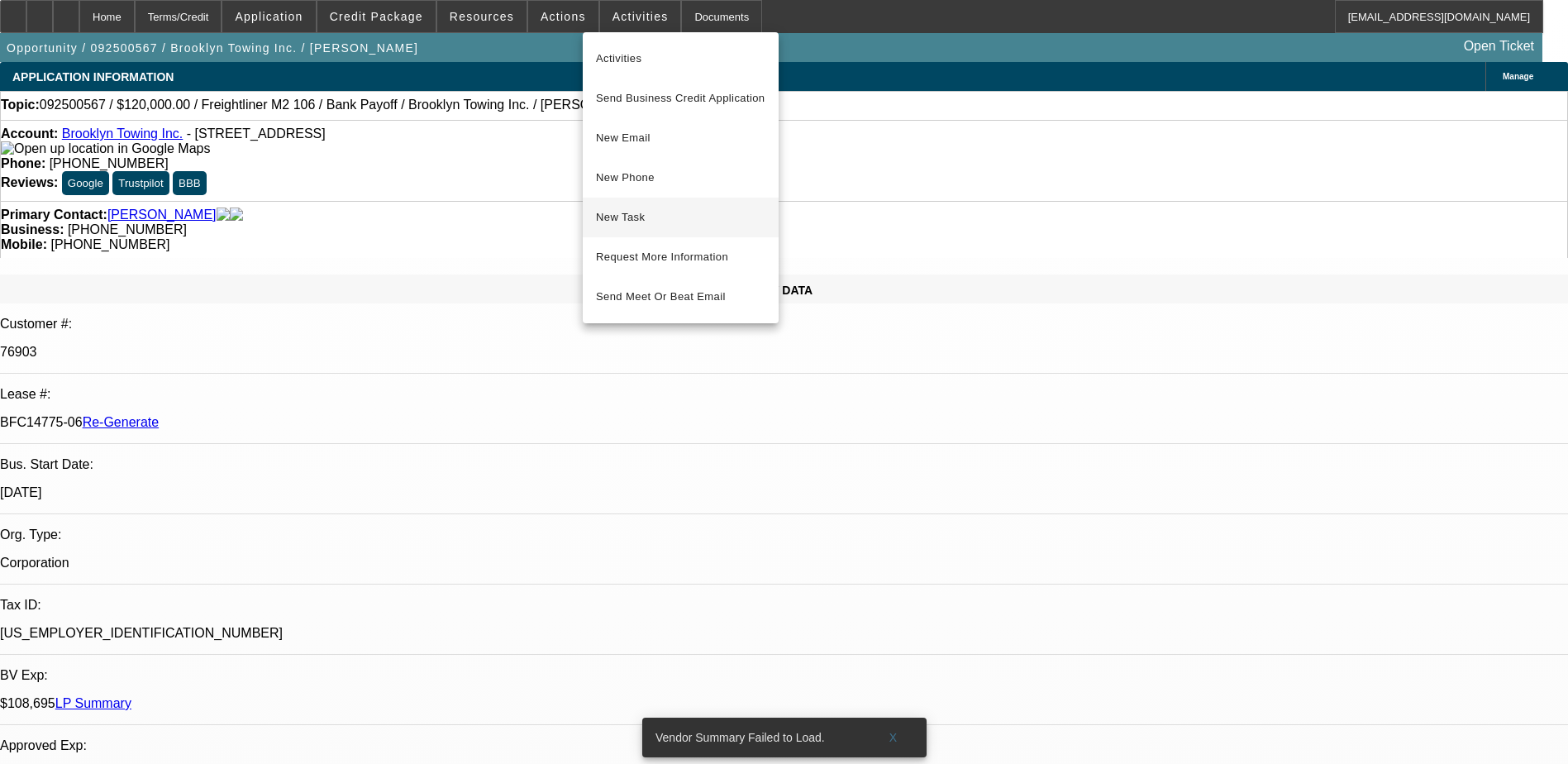
click at [616, 221] on span "New Task" at bounding box center [681, 217] width 170 height 20
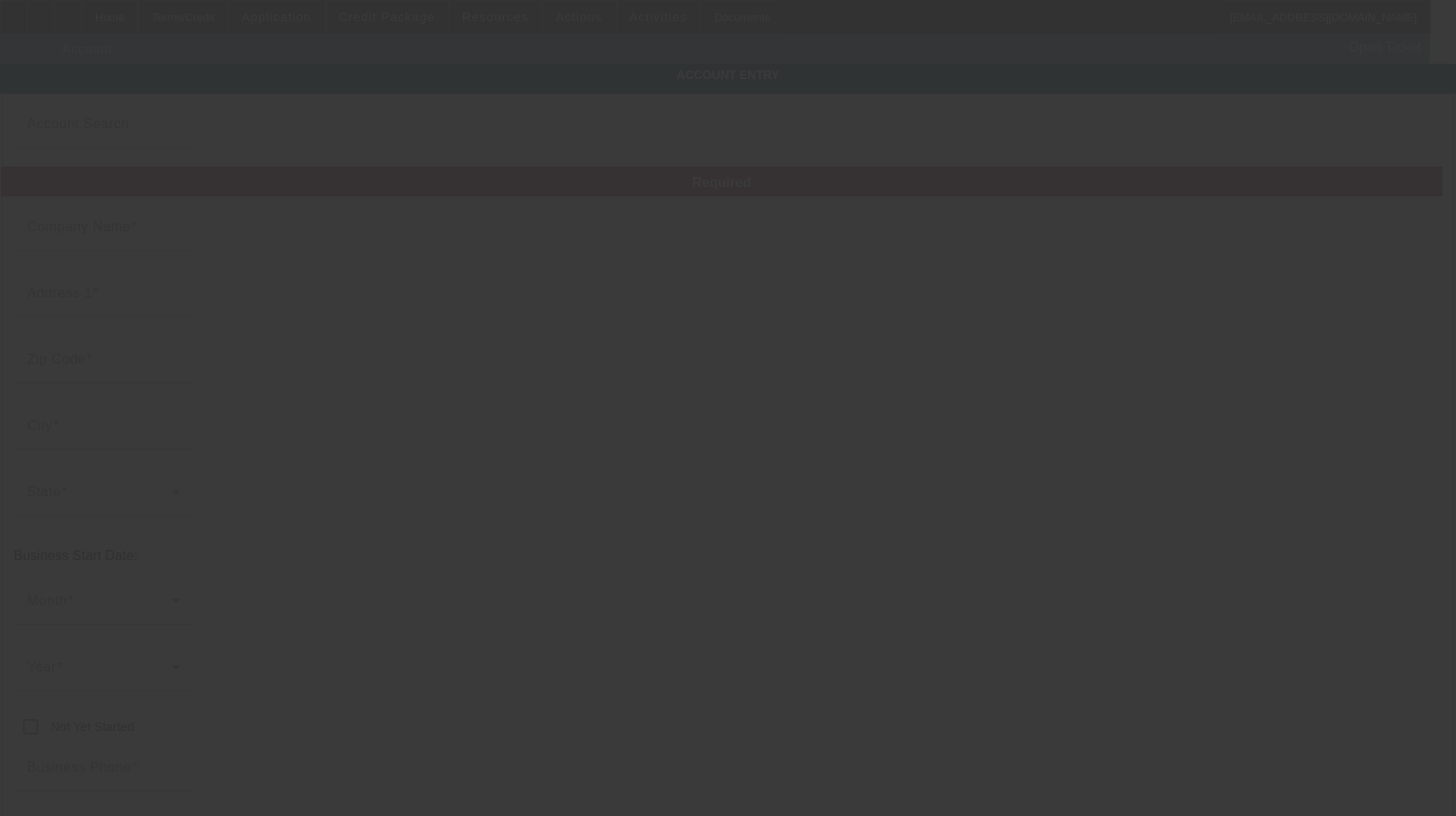
type input "Brooklyn Towing Inc."
type input "[STREET_ADDRESS]"
type input "10308"
type input "[GEOGRAPHIC_DATA]"
type input "[PHONE_NUMBER]"
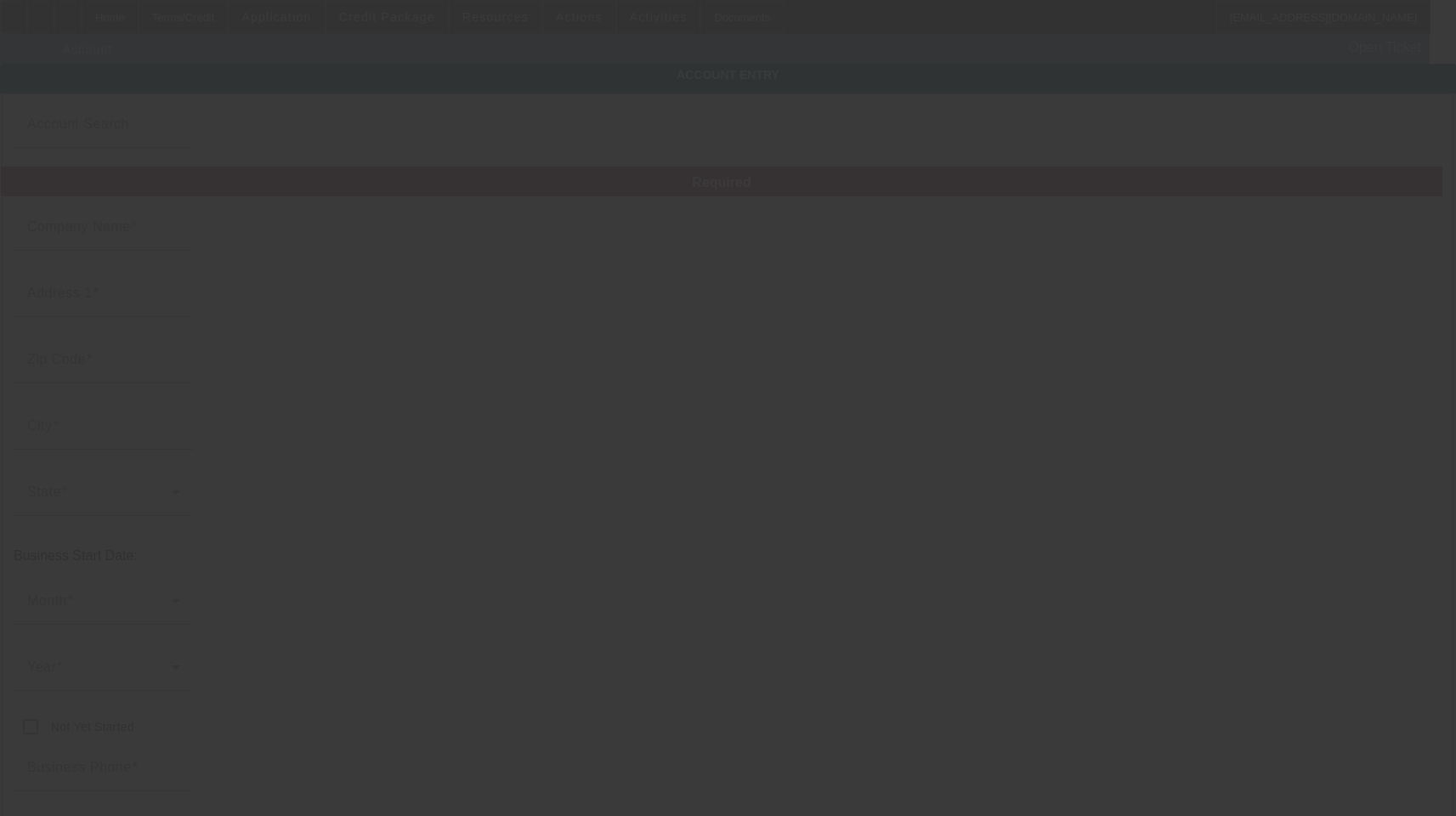
type input "[EMAIL_ADDRESS][DOMAIN_NAME]"
type input "[GEOGRAPHIC_DATA]"
type input "471119665"
type input "Towing"
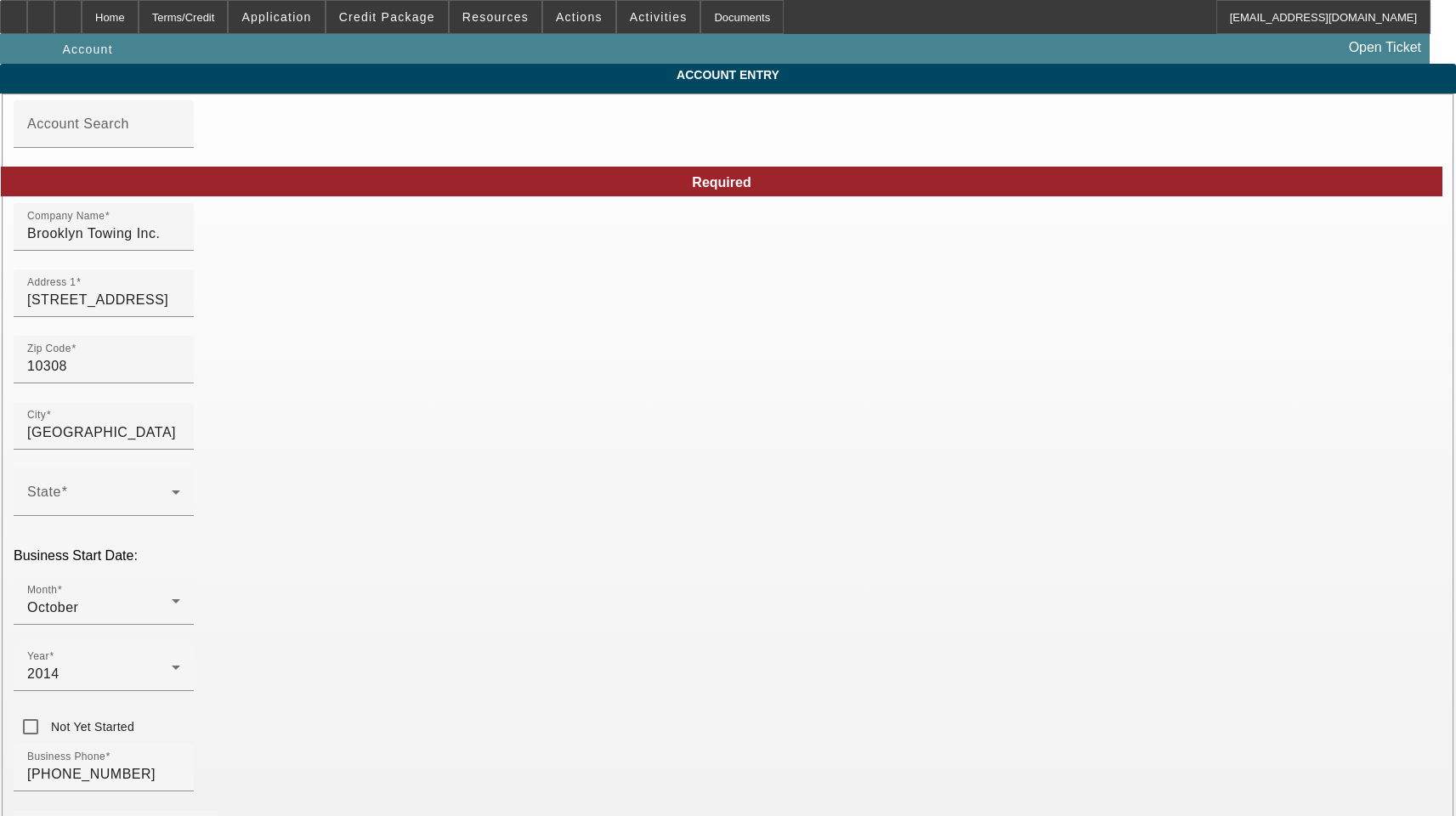
type input "[DATE]"
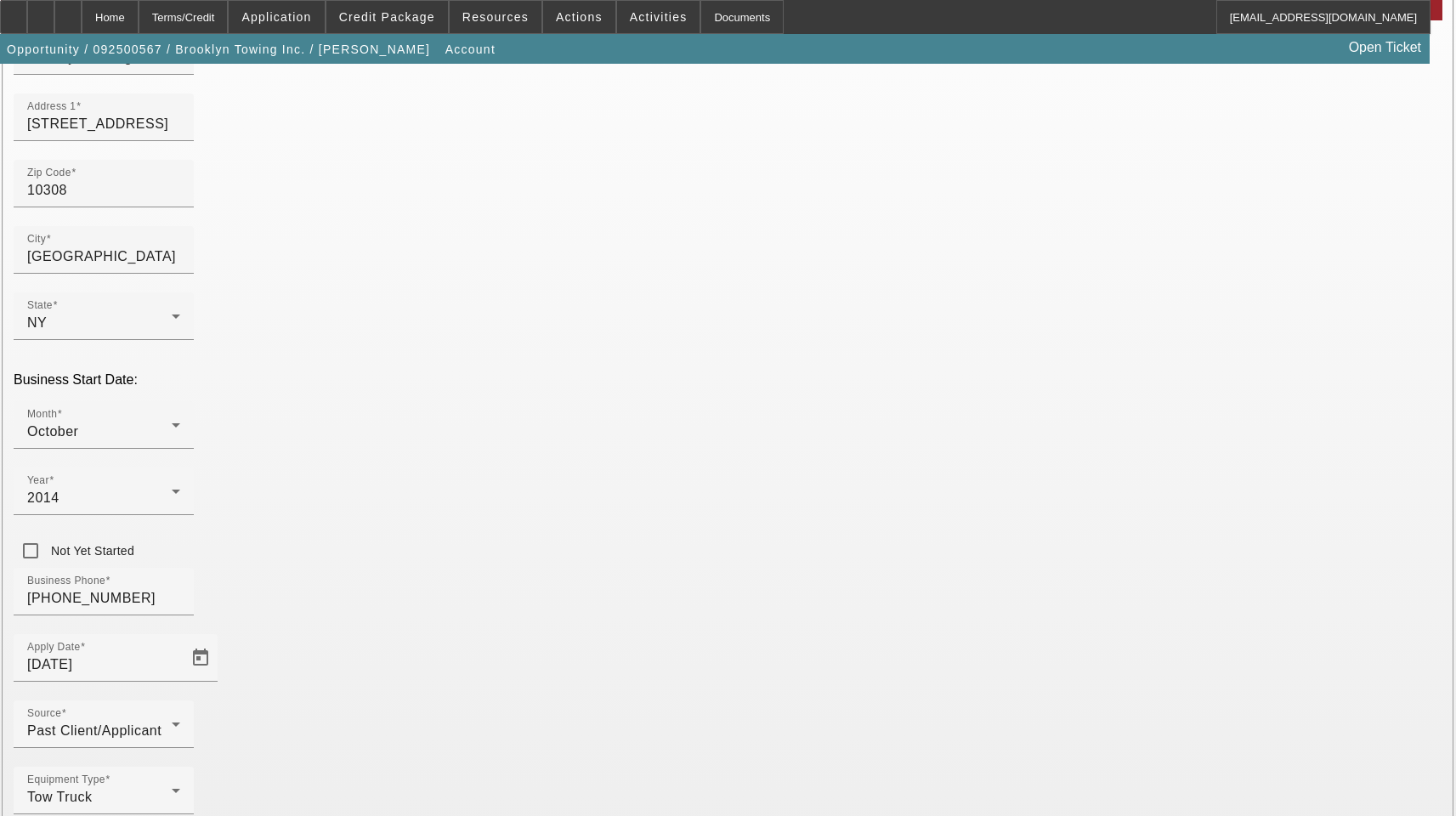
scroll to position [186, 0]
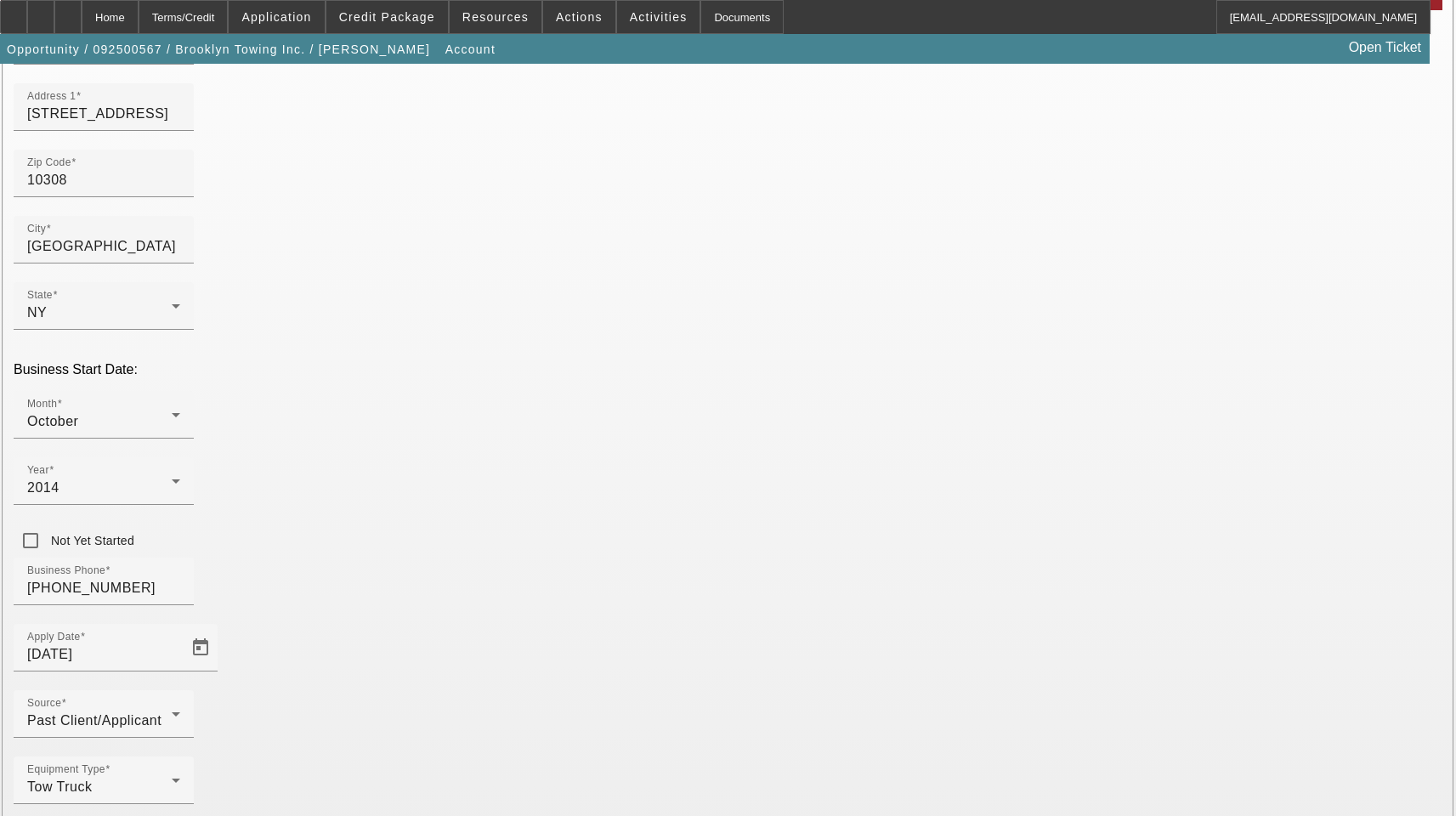
type input "[US_EMPLOYER_IDENTIFICATION_NUMBER]"
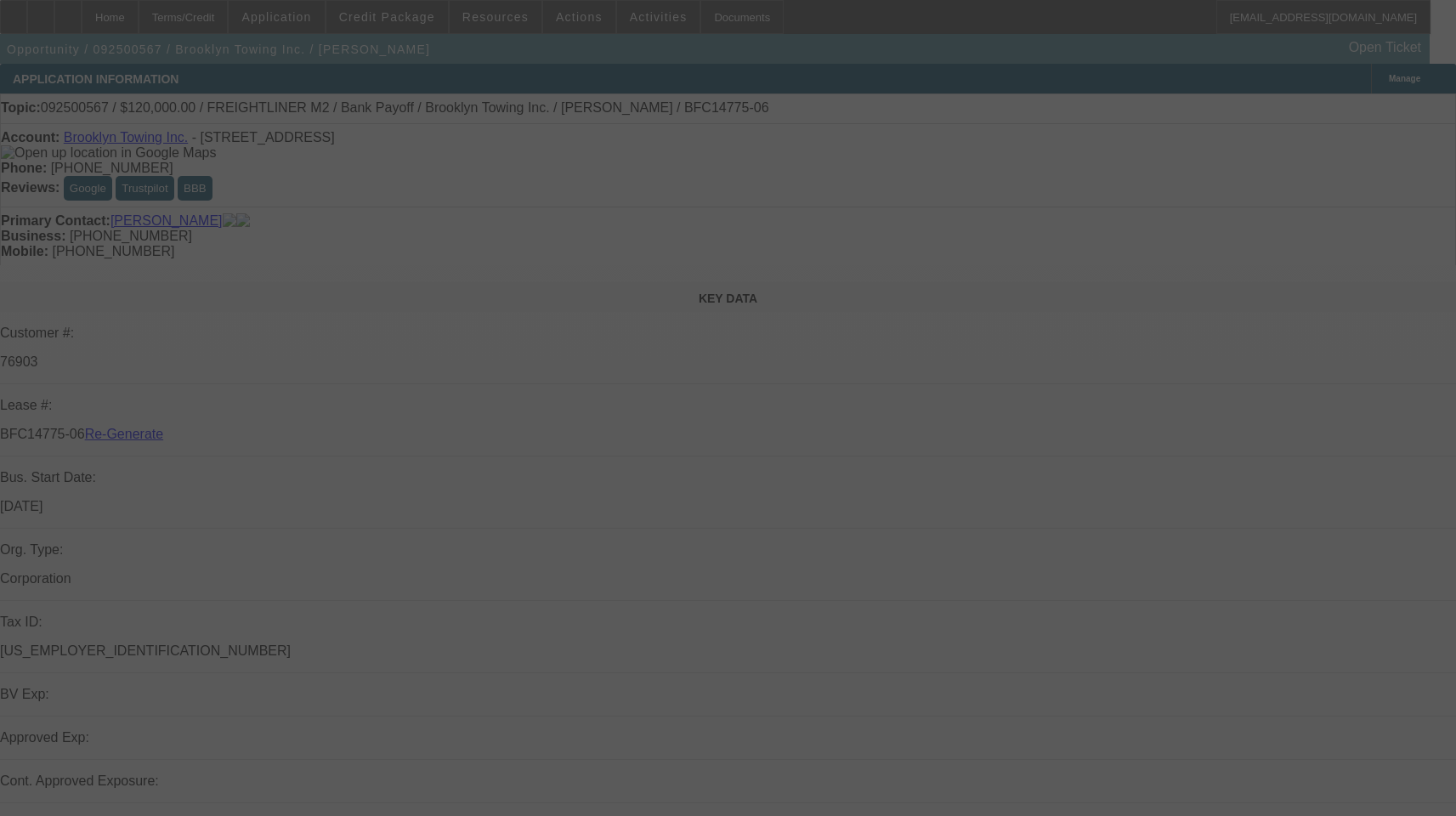
select select "3"
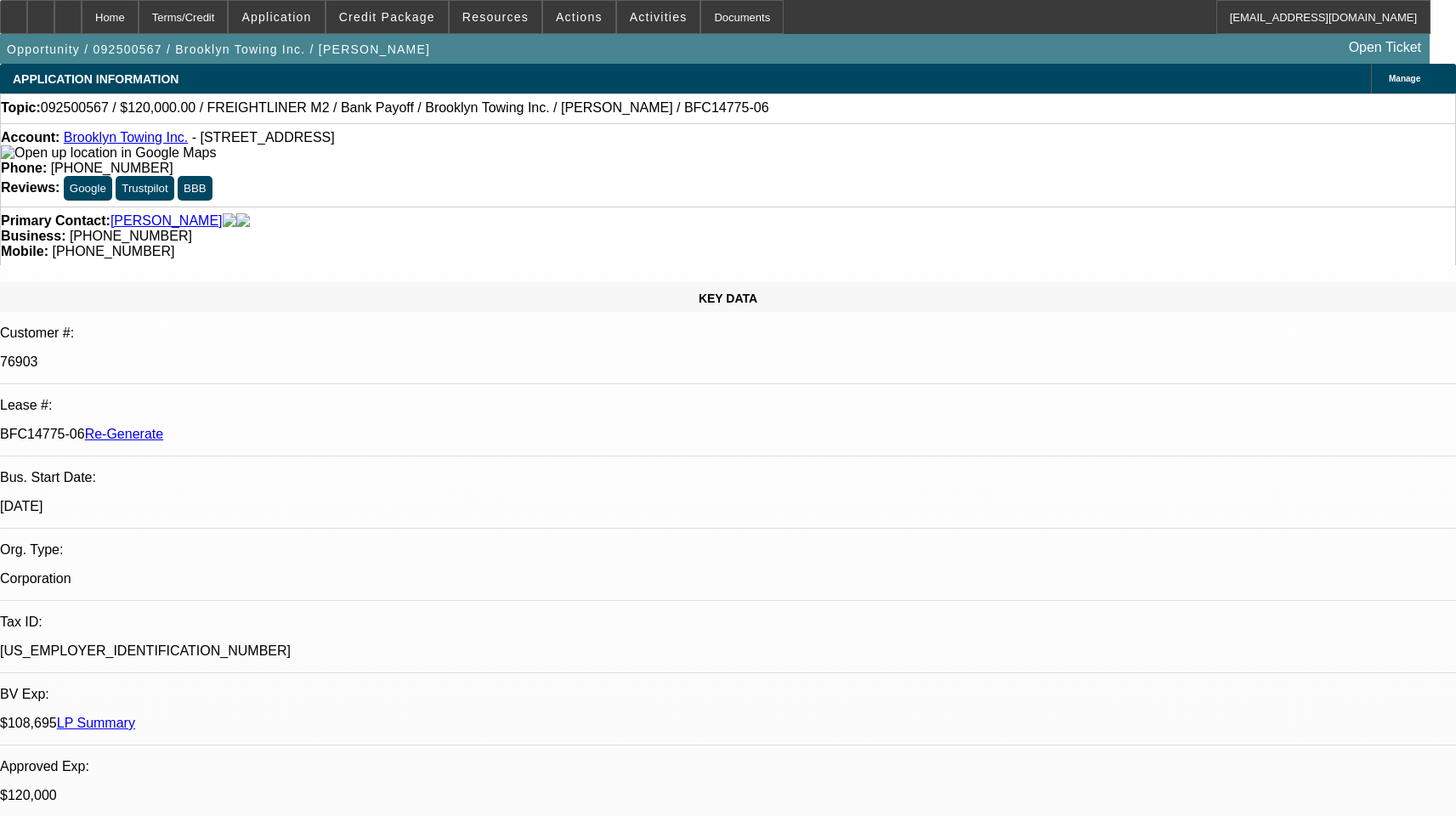
select select "0"
select select "2"
select select "0"
select select "6"
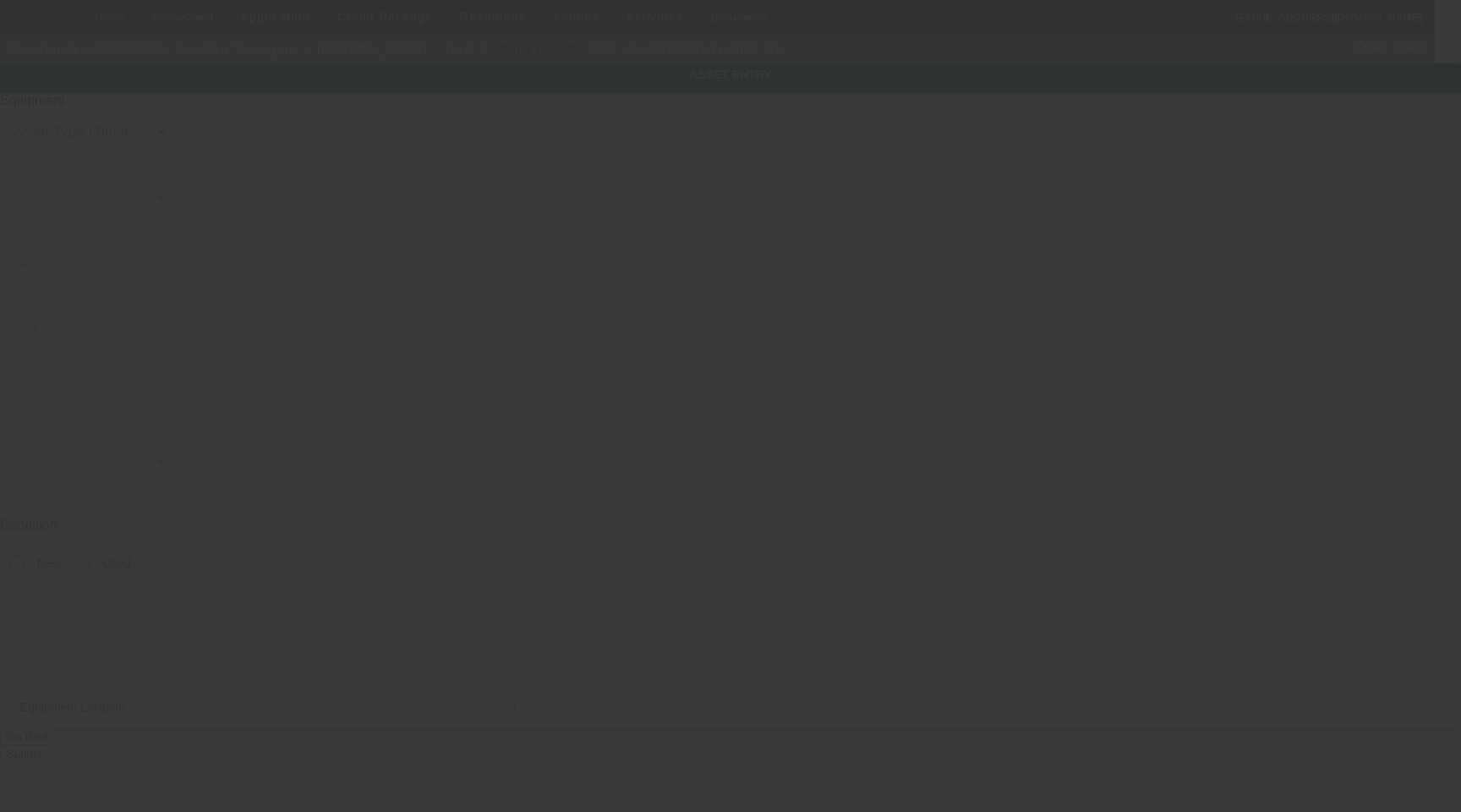
type input "[US_VEHICLE_IDENTIFICATION_NUMBER]"
type input "Freightliner"
type input "M2"
radio input "true"
type input "[STREET_ADDRESS]"
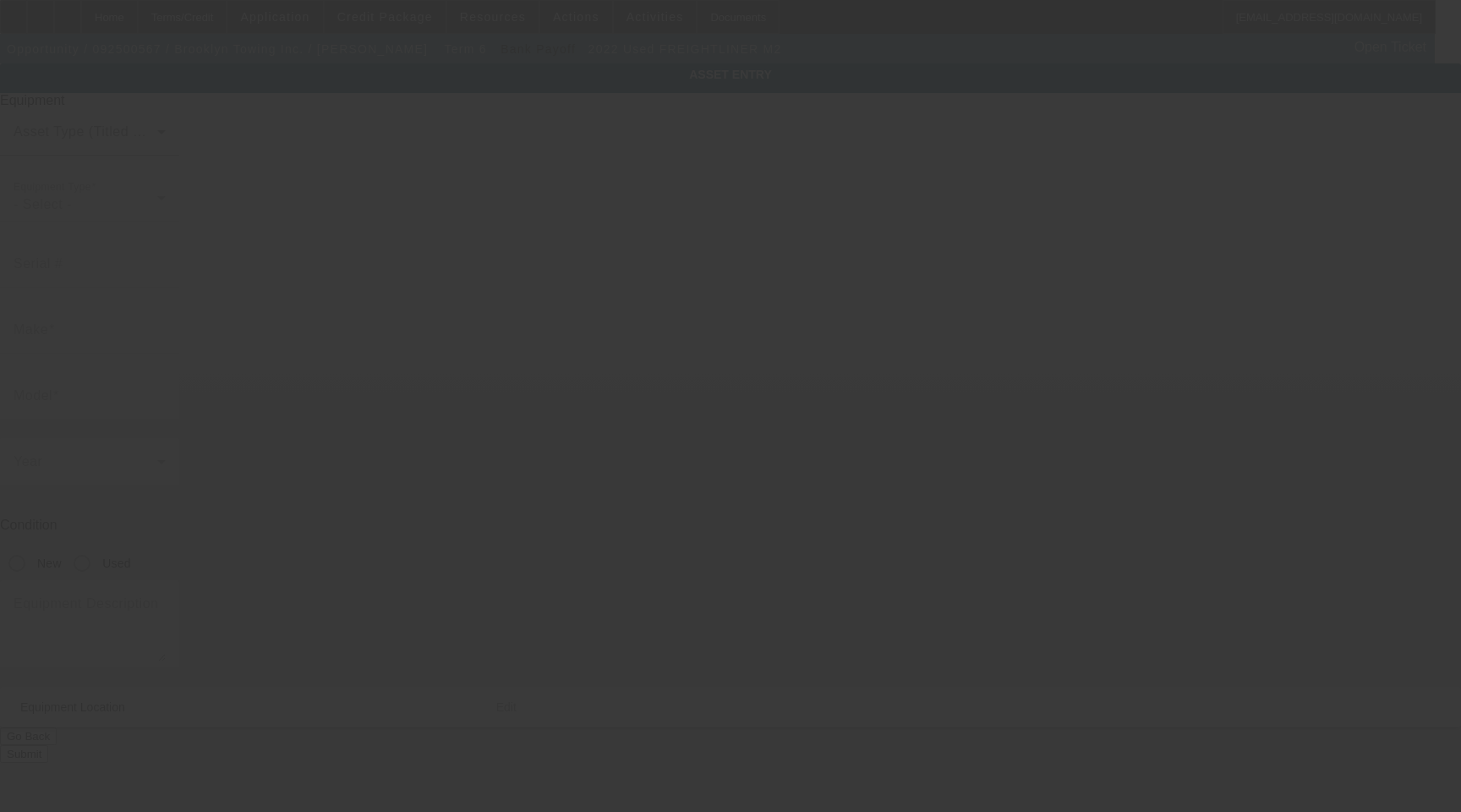
type input "[GEOGRAPHIC_DATA]"
type input "10308"
type input "[GEOGRAPHIC_DATA]"
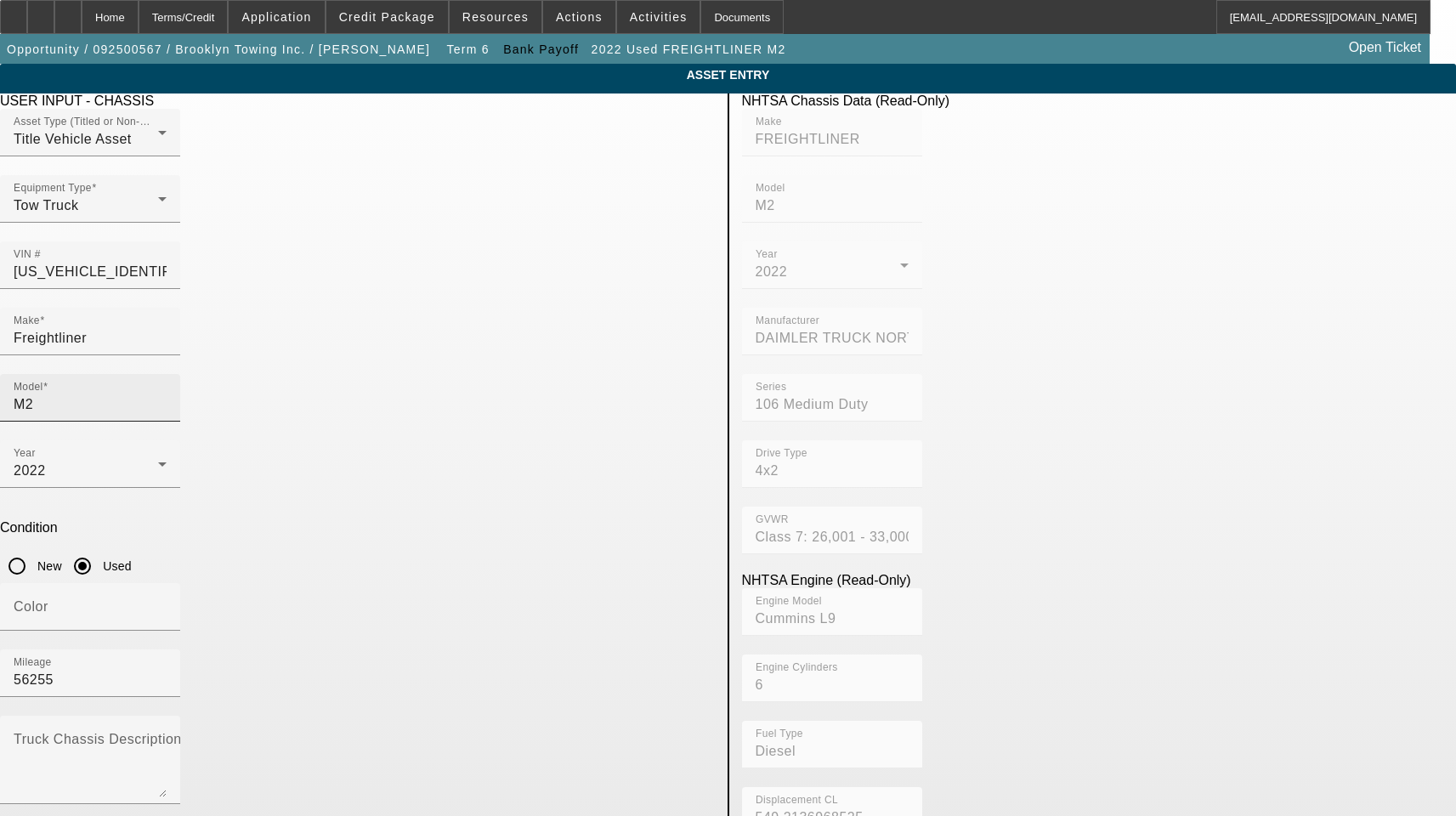
click at [167, 394] on input "M2" at bounding box center [90, 404] width 153 height 20
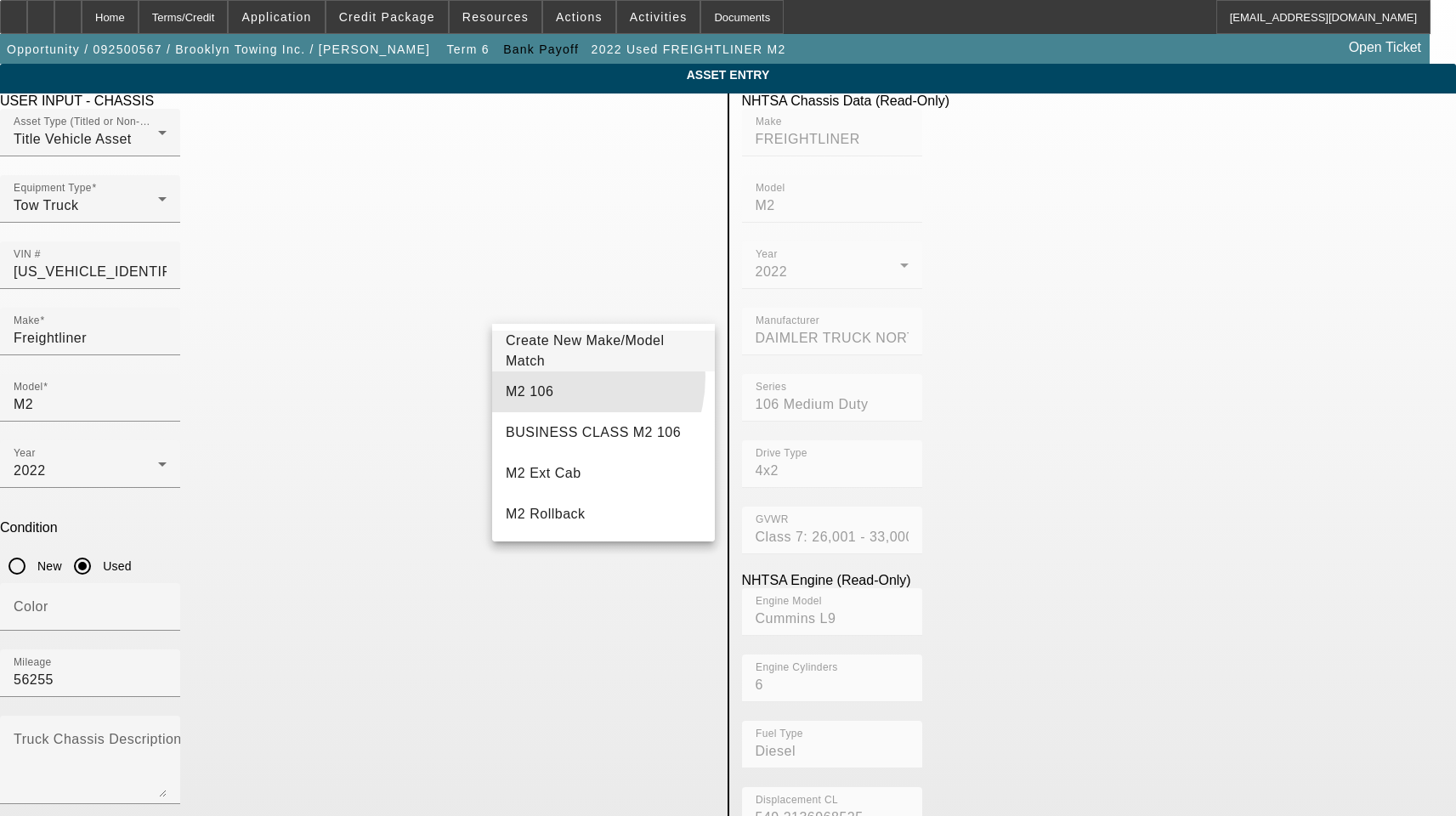
click at [552, 377] on mat-option "M2 106" at bounding box center [602, 391] width 222 height 41
type input "M2 106"
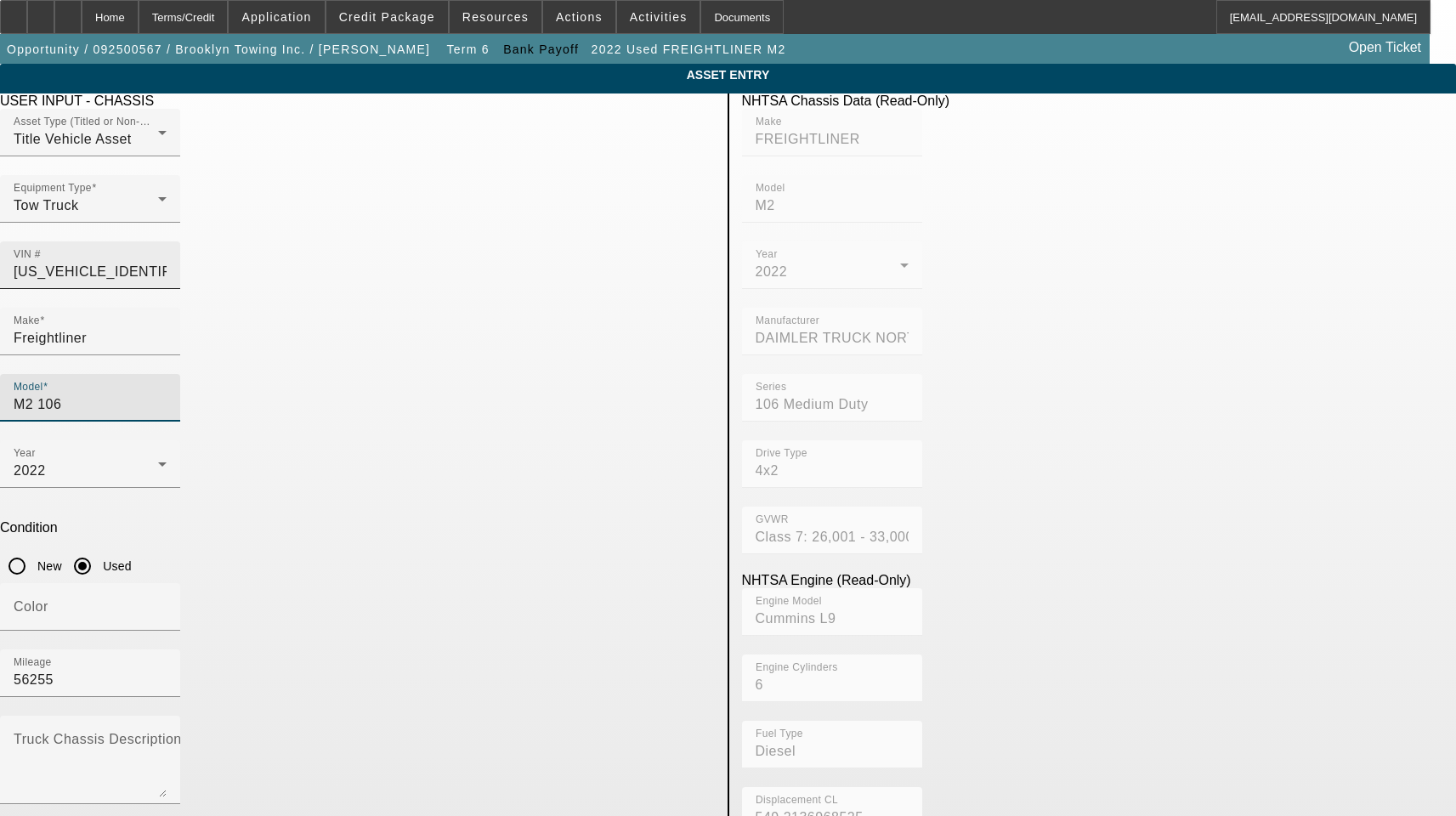
click at [167, 262] on input "[US_VEHICLE_IDENTIFICATION_NUMBER]" at bounding box center [90, 271] width 153 height 20
click at [167, 262] on input "1FVACXFE5NHNF7163" at bounding box center [90, 271] width 153 height 20
type input "1"
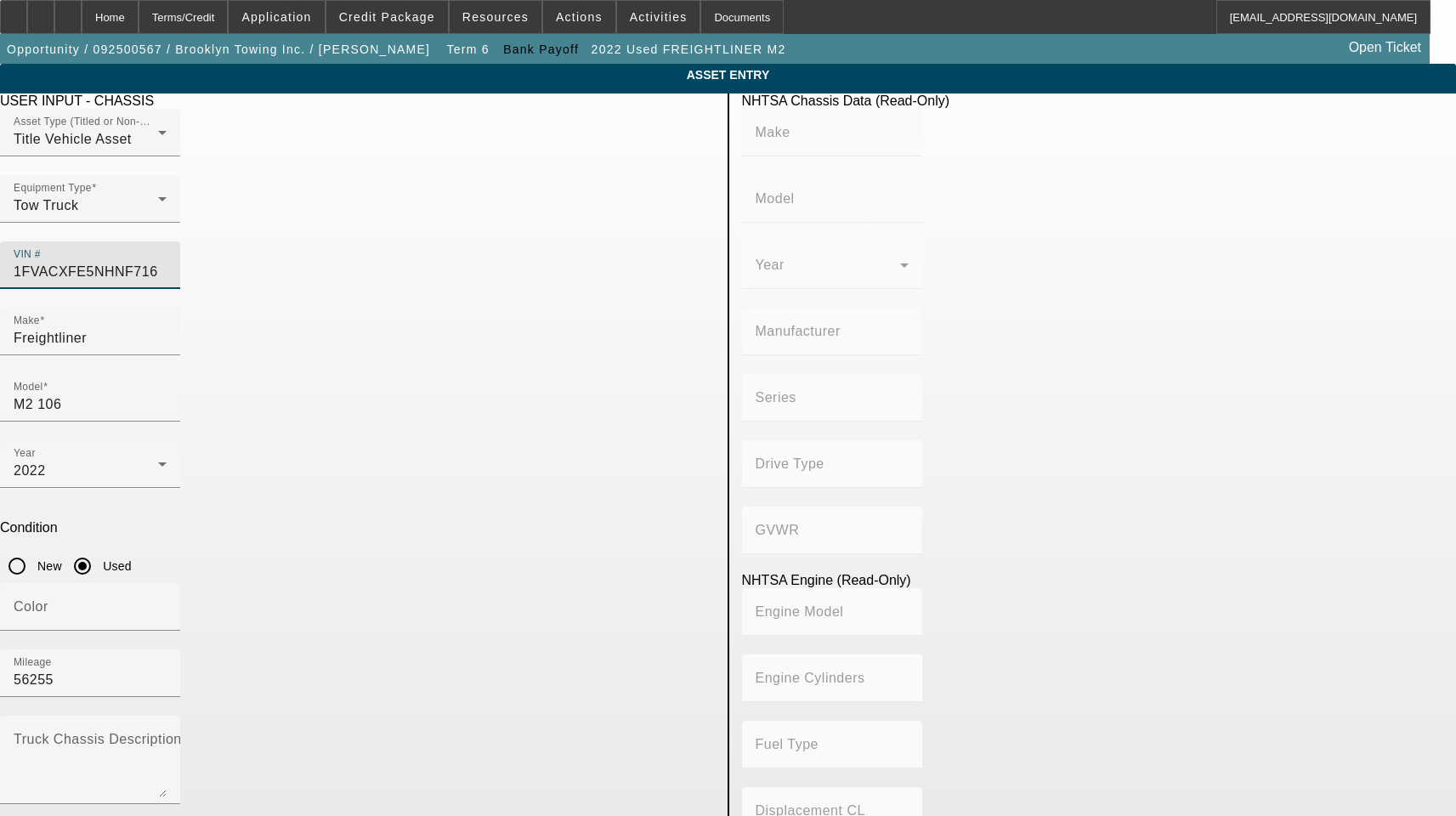
type input "1FVACXFE5NHNF7163"
type input "FREIGHTLINER"
type input "M2"
type input "DAIMLER TRUCK NORTH AMERICA LLC"
type input "106 Medium Duty"
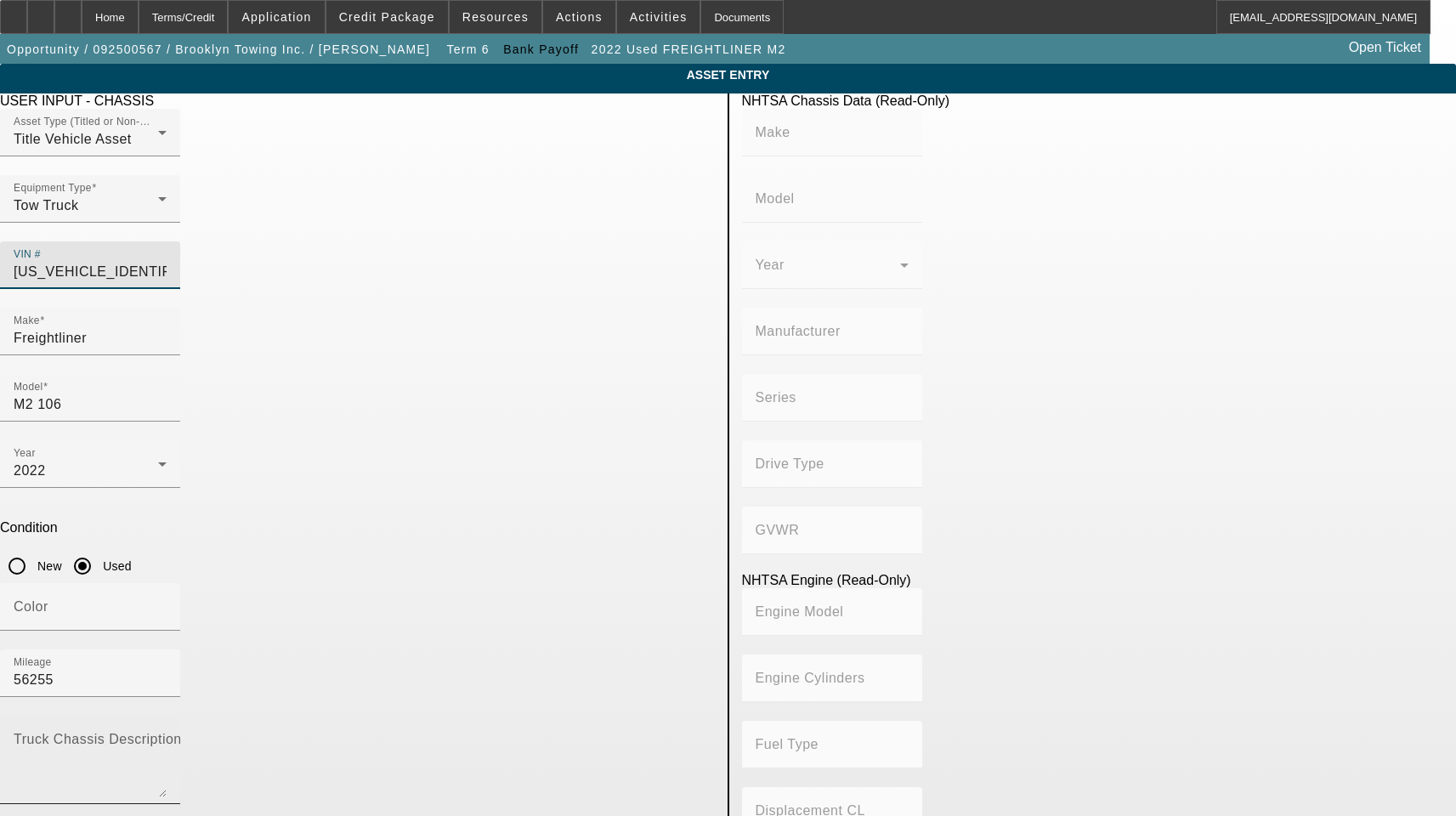
type input "4x2"
type input "Class 7: 26,001 - 33,000 lb (11,794 - 14,969 kg)"
type input "Cummins L9"
type input "6"
type input "Diesel"
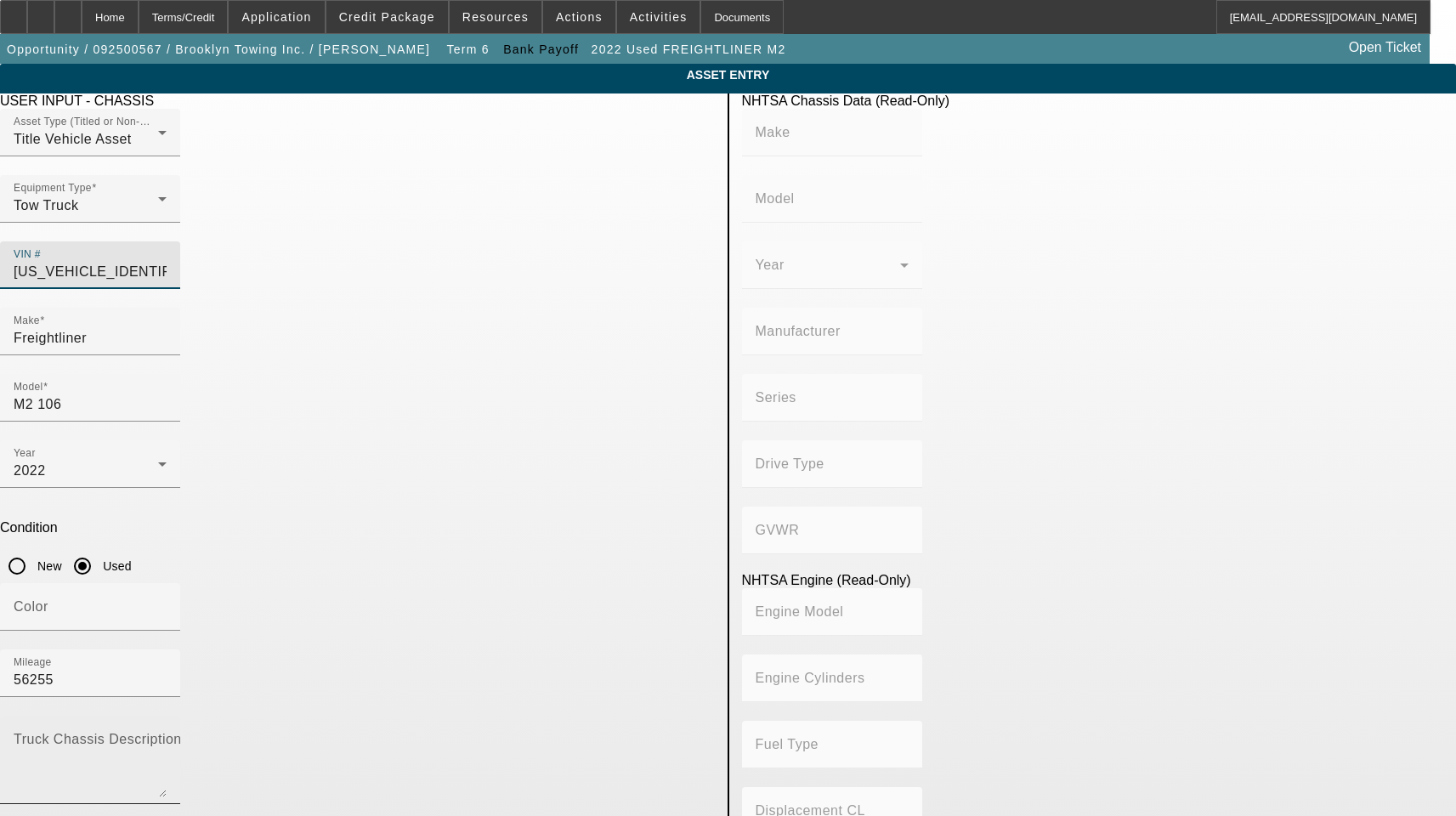
type input "549.2136968525"
type input "9"
click at [396, 731] on mat-label "Truck Chassis Description (Describe the truck chassis only)" at bounding box center [205, 738] width 383 height 15
click at [167, 736] on textarea "Truck Chassis Description (Describe the truck chassis only)" at bounding box center [90, 766] width 153 height 61
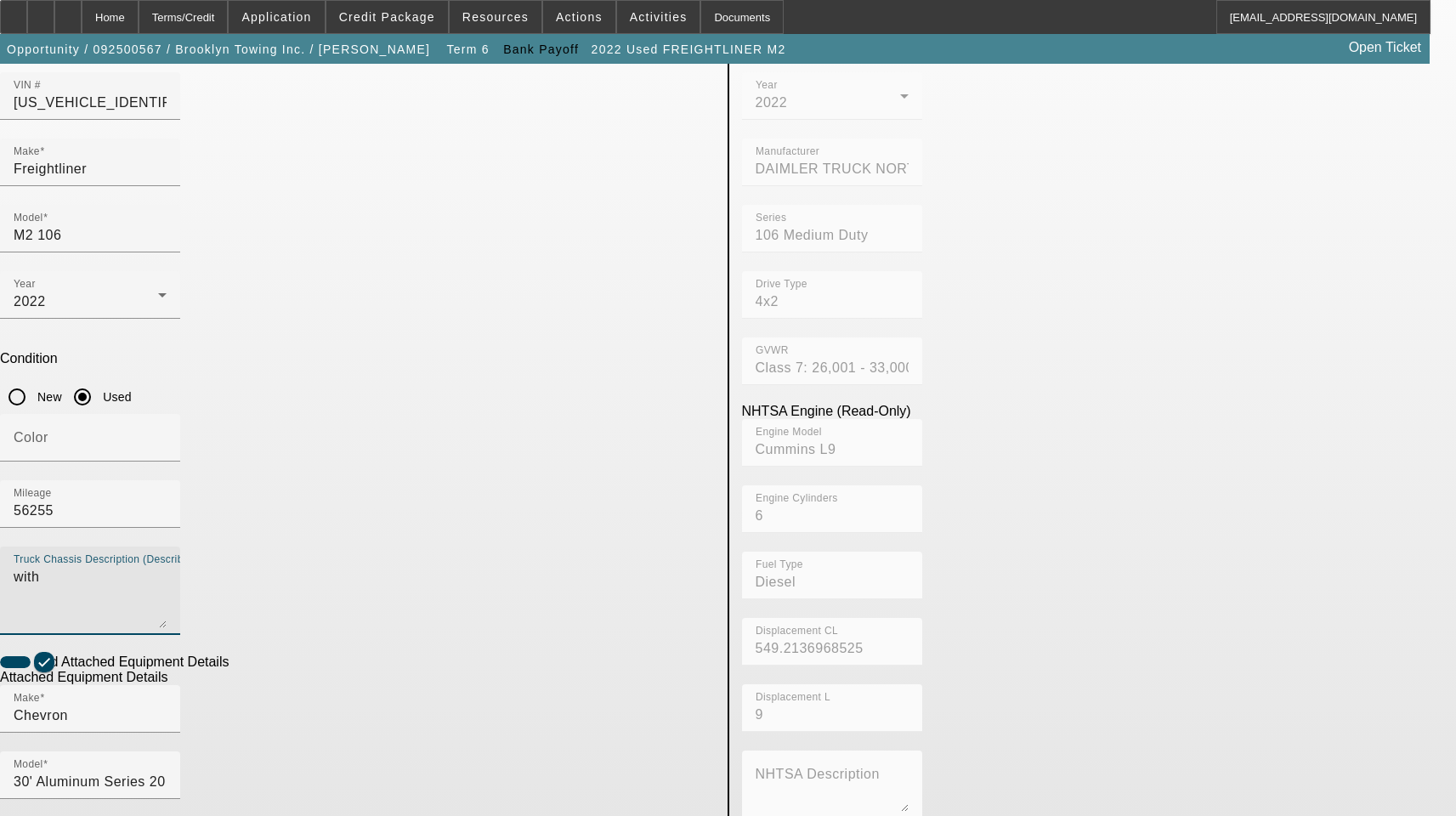
scroll to position [170, 0]
type textarea "with"
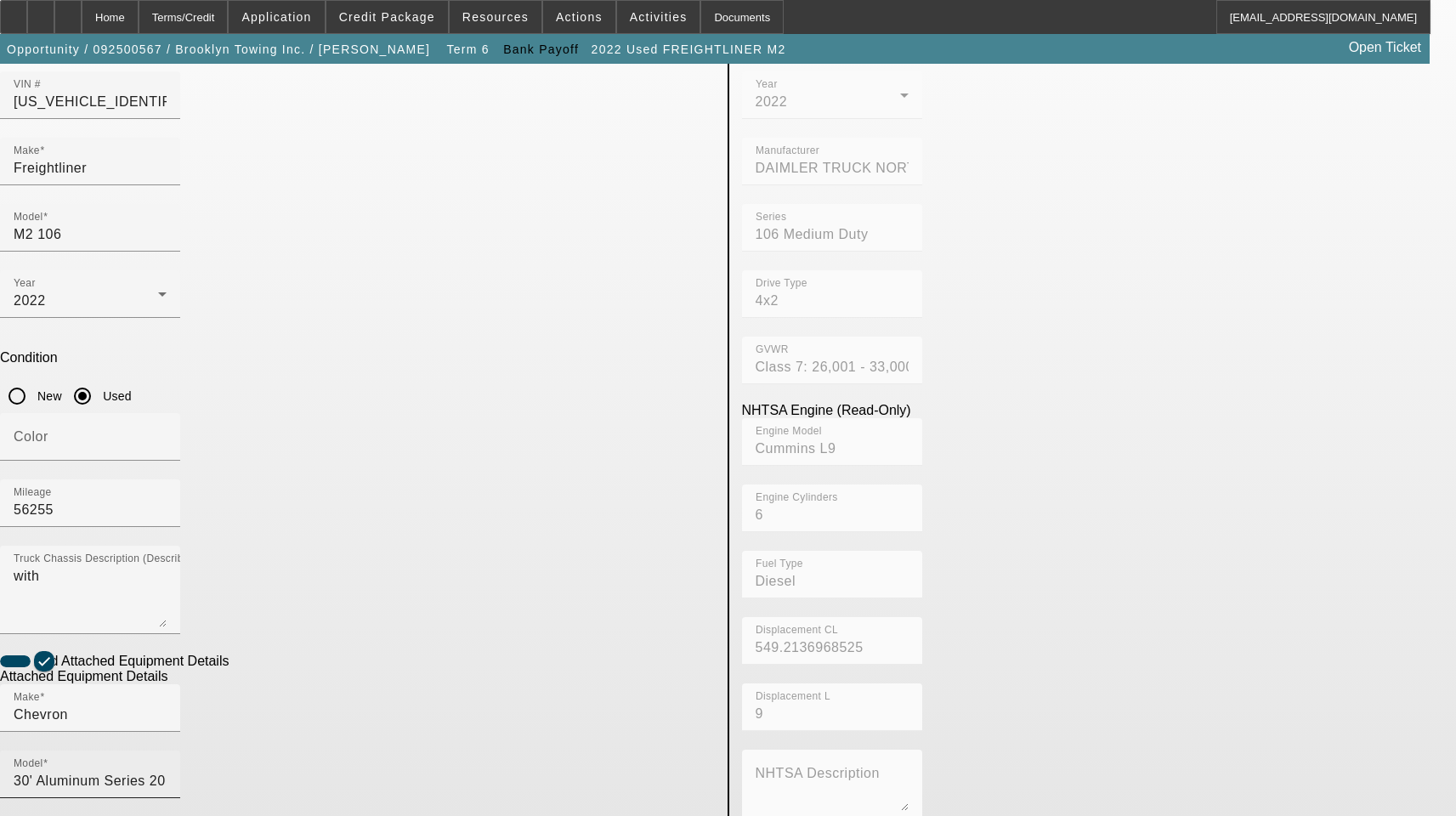
click at [167, 771] on input "30' Aluminum Series 20 IV- Car Carrier" at bounding box center [90, 780] width 153 height 20
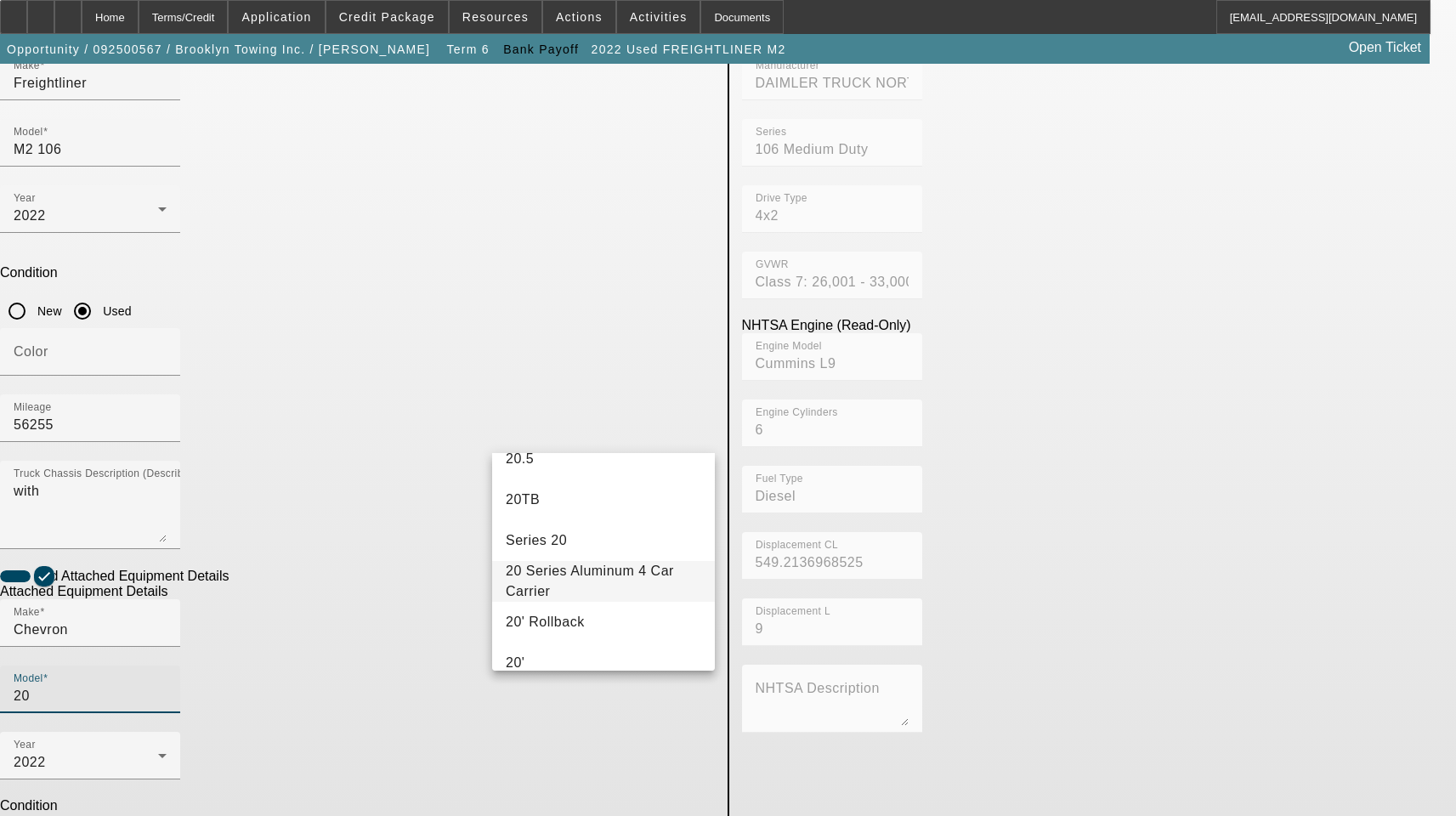
scroll to position [68, 0]
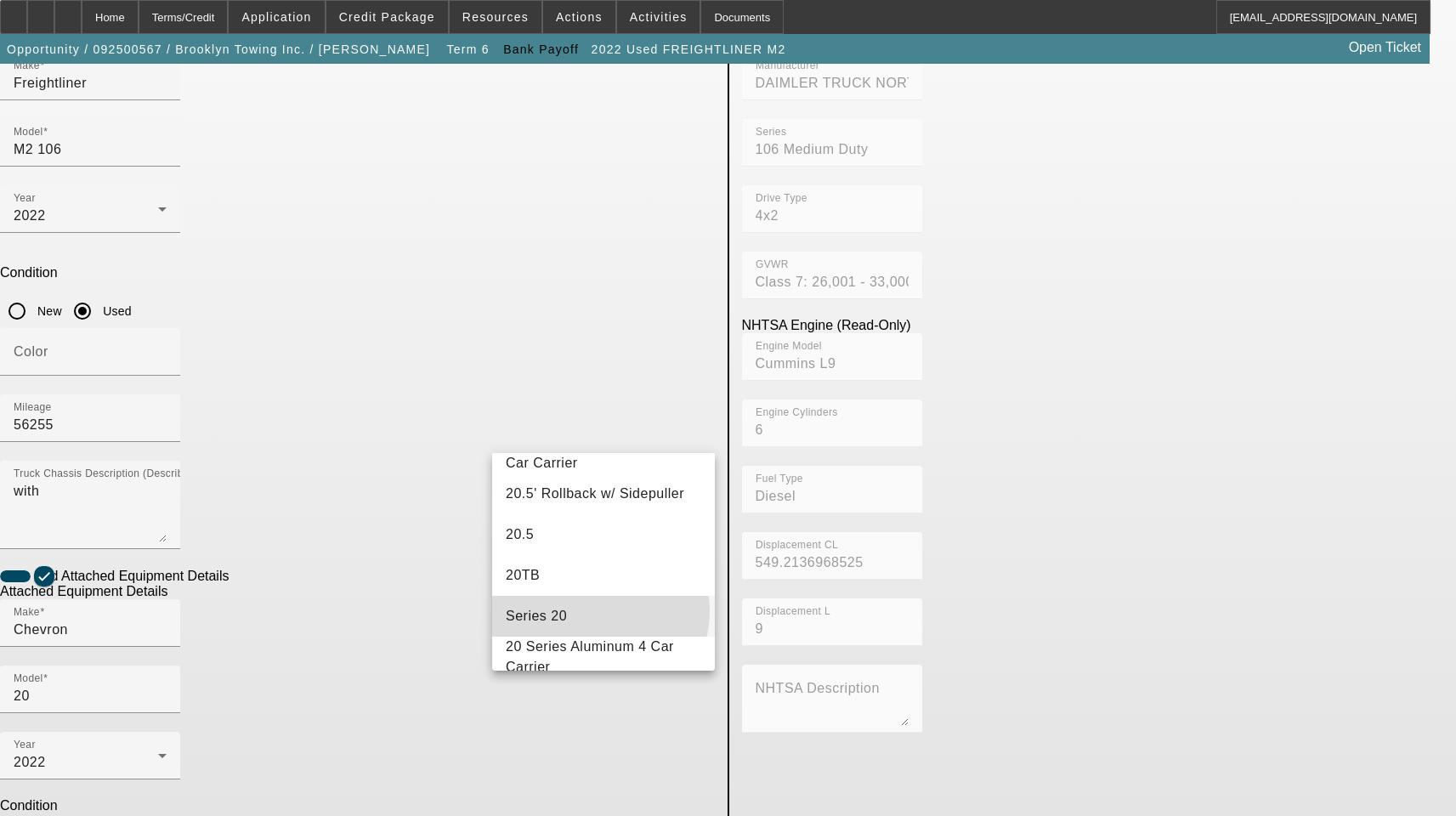
click at [599, 622] on mat-option "Series 20" at bounding box center [602, 615] width 222 height 41
type input "Series 20"
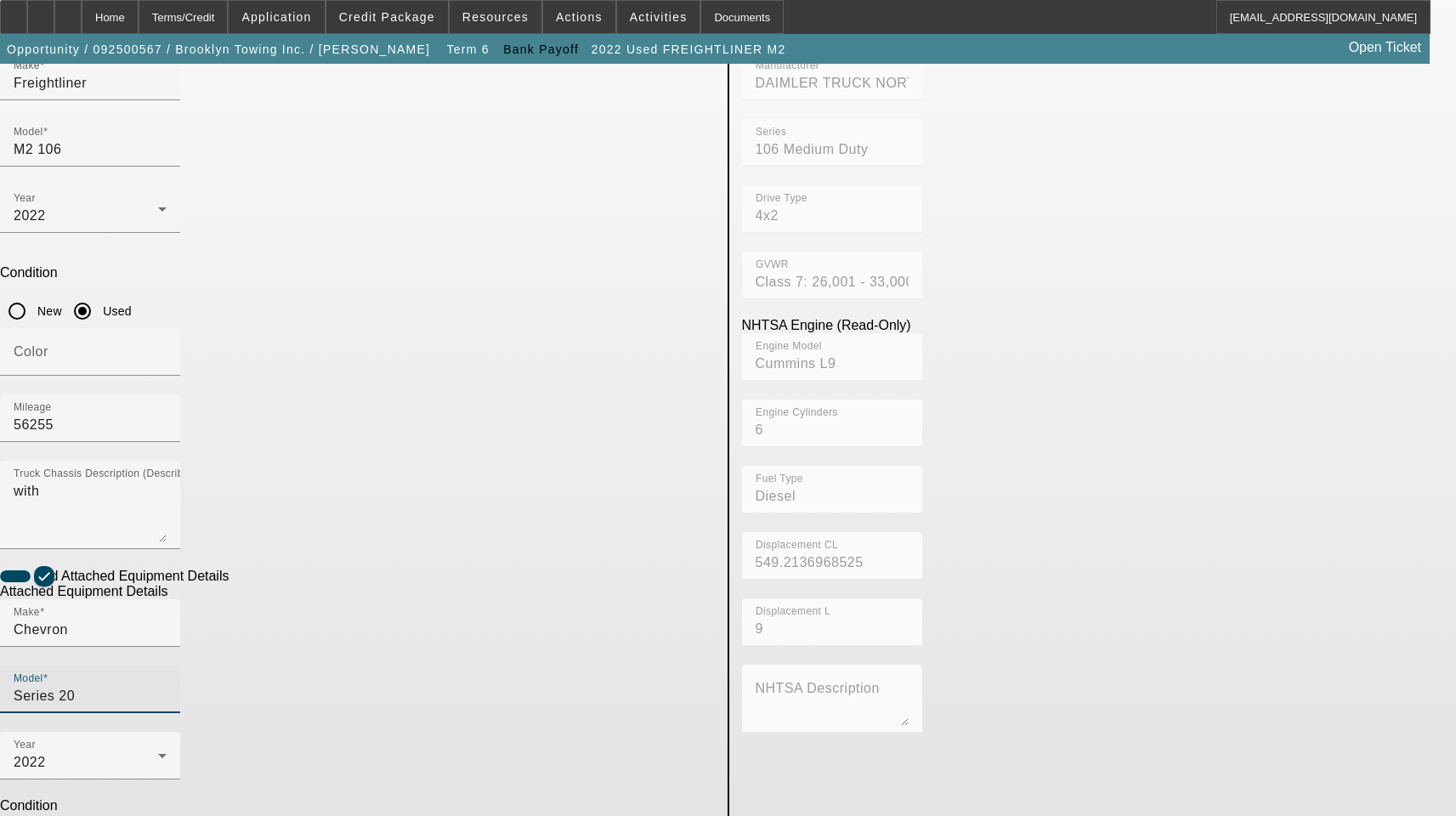
type textarea "Car Carrier Includes All Accessories, Attachments and Options"
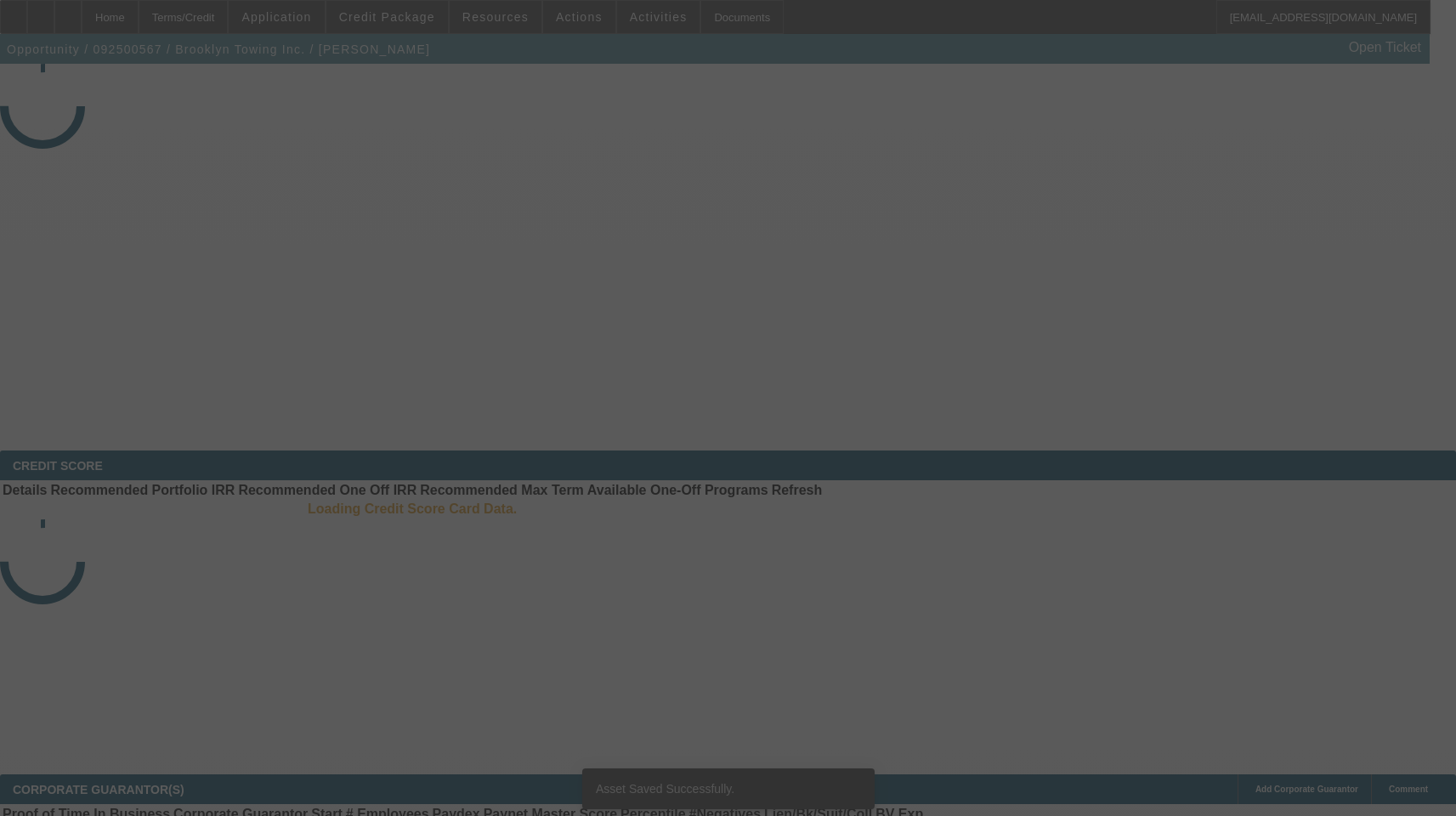
select select "3"
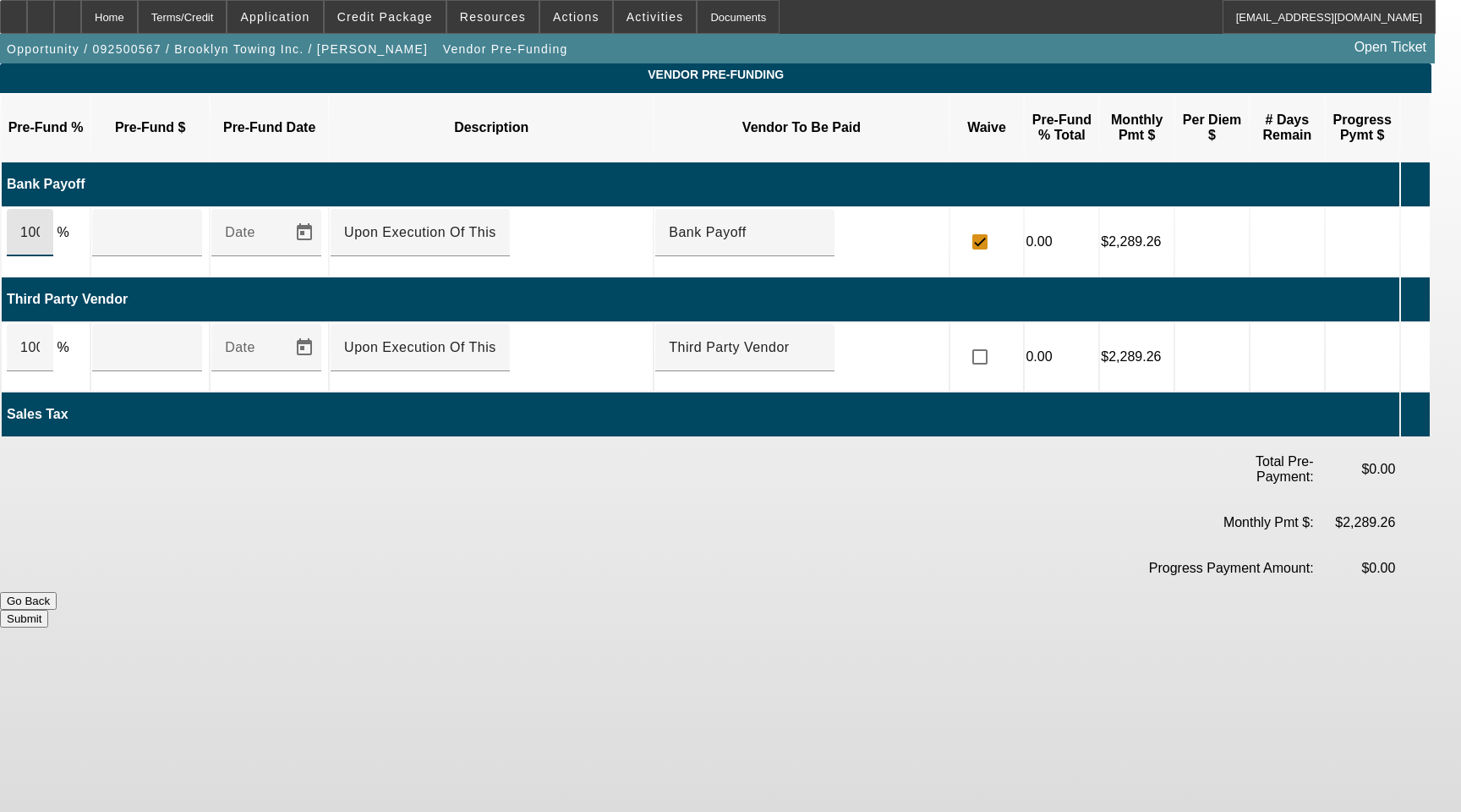
click at [40, 222] on input "100" at bounding box center [29, 232] width 19 height 20
type input "$71,452.00"
click at [40, 337] on input "100" at bounding box center [29, 347] width 19 height 20
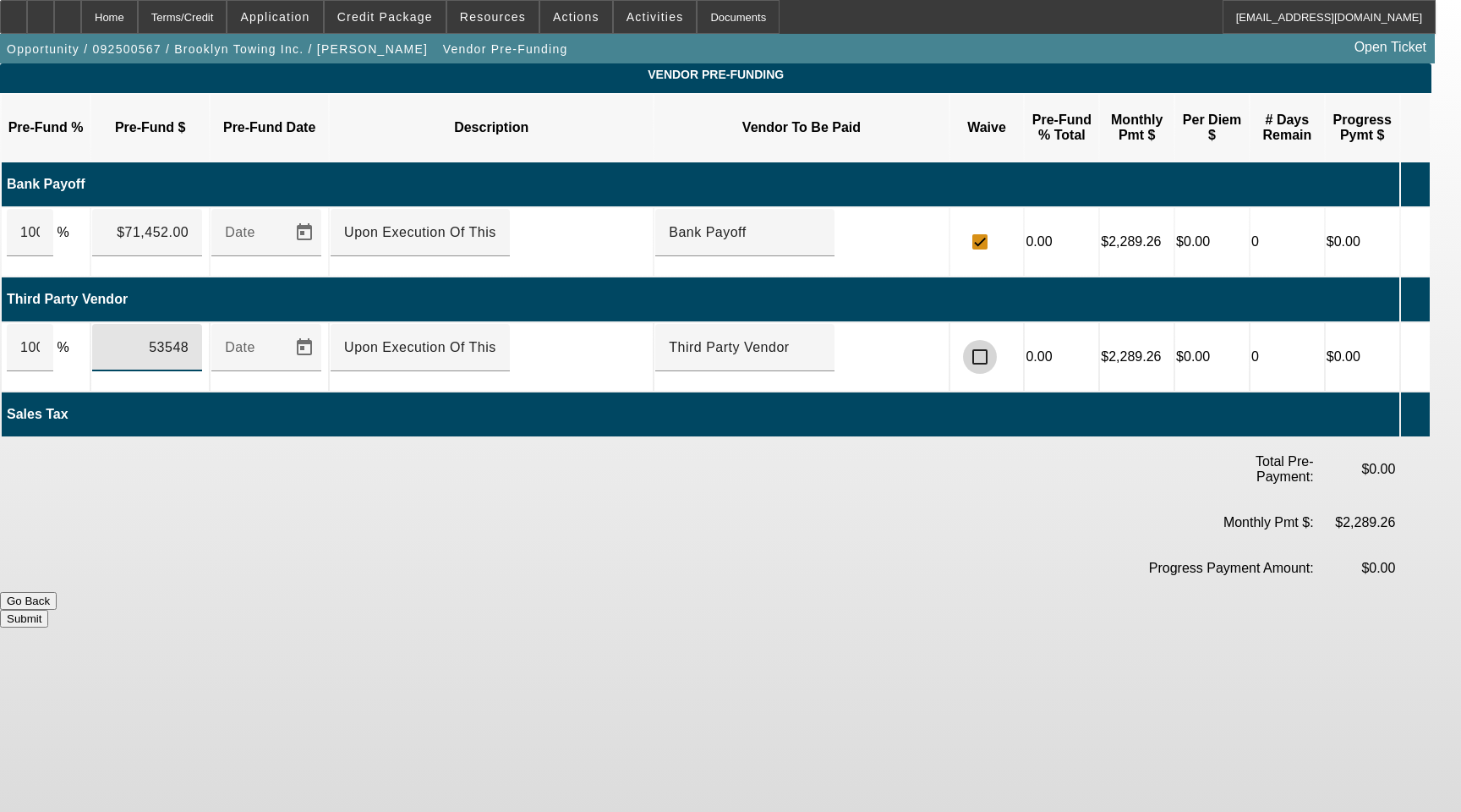
type input "$53,548.00"
click at [997, 340] on input "checkbox" at bounding box center [979, 357] width 34 height 34
checkbox input "true"
click at [49, 610] on button "Submit" at bounding box center [24, 619] width 49 height 17
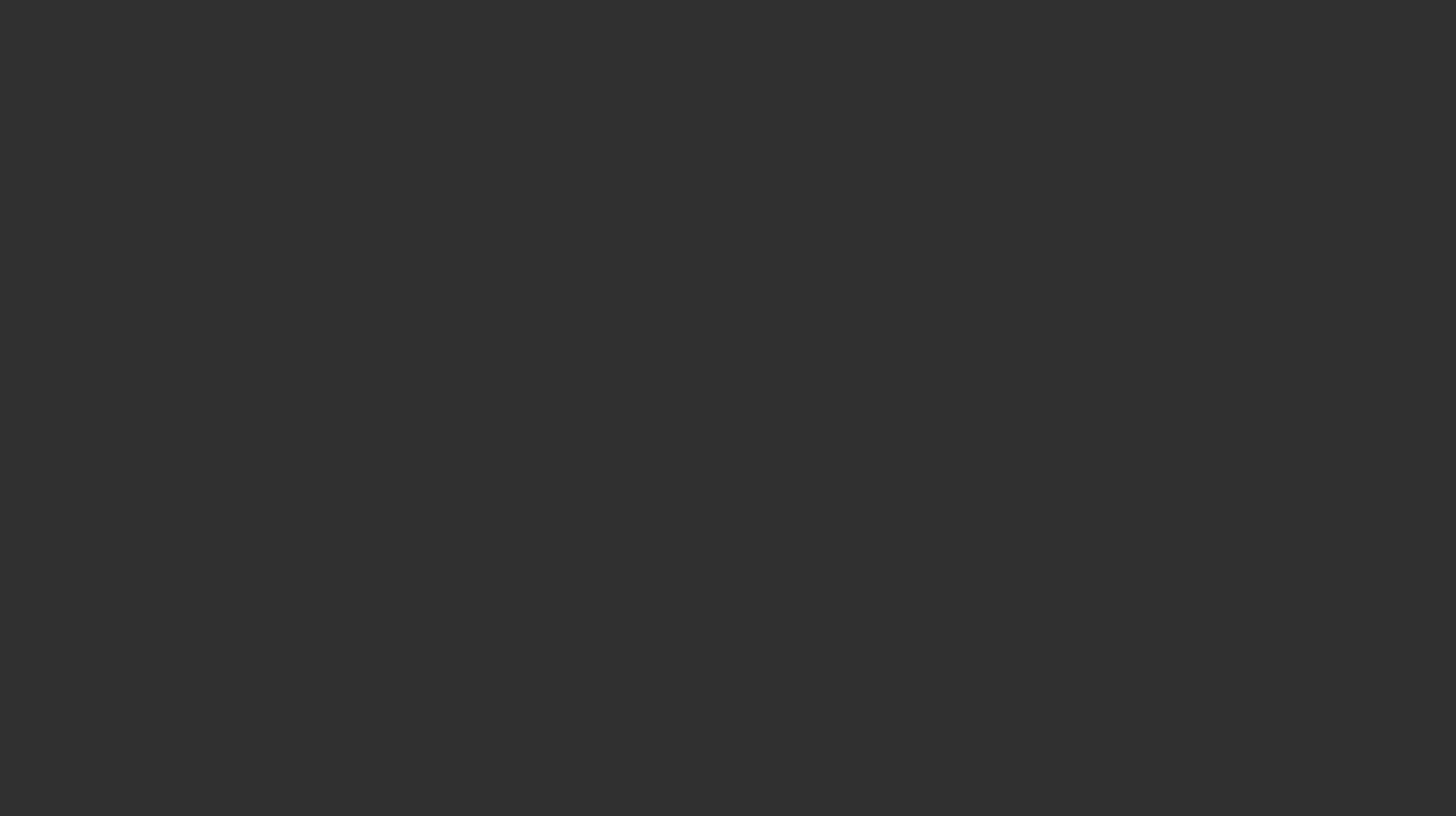
select select "3"
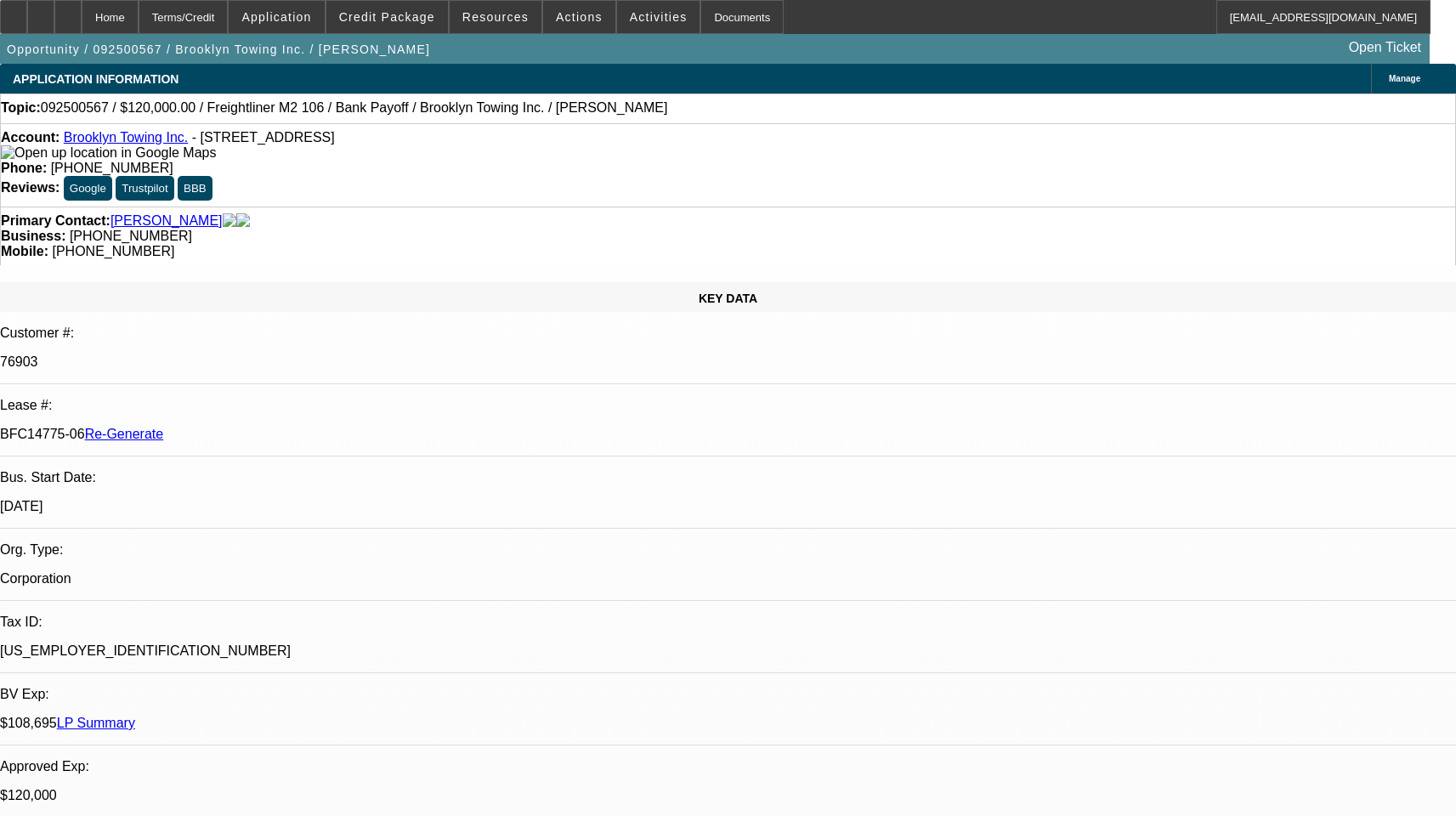
select select "0"
select select "1"
select select "2"
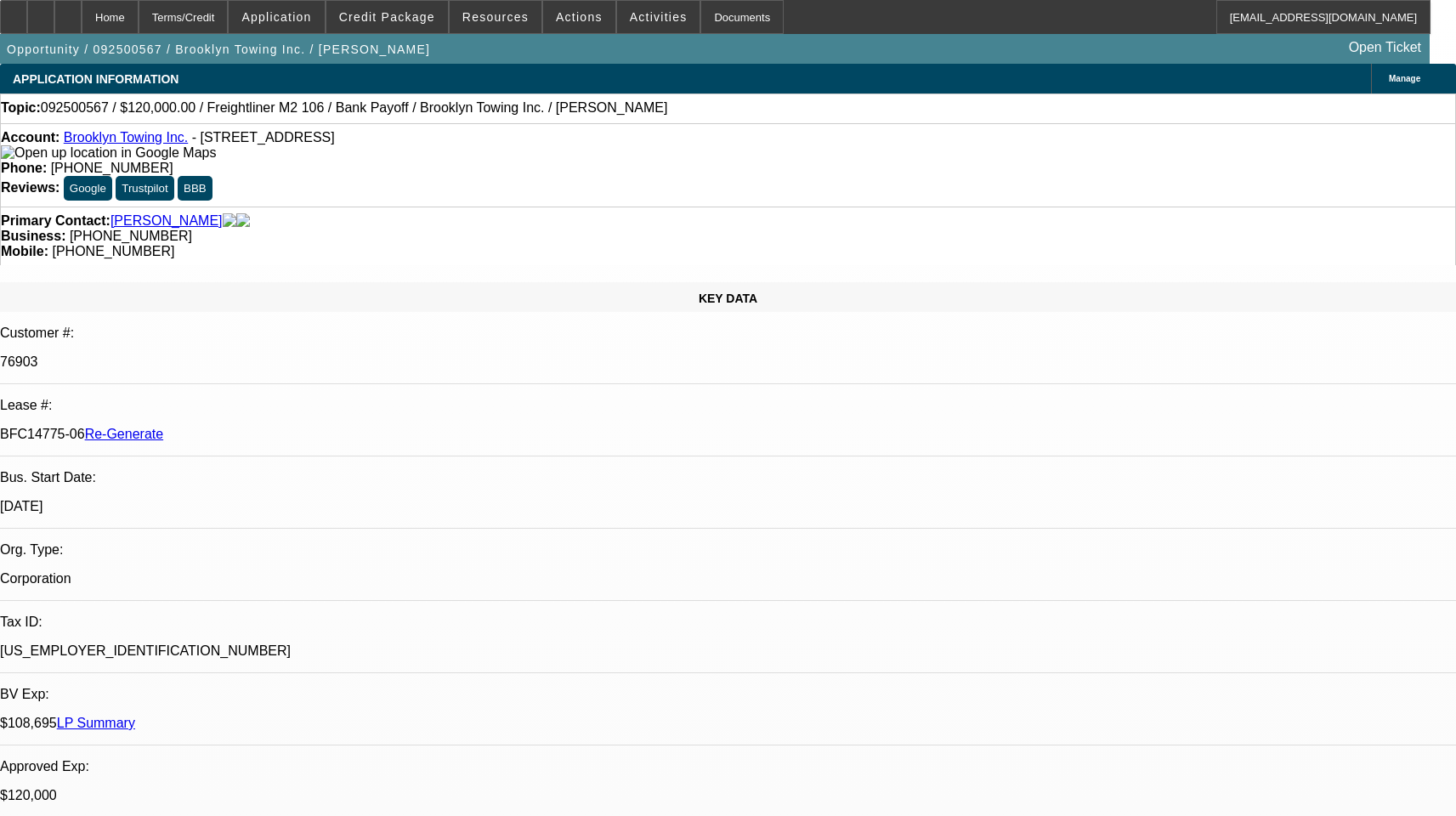
select select "6"
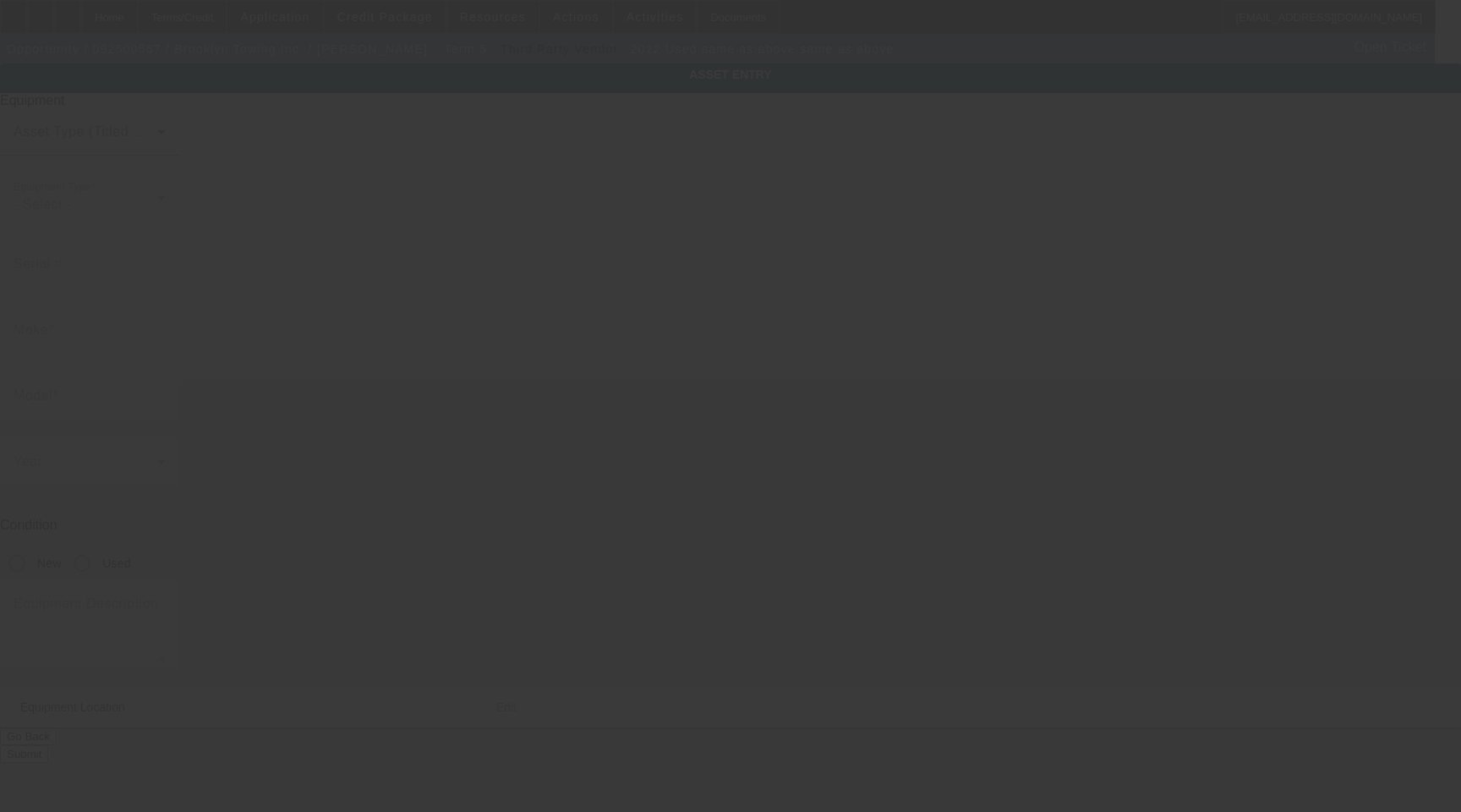
type input "same as above"
radio input "true"
type input "[STREET_ADDRESS]"
type input "[GEOGRAPHIC_DATA]"
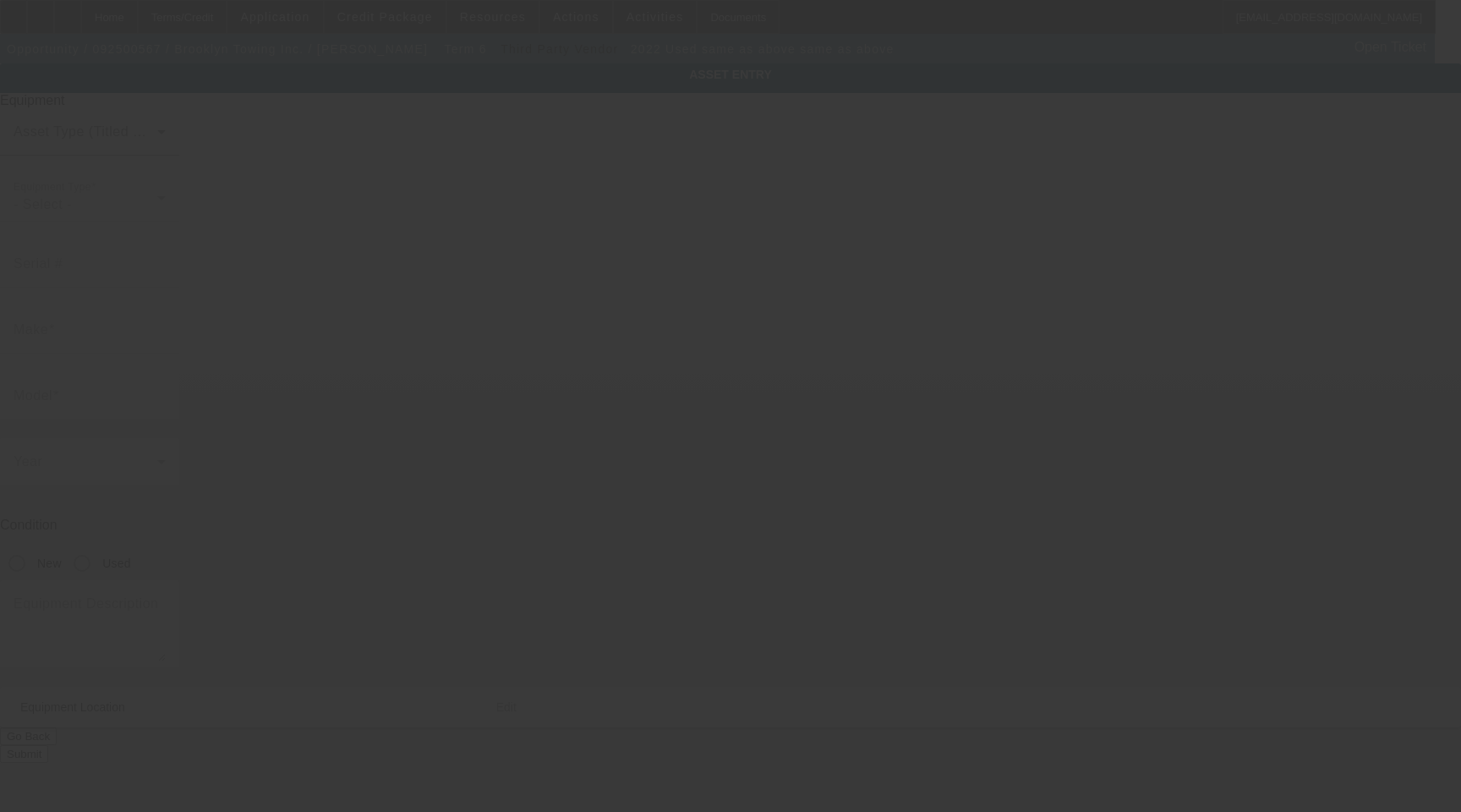
type input "10308"
type input "[GEOGRAPHIC_DATA]"
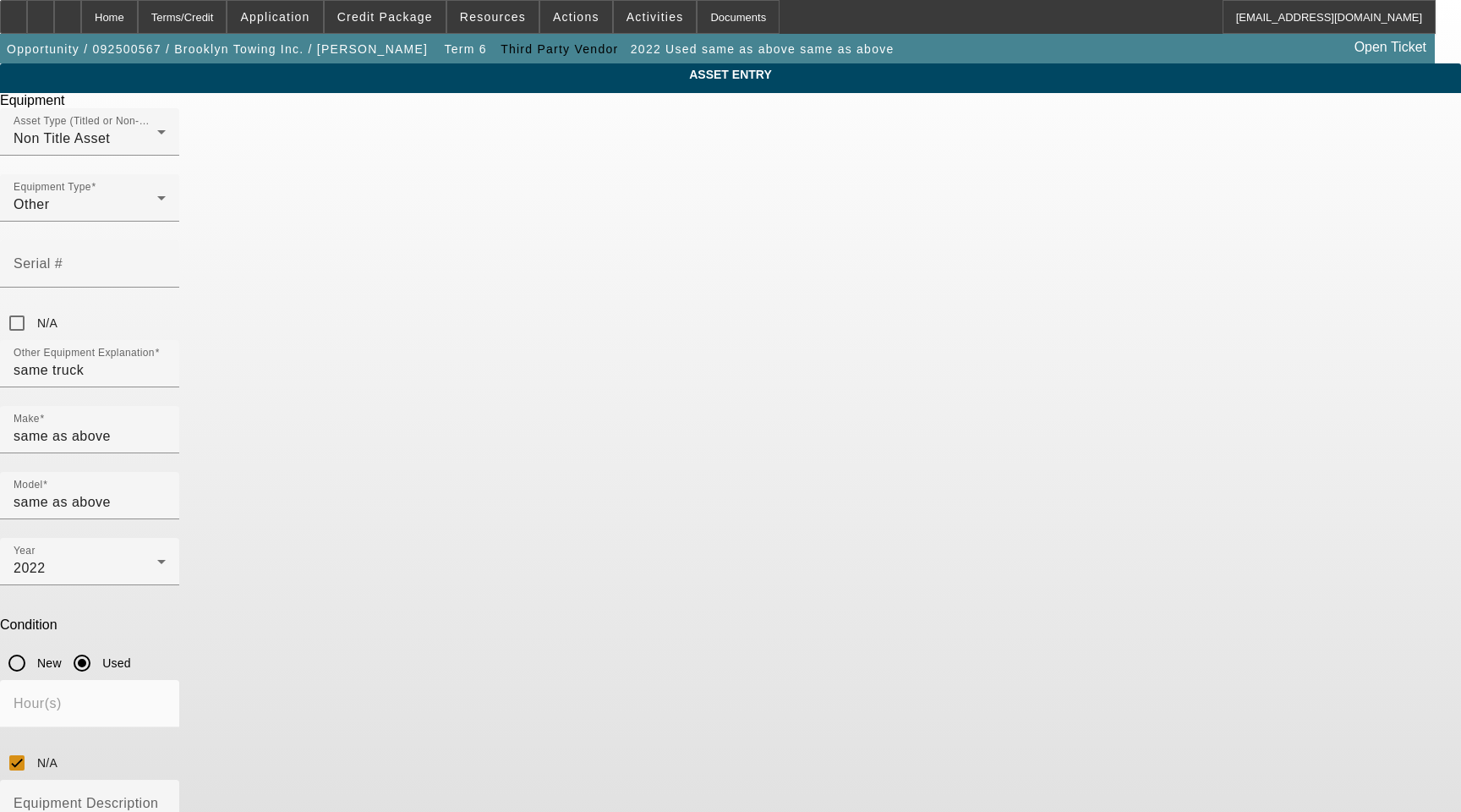
click at [1394, 19] on span "Delete asset" at bounding box center [1419, 15] width 50 height 10
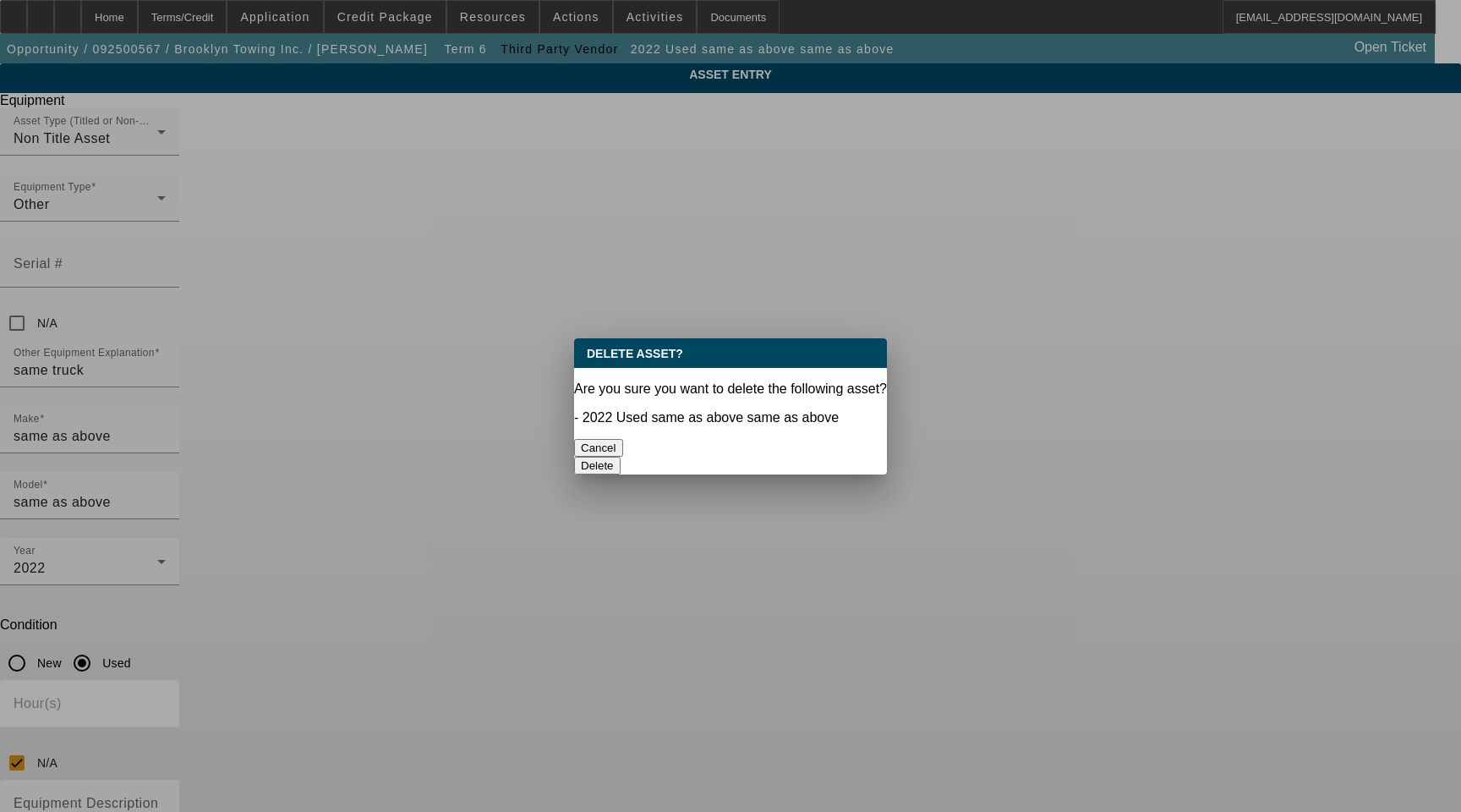
click at [620, 456] on button "Delete" at bounding box center [598, 465] width 47 height 17
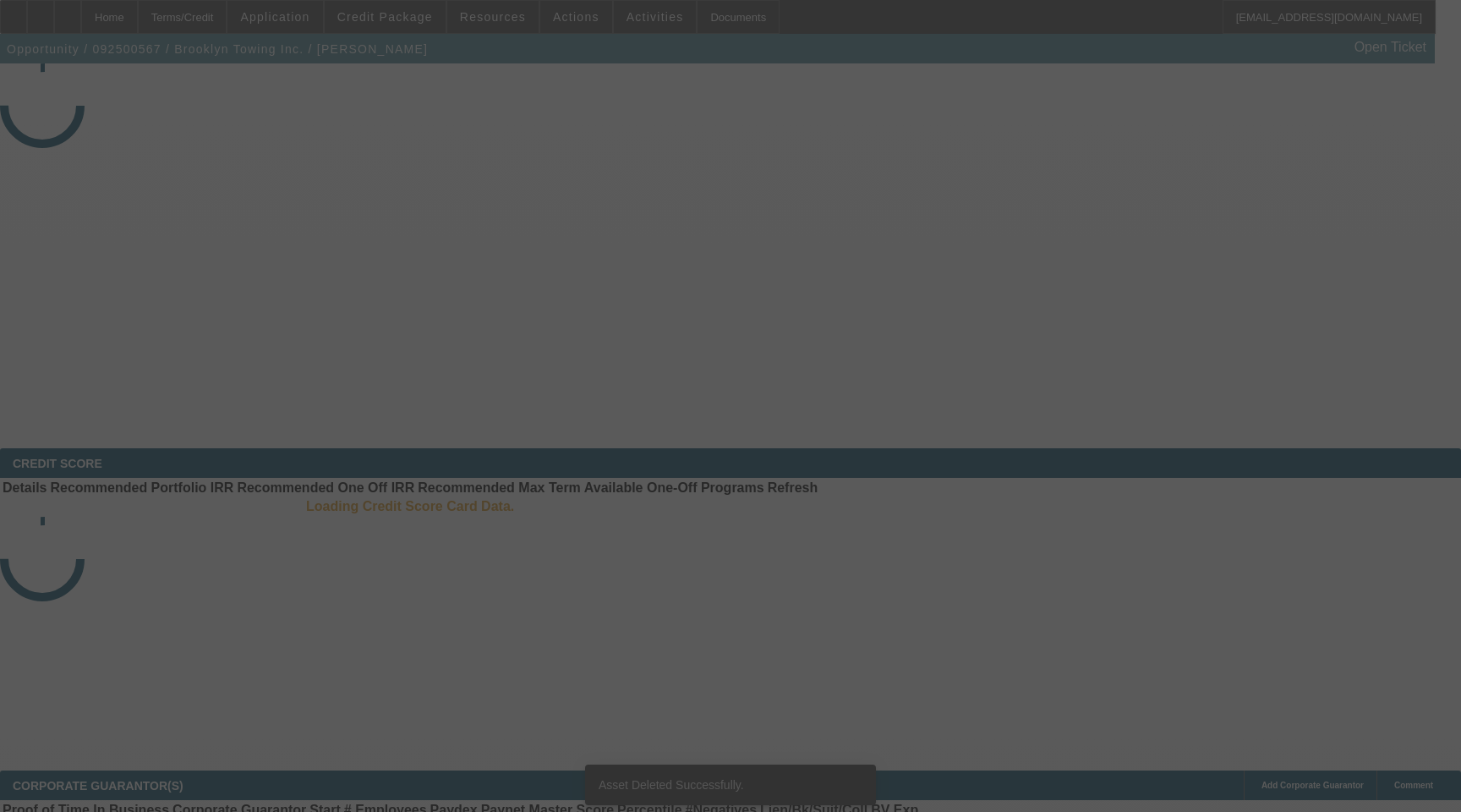
select select "3"
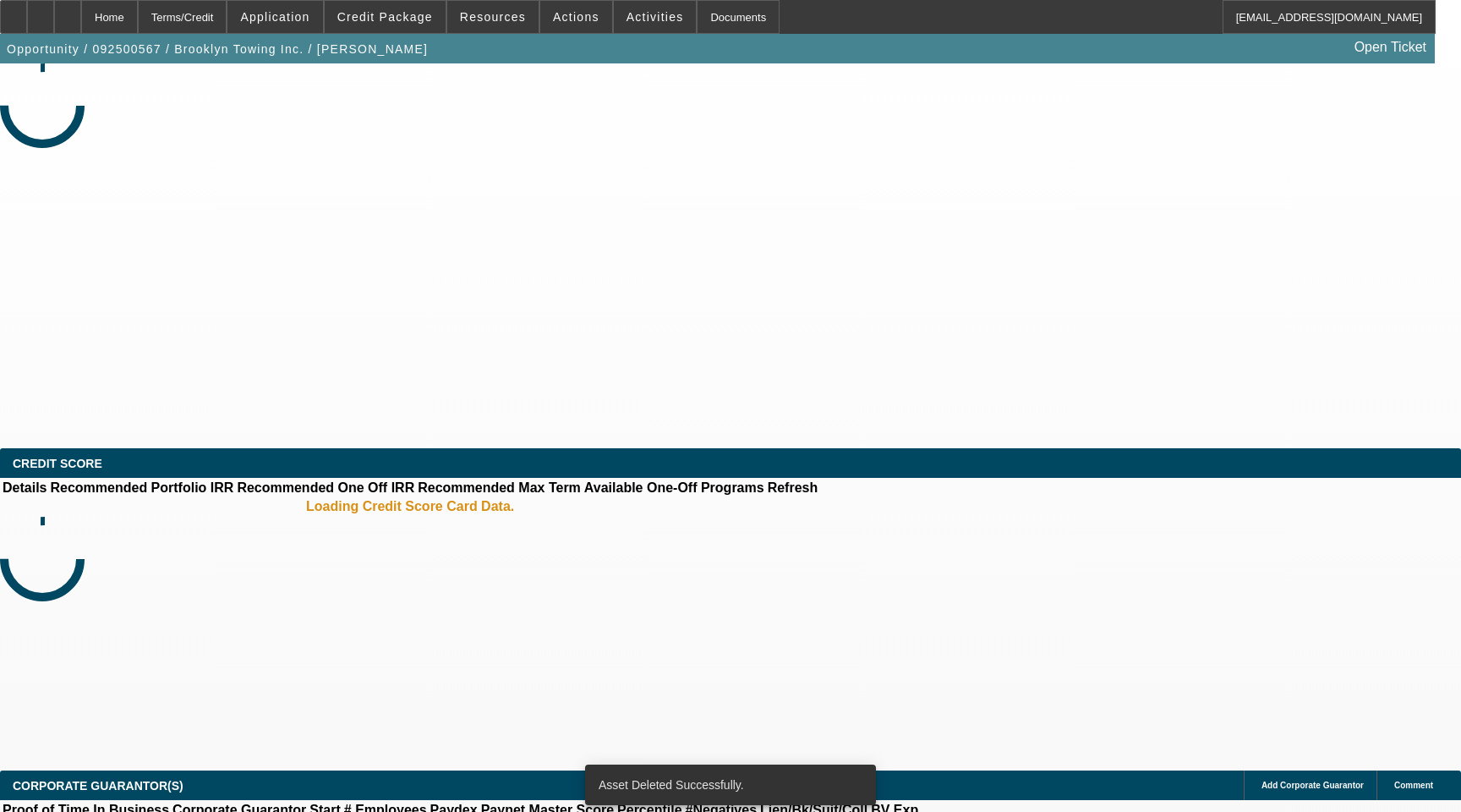
select select "0"
select select "2"
select select "0"
select select "6"
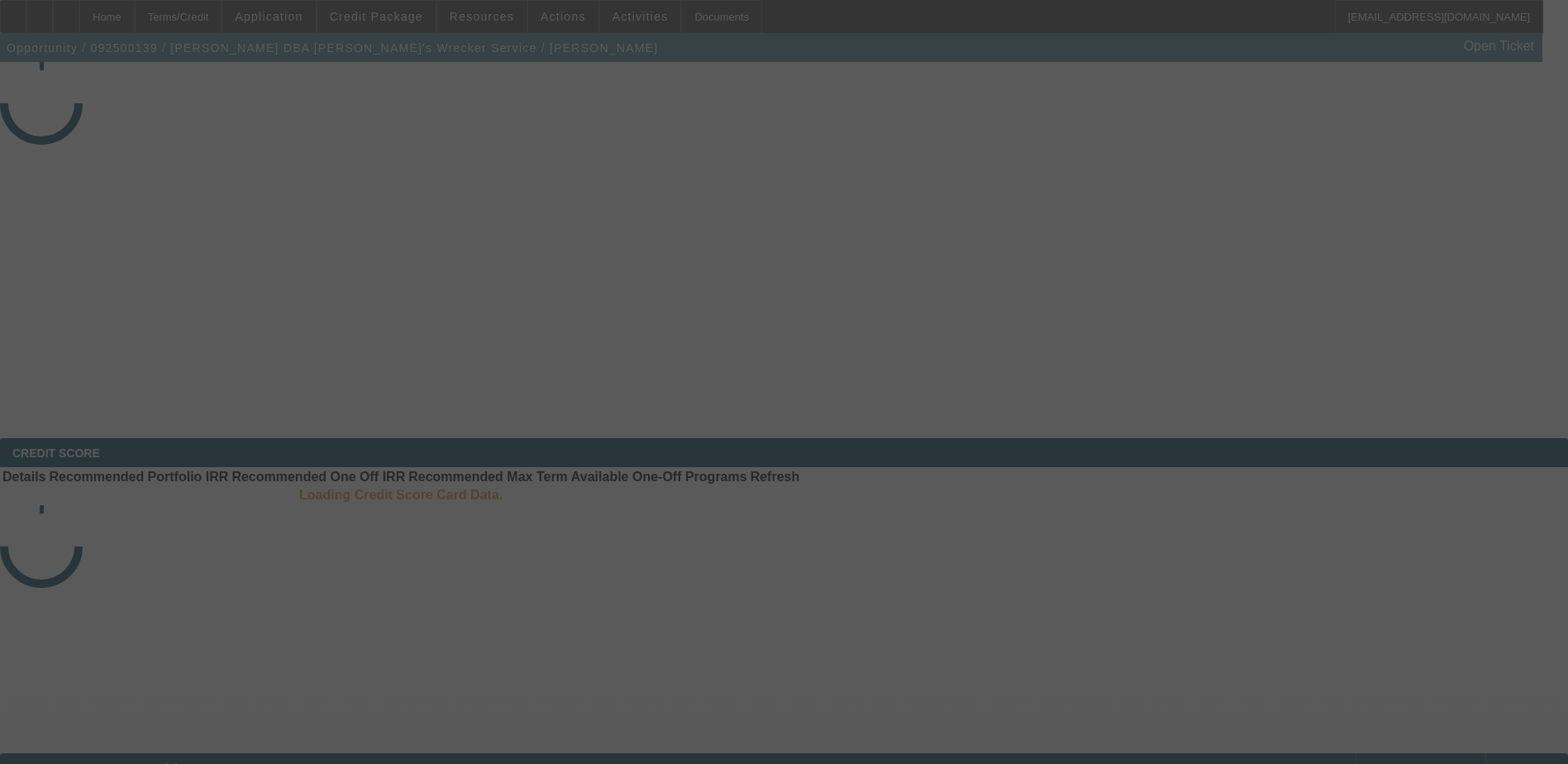
select select "4"
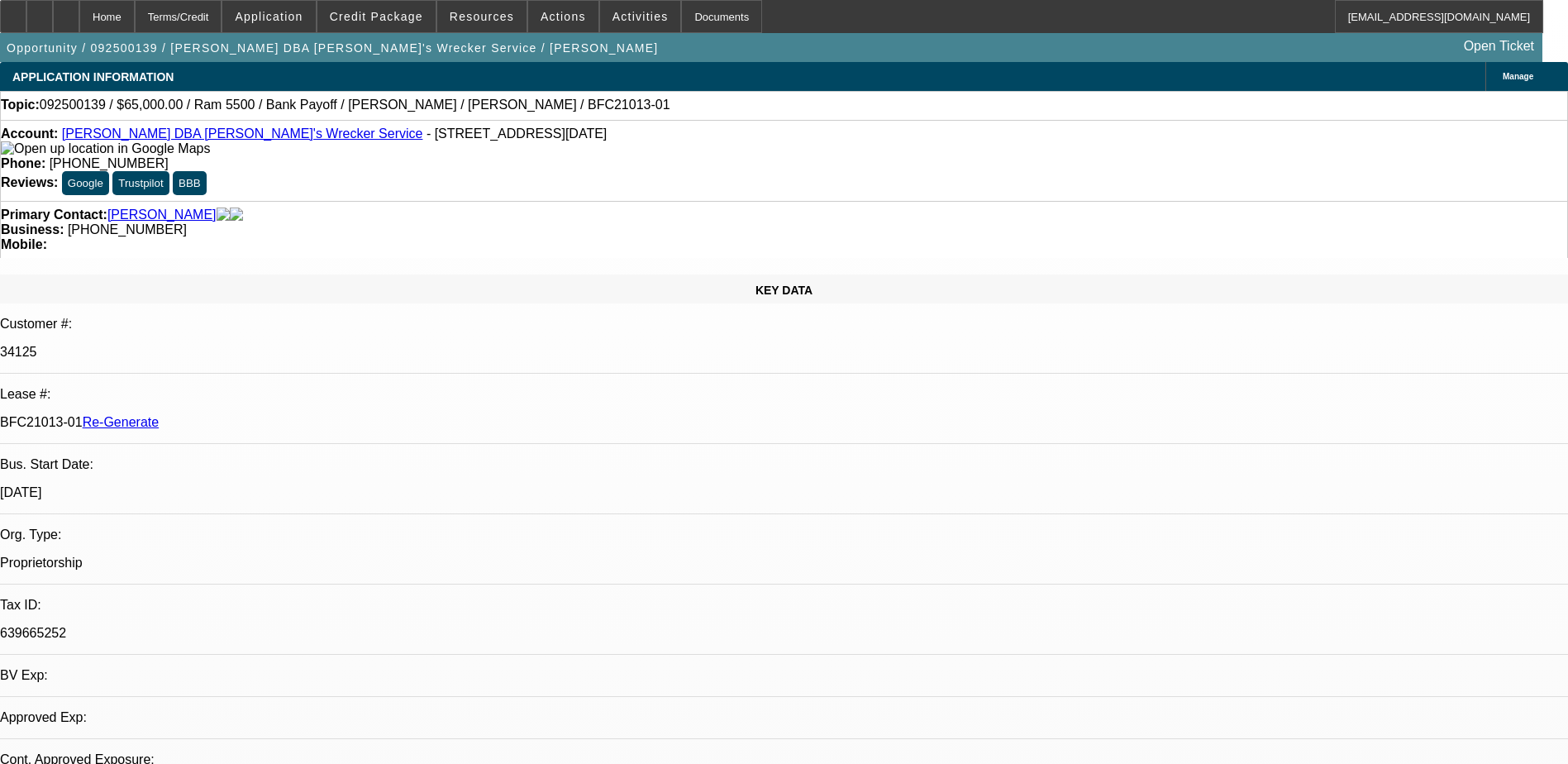
select select "0"
select select "1"
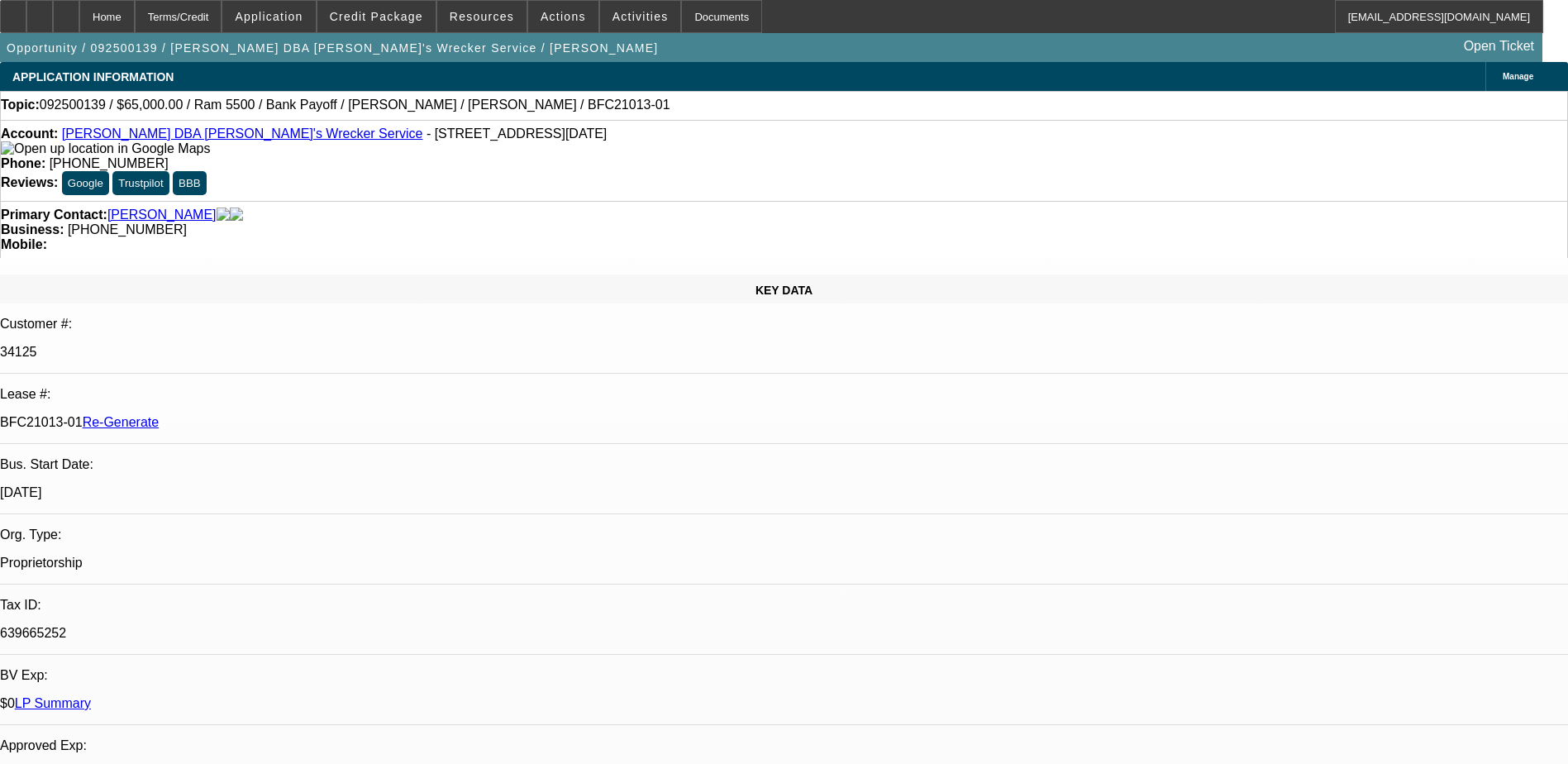
select select "6"
click at [681, 8] on div "Documents" at bounding box center [722, 16] width 81 height 33
drag, startPoint x: 197, startPoint y: 287, endPoint x: 263, endPoint y: 285, distance: 66.0
click at [263, 415] on div "BFC21013-01 Re-Generate" at bounding box center [784, 422] width 1568 height 15
copy p "BFC21013-01"
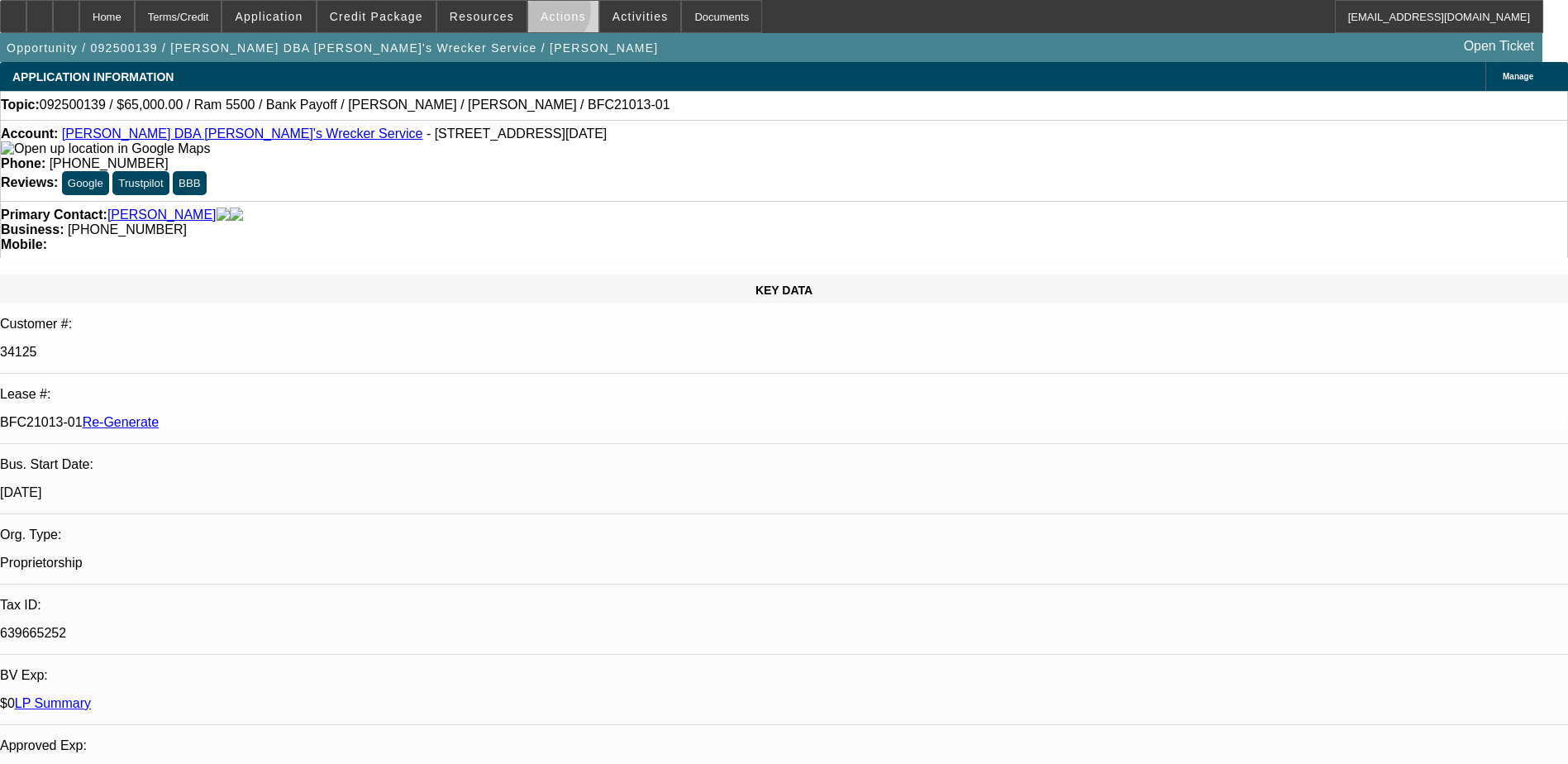
click at [548, 15] on span "Actions" at bounding box center [564, 17] width 46 height 14
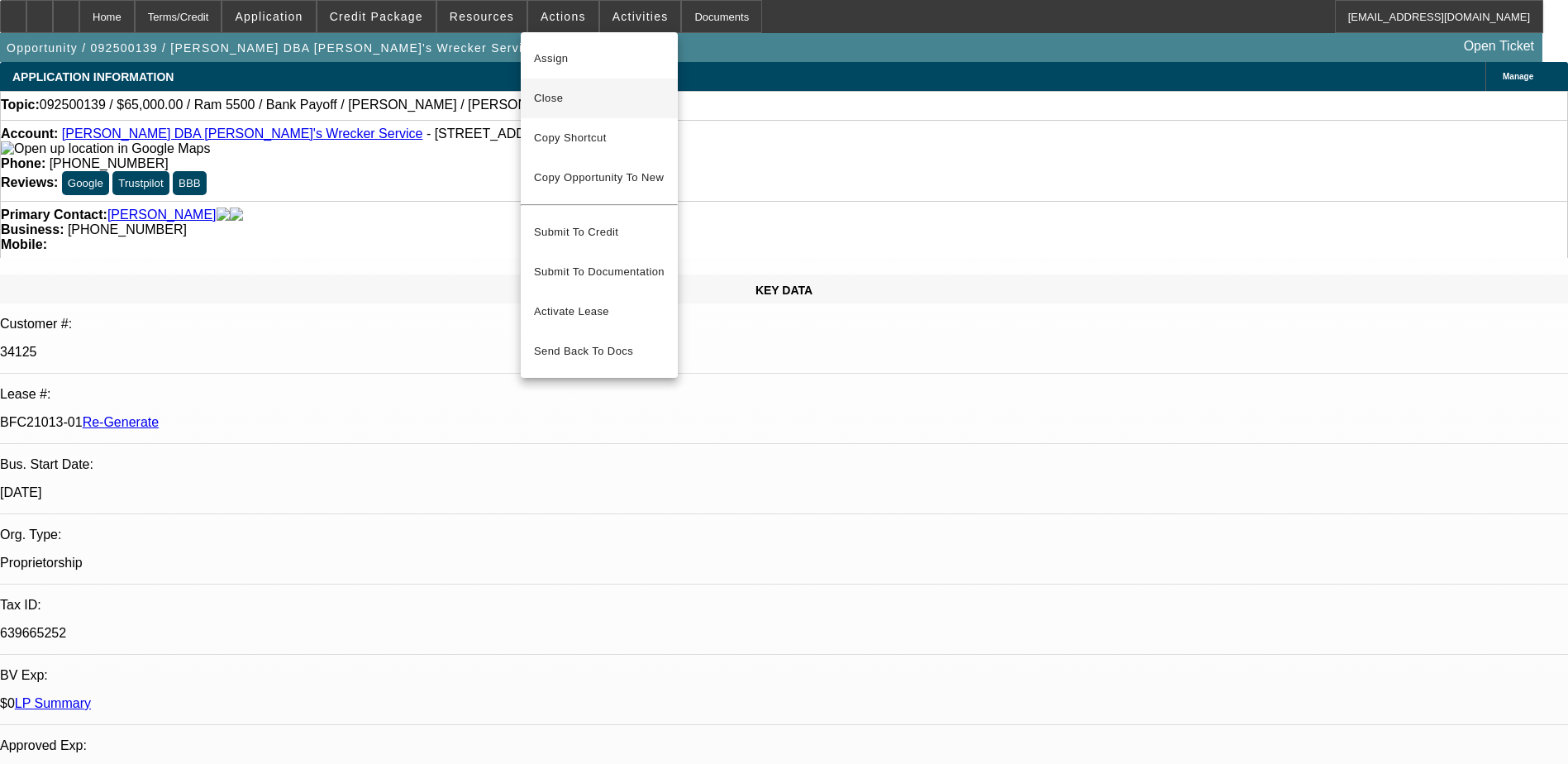
click at [561, 98] on span "Close" at bounding box center [600, 98] width 131 height 20
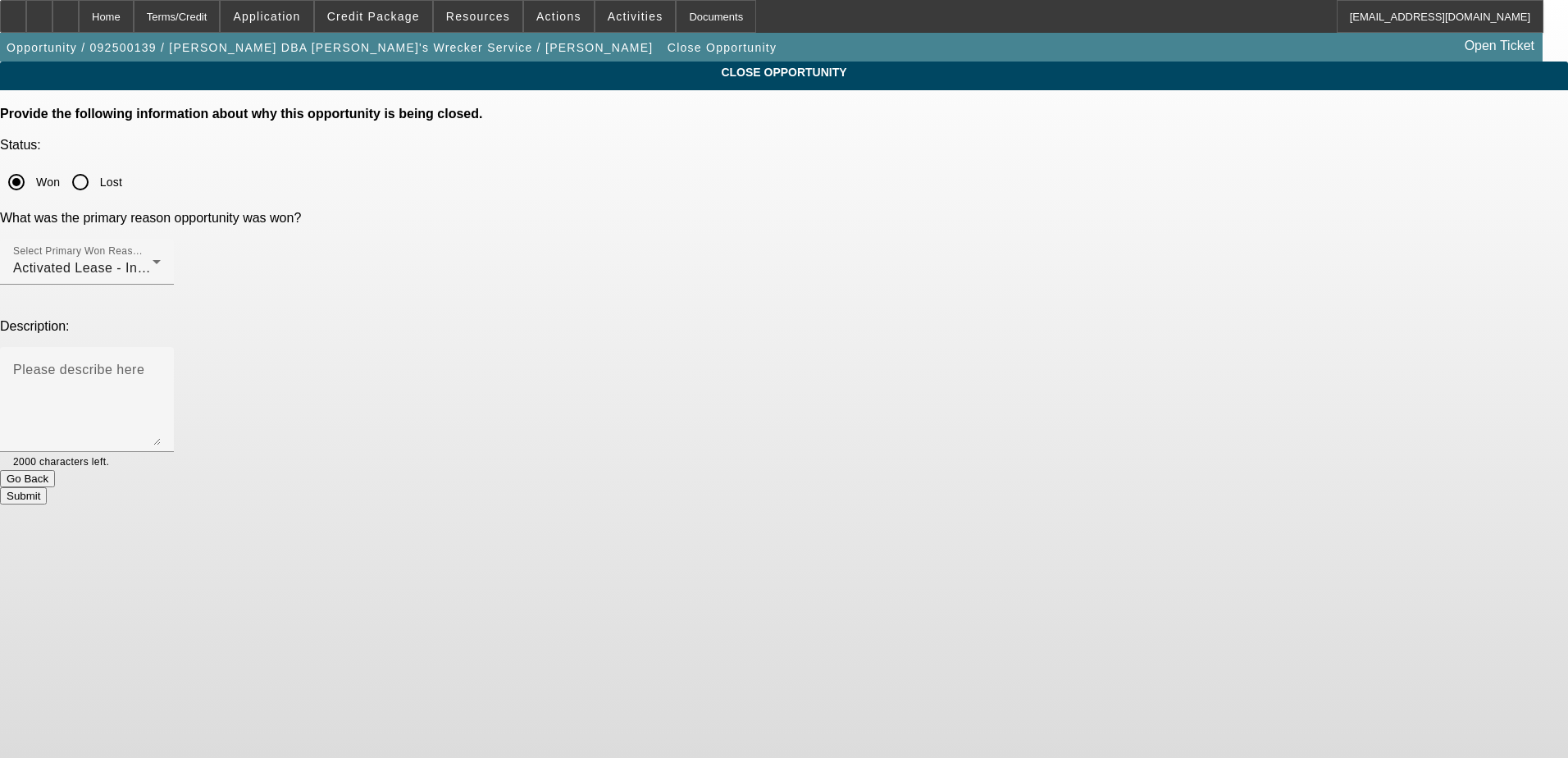
click at [47, 487] on button "Submit" at bounding box center [24, 496] width 47 height 17
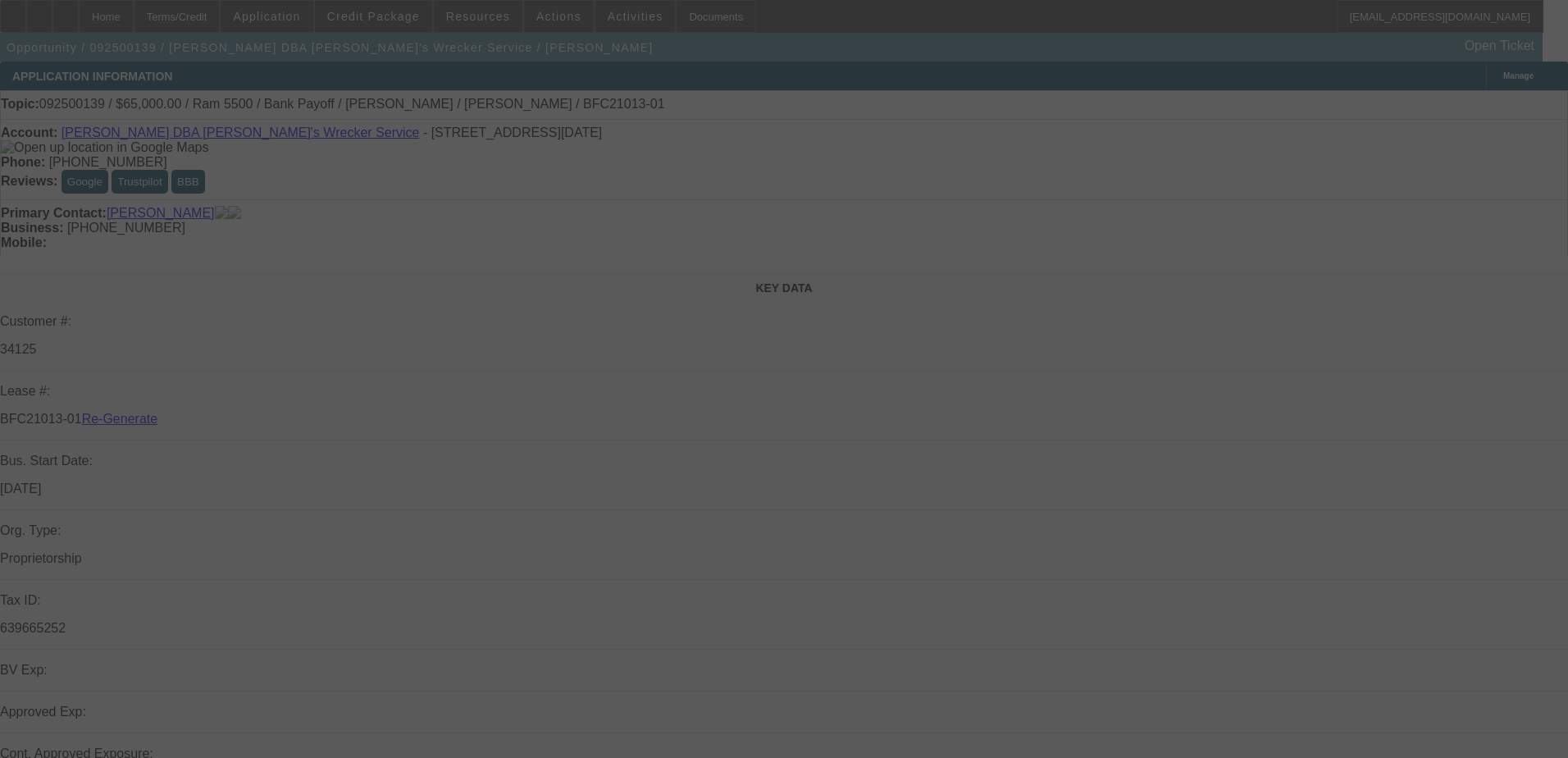
select select "4"
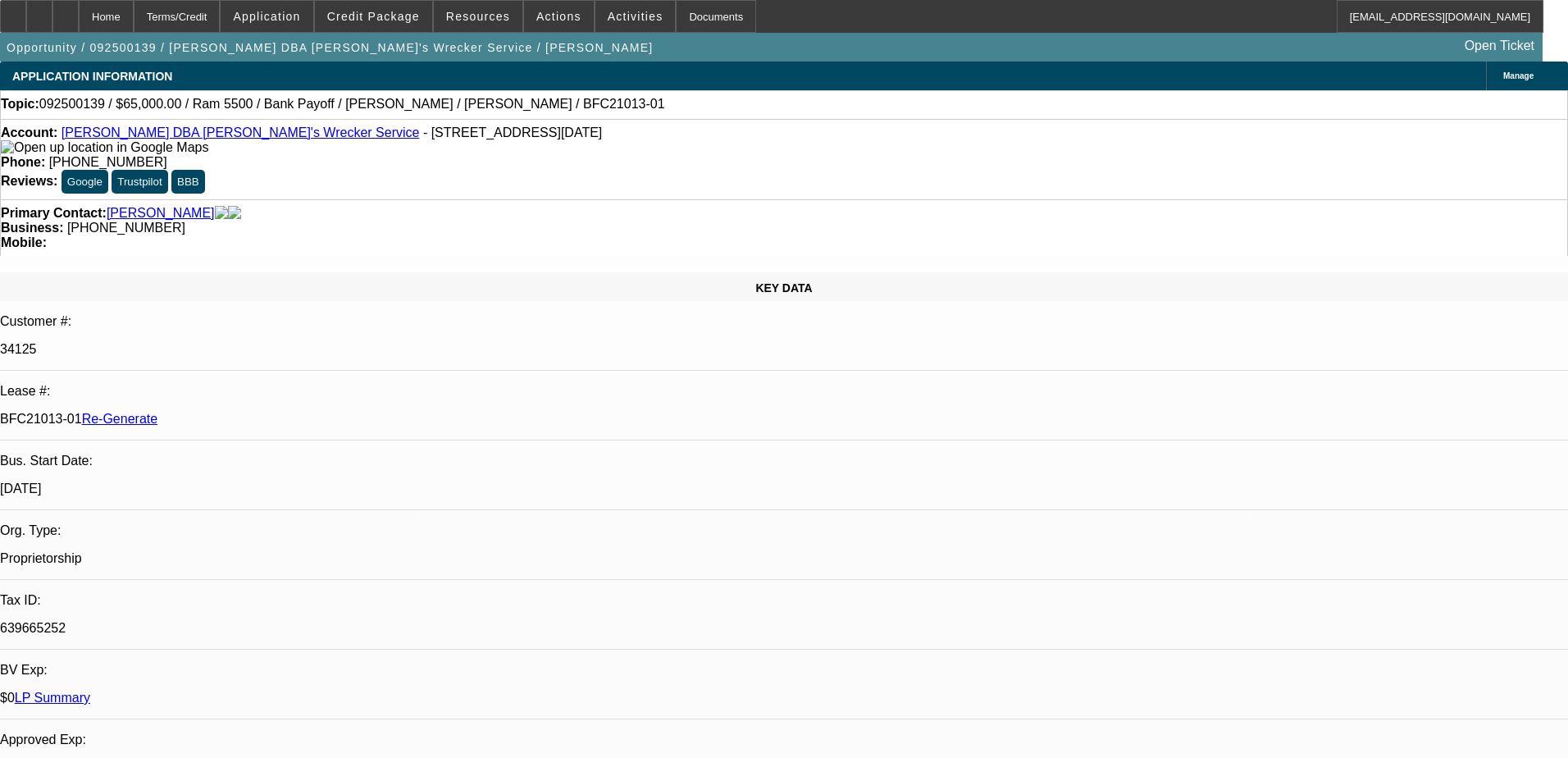
select select "0"
select select "6"
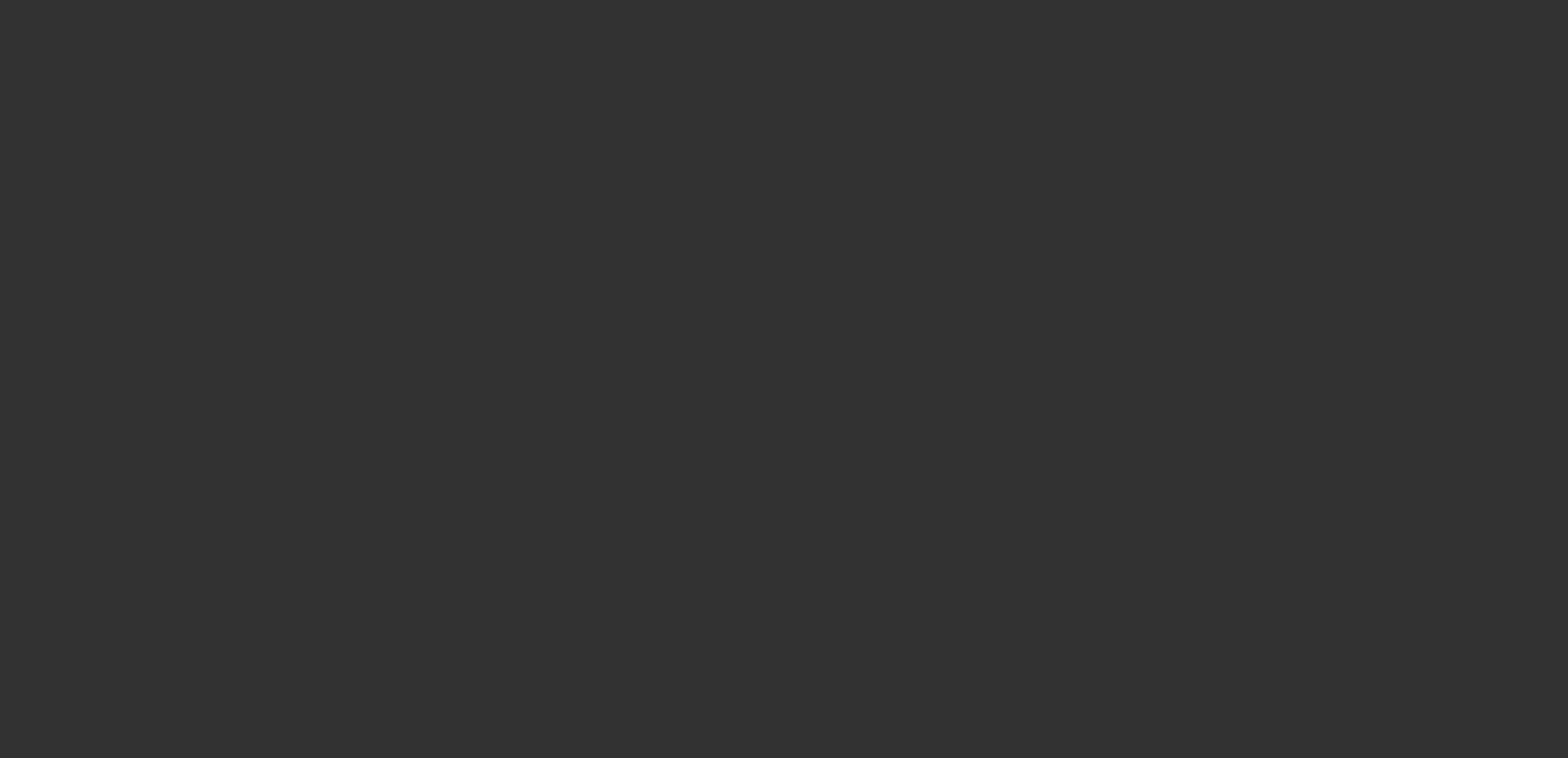
select select "3"
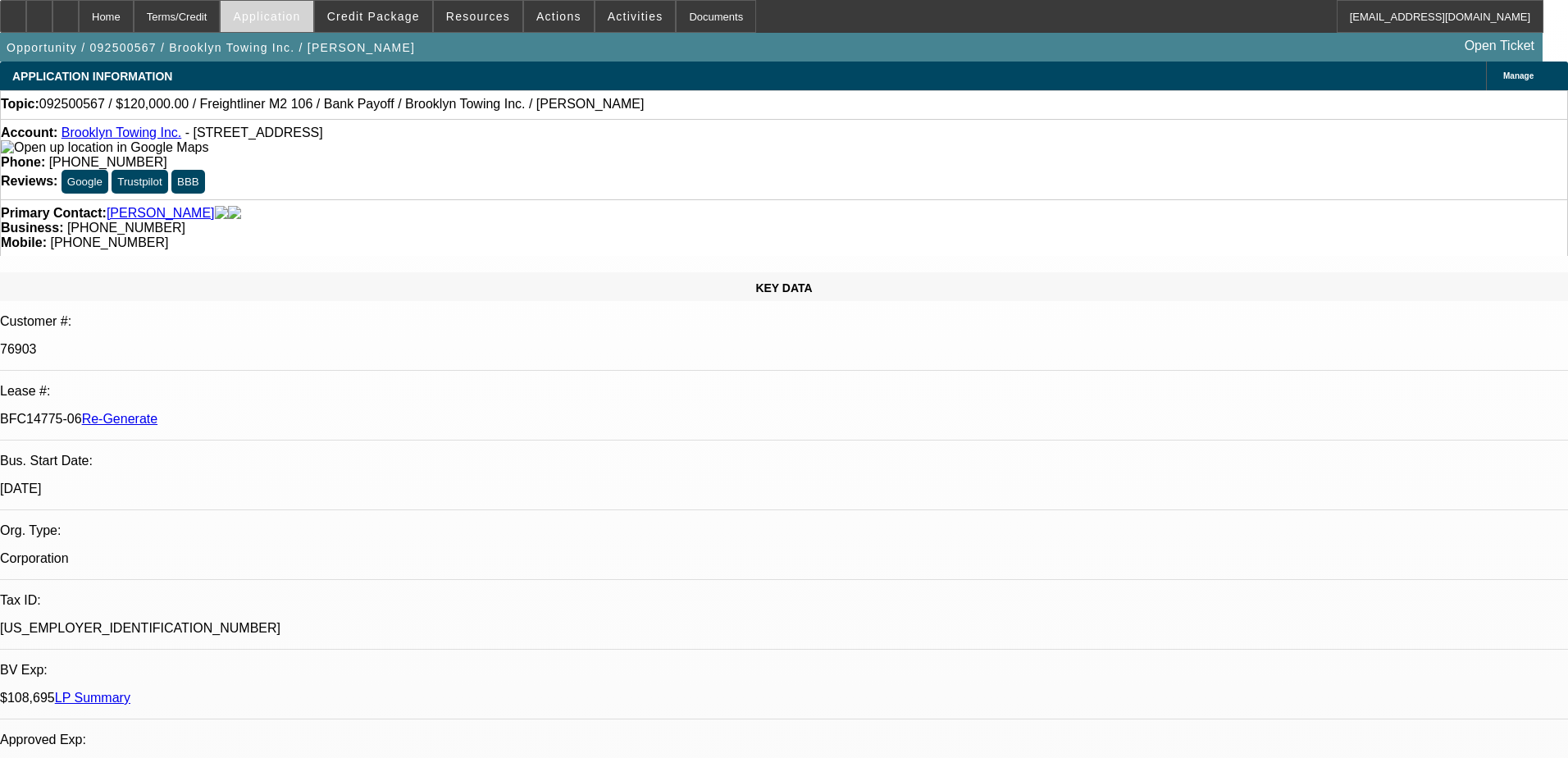
select select "0"
select select "2"
select select "0"
select select "6"
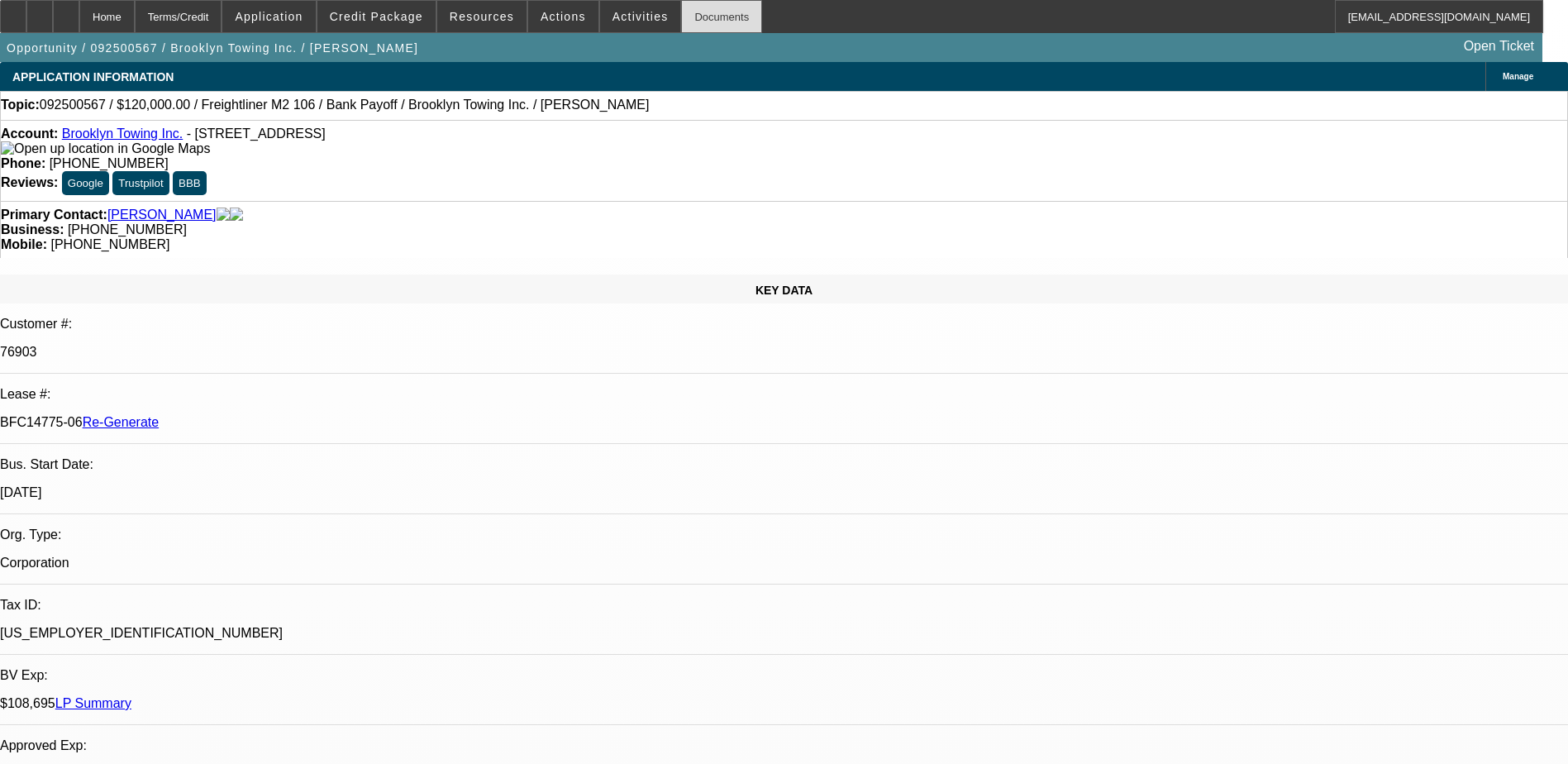
click at [696, 24] on div "Documents" at bounding box center [722, 16] width 81 height 33
click at [397, 16] on span "Credit Package" at bounding box center [377, 17] width 93 height 14
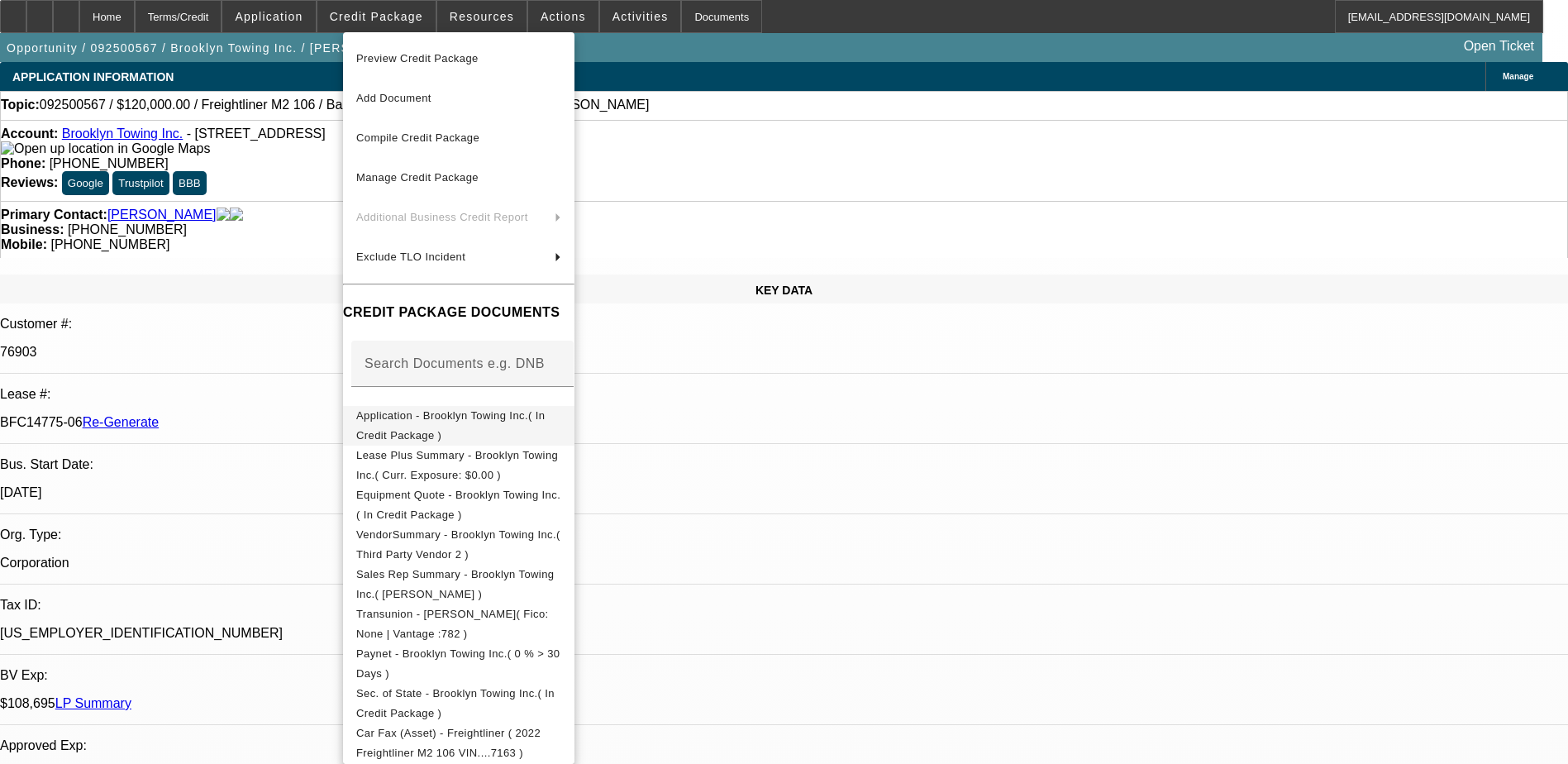
click at [463, 417] on span "Application - Brooklyn Towing Inc.( In Credit Package )" at bounding box center [450, 426] width 188 height 32
